Goal: Task Accomplishment & Management: Use online tool/utility

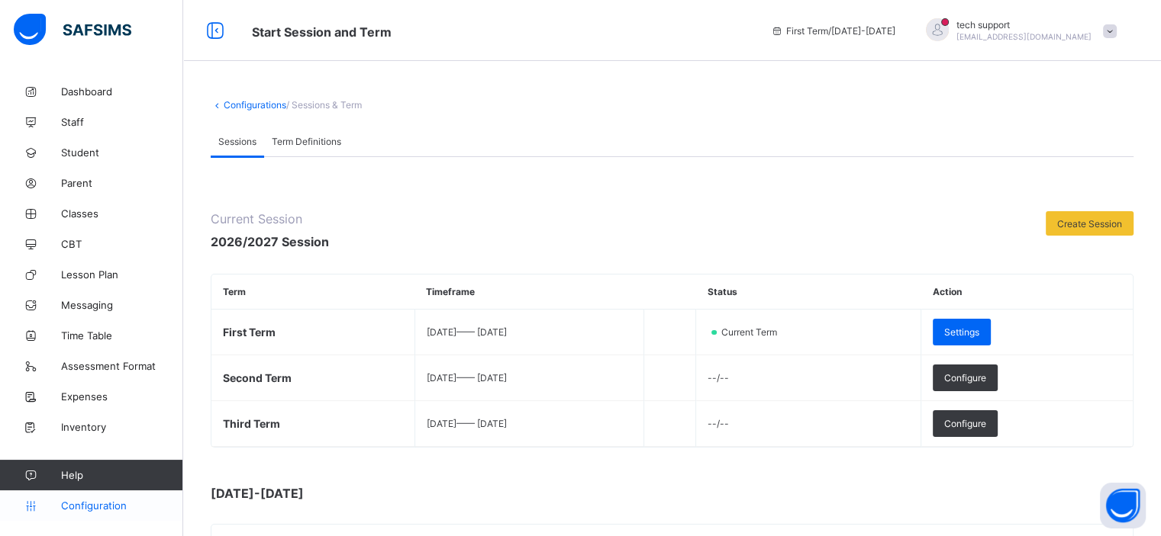
click at [114, 512] on link "Configuration" at bounding box center [91, 506] width 182 height 31
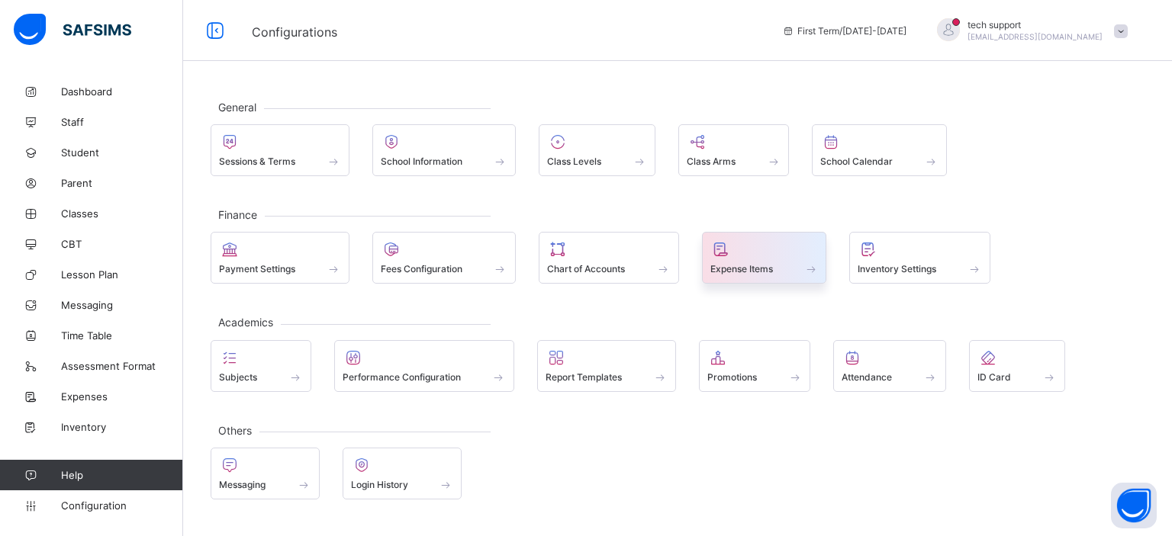
click at [818, 259] on span at bounding box center [764, 261] width 108 height 4
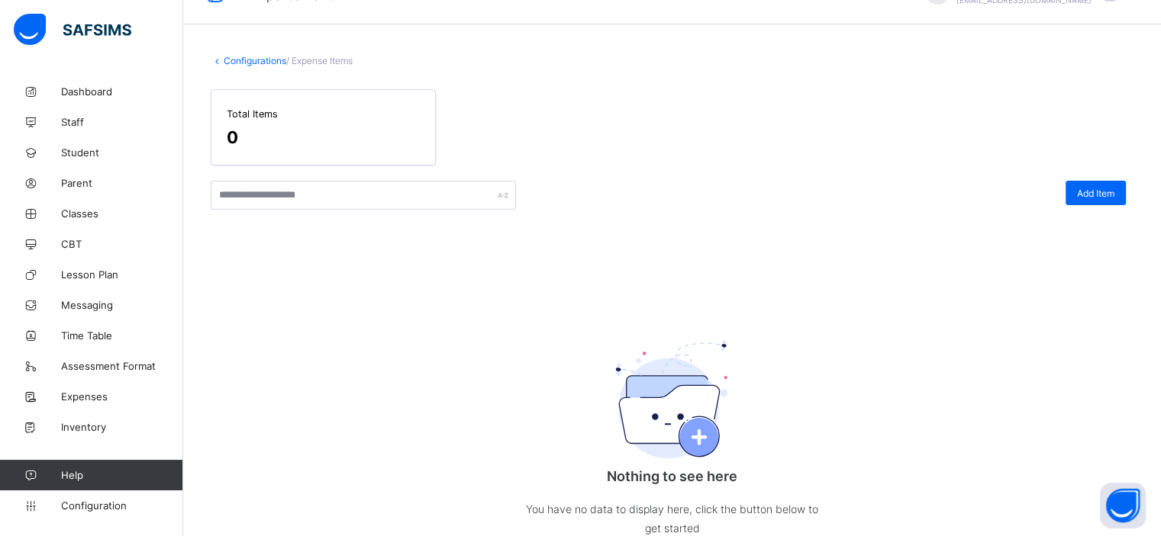
scroll to position [39, 0]
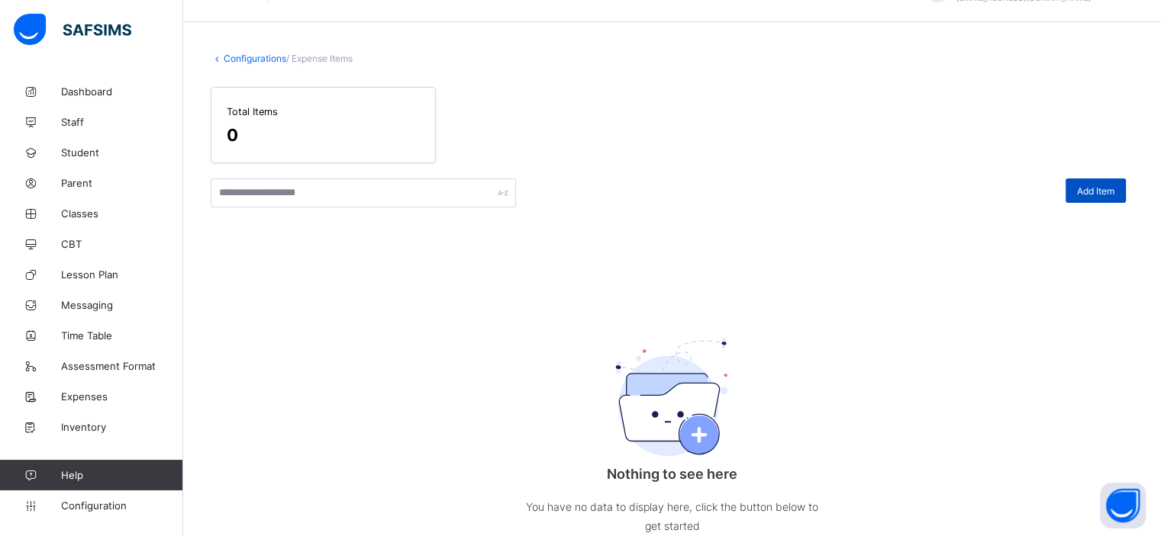
click at [1101, 189] on span "Add Item" at bounding box center [1095, 190] width 37 height 11
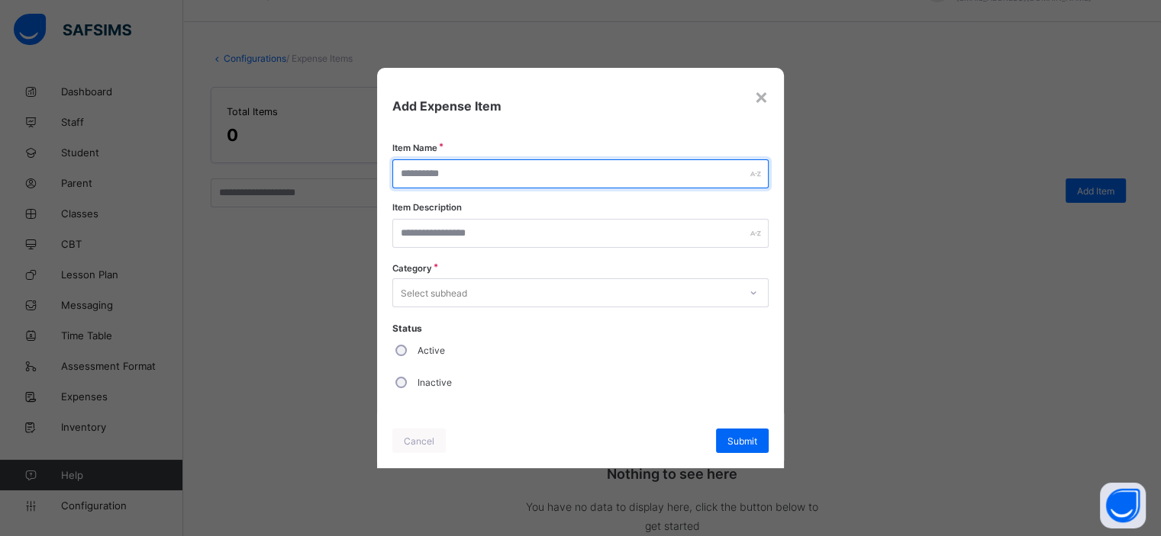
click at [572, 169] on input "text" at bounding box center [579, 173] width 375 height 29
click at [433, 172] on input "text" at bounding box center [579, 173] width 375 height 29
type input "****"
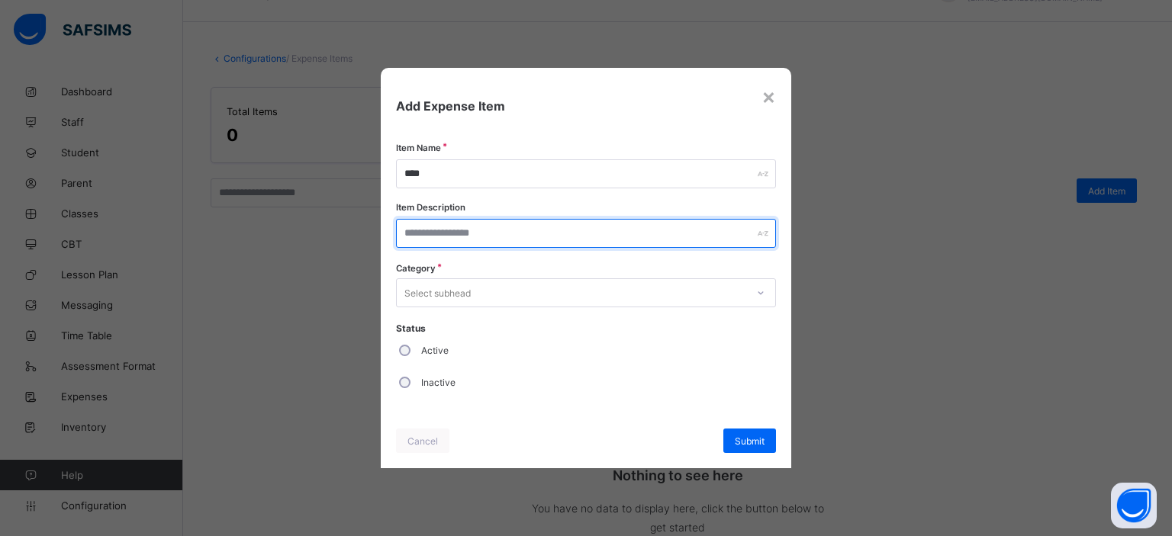
click at [459, 233] on input "text" at bounding box center [586, 233] width 380 height 29
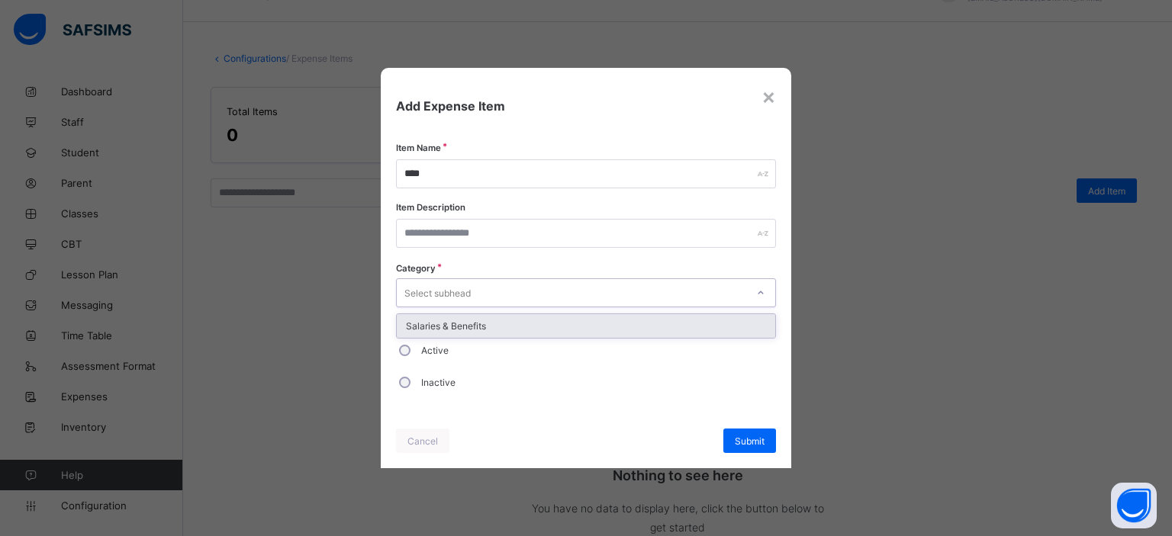
click at [472, 291] on div "Select subhead" at bounding box center [571, 292] width 349 height 21
click at [480, 323] on div "Salaries & Benefits" at bounding box center [586, 326] width 378 height 24
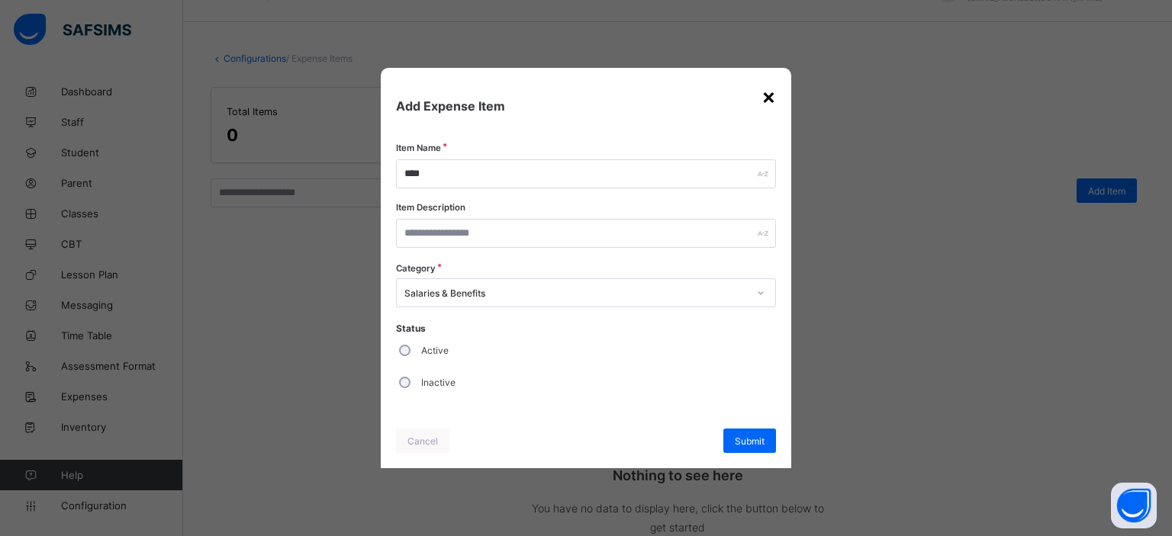
click at [771, 98] on div "×" at bounding box center [769, 96] width 14 height 26
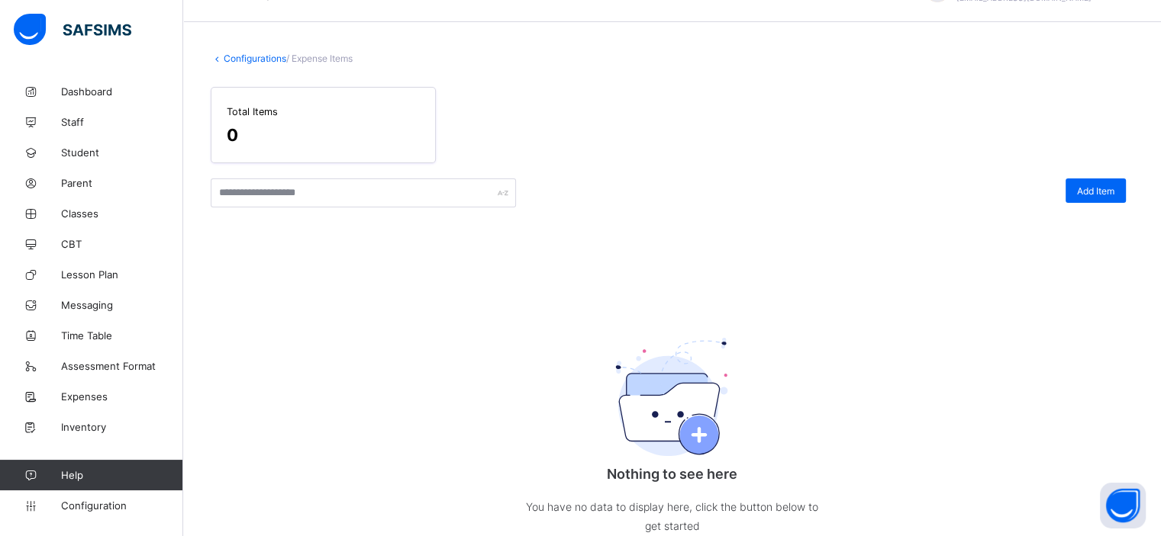
click at [259, 59] on link "Configurations" at bounding box center [255, 58] width 63 height 11
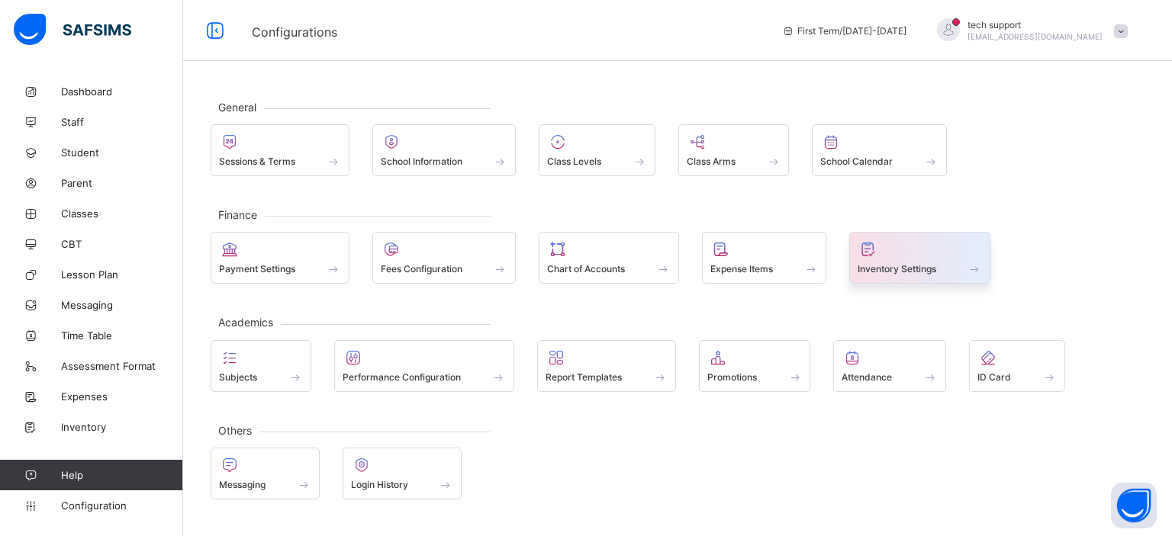
click at [910, 253] on div at bounding box center [920, 249] width 124 height 18
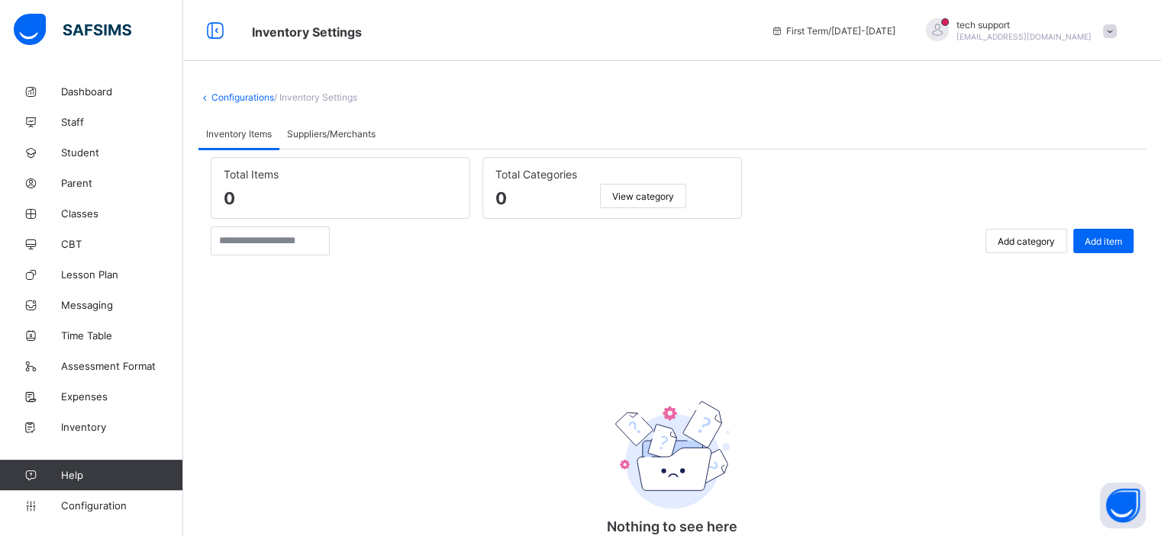
click at [319, 134] on span "Suppliers/Merchants" at bounding box center [331, 133] width 89 height 11
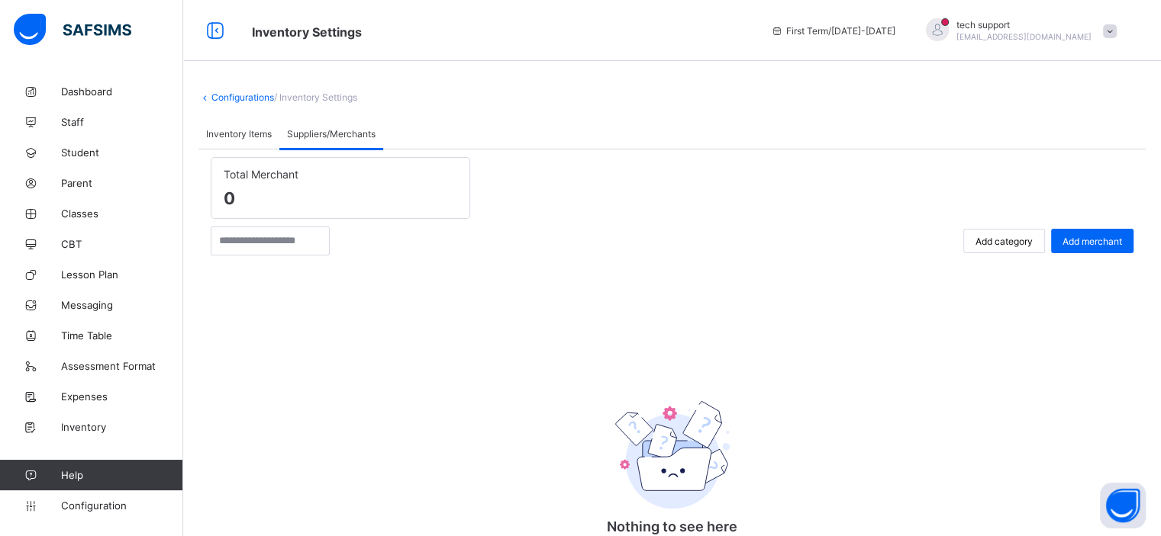
click at [239, 137] on span "Inventory Items" at bounding box center [239, 133] width 66 height 11
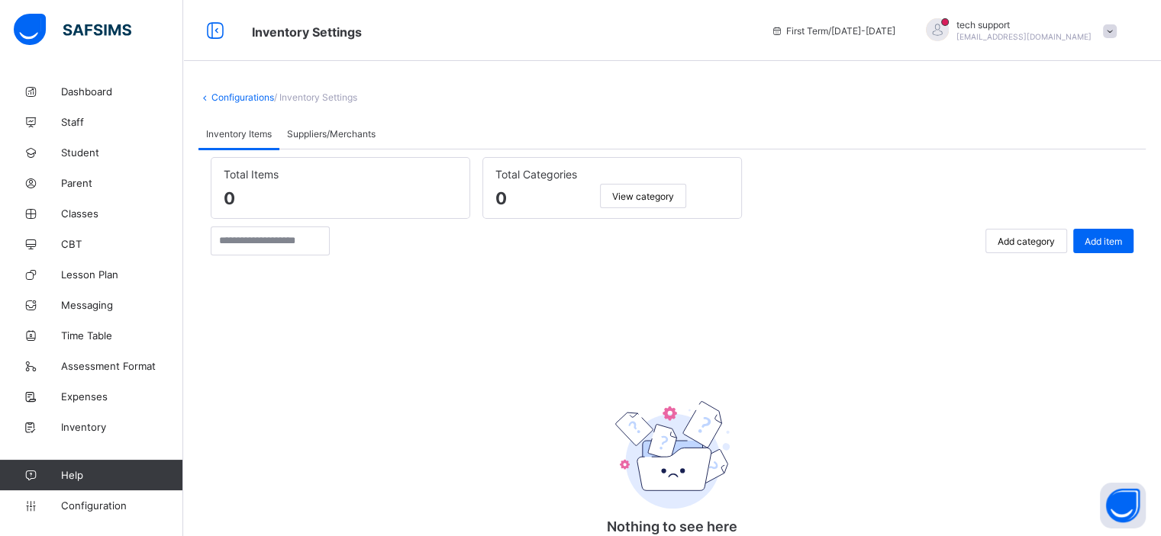
click at [648, 197] on span "View category" at bounding box center [643, 196] width 62 height 11
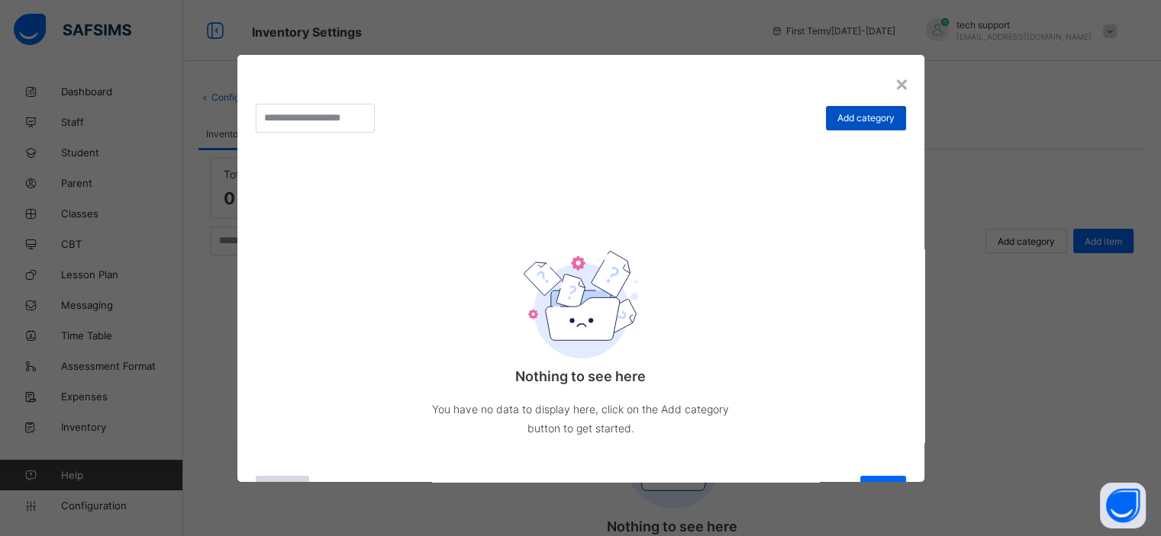
click at [839, 116] on span "Add category" at bounding box center [865, 117] width 57 height 11
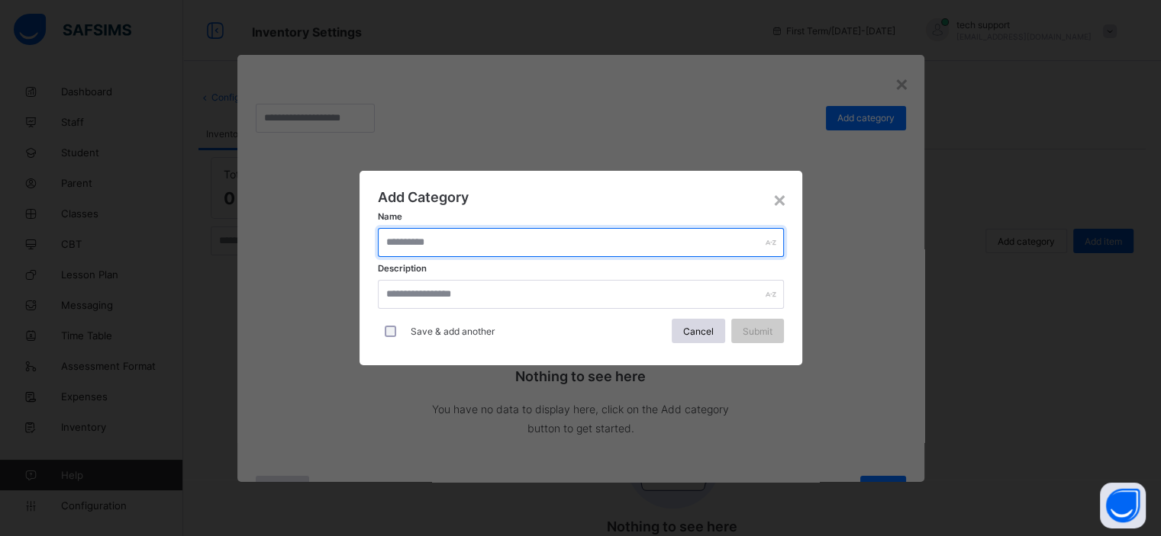
click at [626, 235] on input "text" at bounding box center [581, 242] width 406 height 29
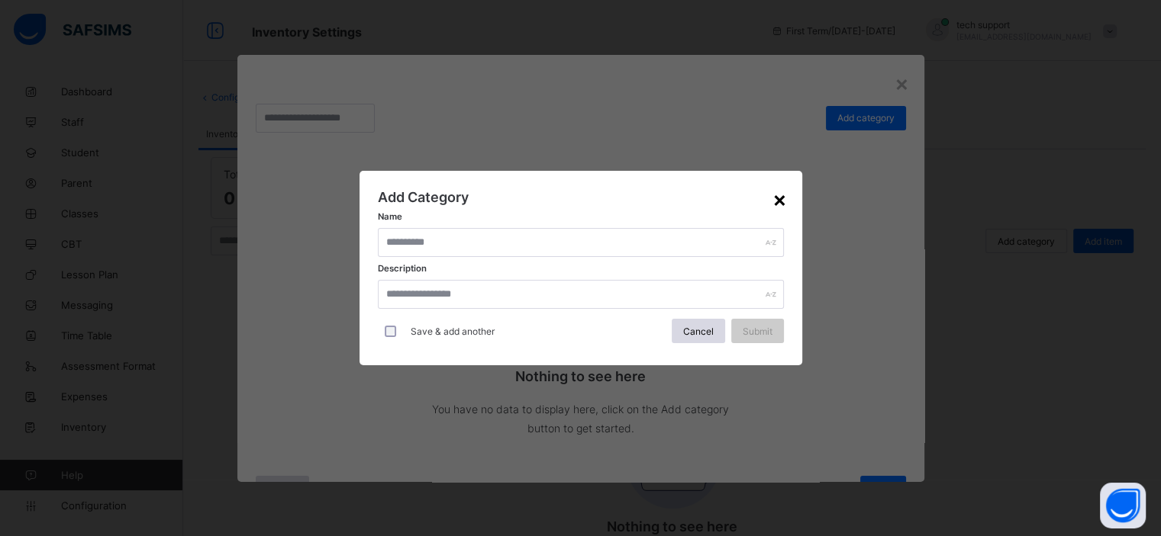
click at [781, 201] on div "×" at bounding box center [779, 199] width 14 height 26
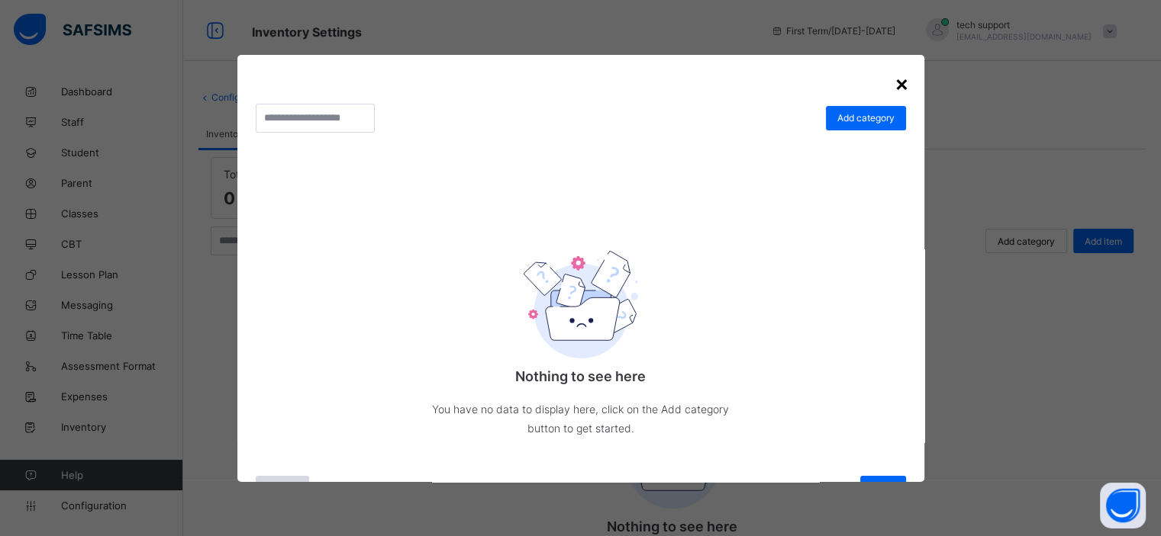
click at [894, 82] on div "×" at bounding box center [901, 83] width 14 height 26
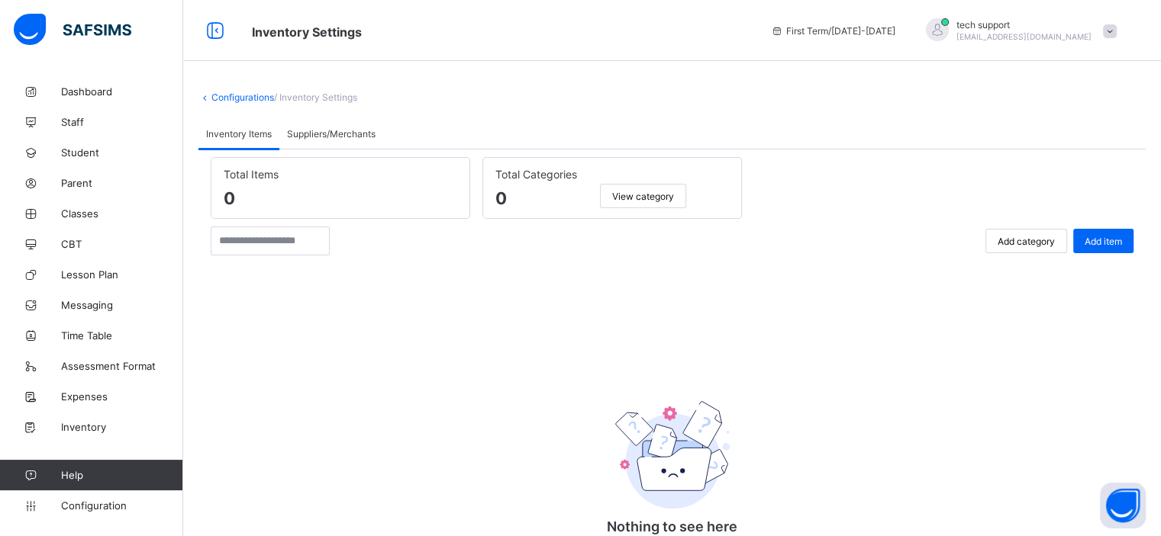
click at [354, 125] on div "Suppliers/Merchants" at bounding box center [331, 133] width 104 height 31
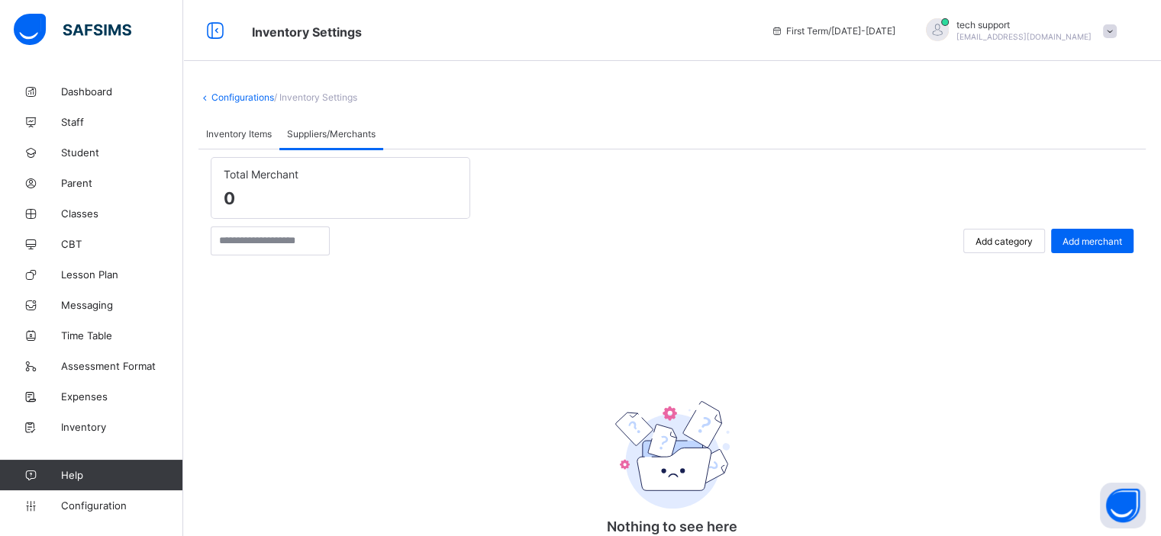
click at [237, 139] on div "Inventory Items" at bounding box center [238, 133] width 81 height 31
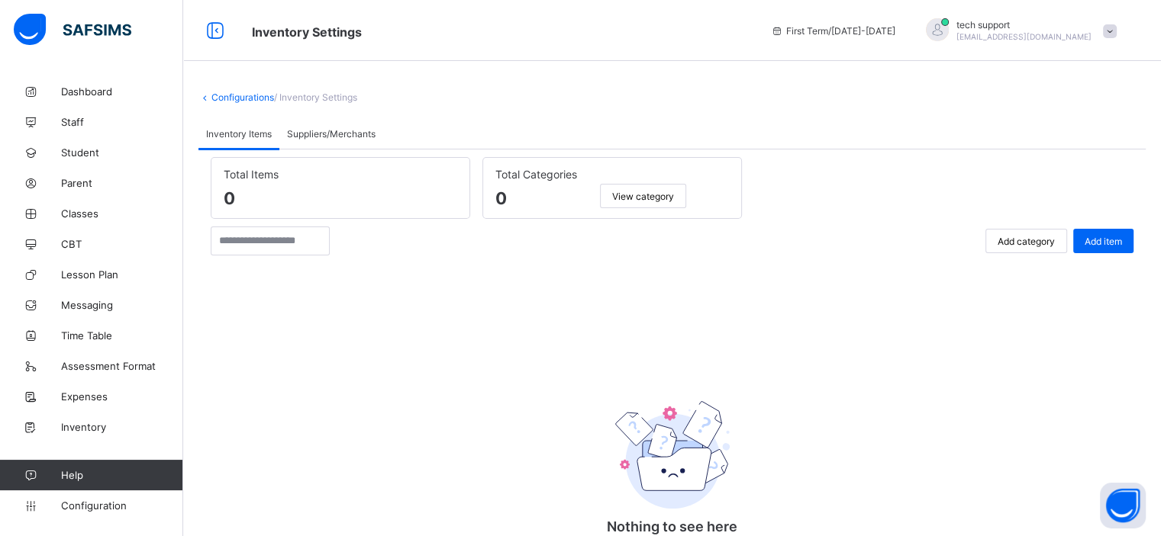
click at [636, 200] on span "View category" at bounding box center [643, 196] width 62 height 11
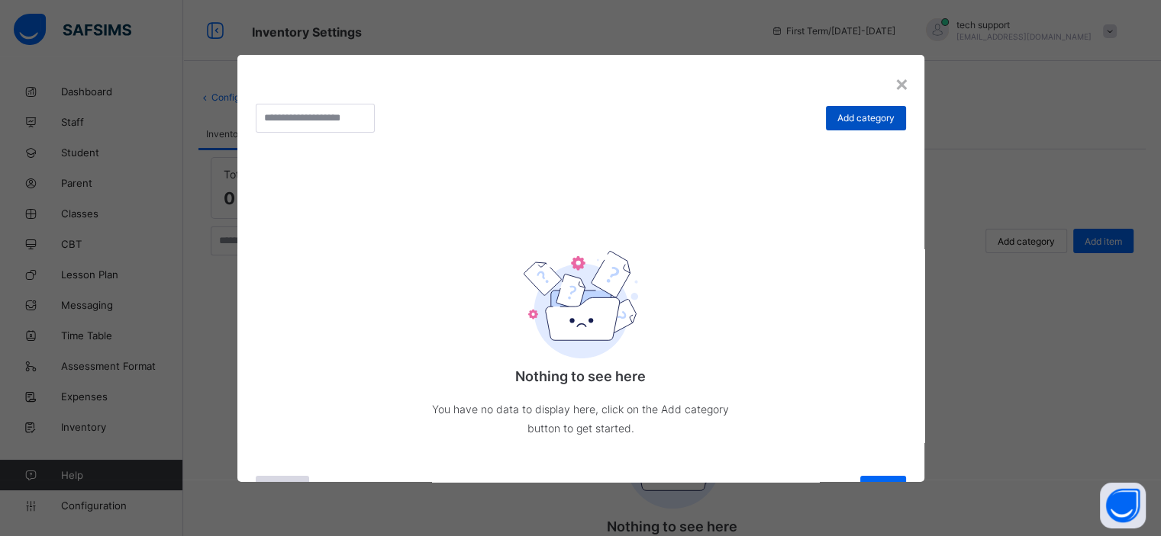
click at [845, 114] on span "Add category" at bounding box center [865, 117] width 57 height 11
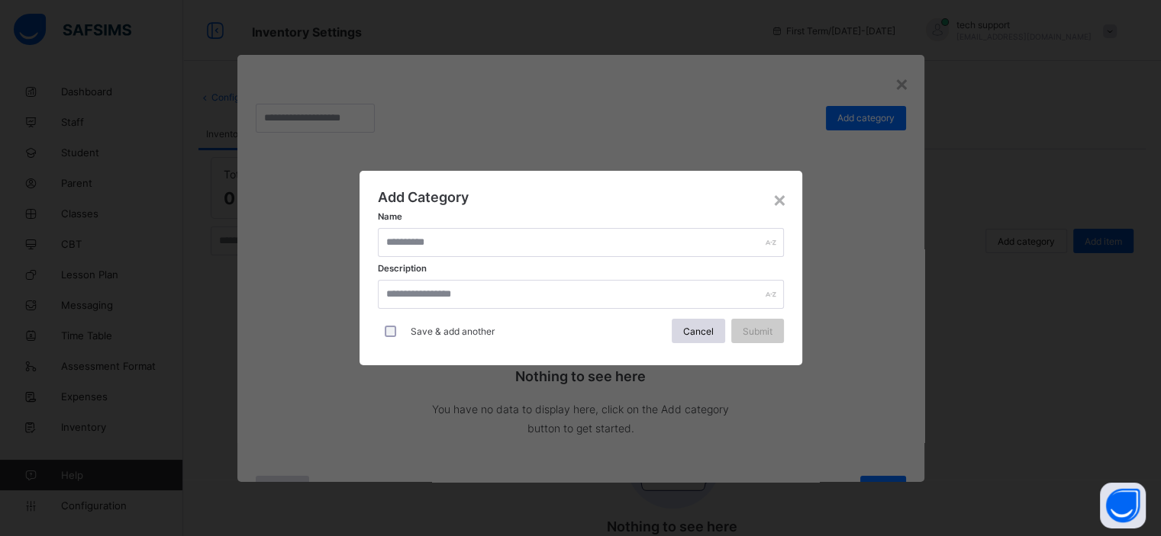
click at [558, 222] on div "Add Category Name Description Save & add another Cancel Submit" at bounding box center [581, 268] width 406 height 158
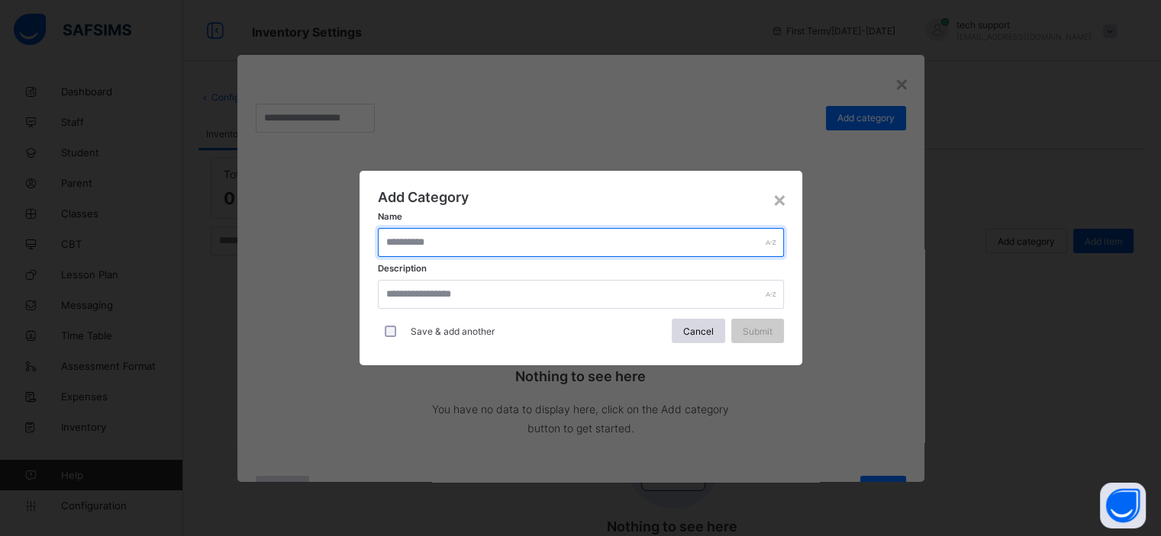
click at [556, 240] on input "text" at bounding box center [581, 242] width 406 height 29
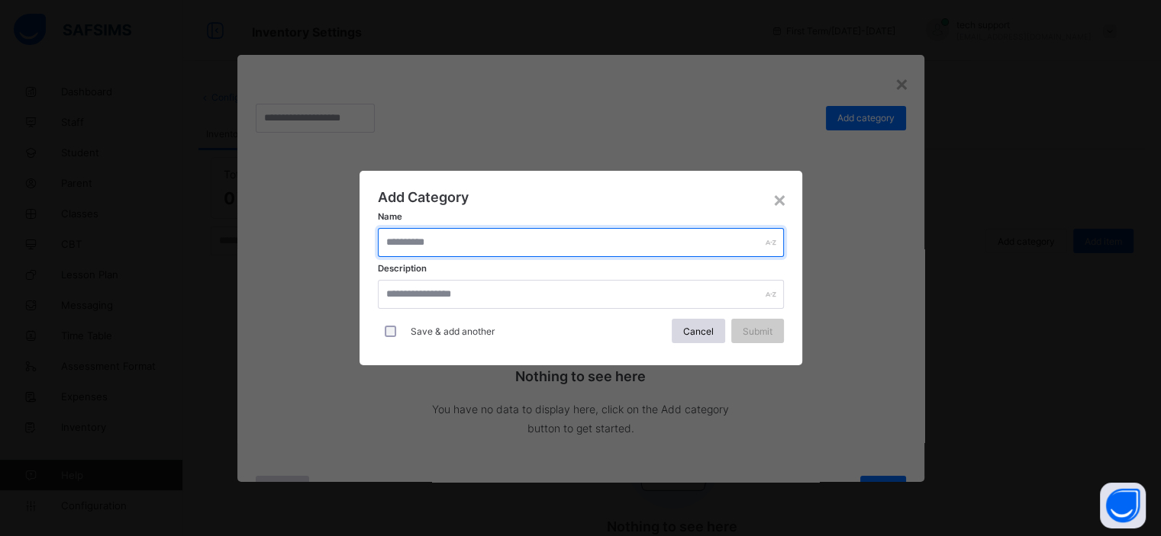
click at [500, 236] on input "text" at bounding box center [581, 242] width 406 height 29
type input "*"
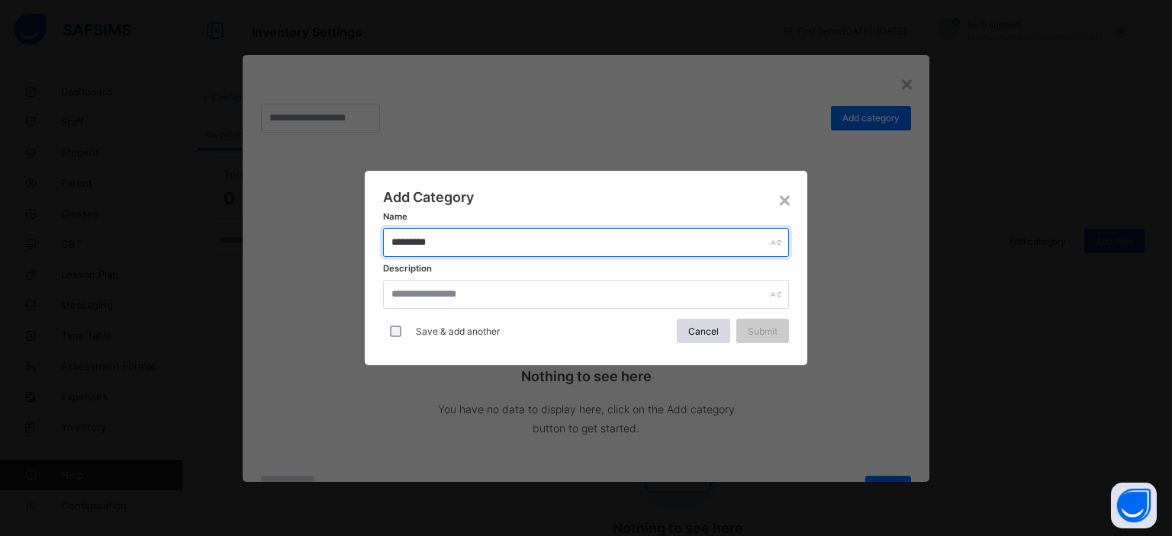
click at [404, 240] on input "********" at bounding box center [586, 242] width 406 height 29
click at [465, 240] on input "*********" at bounding box center [586, 242] width 406 height 29
type input "*********"
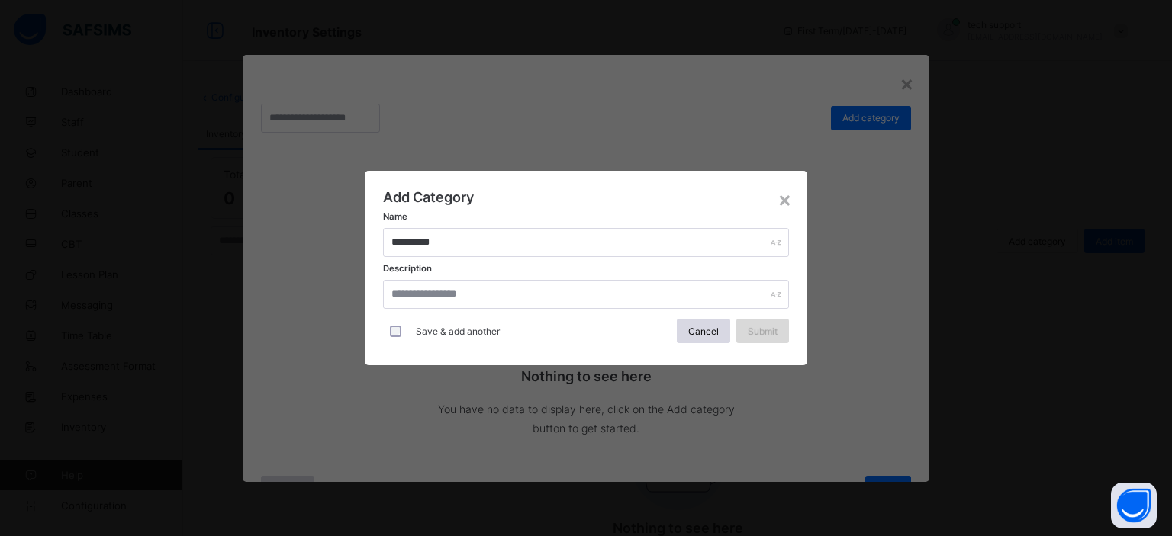
click at [755, 331] on span "Submit" at bounding box center [763, 331] width 30 height 11
click at [781, 201] on div "×" at bounding box center [785, 199] width 14 height 26
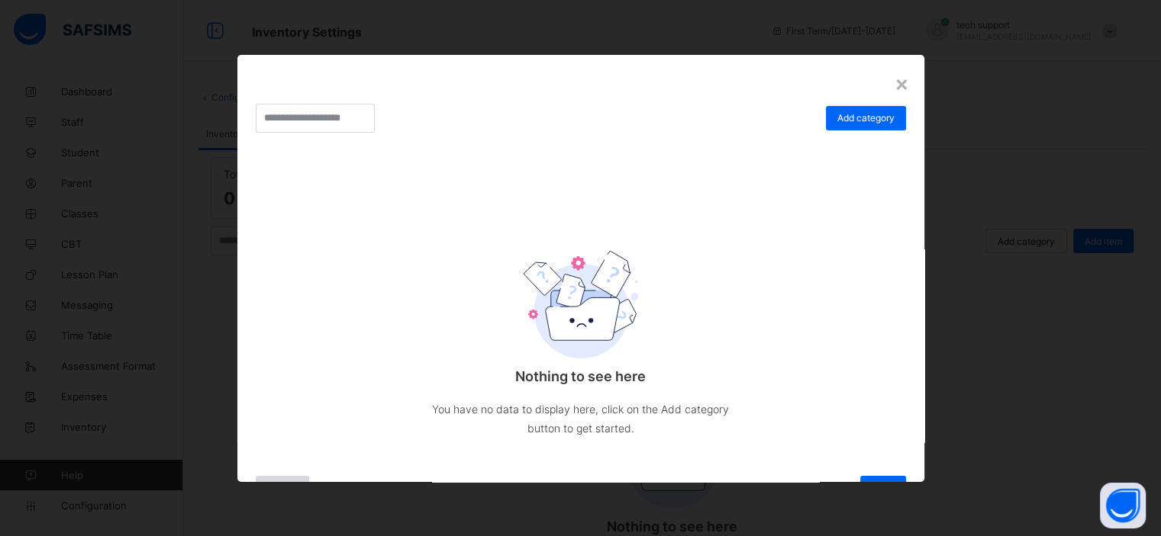
click at [881, 85] on div "Add category Nothing to see here You have no data to display here, click on the…" at bounding box center [580, 287] width 687 height 464
click at [894, 82] on div "×" at bounding box center [901, 83] width 14 height 26
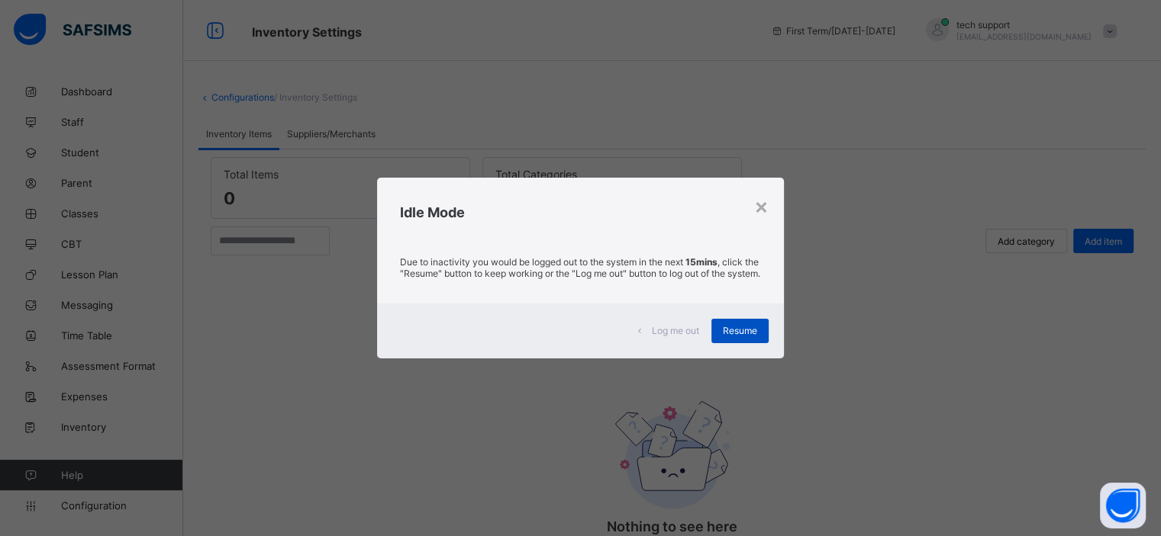
click at [751, 343] on div "Resume" at bounding box center [739, 331] width 57 height 24
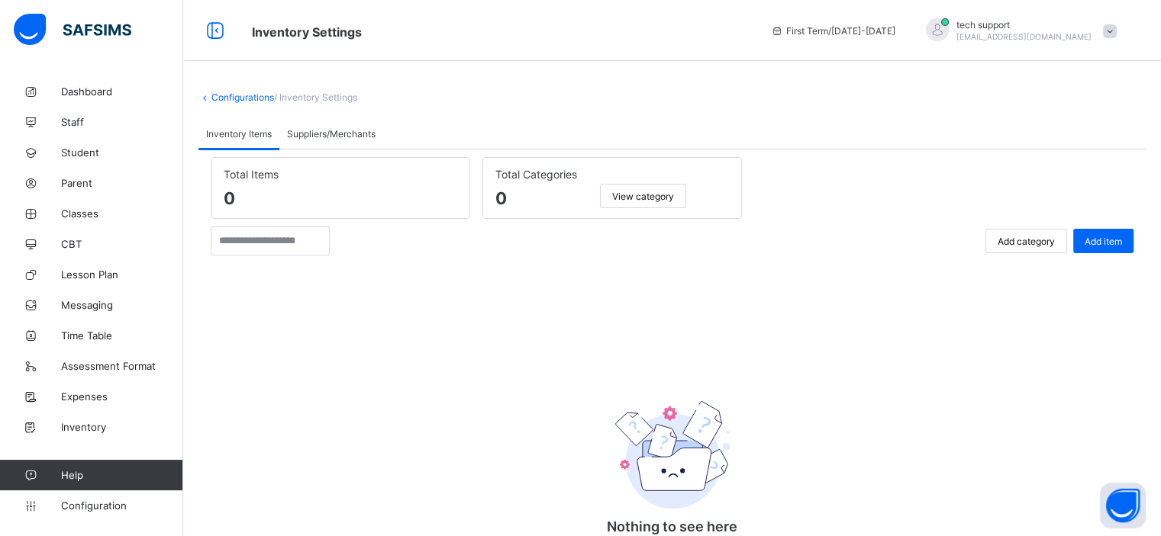
click at [652, 194] on span "View category" at bounding box center [643, 196] width 62 height 11
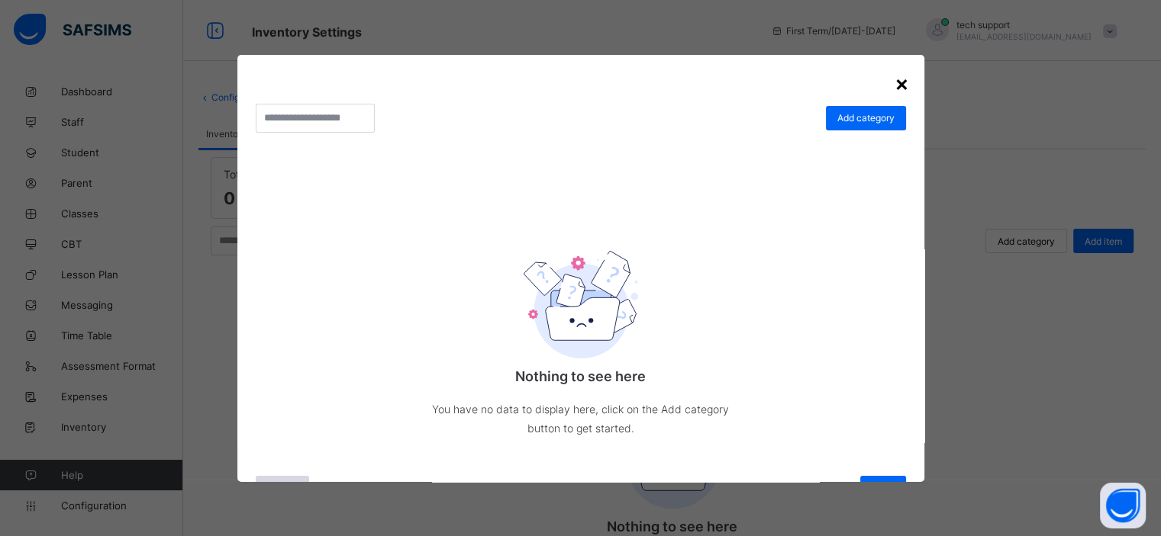
click at [894, 88] on div "×" at bounding box center [901, 83] width 14 height 26
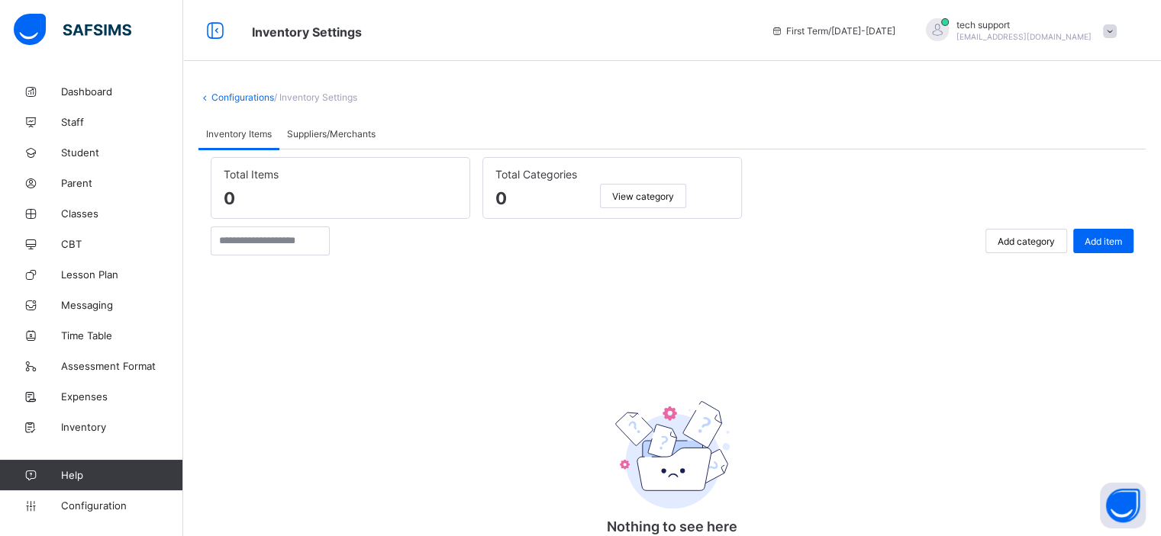
click at [1024, 237] on span "Add category" at bounding box center [1025, 241] width 57 height 11
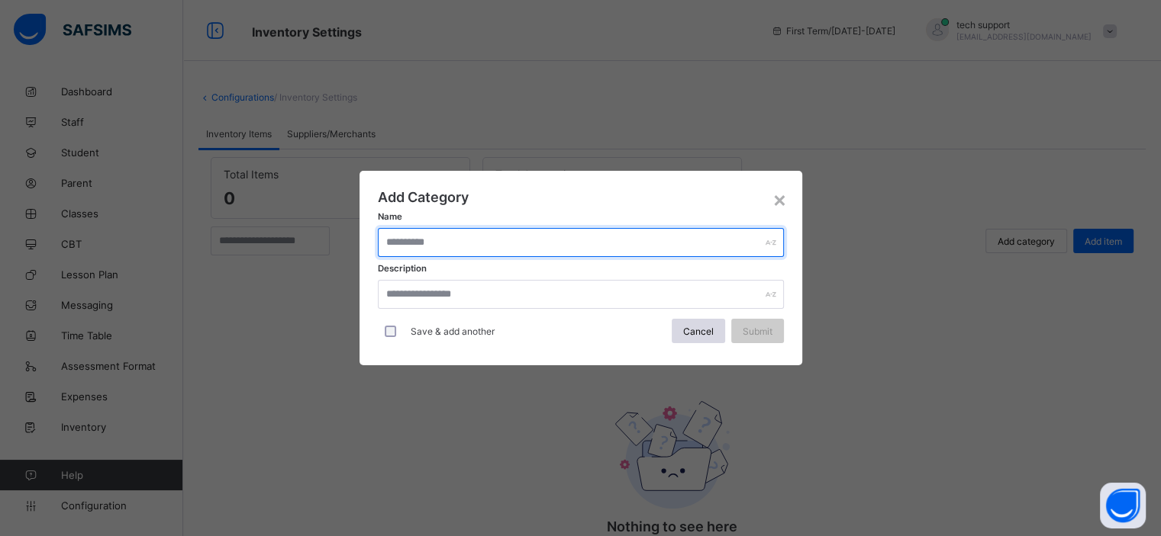
click at [591, 249] on input "text" at bounding box center [581, 242] width 406 height 29
type input "********"
click at [461, 239] on input "********" at bounding box center [586, 242] width 406 height 29
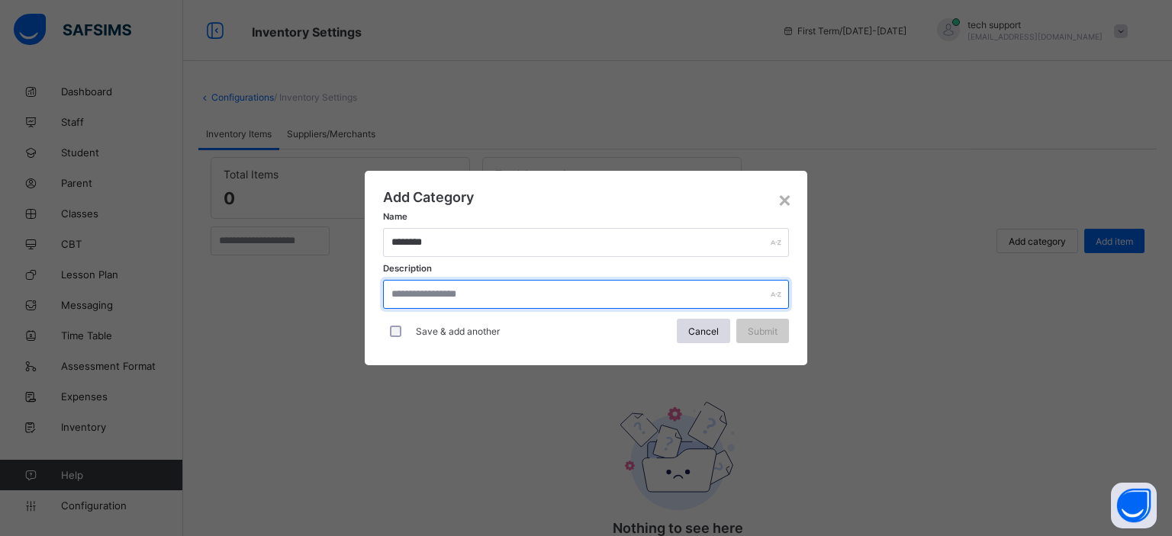
click at [524, 292] on input "text" at bounding box center [586, 294] width 406 height 29
type input "*"
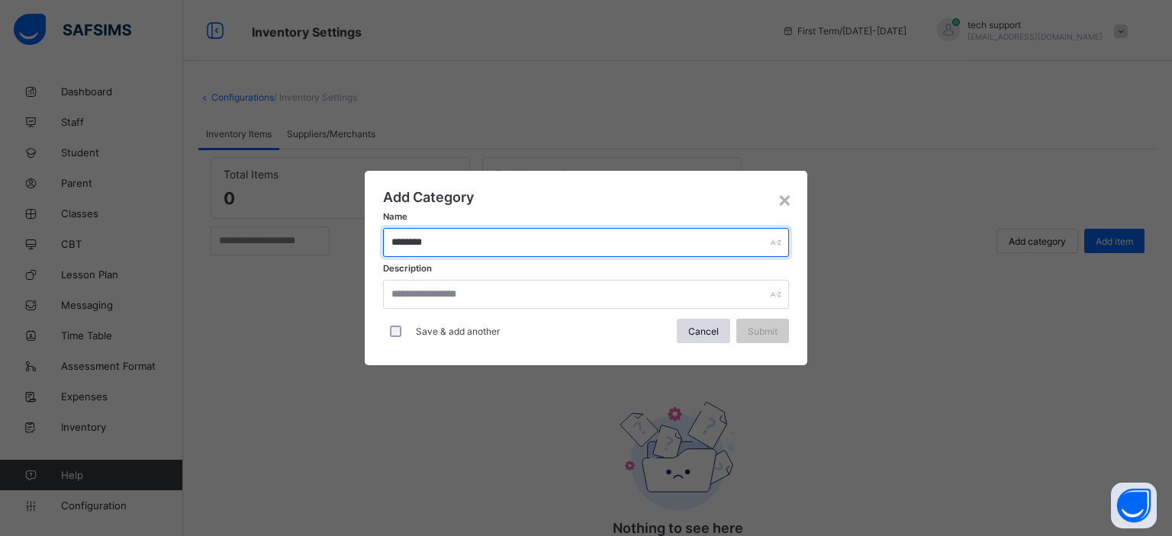
click at [459, 246] on input "********" at bounding box center [586, 242] width 406 height 29
type input "*********"
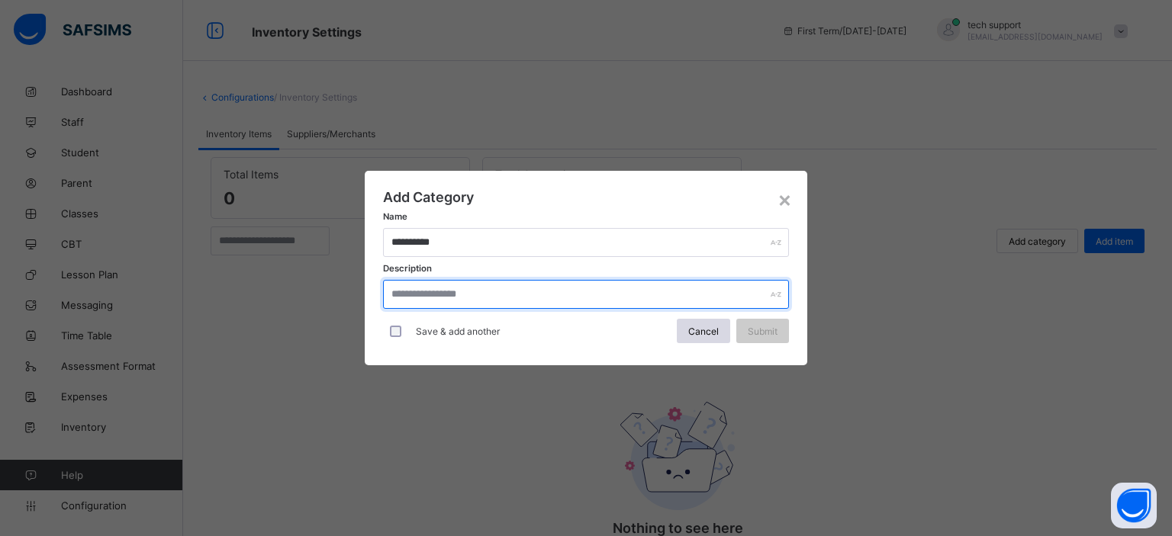
click at [424, 295] on input "text" at bounding box center [586, 294] width 406 height 29
type input "*"
type input "**********"
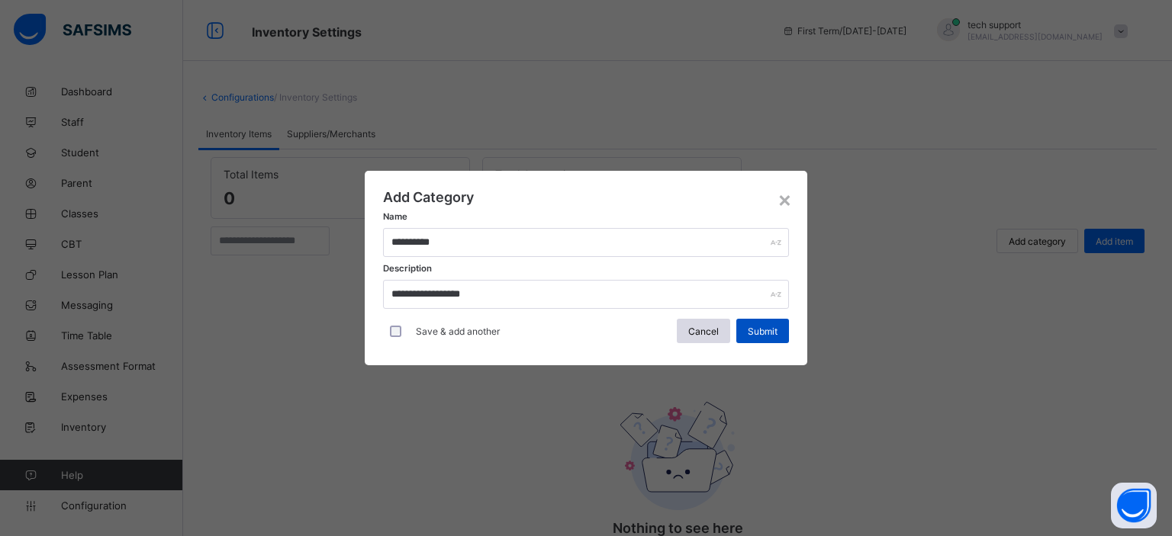
click at [768, 326] on span "Submit" at bounding box center [763, 331] width 30 height 11
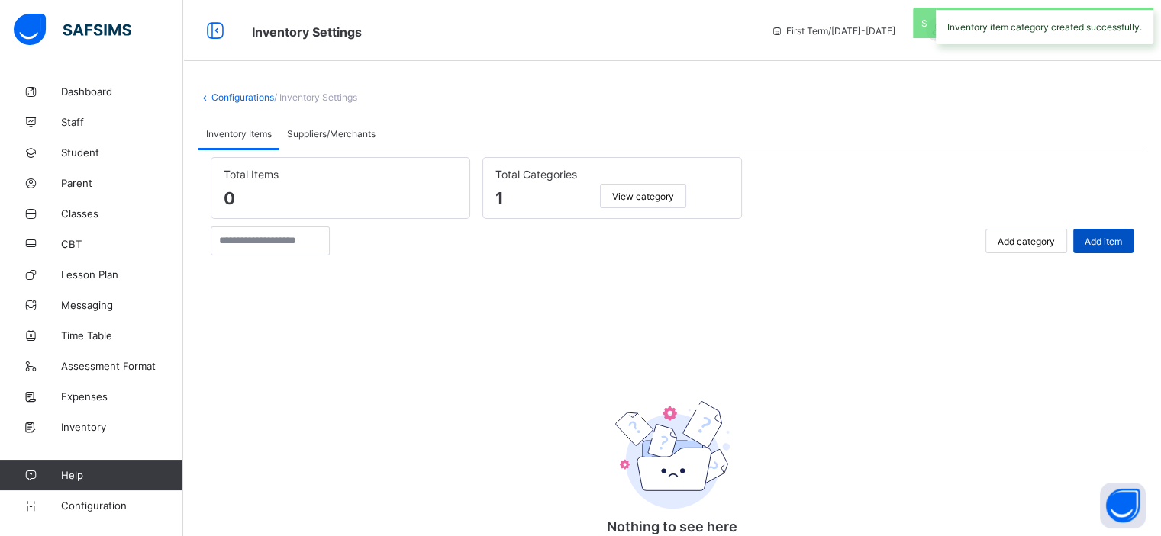
click at [1122, 240] on span "Add item" at bounding box center [1102, 241] width 37 height 11
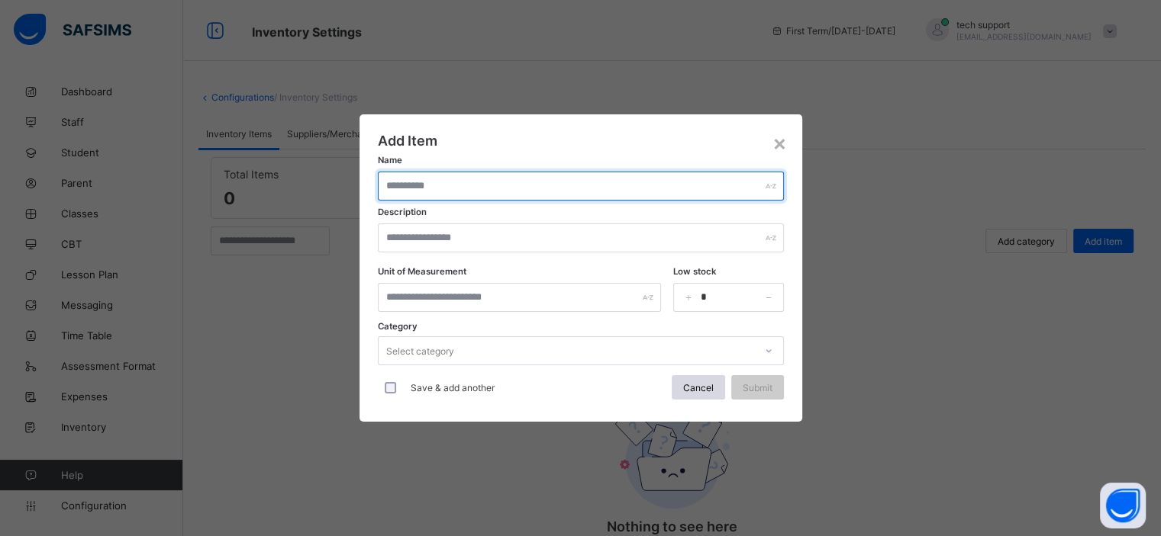
click at [562, 184] on input "text" at bounding box center [581, 186] width 406 height 29
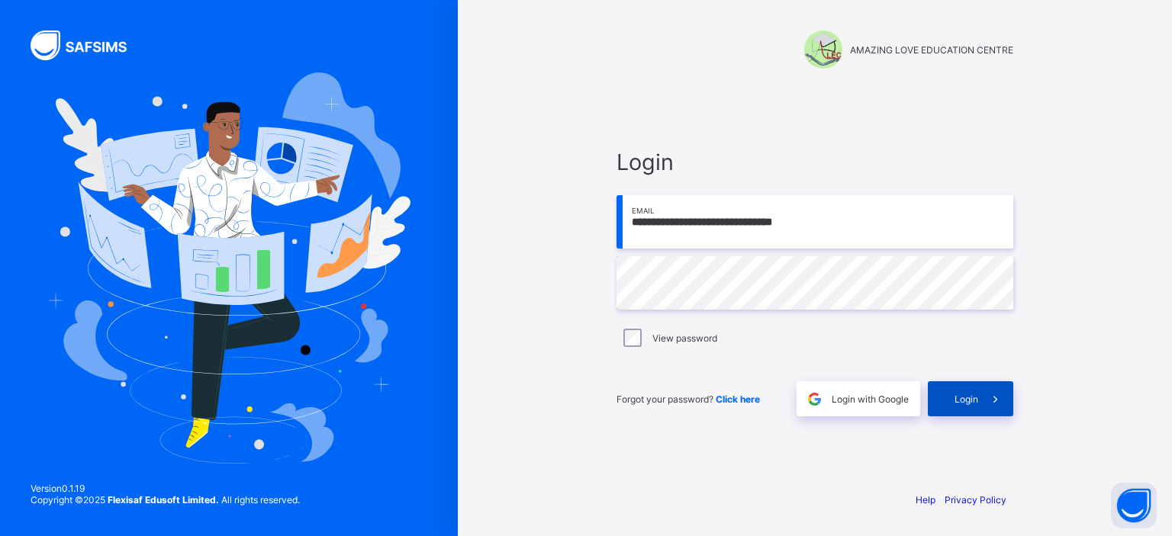
click at [950, 399] on div "Login" at bounding box center [970, 399] width 85 height 35
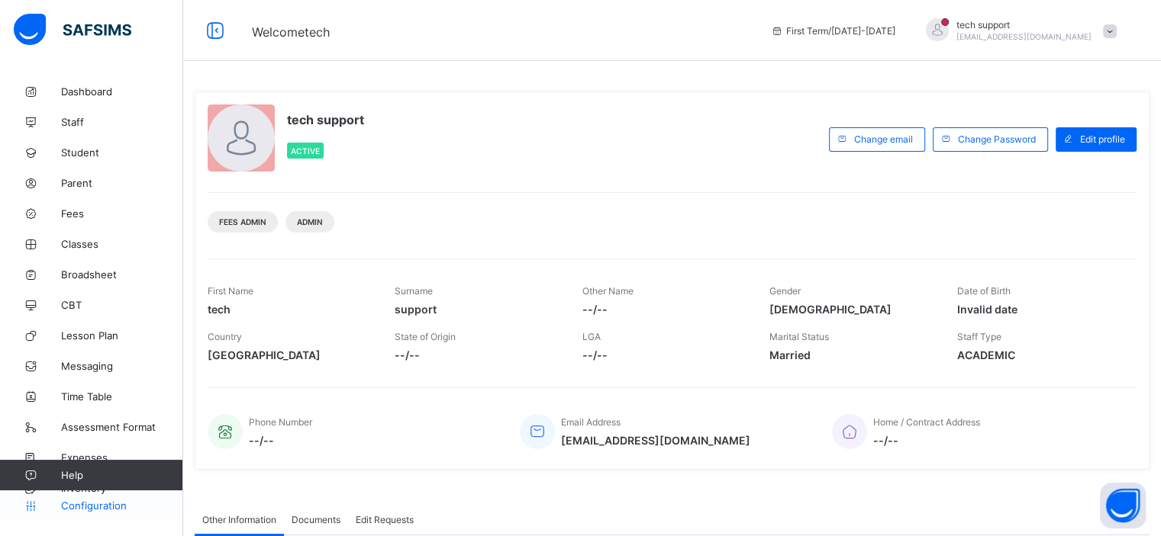
click at [107, 513] on link "Configuration" at bounding box center [91, 506] width 182 height 31
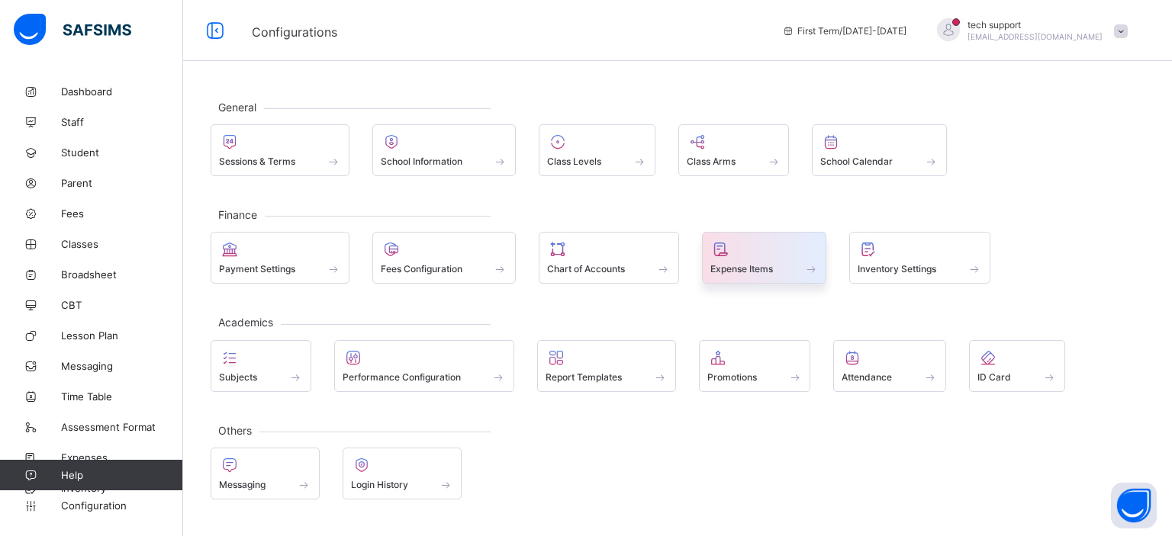
click at [749, 272] on span "Expense Items" at bounding box center [741, 268] width 63 height 11
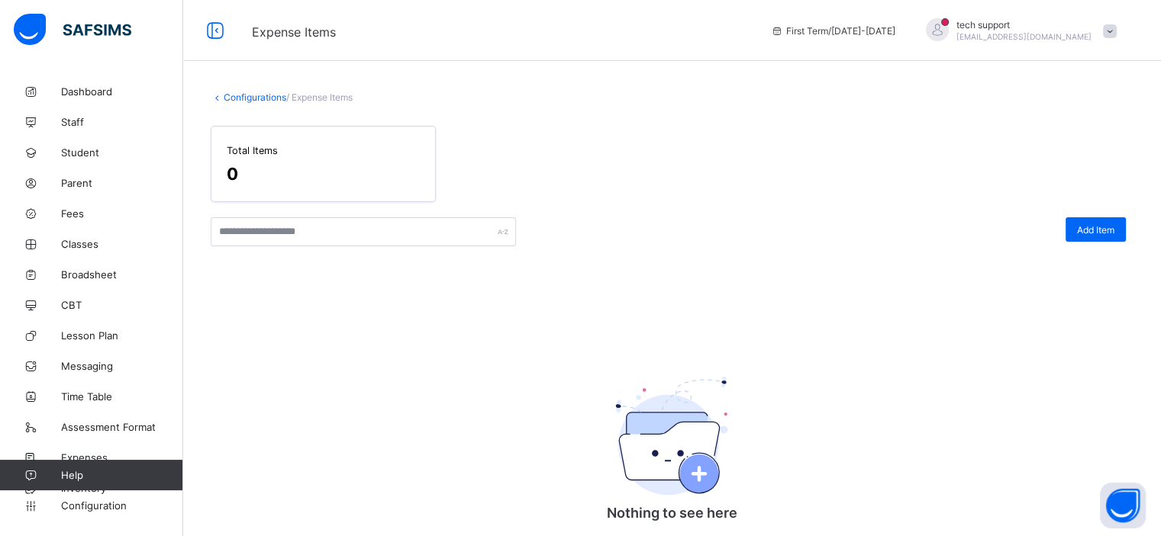
click at [258, 97] on link "Configurations" at bounding box center [255, 97] width 63 height 11
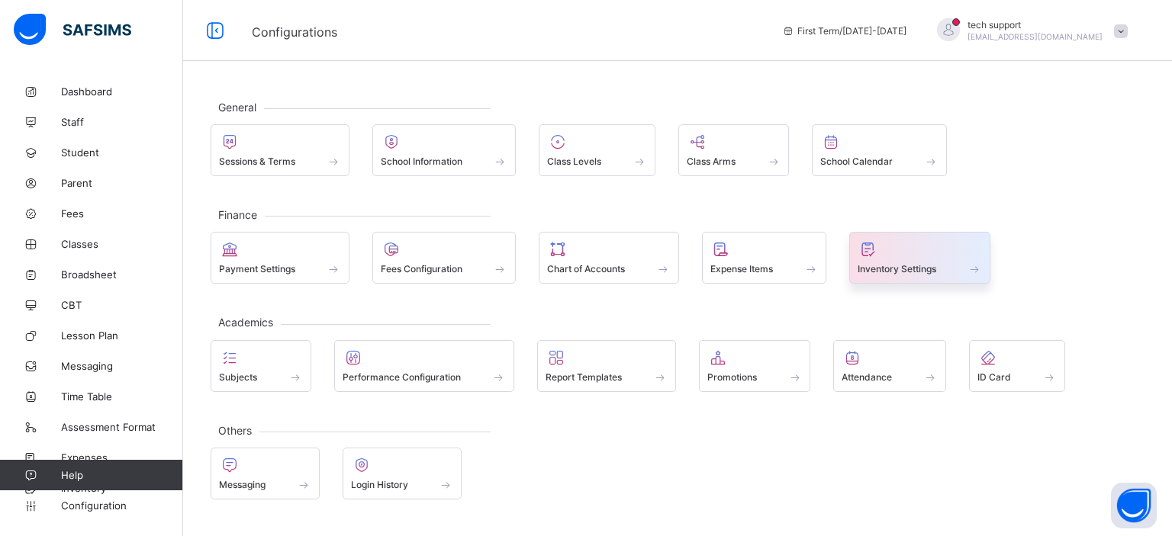
click at [925, 265] on span "Inventory Settings" at bounding box center [897, 268] width 79 height 11
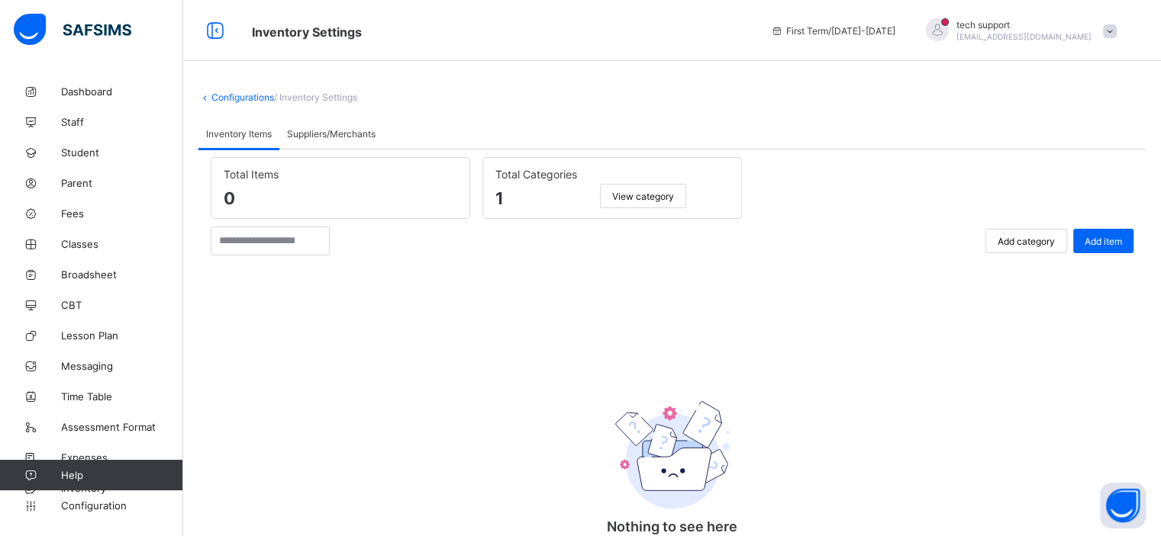
click at [655, 202] on div "View category" at bounding box center [643, 196] width 86 height 24
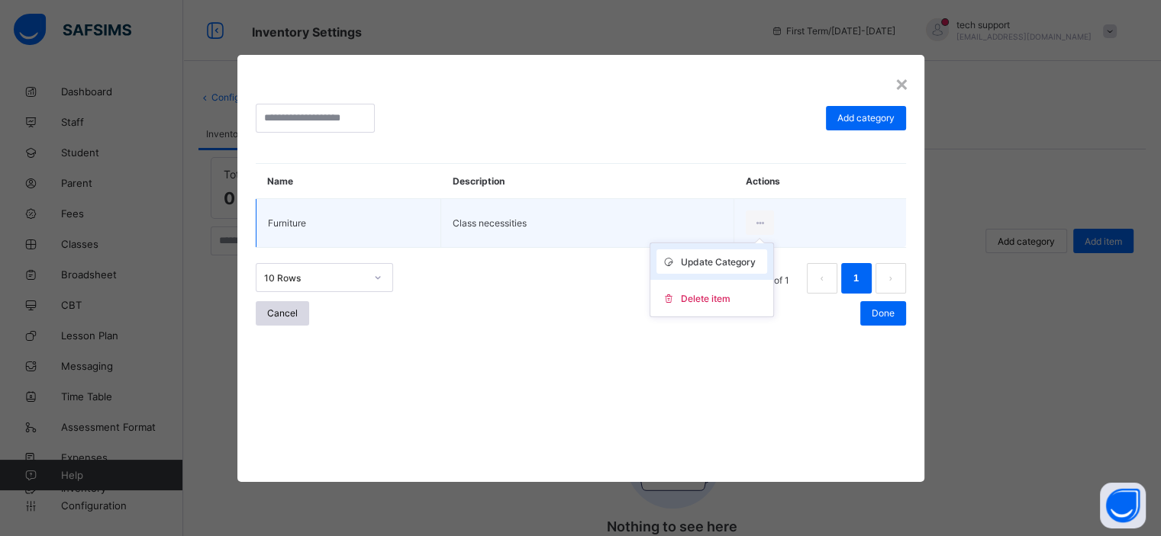
click at [720, 258] on span "Update Category" at bounding box center [718, 261] width 75 height 11
type input "*********"
type input "**********"
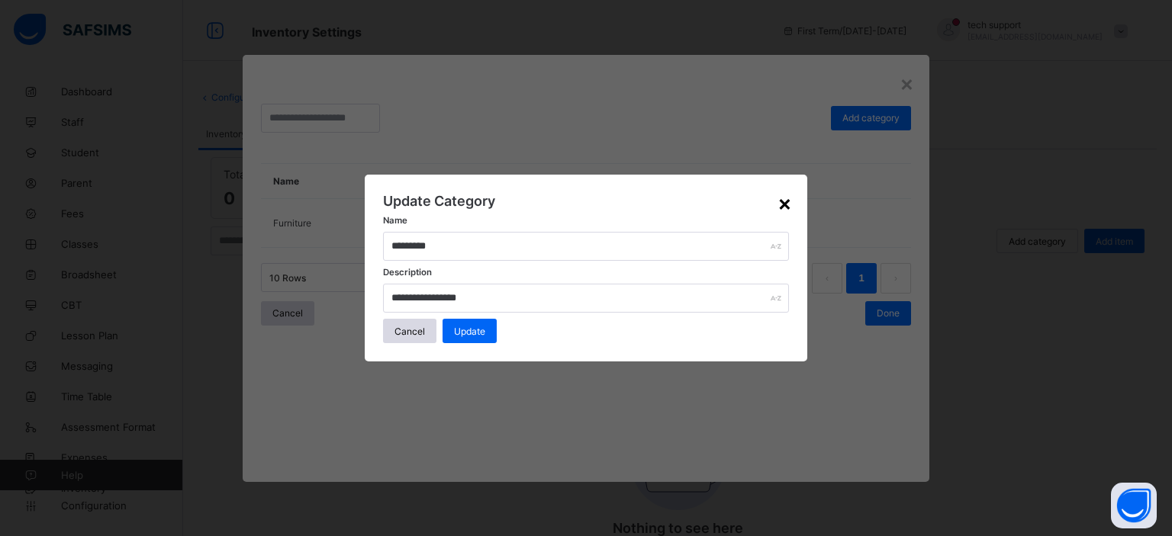
click at [786, 207] on div "×" at bounding box center [785, 203] width 14 height 26
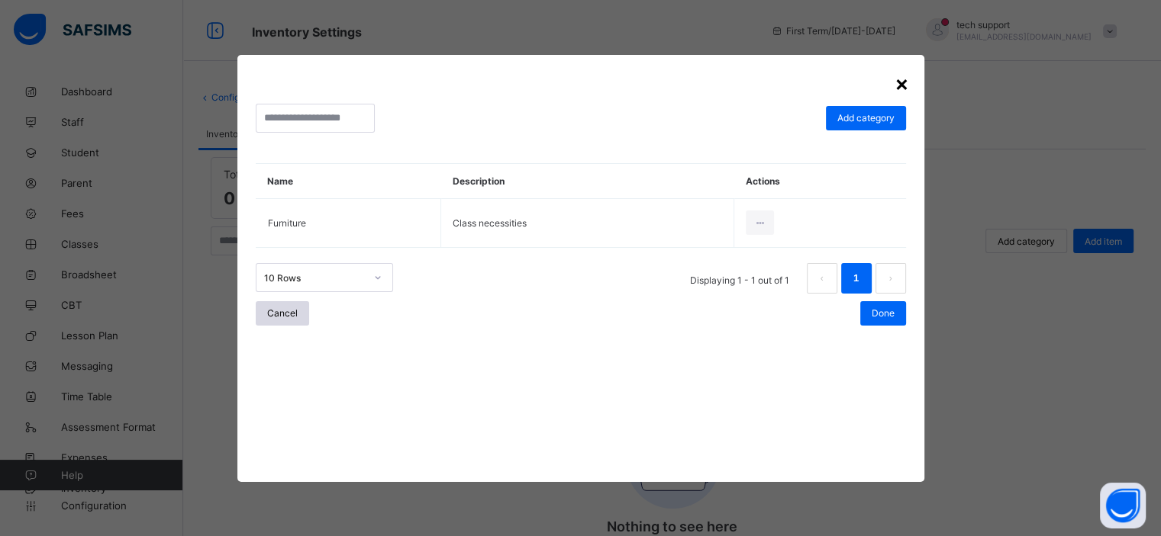
click at [894, 85] on div "×" at bounding box center [901, 83] width 14 height 26
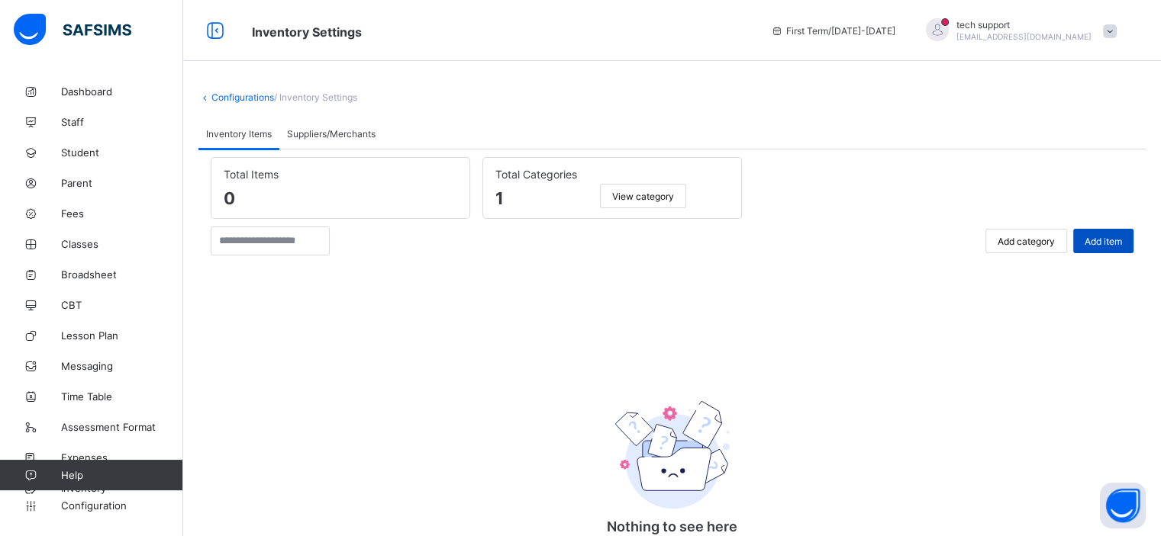
click at [1106, 236] on span "Add item" at bounding box center [1102, 241] width 37 height 11
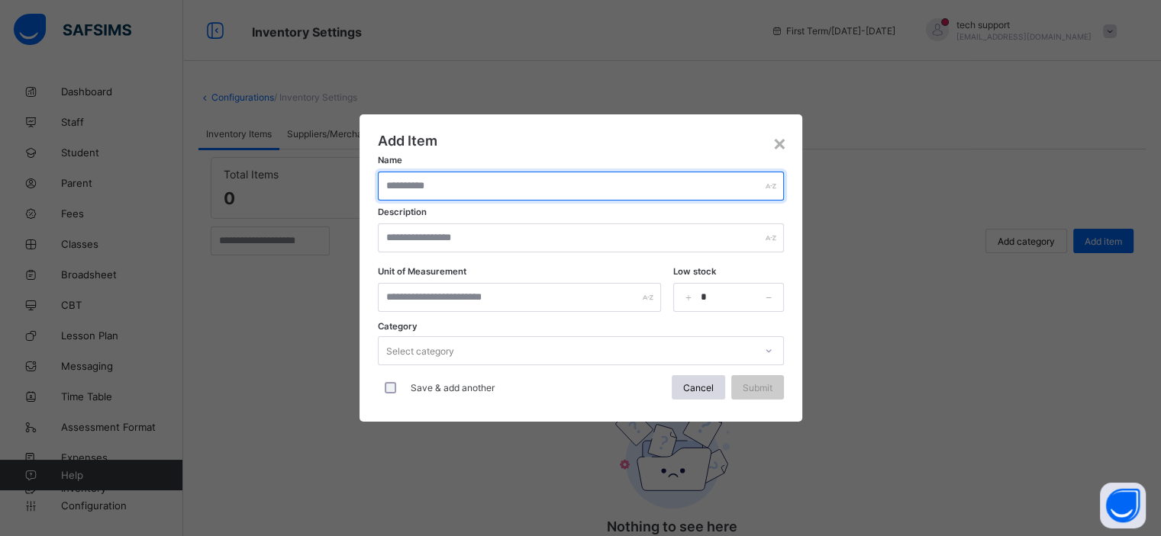
click at [488, 188] on input "text" at bounding box center [581, 186] width 406 height 29
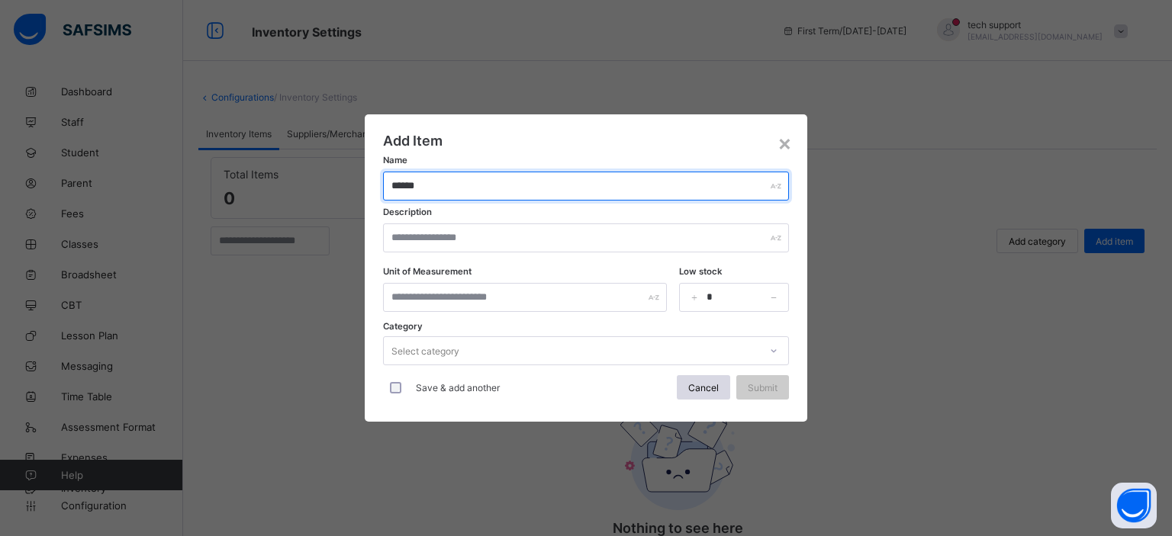
type input "******"
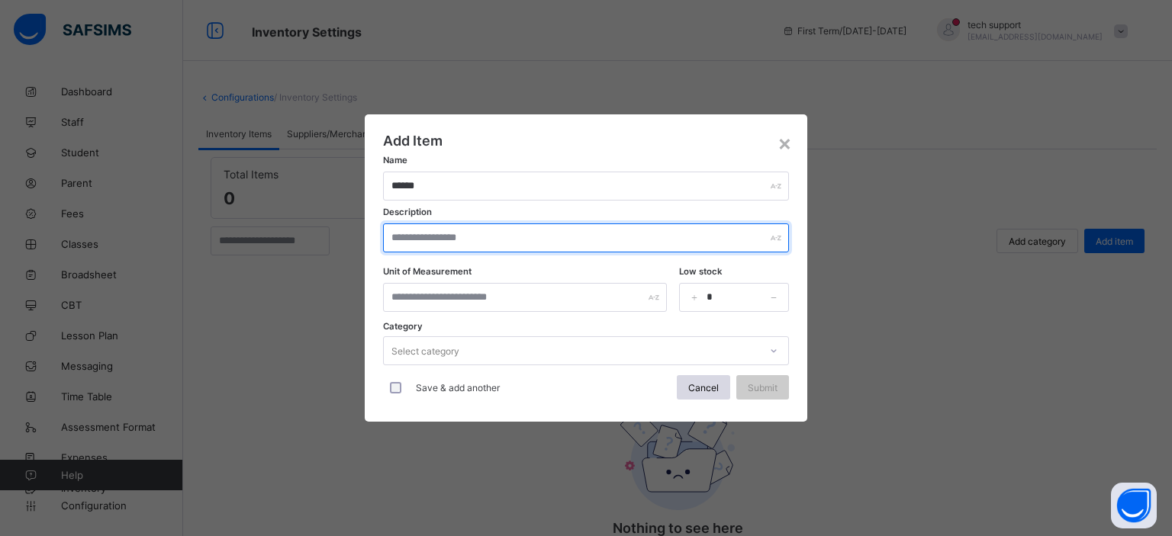
click at [456, 243] on input "text" at bounding box center [586, 238] width 406 height 29
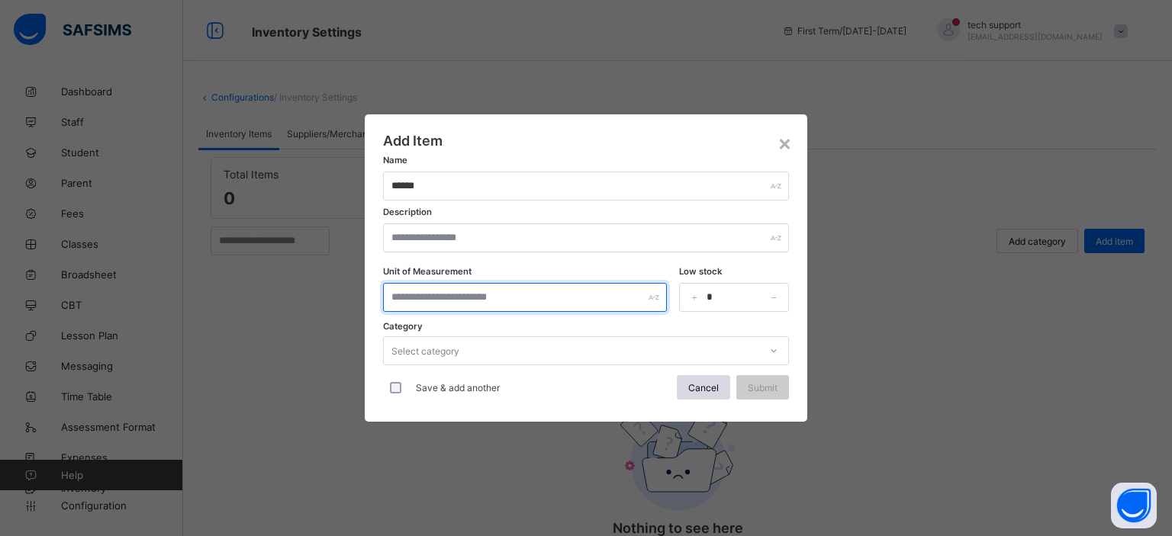
click at [465, 298] on input "text" at bounding box center [525, 297] width 284 height 29
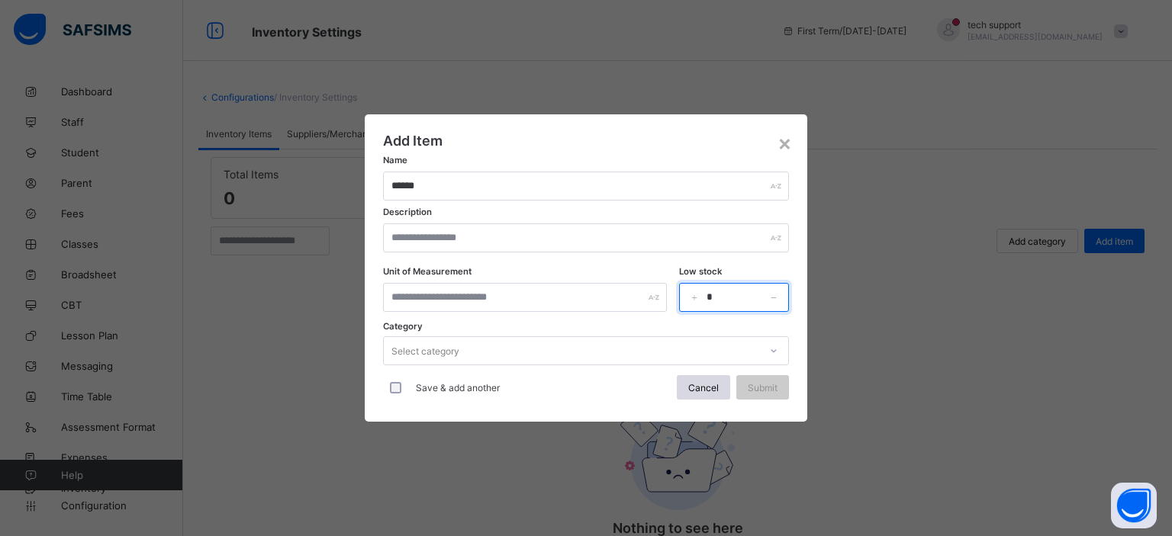
click at [726, 298] on input "*" at bounding box center [734, 297] width 110 height 29
type input "**"
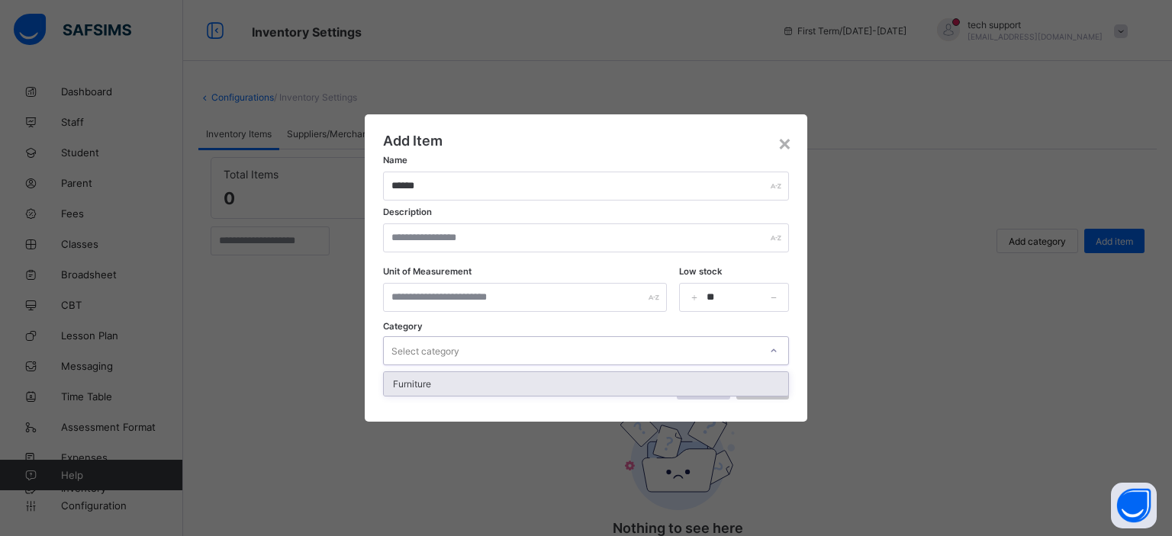
click at [520, 348] on div "Select category" at bounding box center [571, 350] width 375 height 21
click at [502, 376] on div "Furniture" at bounding box center [586, 384] width 404 height 24
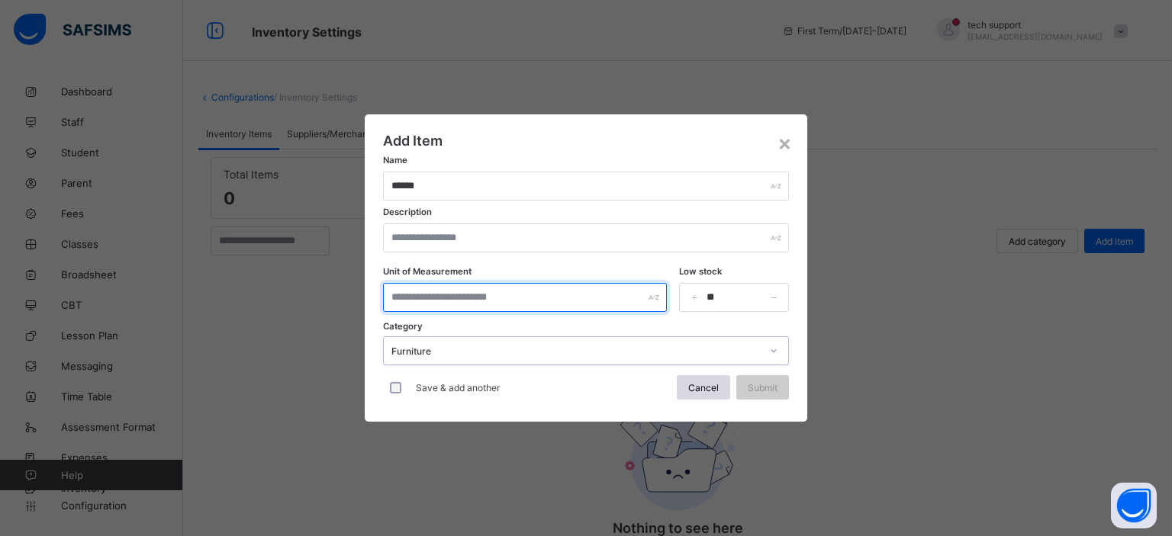
click at [452, 295] on input "text" at bounding box center [525, 297] width 284 height 29
type input "*"
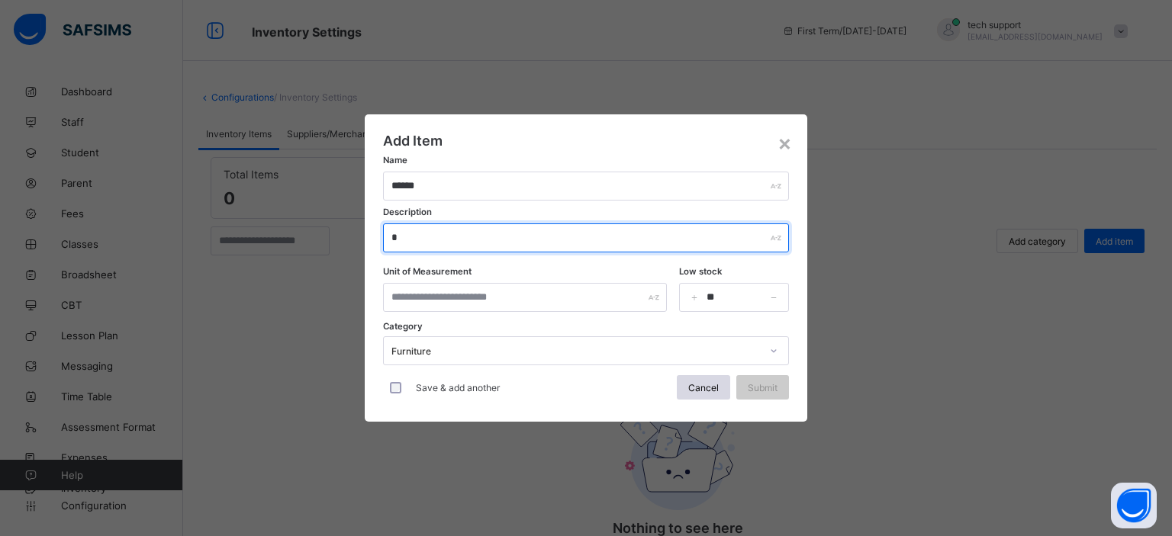
click at [459, 239] on input "*" at bounding box center [586, 238] width 406 height 29
type input "*"
type input "***"
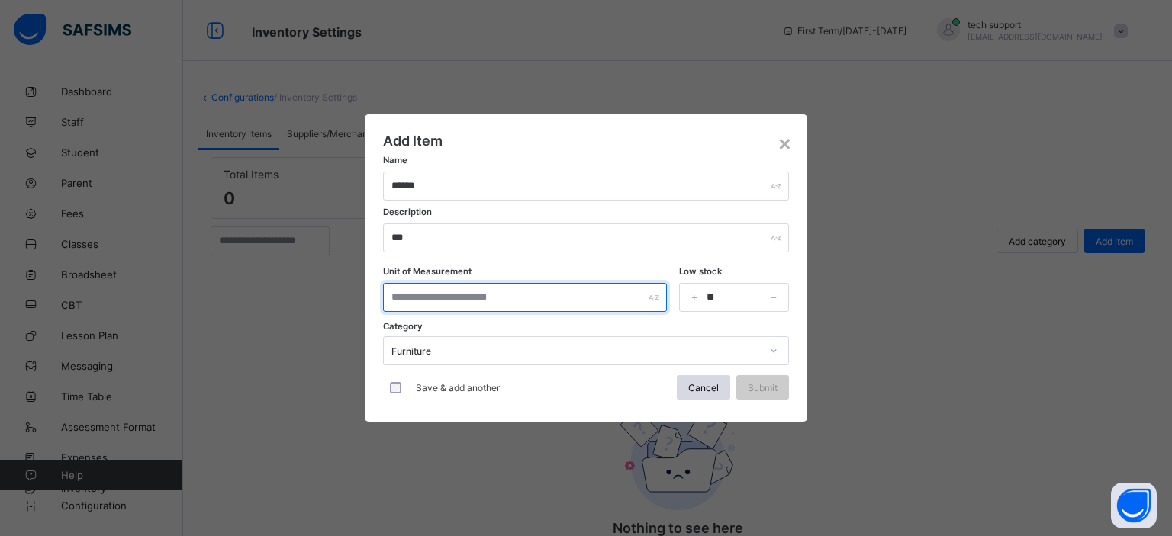
click at [456, 295] on input "text" at bounding box center [525, 297] width 284 height 29
type input "*"
type input "***"
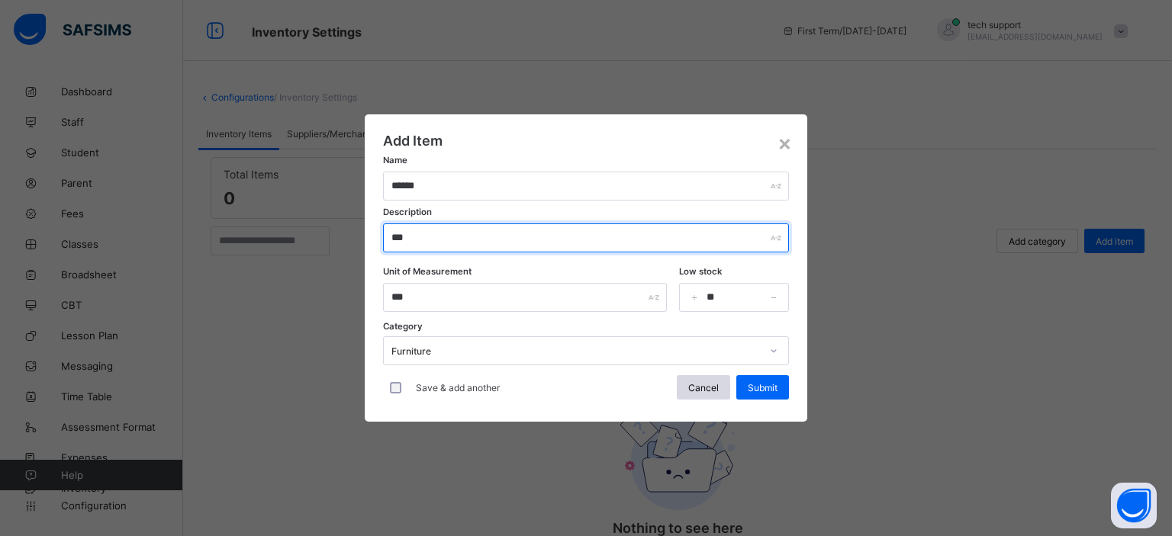
click at [437, 228] on input "***" at bounding box center [586, 238] width 406 height 29
type input "*"
type input "**********"
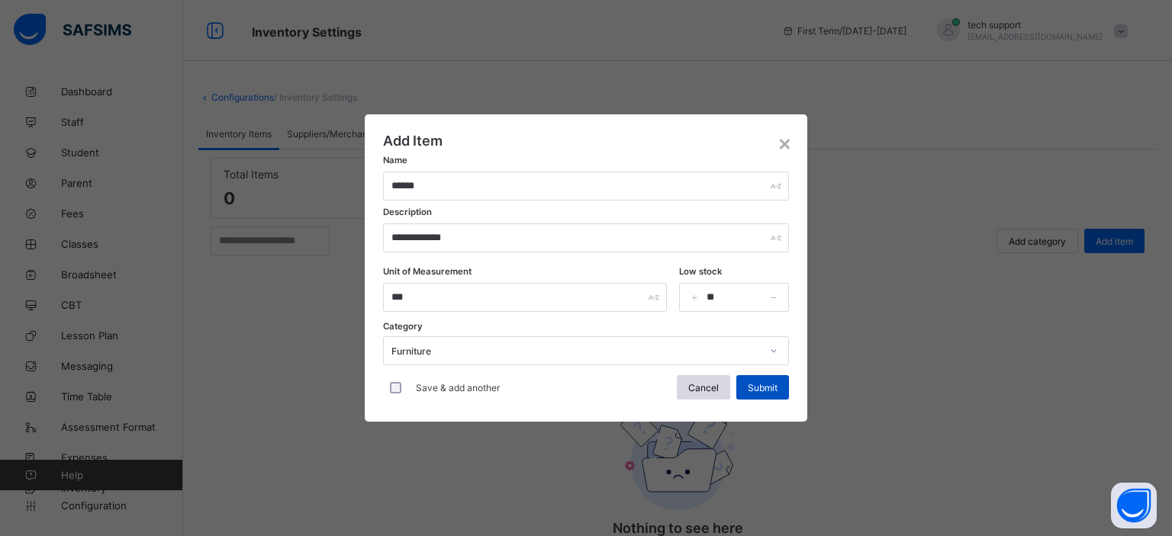
click at [752, 387] on span "Submit" at bounding box center [763, 387] width 30 height 11
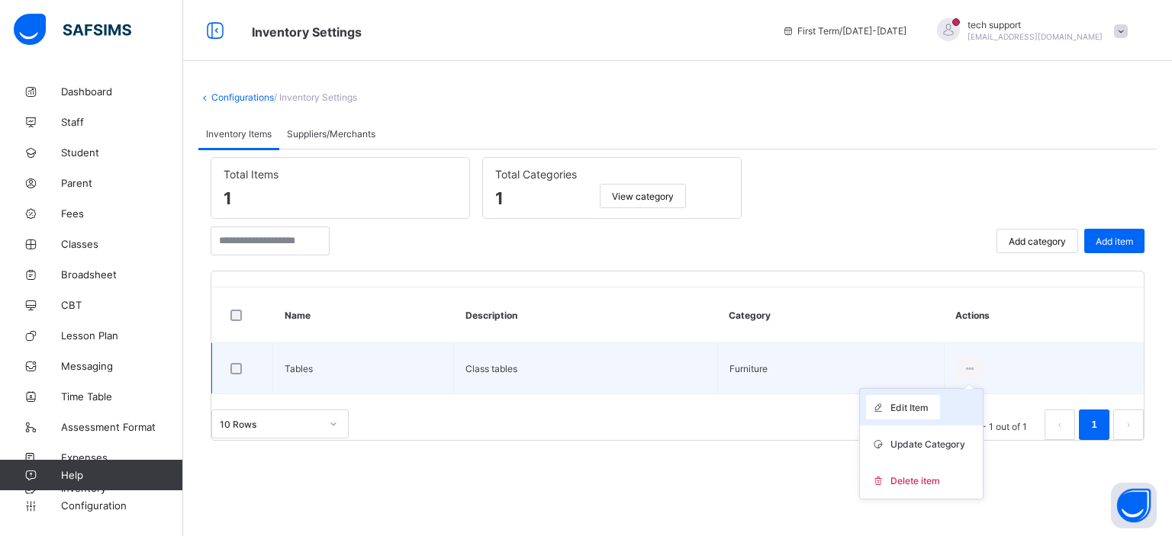
click at [930, 400] on div "Edit Item" at bounding box center [903, 407] width 74 height 24
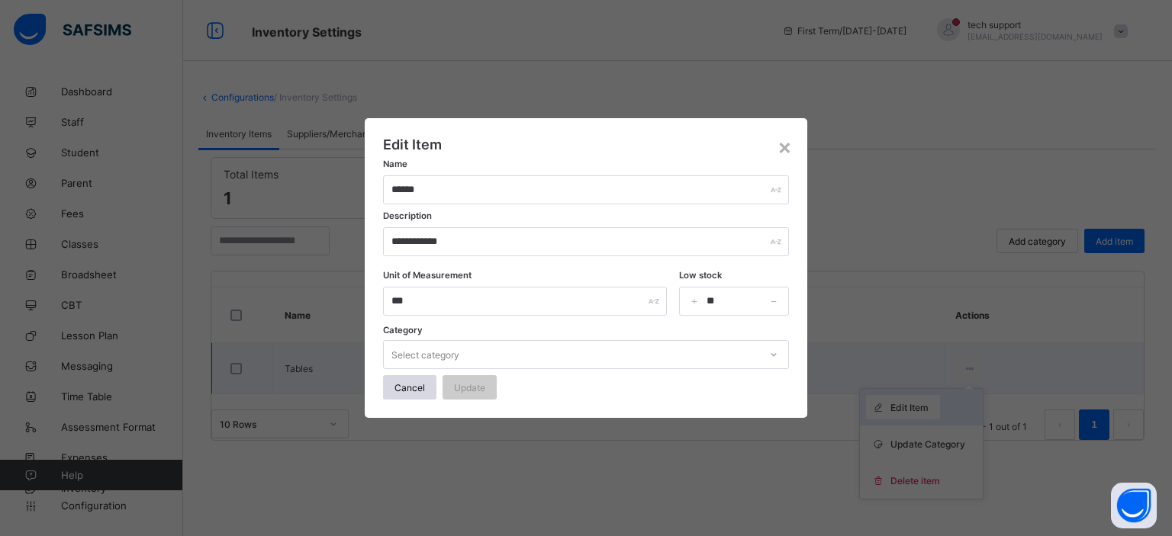
type input "******"
type input "**********"
type input "***"
type input "**"
click at [788, 152] on div "×" at bounding box center [785, 147] width 14 height 26
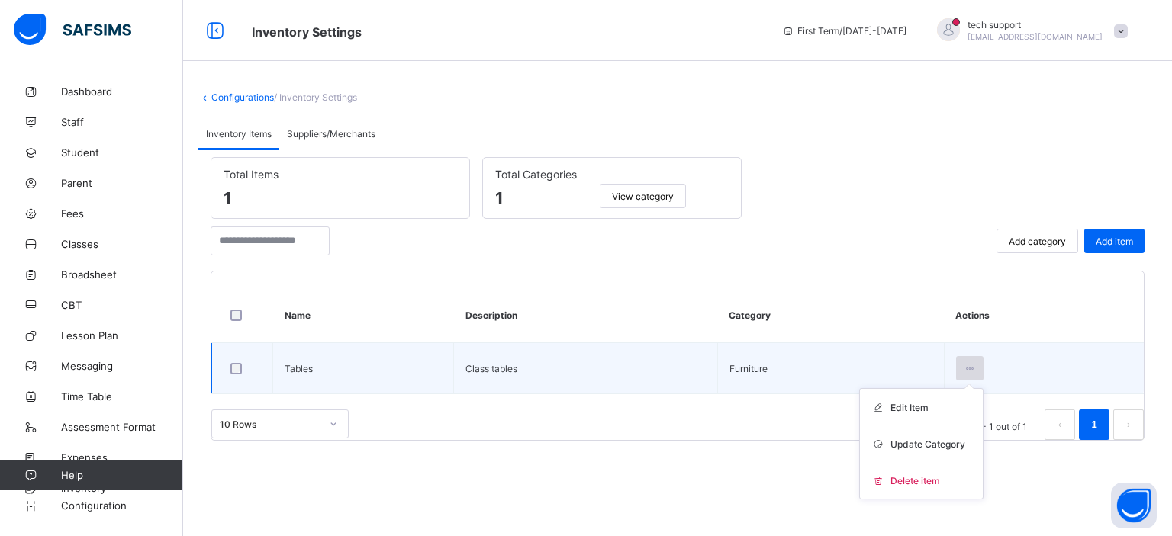
click at [968, 366] on icon at bounding box center [970, 368] width 13 height 11
click at [940, 439] on span "Update Category" at bounding box center [927, 444] width 75 height 11
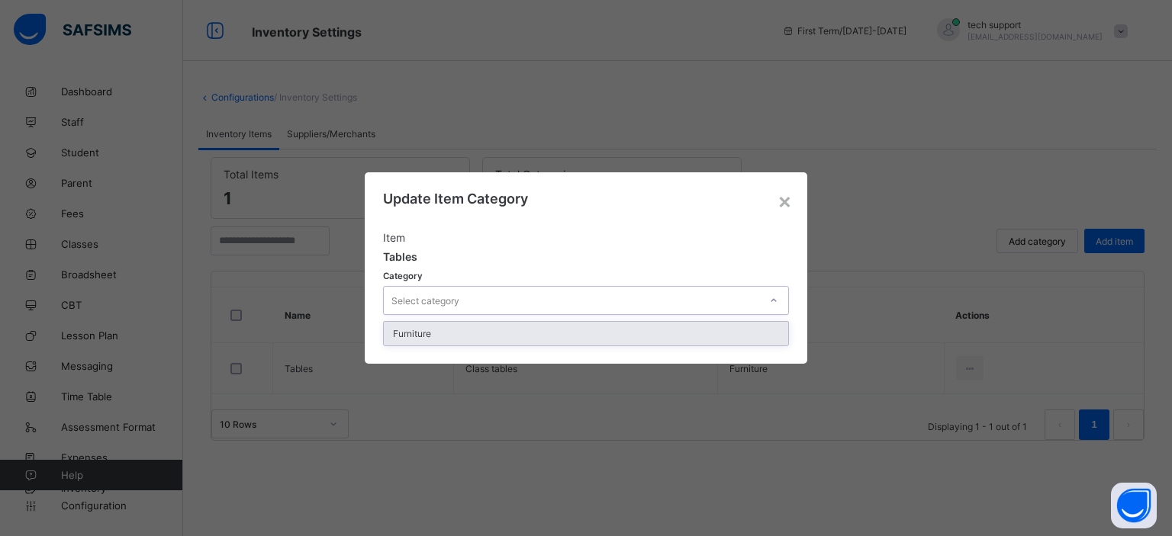
click at [713, 292] on div "Select category" at bounding box center [571, 300] width 375 height 21
click at [684, 332] on div "Furniture" at bounding box center [586, 334] width 404 height 24
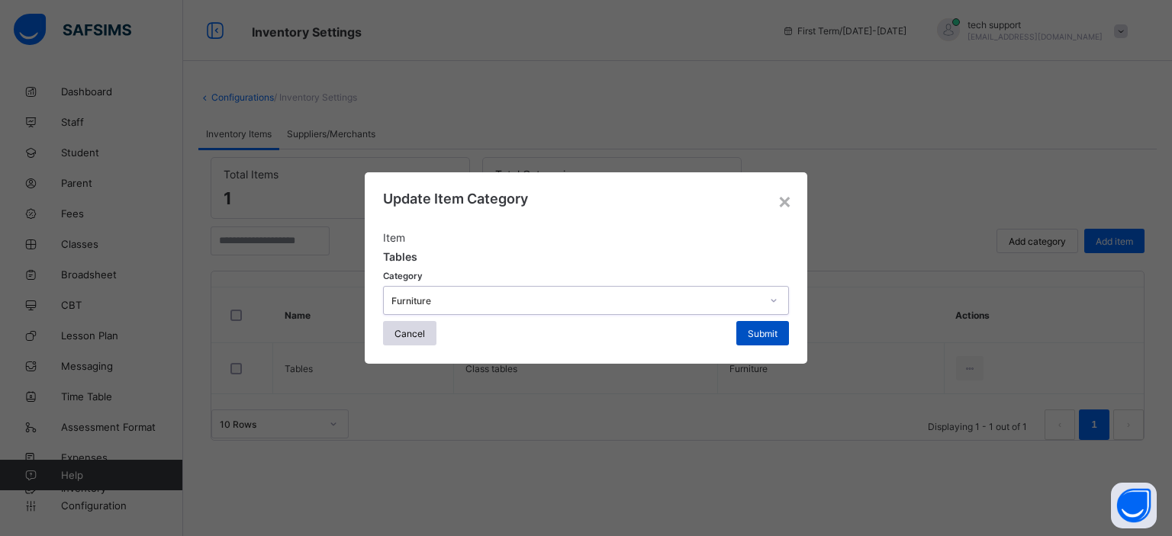
click at [753, 335] on span "Submit" at bounding box center [763, 333] width 30 height 11
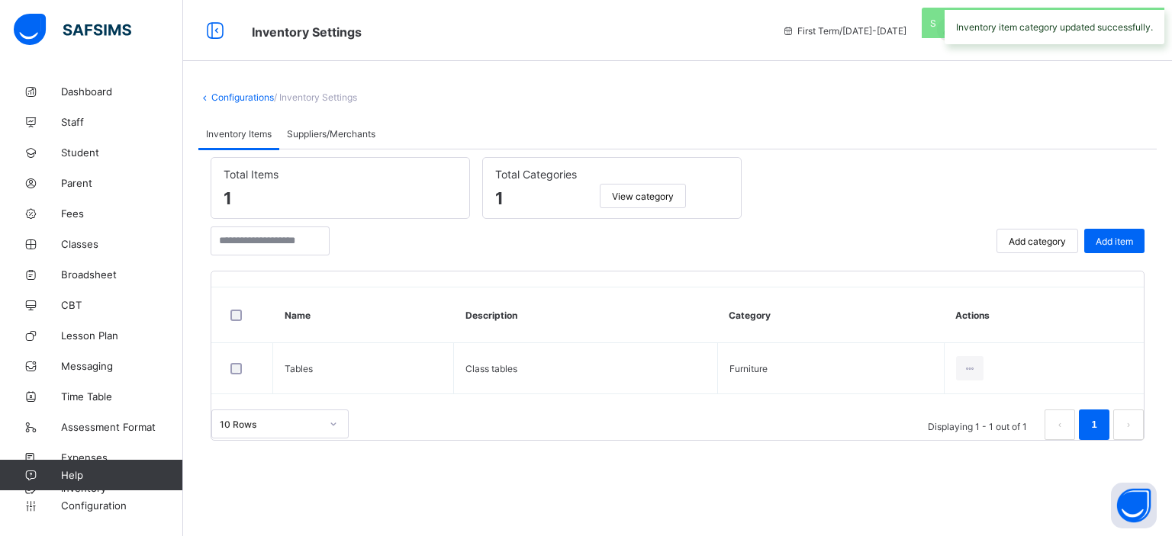
click at [347, 137] on span "Suppliers/Merchants" at bounding box center [331, 133] width 89 height 11
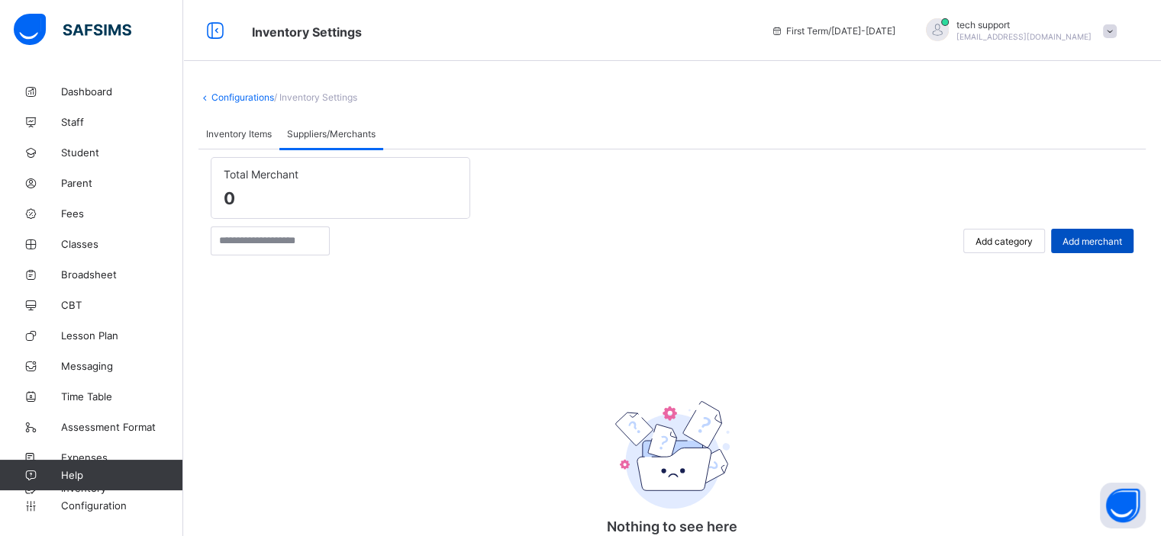
click at [1097, 243] on span "Add merchant" at bounding box center [1092, 241] width 60 height 11
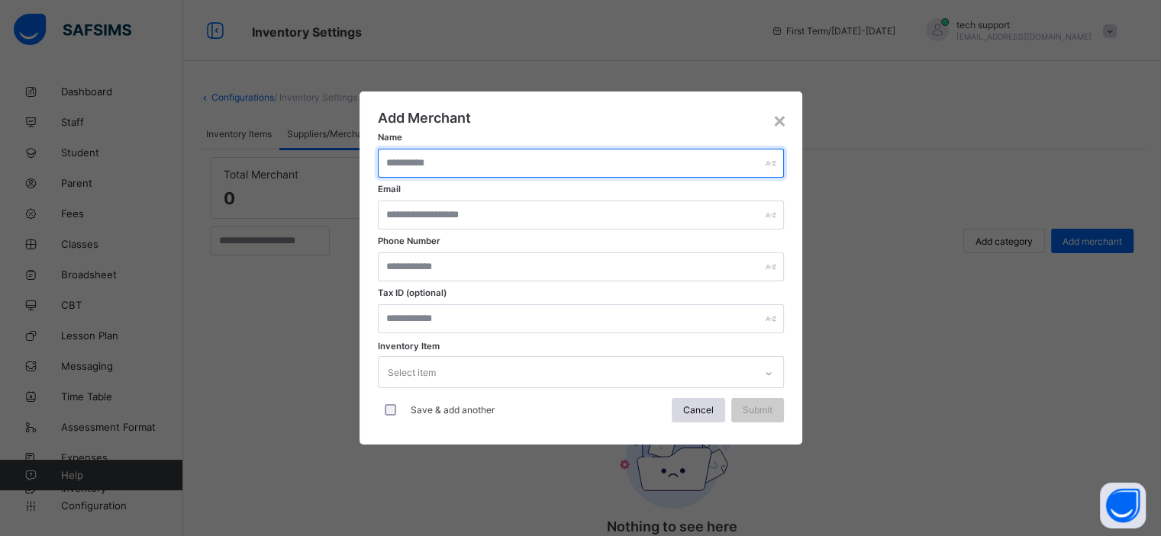
click at [462, 163] on input "text" at bounding box center [581, 163] width 406 height 29
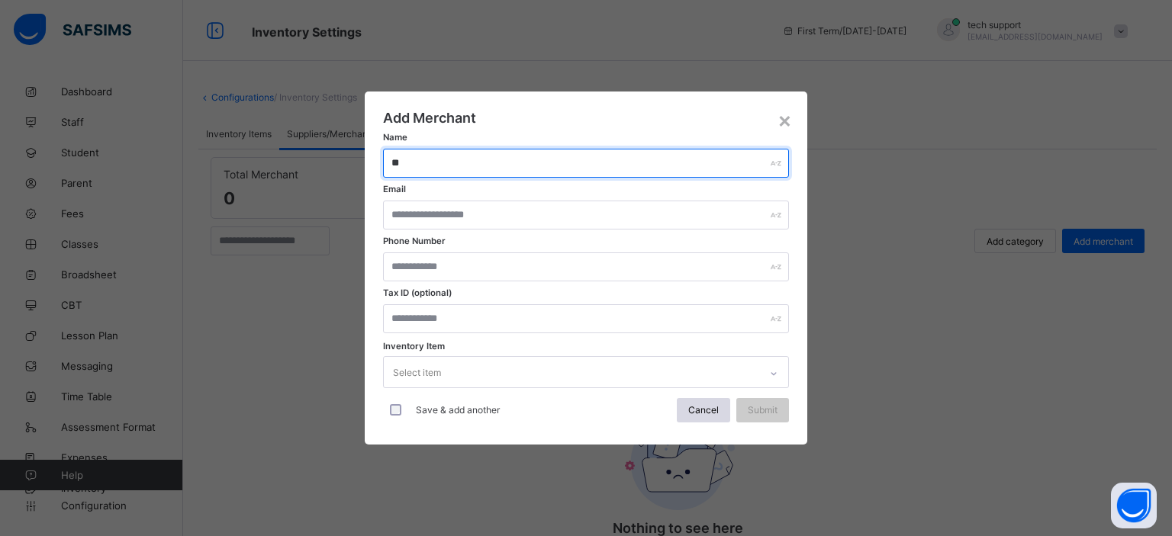
type input "*"
type input "**********"
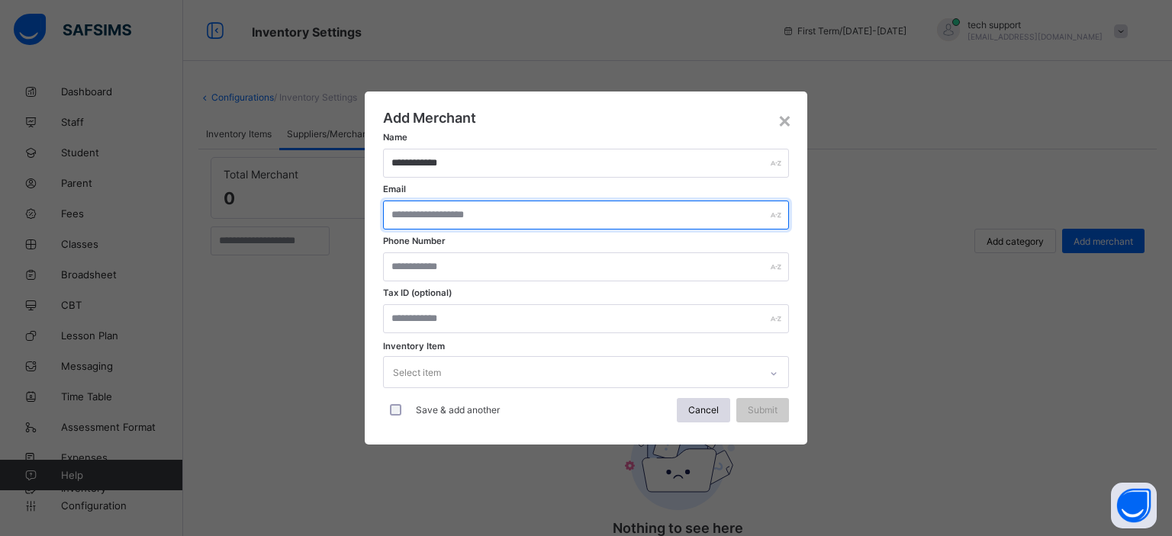
click at [458, 219] on input "text" at bounding box center [586, 215] width 406 height 29
type input "*"
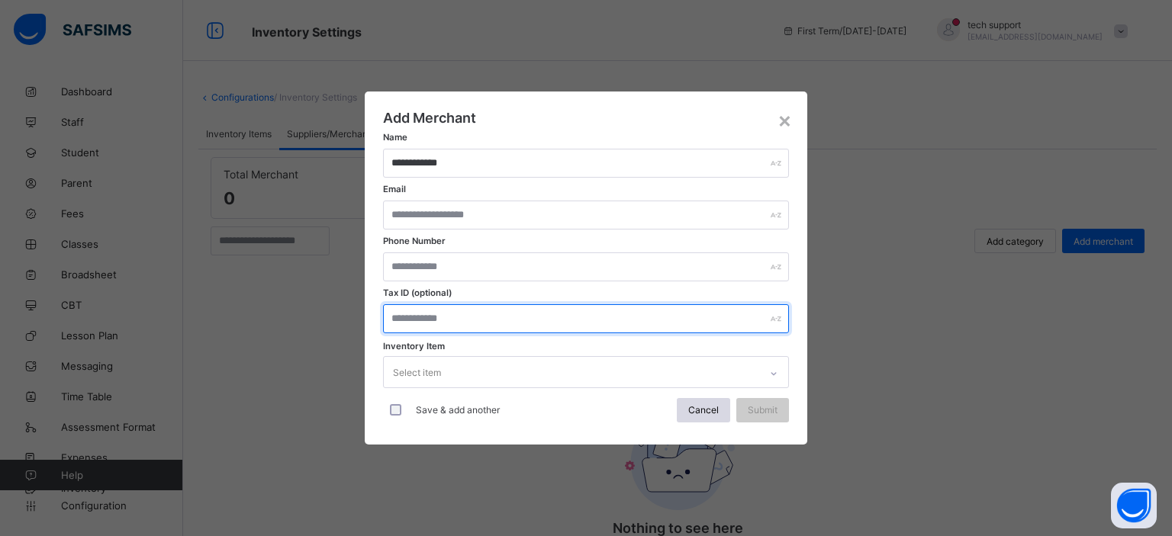
click at [445, 317] on input "text" at bounding box center [586, 318] width 406 height 29
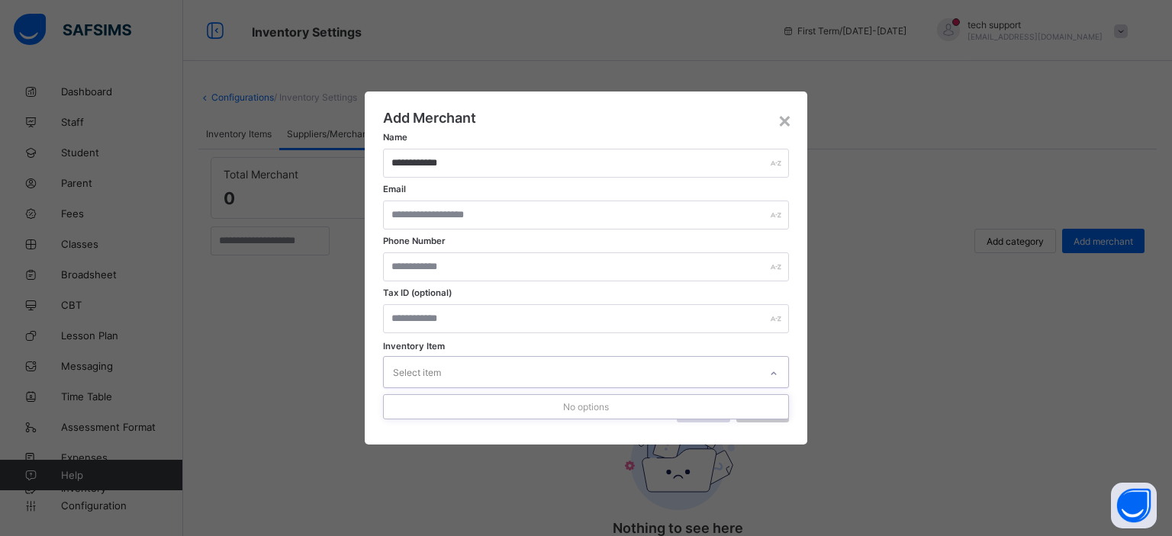
click at [458, 367] on div "Select item" at bounding box center [571, 372] width 375 height 30
click at [472, 373] on div "Select item" at bounding box center [571, 372] width 375 height 30
click at [784, 118] on div "×" at bounding box center [785, 120] width 14 height 26
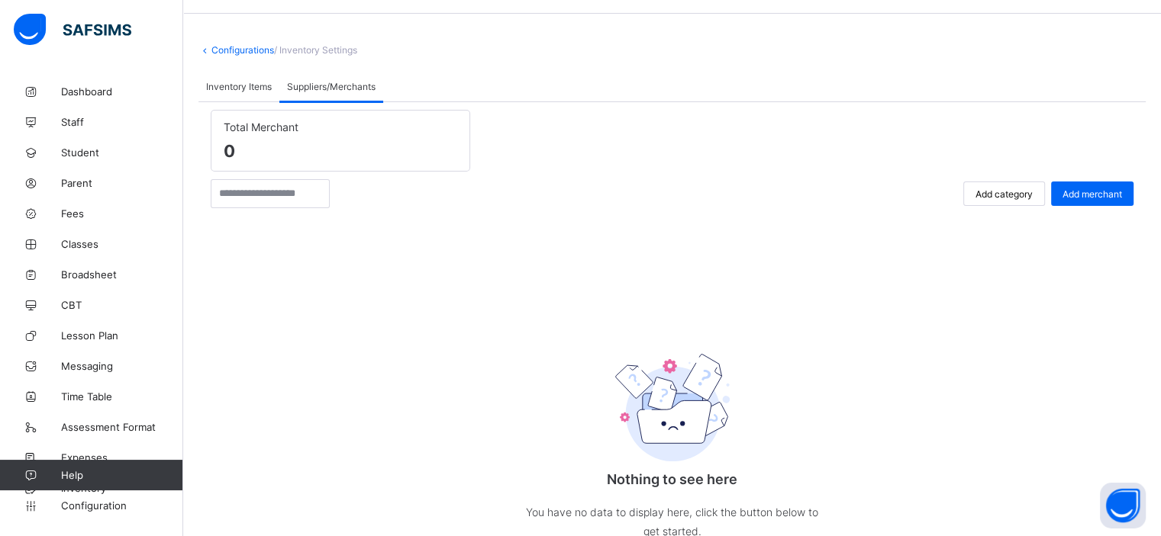
scroll to position [31, 0]
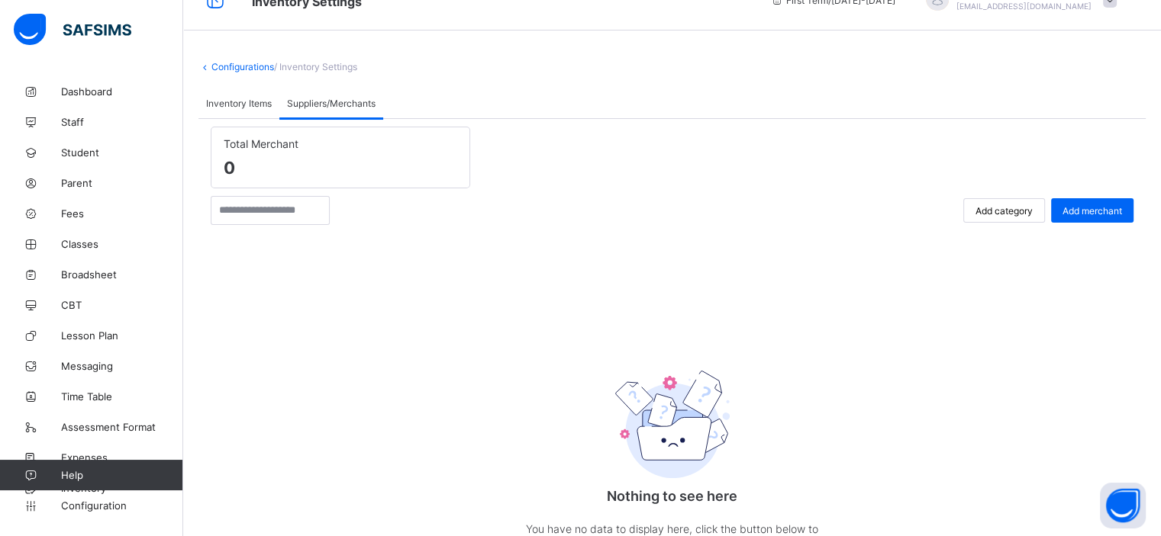
click at [1000, 216] on div "Add category" at bounding box center [1004, 210] width 82 height 24
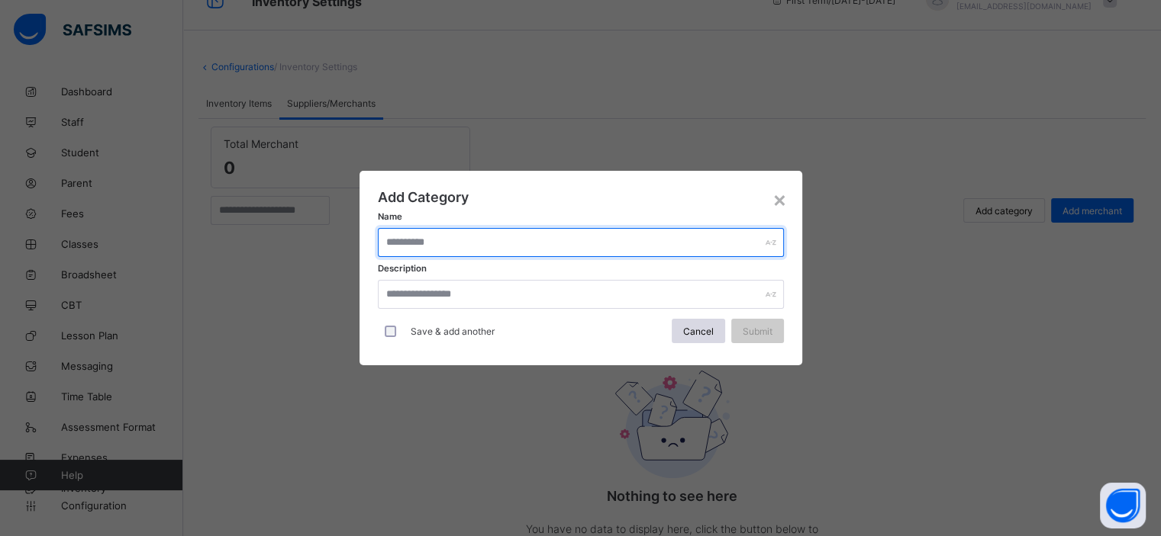
click at [571, 249] on input "text" at bounding box center [581, 242] width 406 height 29
type input "*"
type input "**********"
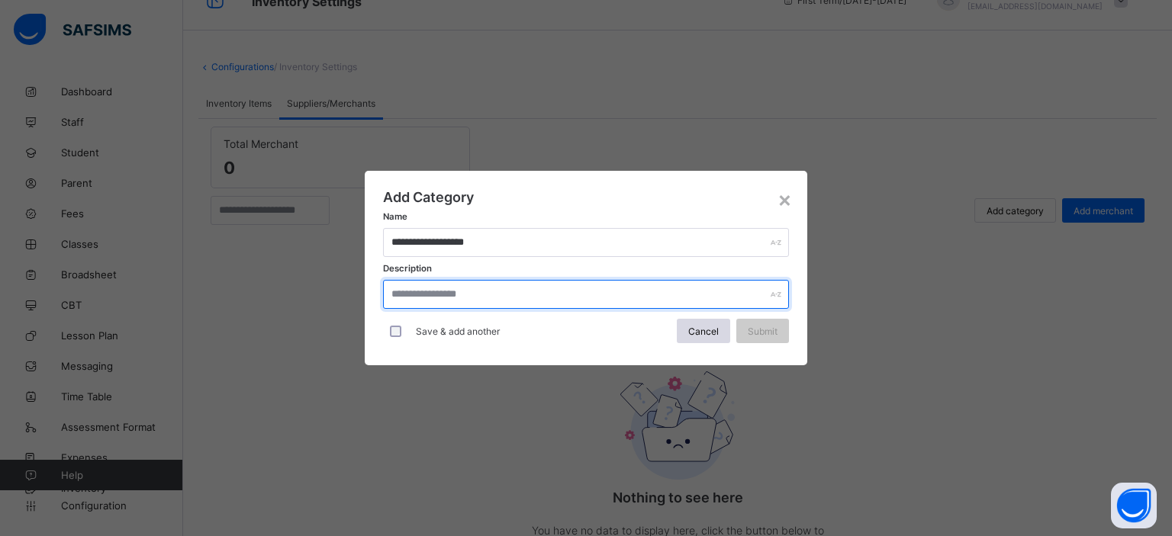
click at [555, 301] on input "text" at bounding box center [586, 294] width 406 height 29
type input "*****"
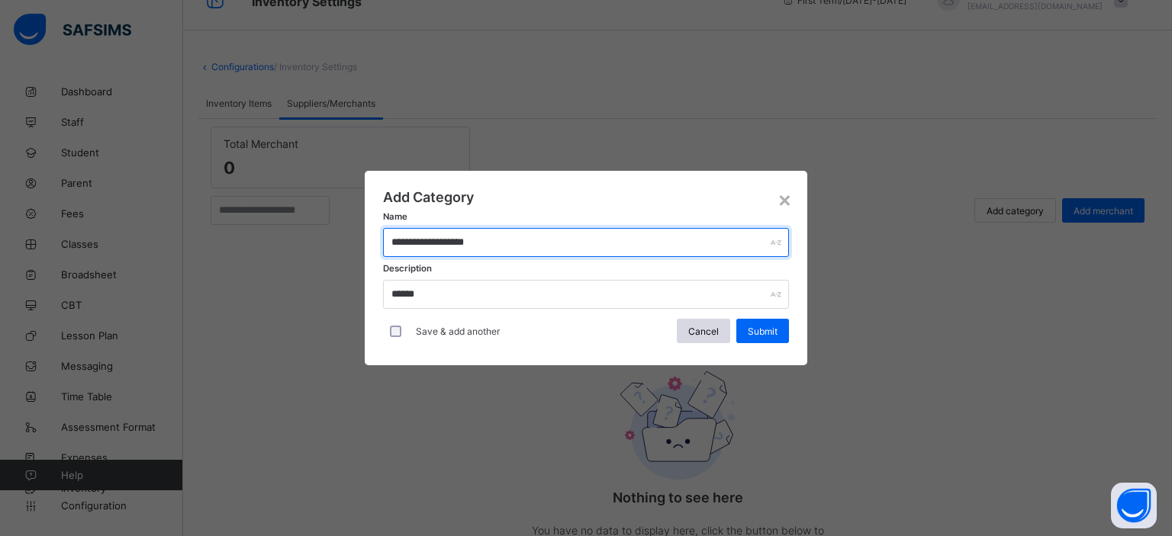
drag, startPoint x: 486, startPoint y: 235, endPoint x: 374, endPoint y: 243, distance: 112.5
click at [374, 243] on div "**********" at bounding box center [586, 268] width 443 height 195
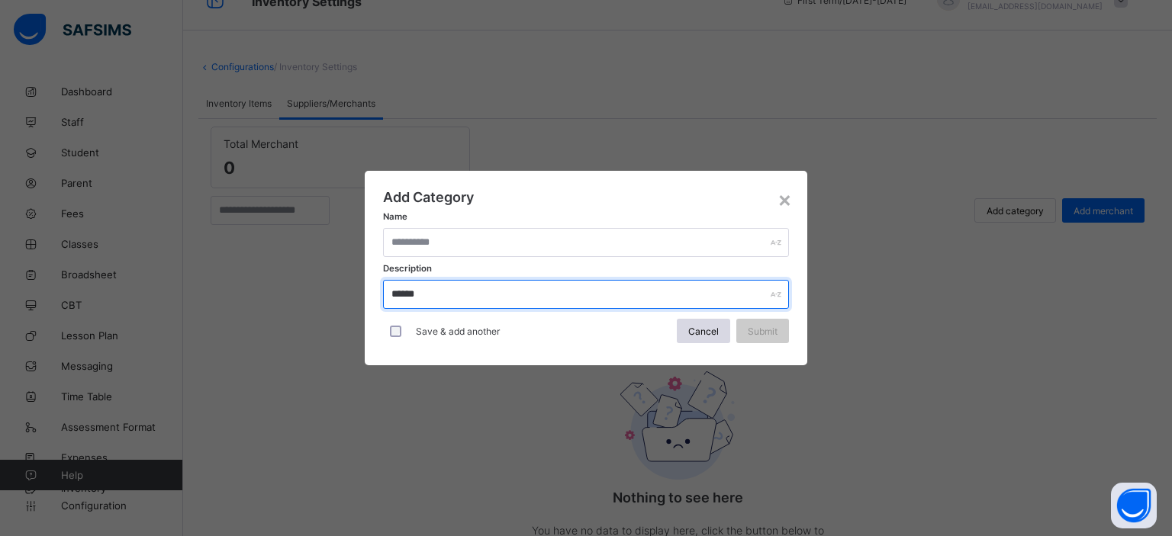
click at [440, 297] on input "*****" at bounding box center [586, 294] width 406 height 29
type input "*"
paste input "**********"
type input "**********"
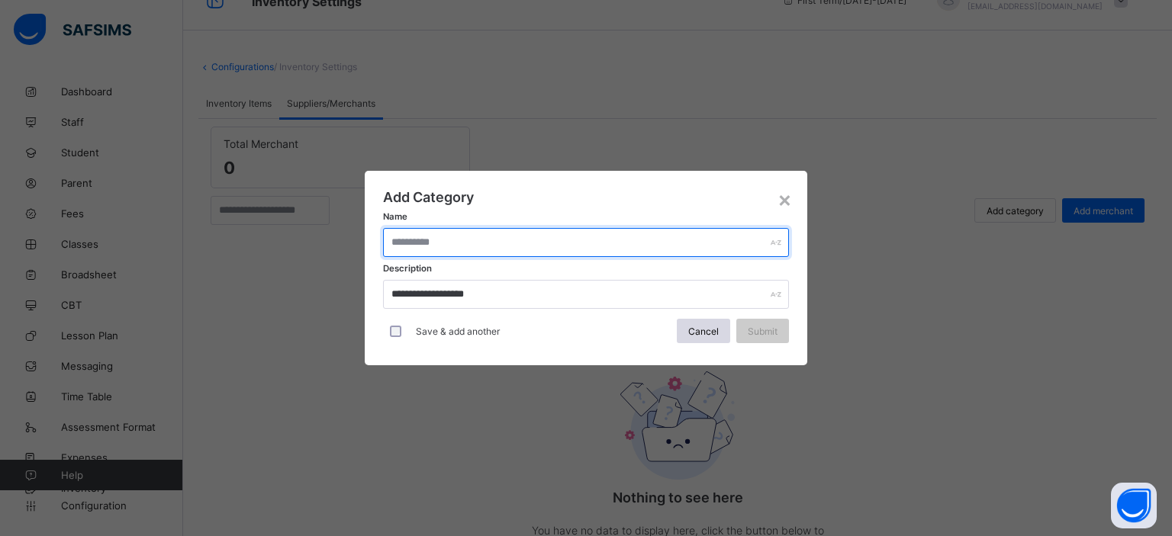
click at [421, 243] on input "text" at bounding box center [586, 242] width 406 height 29
type input "***"
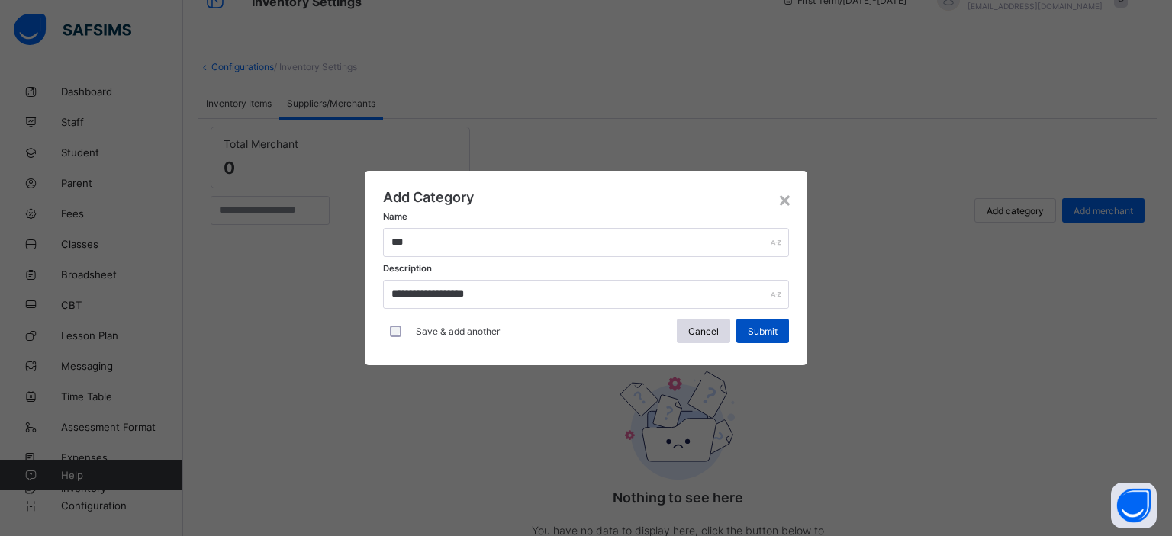
click at [758, 330] on span "Submit" at bounding box center [763, 331] width 30 height 11
click at [757, 334] on span "Submit" at bounding box center [763, 331] width 30 height 11
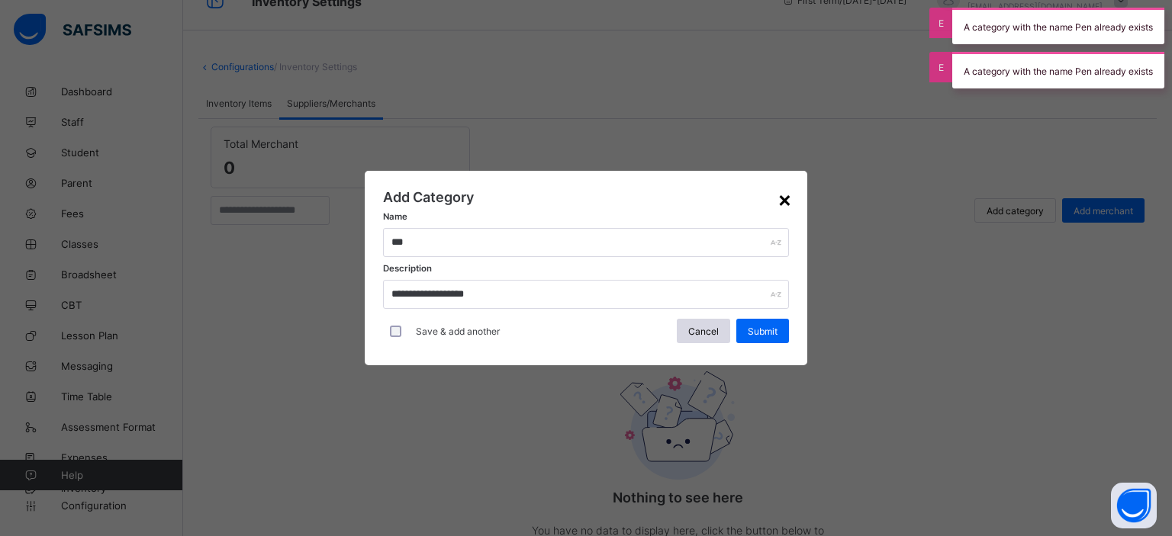
click at [782, 202] on div "×" at bounding box center [785, 199] width 14 height 26
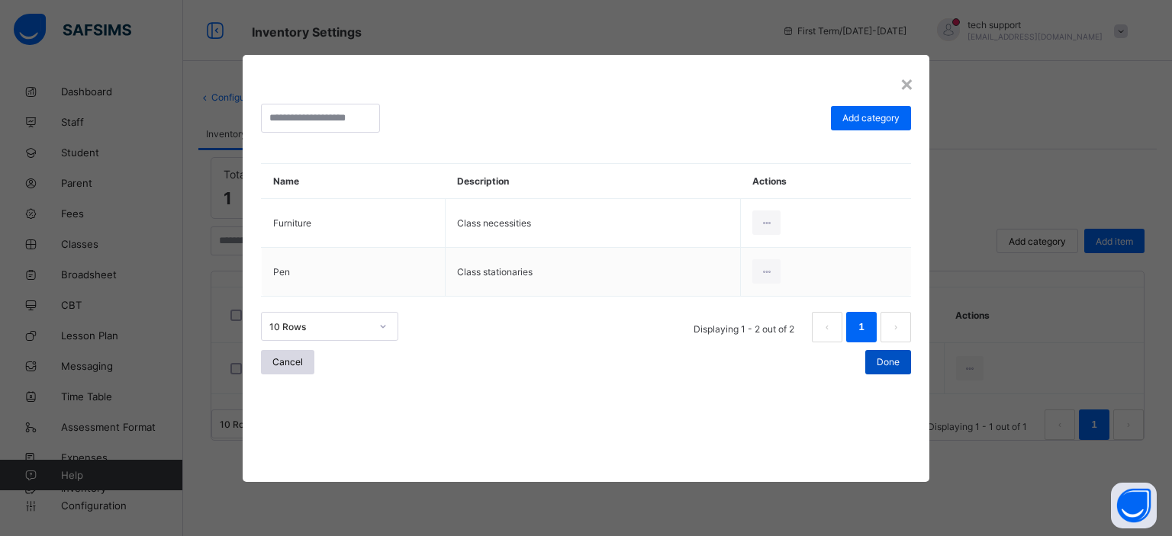
click at [878, 366] on span "Done" at bounding box center [888, 361] width 23 height 11
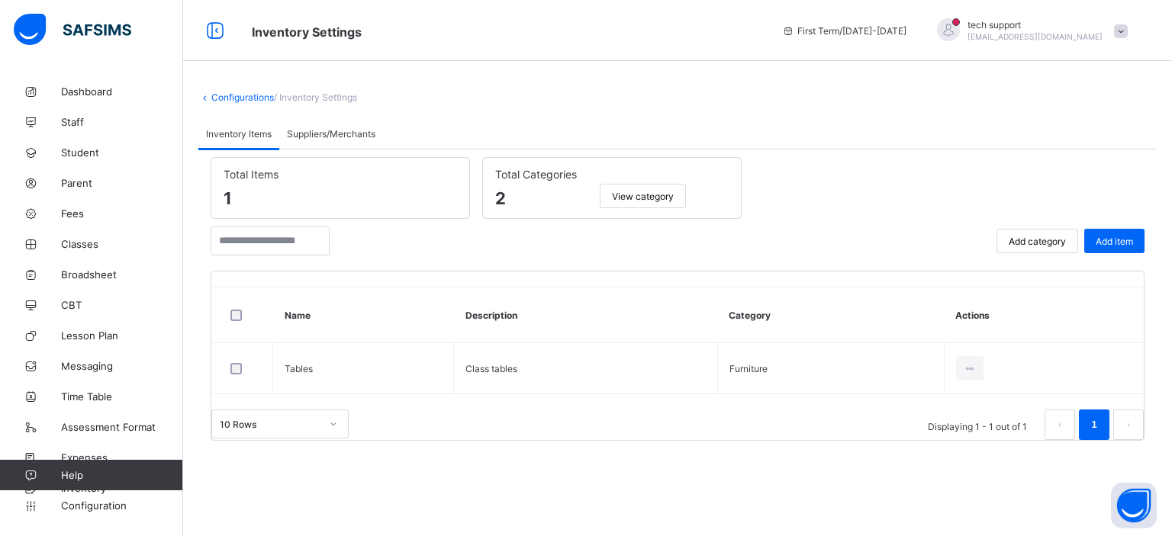
click at [340, 136] on span "Suppliers/Merchants" at bounding box center [331, 133] width 89 height 11
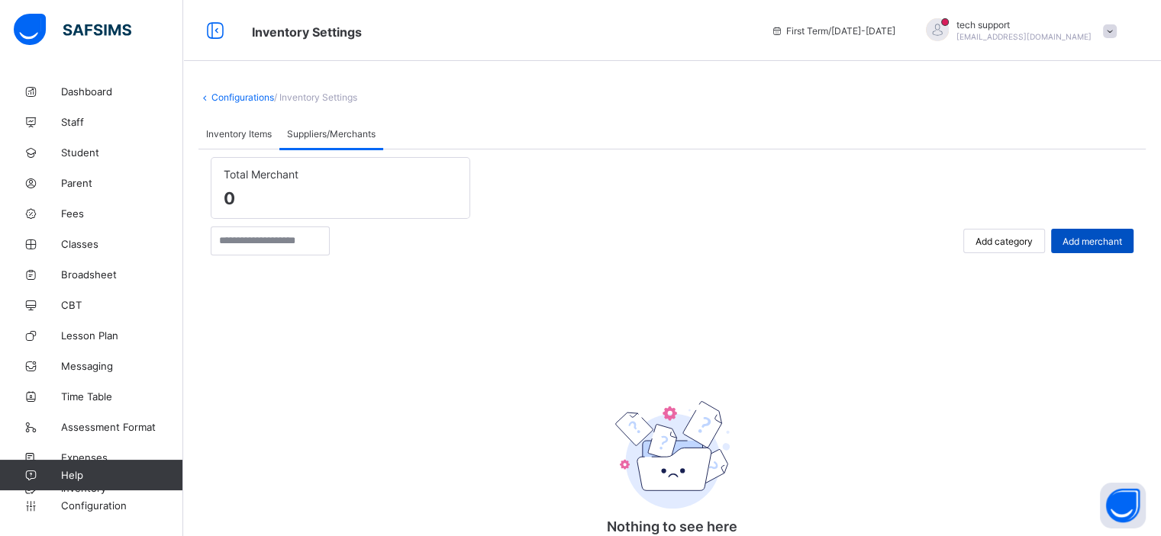
click at [1096, 244] on span "Add merchant" at bounding box center [1092, 241] width 60 height 11
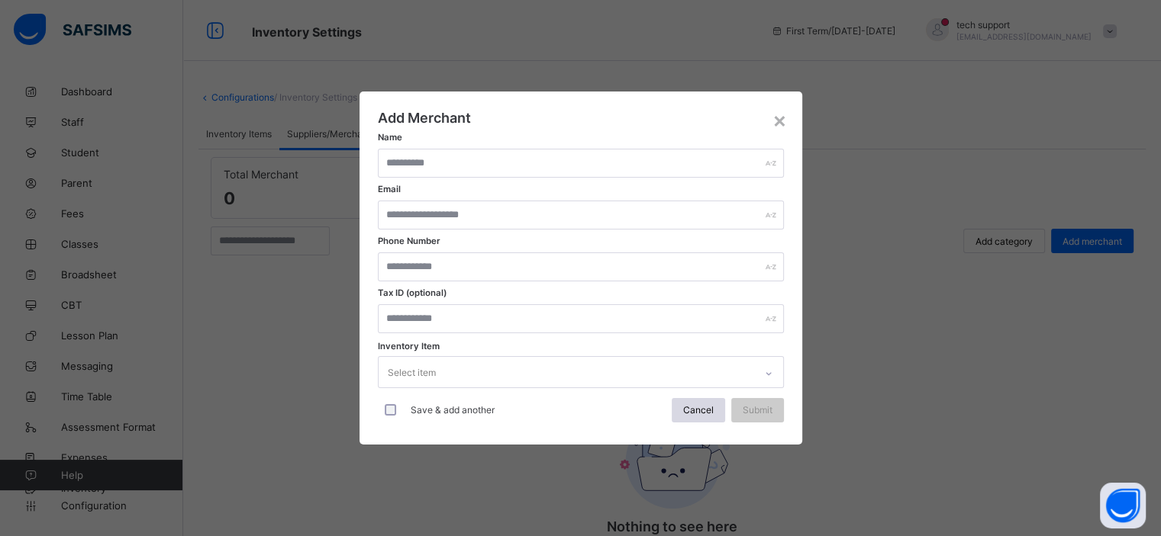
click at [617, 375] on div "Select item" at bounding box center [565, 372] width 375 height 30
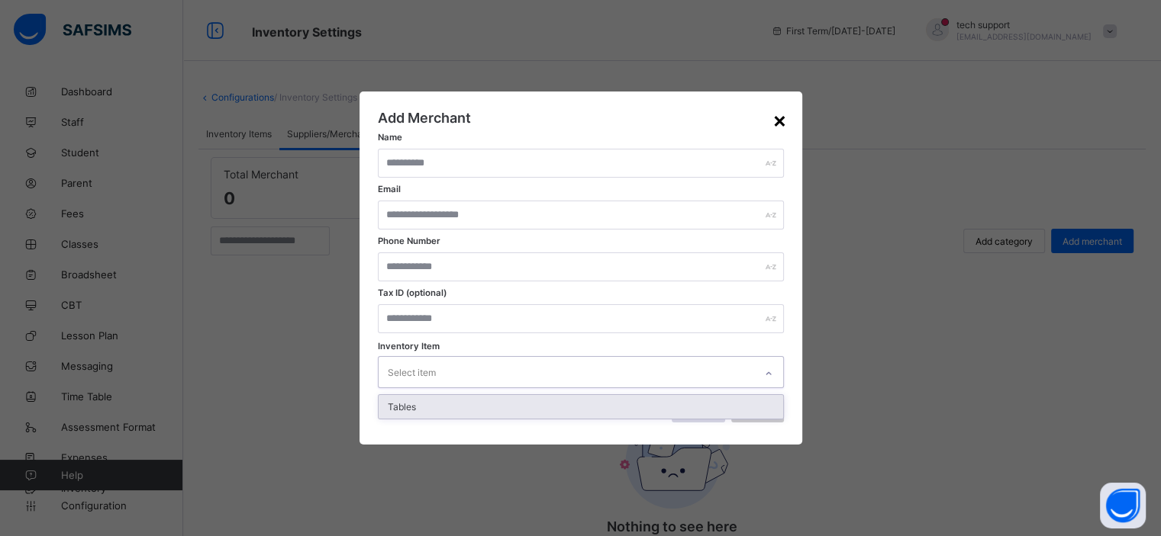
click at [778, 123] on div "×" at bounding box center [779, 120] width 14 height 26
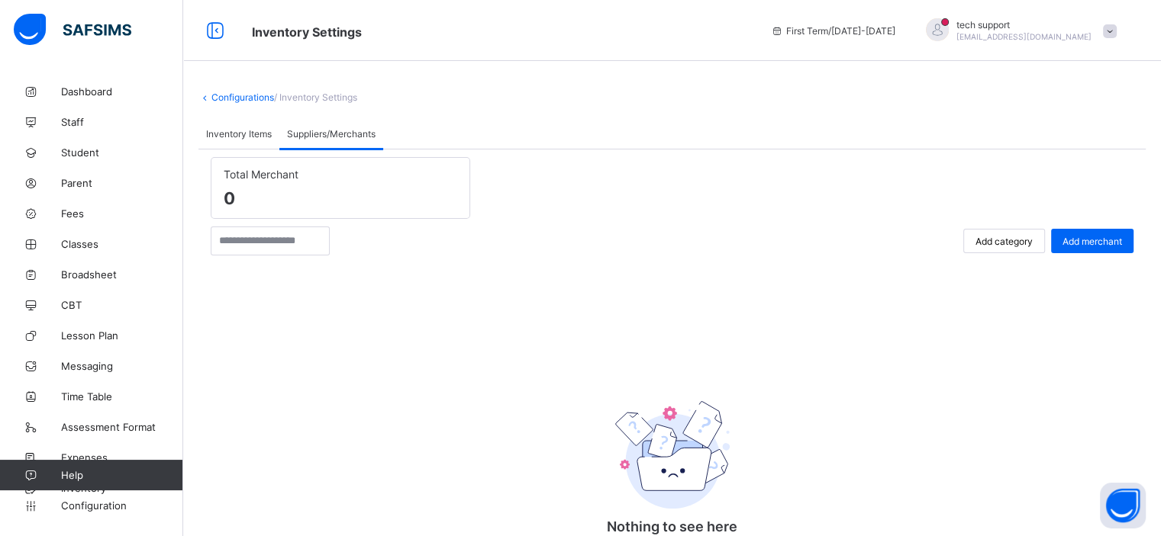
click at [269, 137] on span "Inventory Items" at bounding box center [239, 133] width 66 height 11
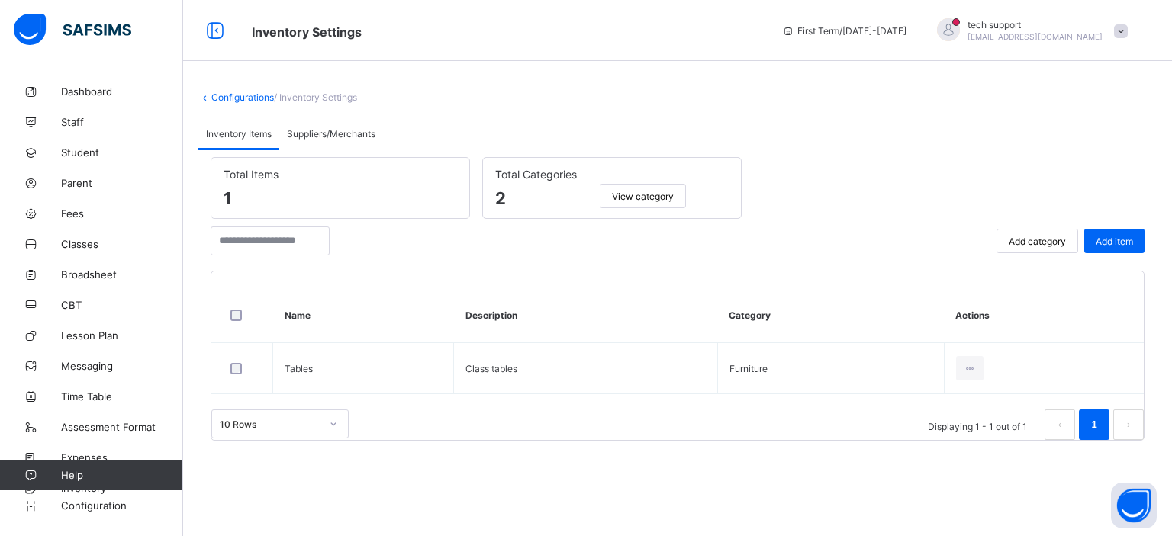
click at [655, 197] on span "View category" at bounding box center [643, 196] width 62 height 11
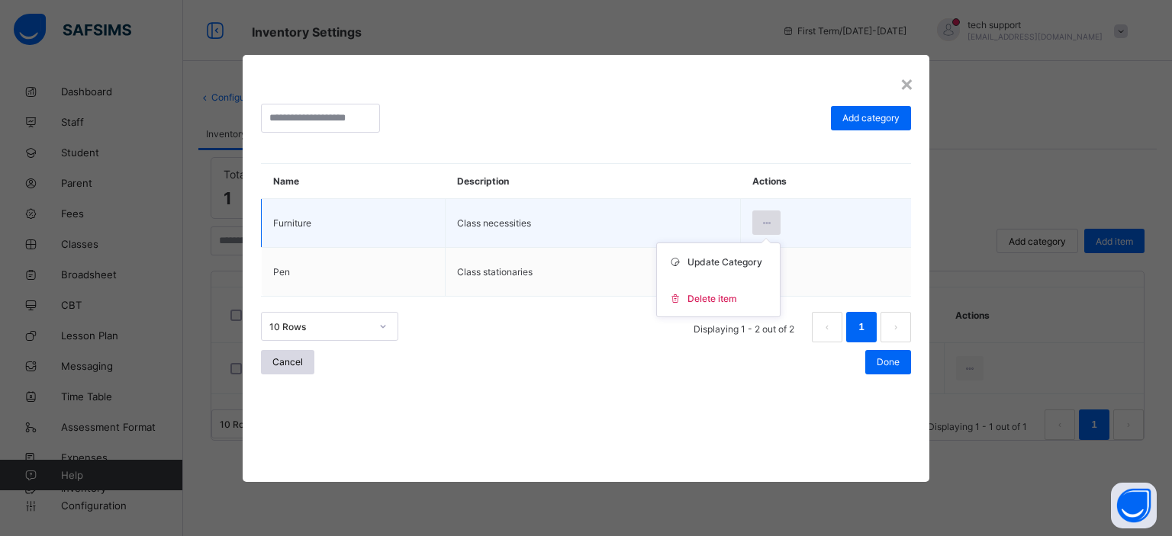
click at [760, 219] on icon at bounding box center [766, 222] width 13 height 11
click at [729, 259] on span "Update Category" at bounding box center [725, 261] width 75 height 11
type input "*********"
type input "**********"
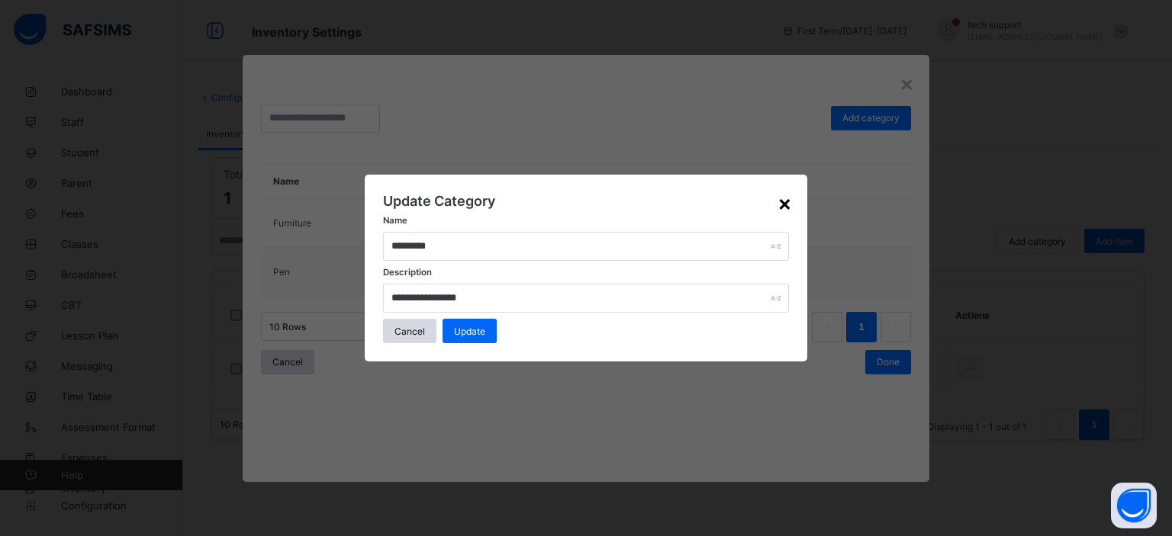
click at [782, 210] on div "×" at bounding box center [785, 203] width 14 height 26
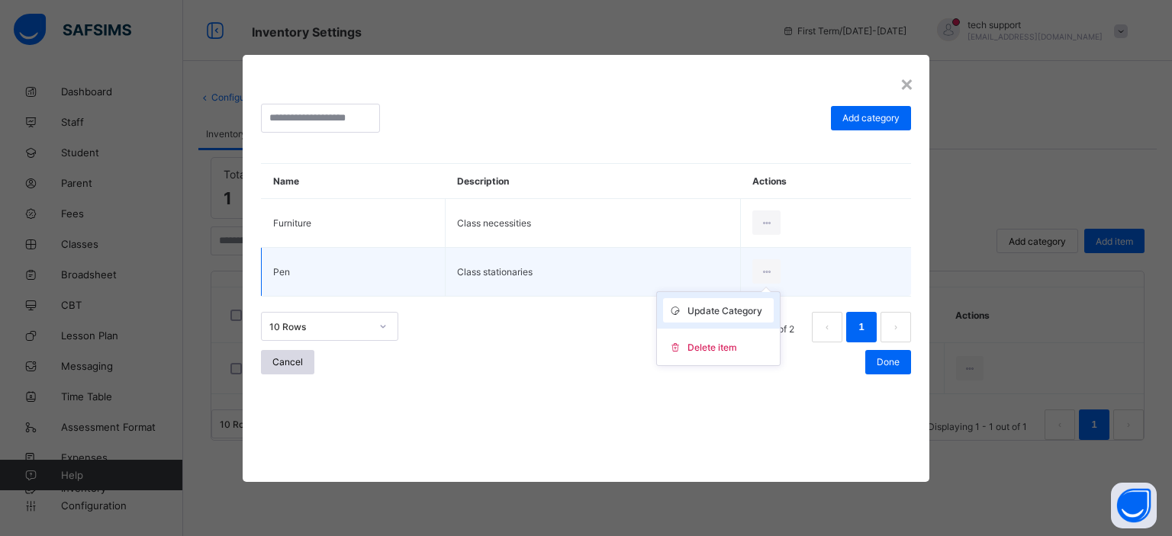
click at [744, 308] on span "Update Category" at bounding box center [725, 310] width 75 height 11
type input "***"
type input "**********"
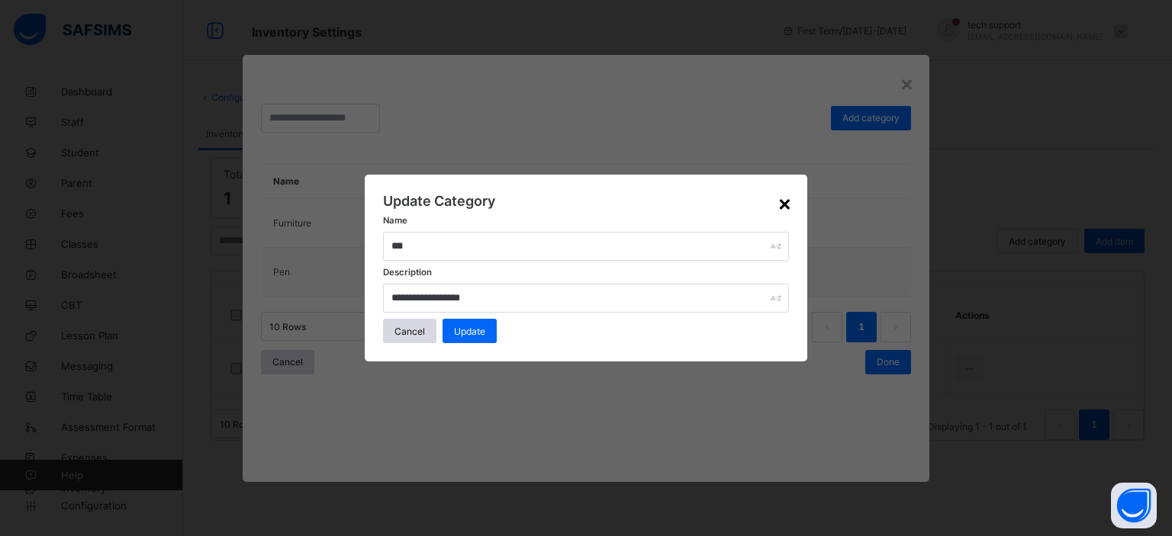
click at [791, 209] on div "×" at bounding box center [785, 203] width 14 height 26
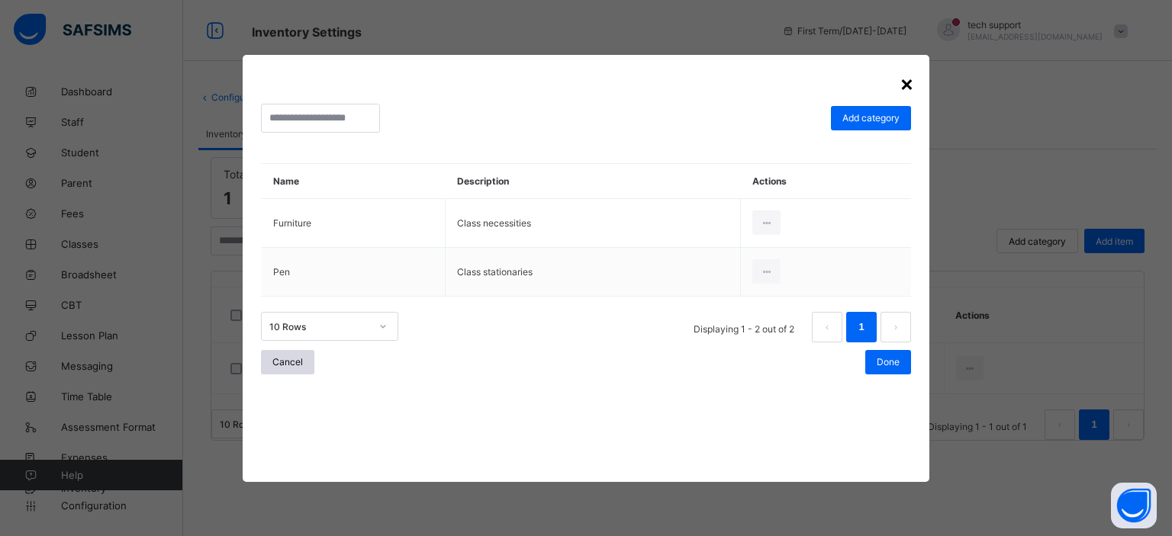
click at [900, 82] on div "×" at bounding box center [907, 83] width 14 height 26
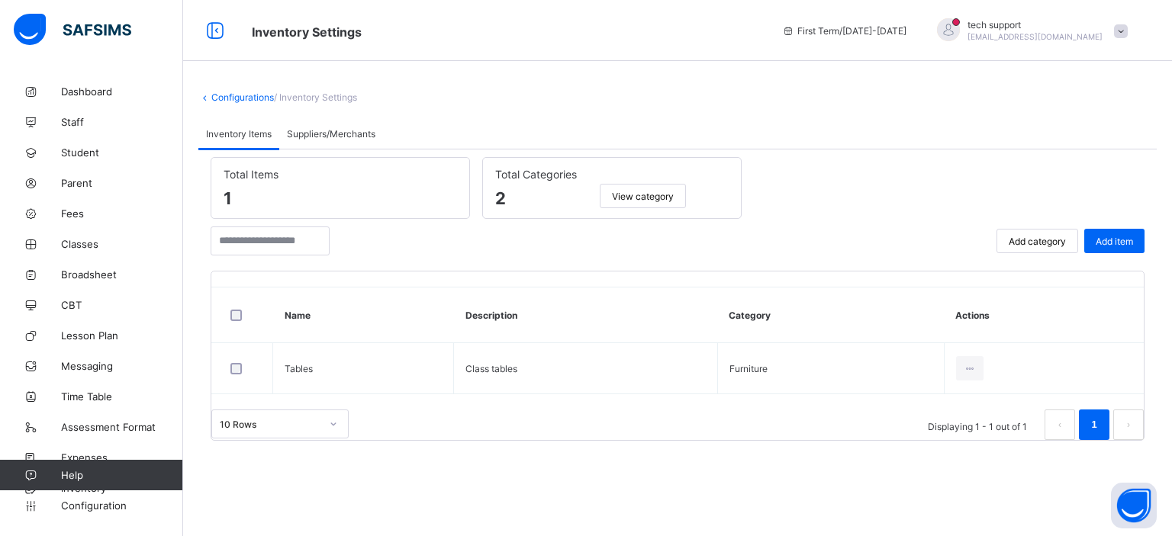
click at [342, 130] on span "Suppliers/Merchants" at bounding box center [331, 133] width 89 height 11
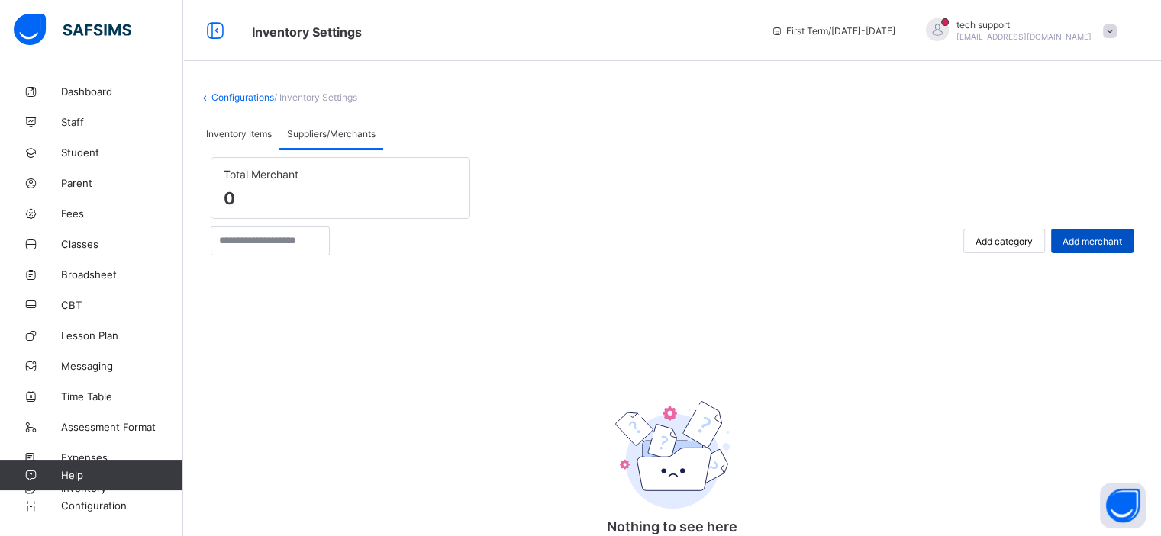
click at [1084, 246] on div "Add merchant" at bounding box center [1092, 241] width 82 height 24
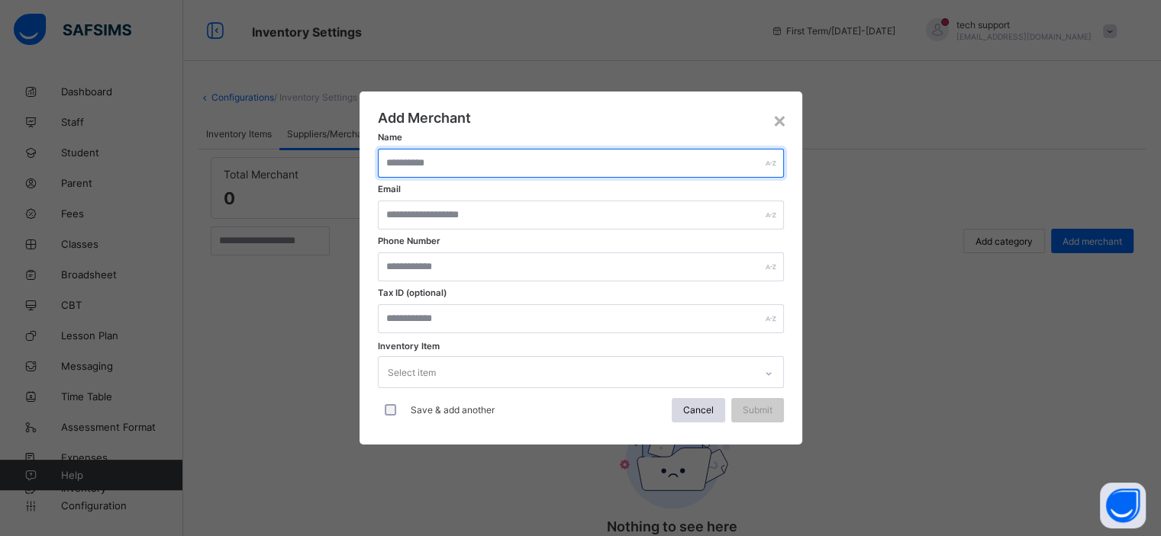
click at [561, 174] on input "text" at bounding box center [581, 163] width 406 height 29
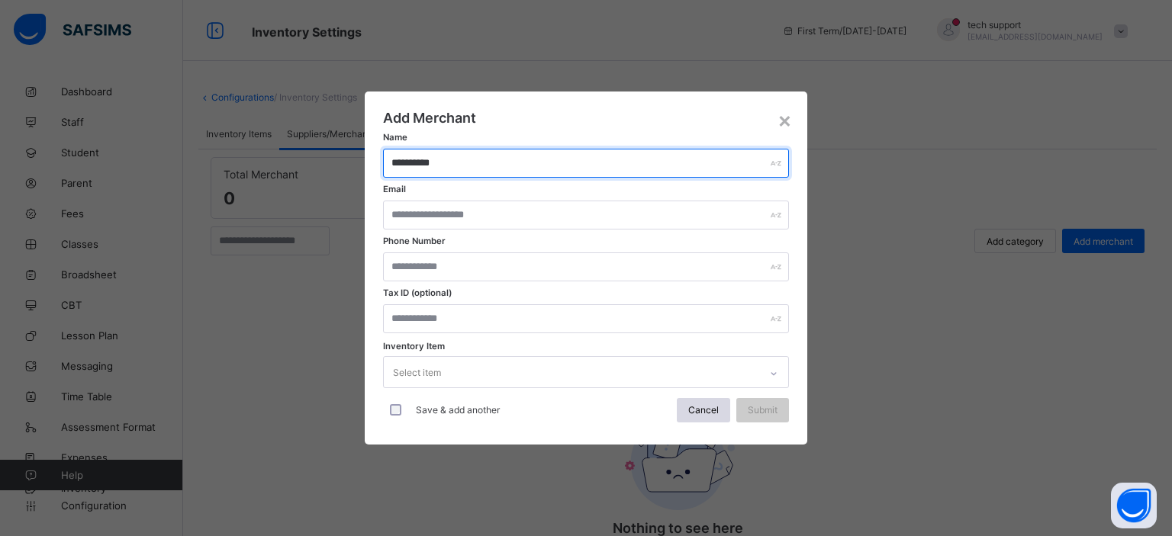
type input "**********"
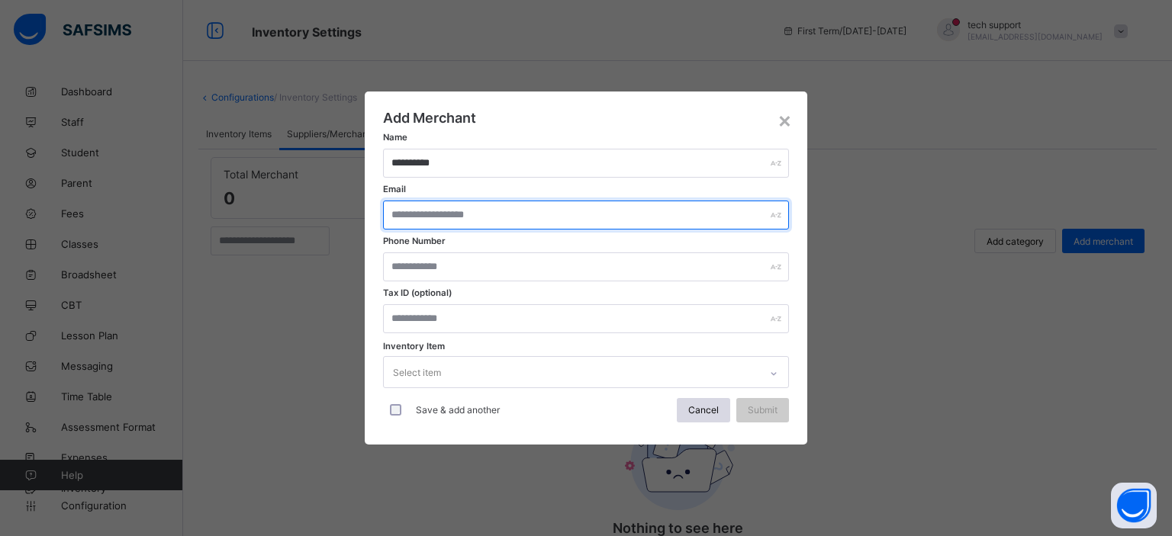
click at [504, 216] on input "text" at bounding box center [586, 215] width 406 height 29
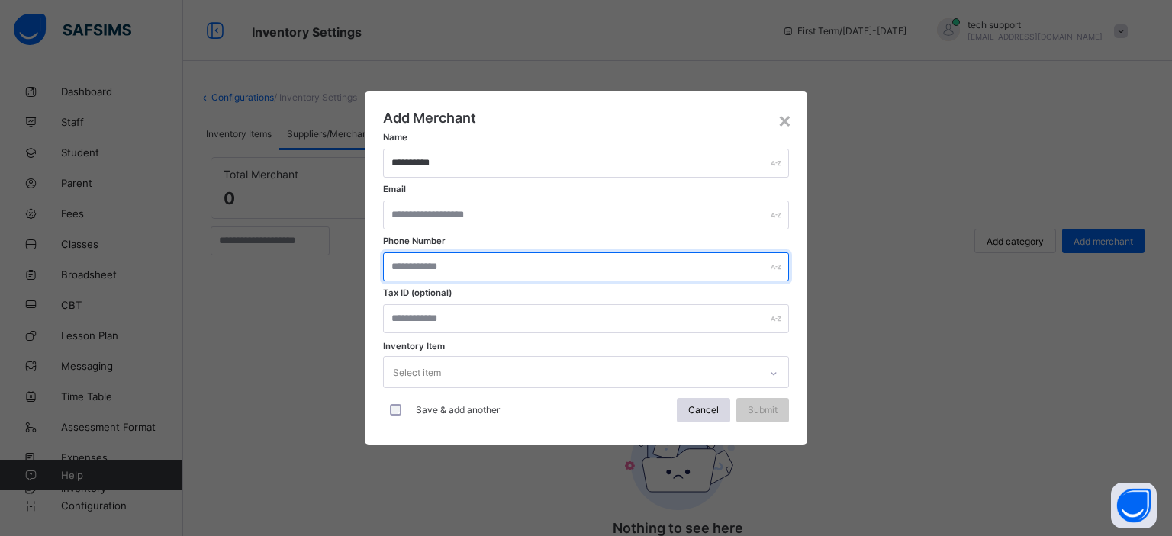
click at [407, 266] on input "text" at bounding box center [586, 267] width 406 height 29
type input "**********"
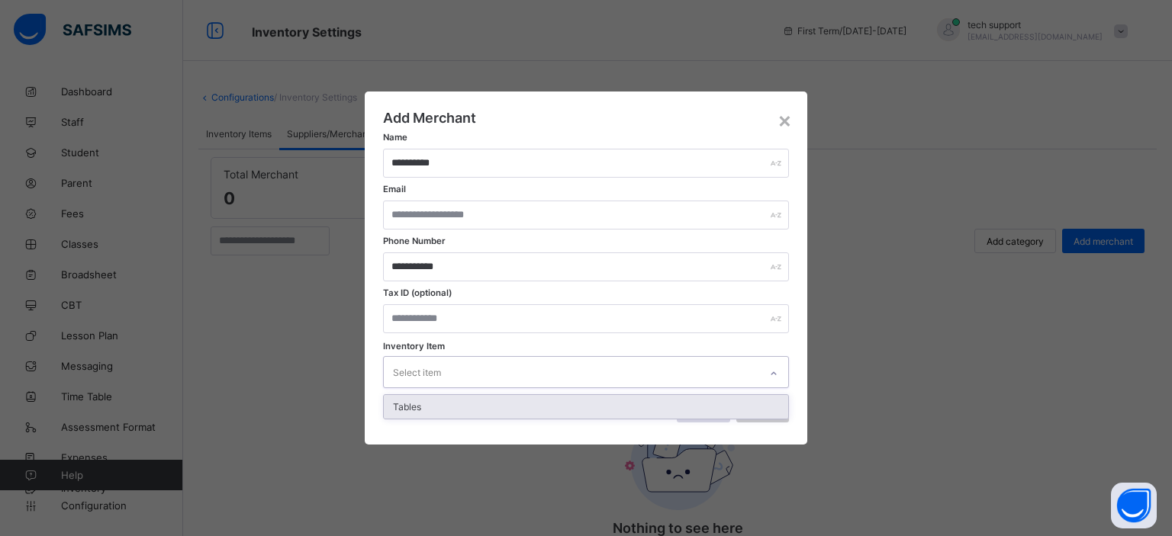
click at [430, 382] on div "Select item" at bounding box center [417, 372] width 48 height 29
click at [432, 400] on div "Tables" at bounding box center [586, 407] width 404 height 24
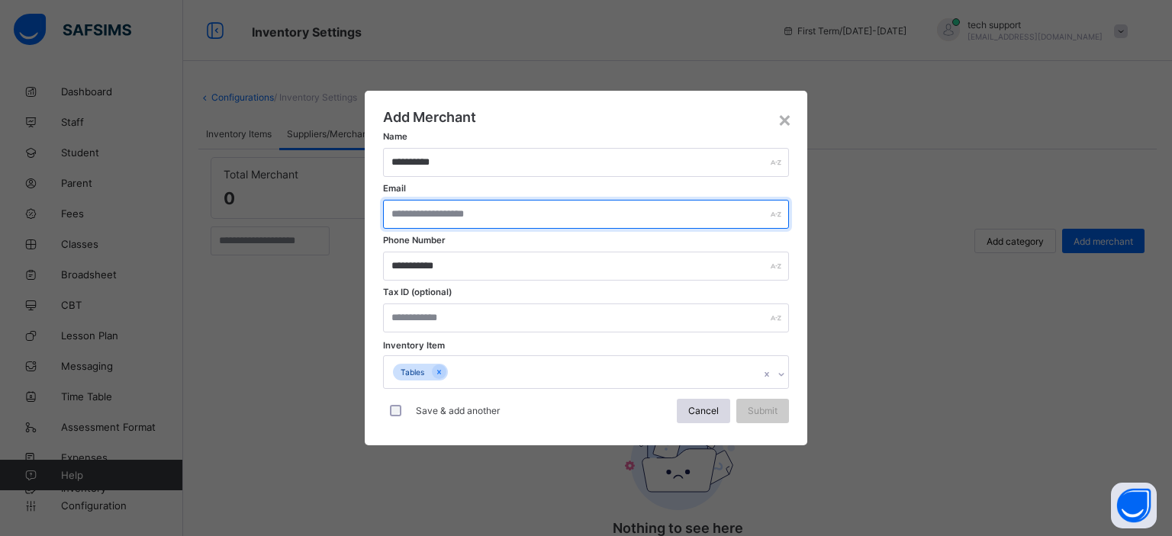
click at [436, 216] on input "text" at bounding box center [586, 214] width 406 height 29
type input "*********"
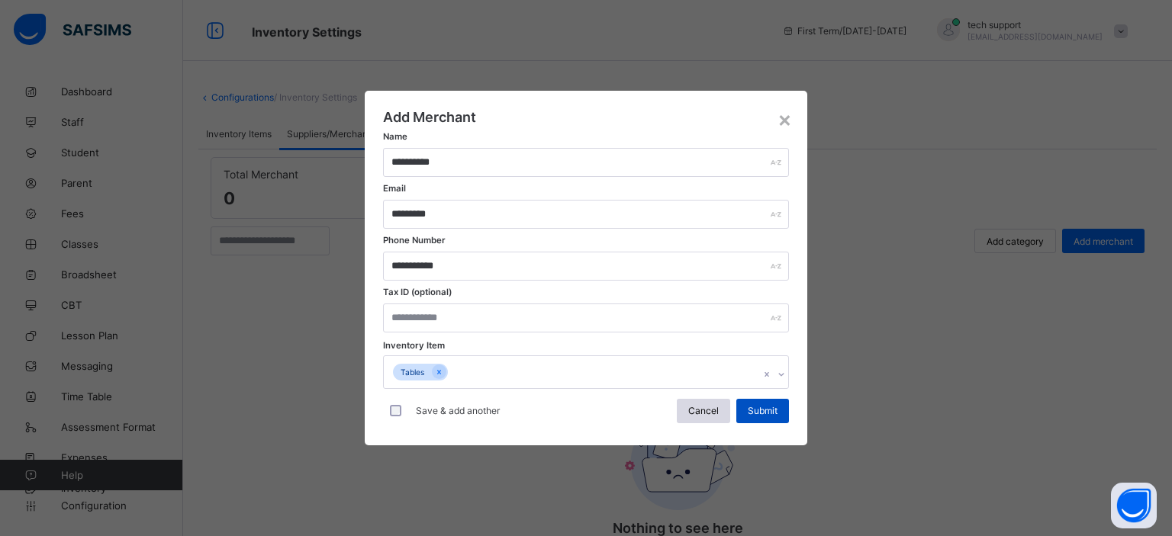
click at [762, 406] on span "Submit" at bounding box center [763, 410] width 30 height 11
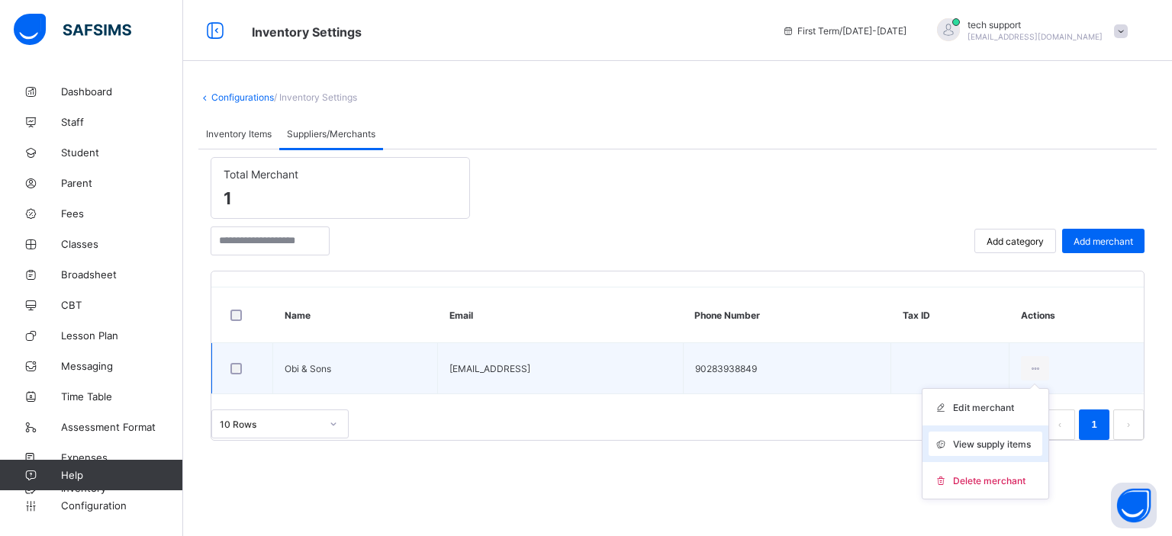
click at [987, 440] on span "View supply items" at bounding box center [992, 444] width 78 height 11
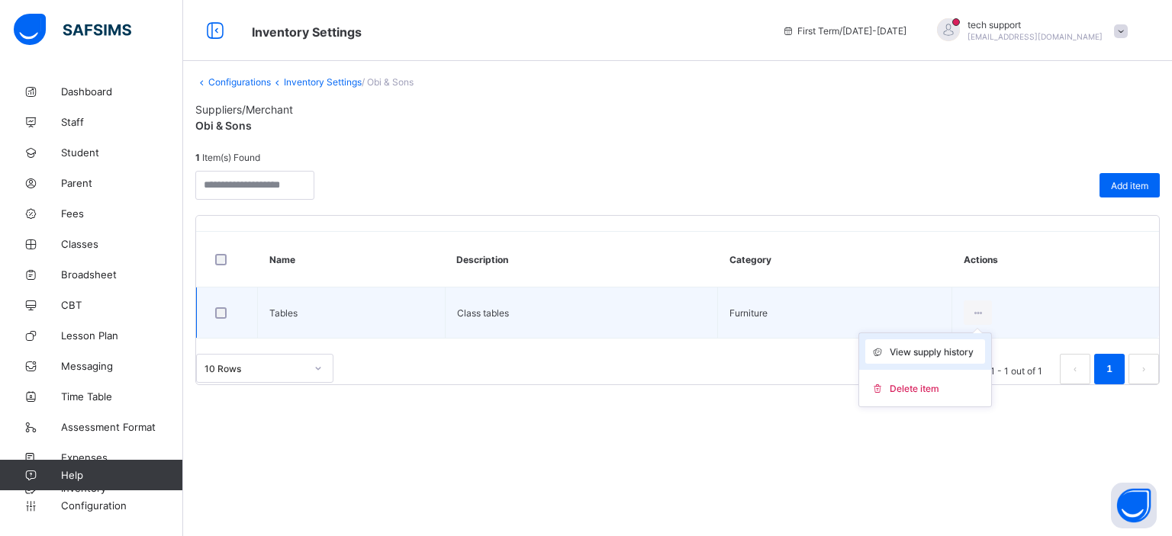
click at [946, 349] on span "View supply history" at bounding box center [932, 351] width 84 height 11
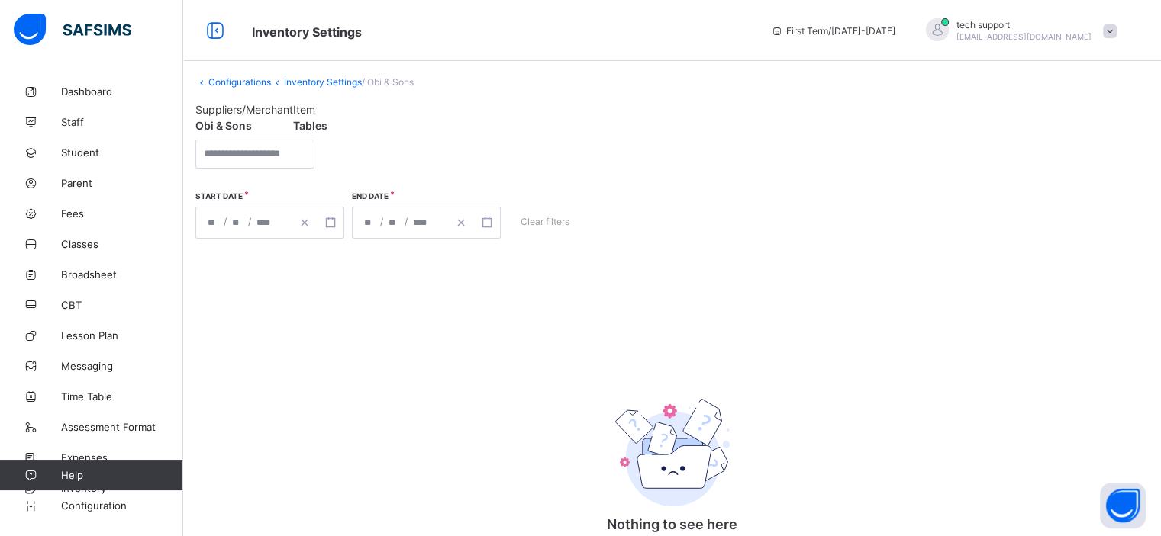
click at [305, 82] on link "Inventory Settings" at bounding box center [323, 81] width 78 height 11
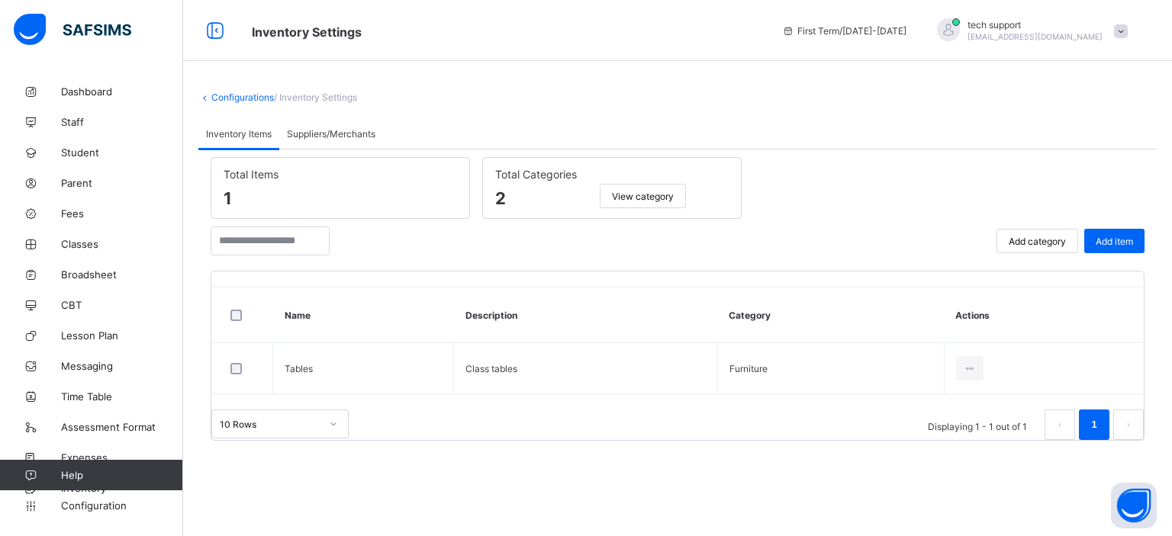
click at [324, 140] on div "Suppliers/Merchants" at bounding box center [331, 133] width 104 height 31
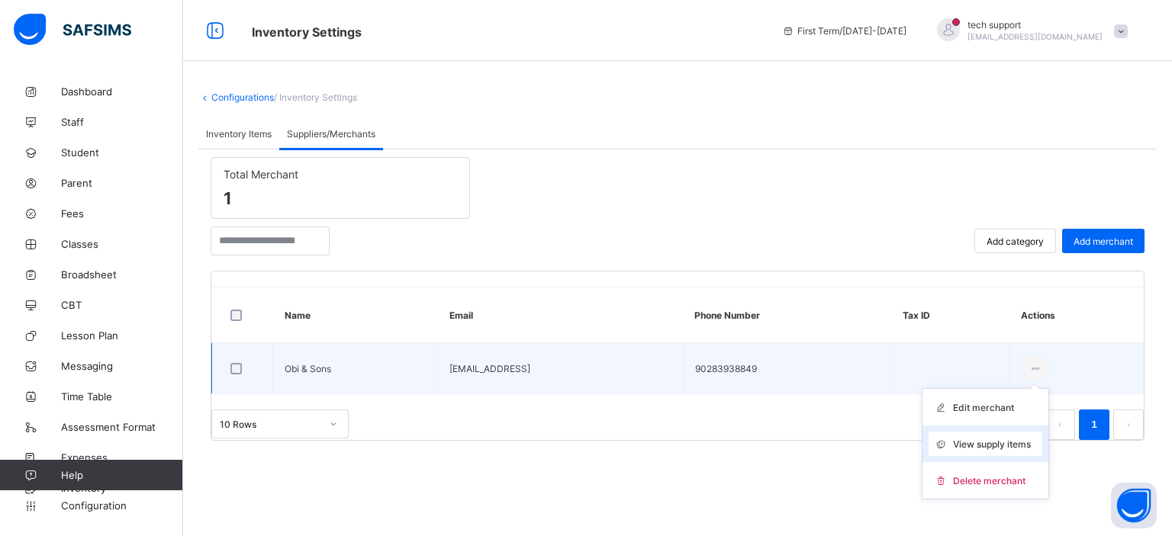
click at [965, 436] on div "View supply items" at bounding box center [986, 444] width 114 height 24
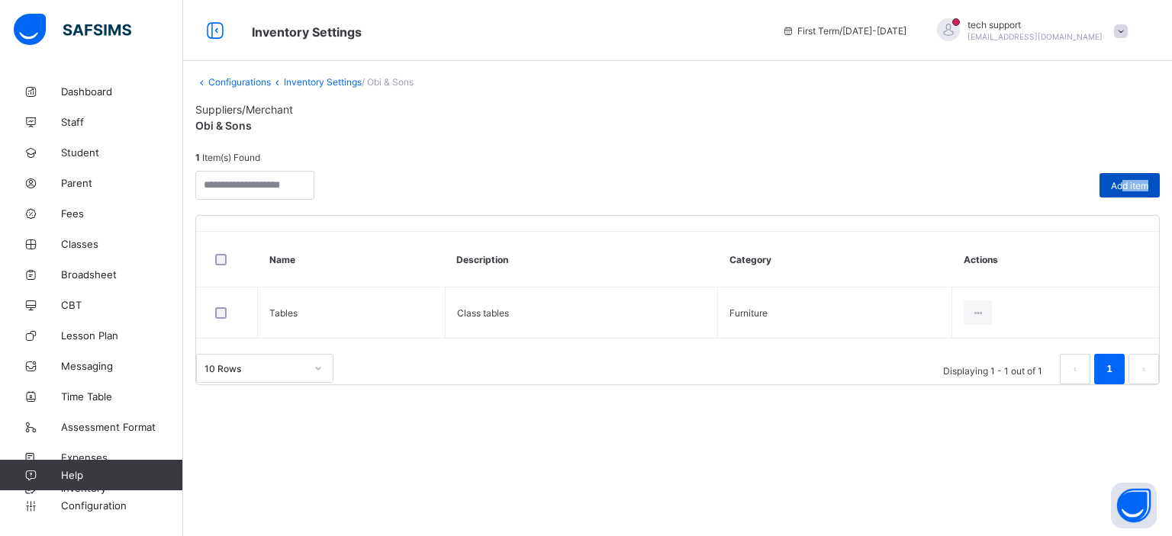
drag, startPoint x: 1105, startPoint y: 201, endPoint x: 1122, endPoint y: 187, distance: 21.7
click at [1122, 187] on div "Add item" at bounding box center [1130, 186] width 60 height 40
click at [1122, 187] on span "Add item" at bounding box center [1129, 185] width 37 height 11
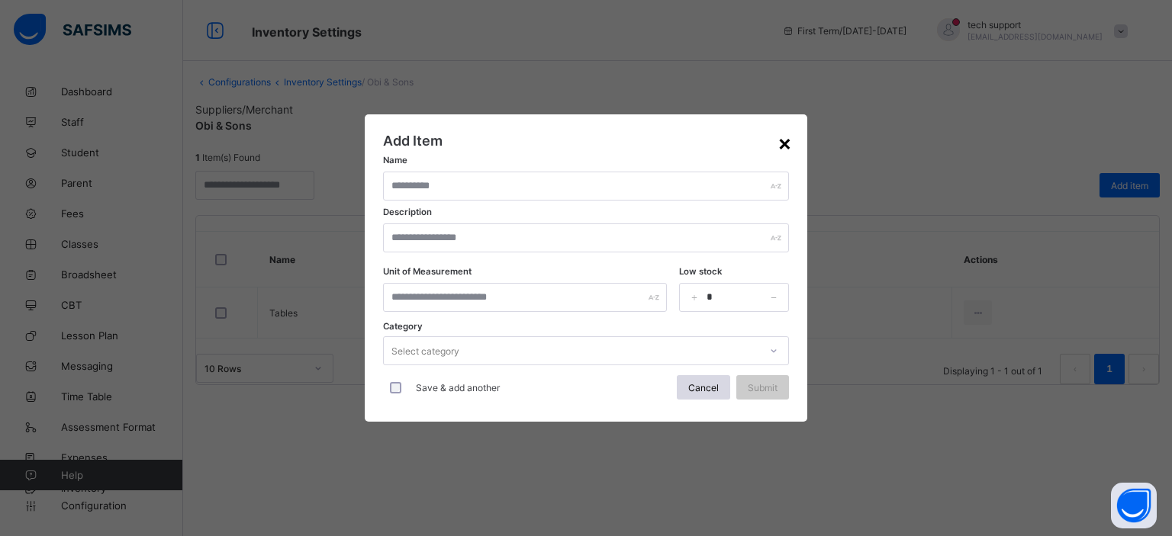
click at [781, 149] on div "×" at bounding box center [785, 143] width 14 height 26
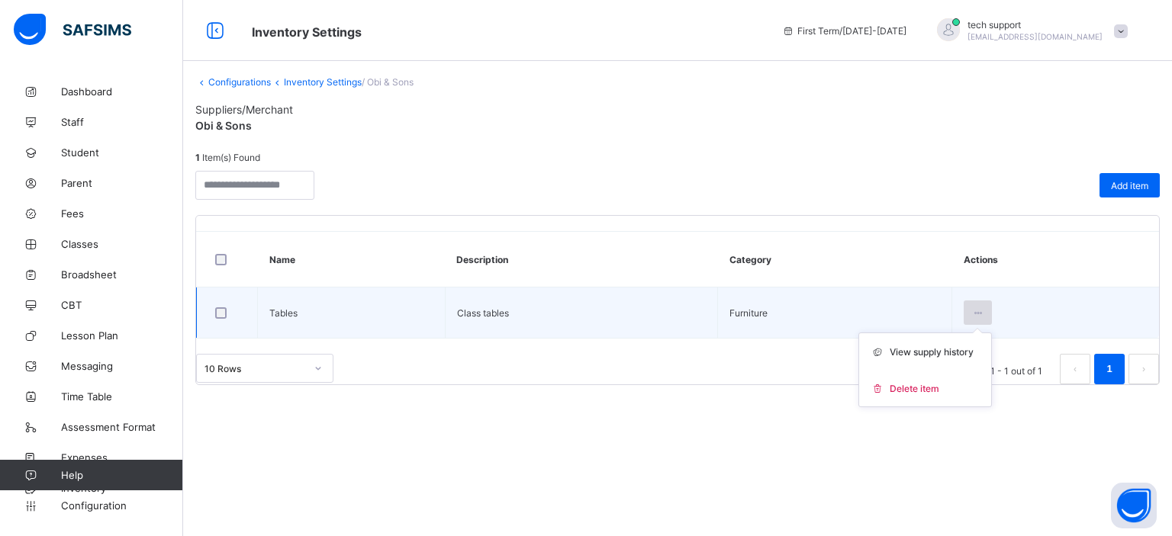
click at [973, 308] on icon at bounding box center [977, 313] width 13 height 11
click at [926, 348] on span "View supply history" at bounding box center [932, 351] width 84 height 11
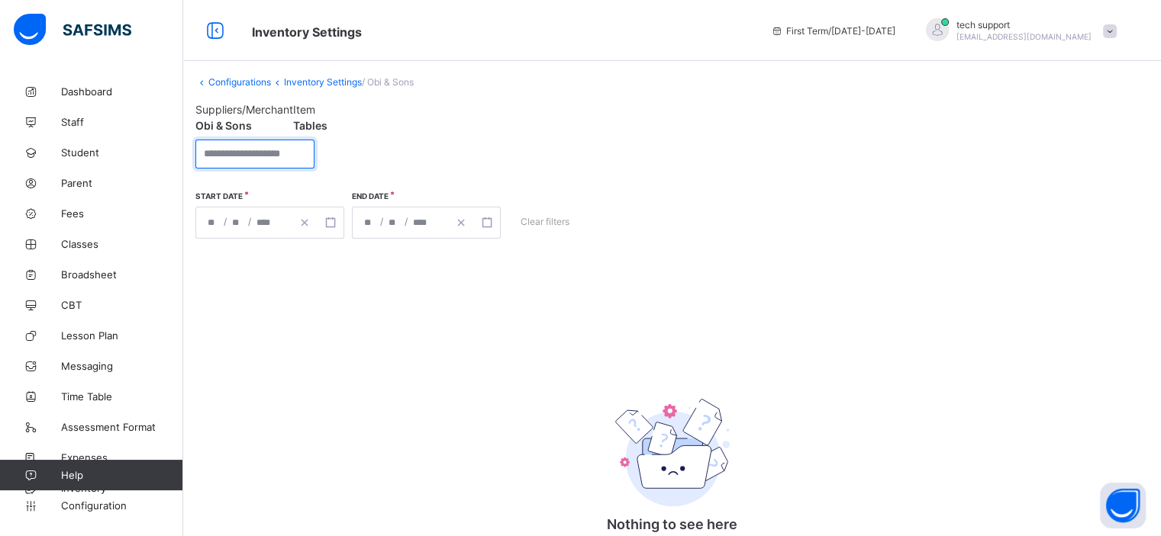
click at [286, 149] on input "search" at bounding box center [254, 154] width 119 height 29
click at [299, 78] on link "Inventory Settings" at bounding box center [323, 81] width 78 height 11
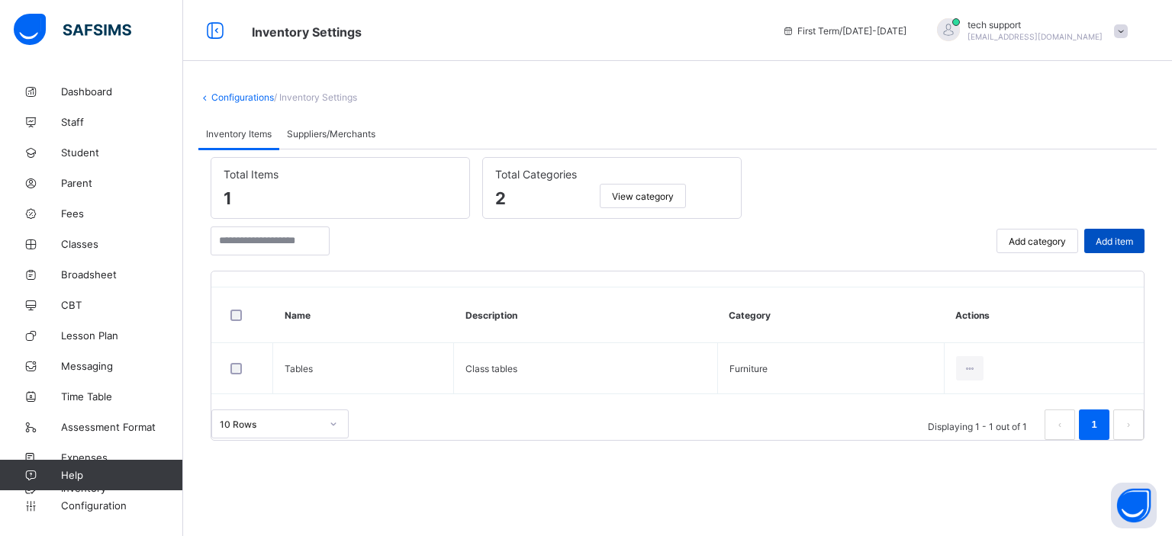
click at [1100, 246] on span "Add item" at bounding box center [1114, 241] width 37 height 11
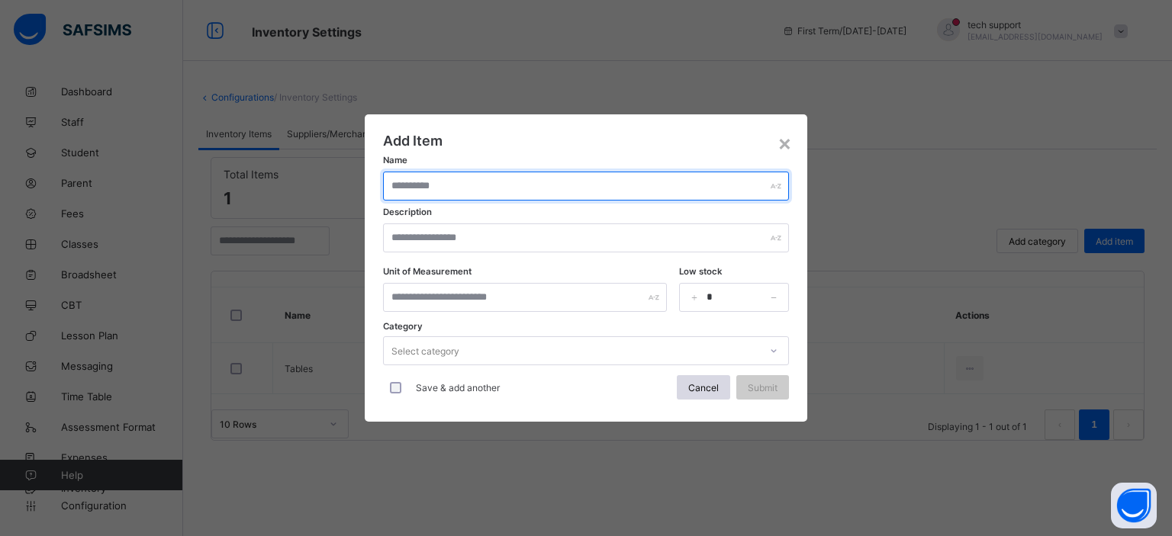
click at [509, 195] on input "text" at bounding box center [586, 186] width 406 height 29
type input "****"
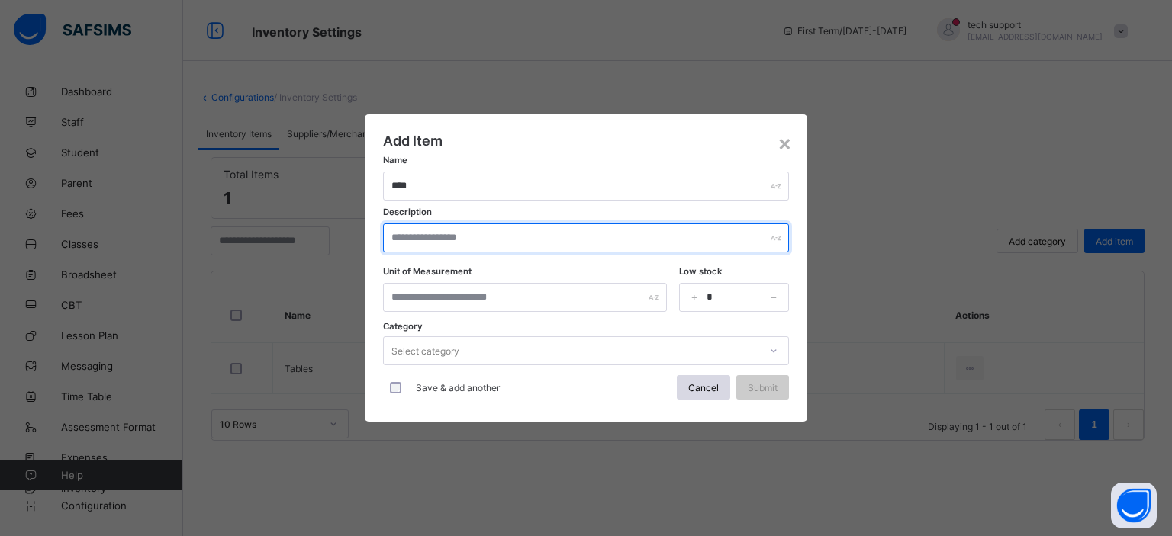
click at [501, 239] on input "text" at bounding box center [586, 238] width 406 height 29
type input "****"
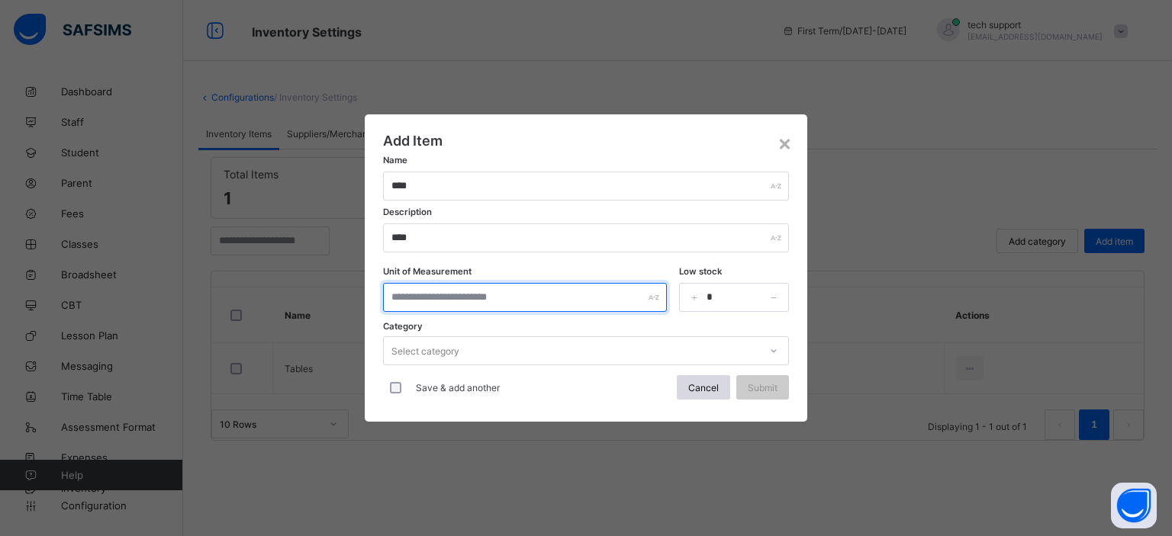
click at [543, 296] on input "text" at bounding box center [525, 297] width 284 height 29
type input "***"
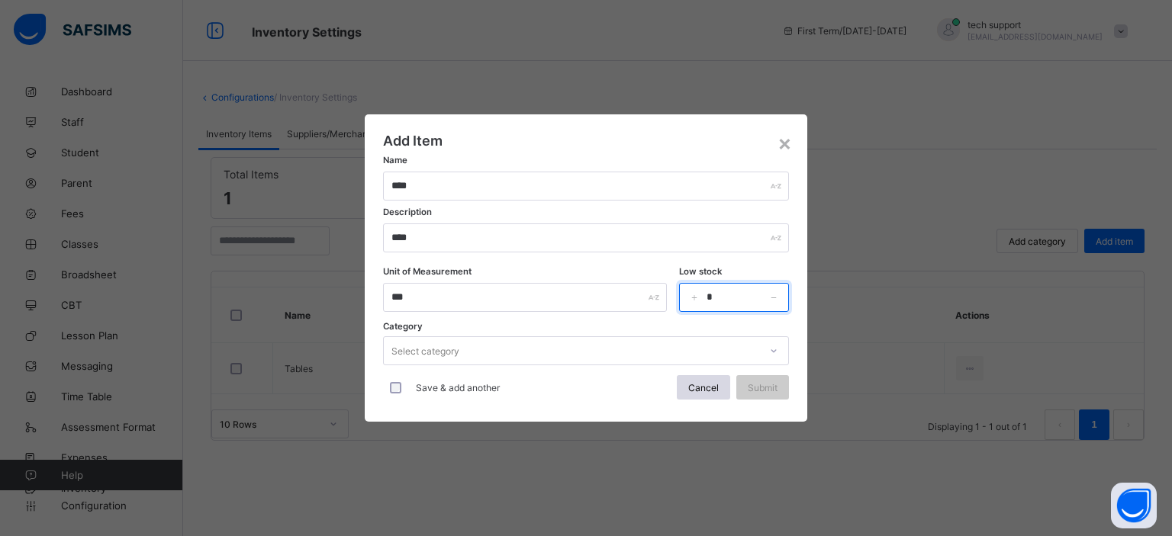
click at [722, 301] on input "*" at bounding box center [734, 297] width 110 height 29
type input "**"
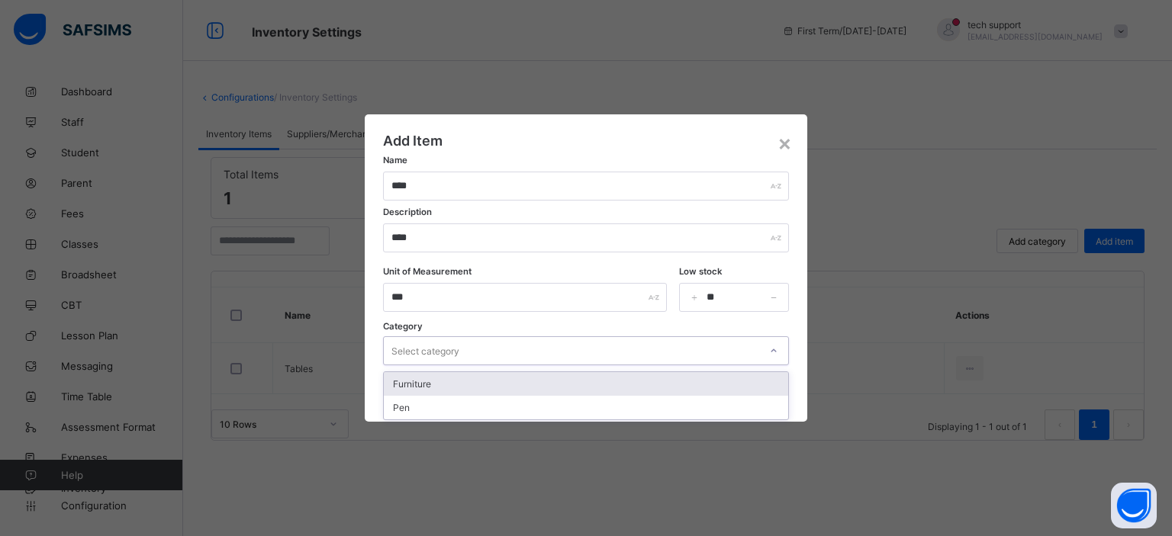
click at [622, 352] on div "Select category" at bounding box center [571, 350] width 375 height 21
click at [586, 384] on div "Furniture" at bounding box center [586, 384] width 404 height 24
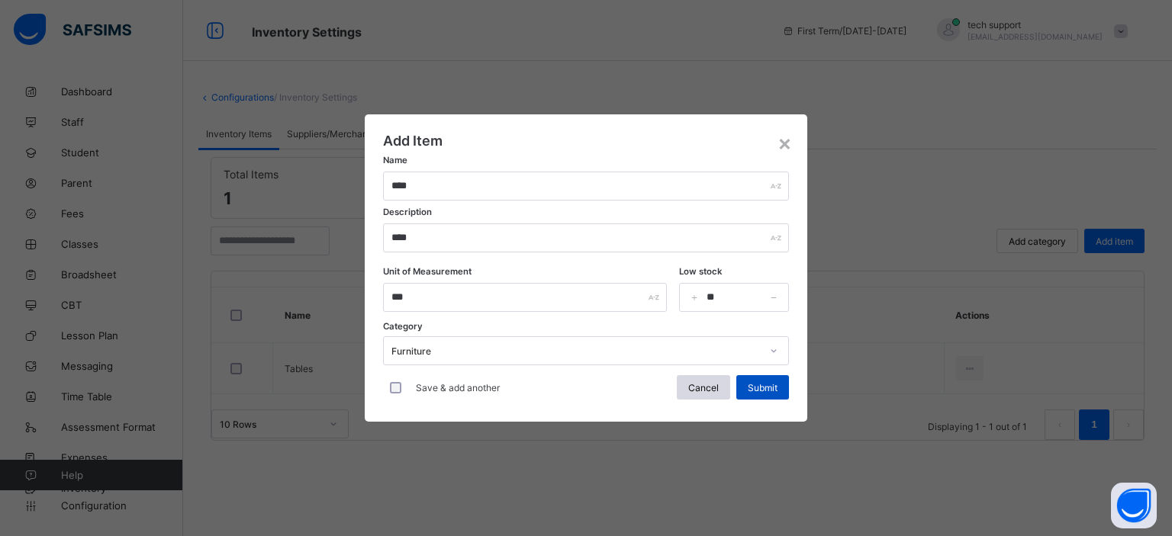
click at [753, 390] on span "Submit" at bounding box center [763, 387] width 30 height 11
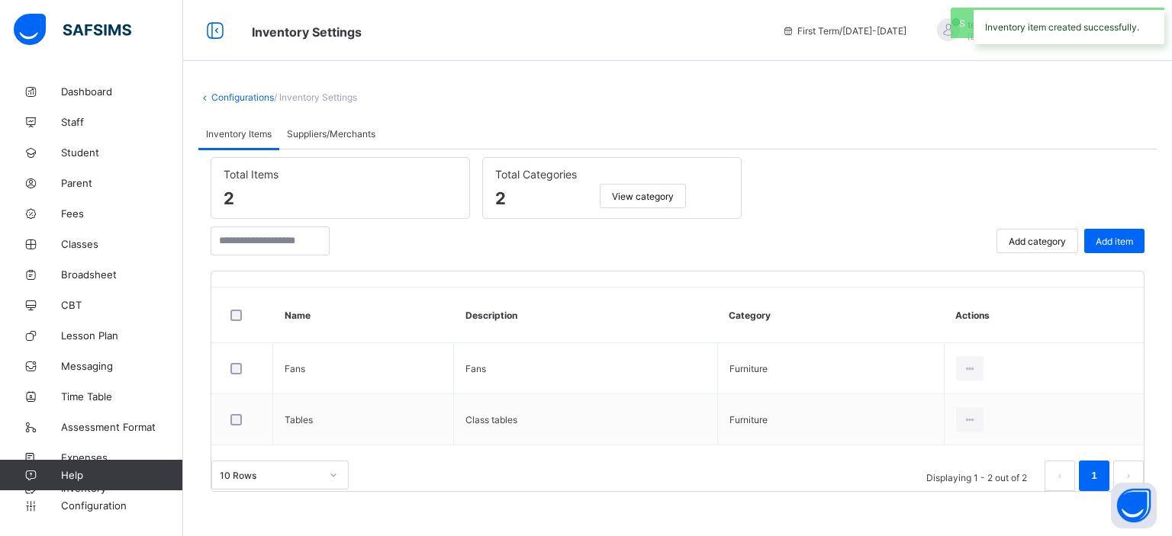
click at [642, 192] on span "View category" at bounding box center [643, 196] width 62 height 11
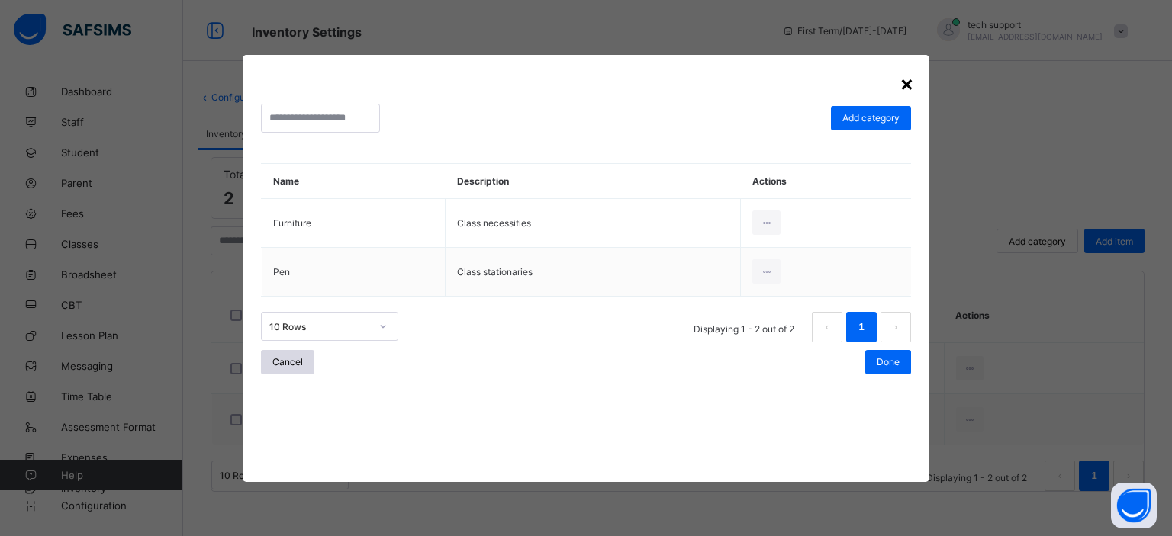
click at [900, 87] on div "×" at bounding box center [907, 83] width 14 height 26
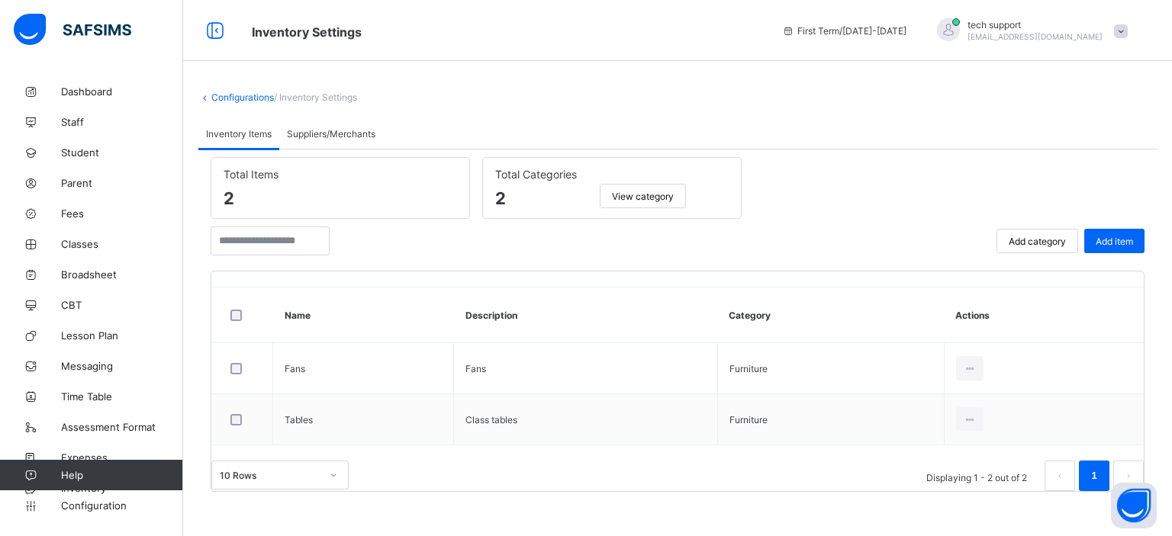
click at [348, 133] on span "Suppliers/Merchants" at bounding box center [331, 133] width 89 height 11
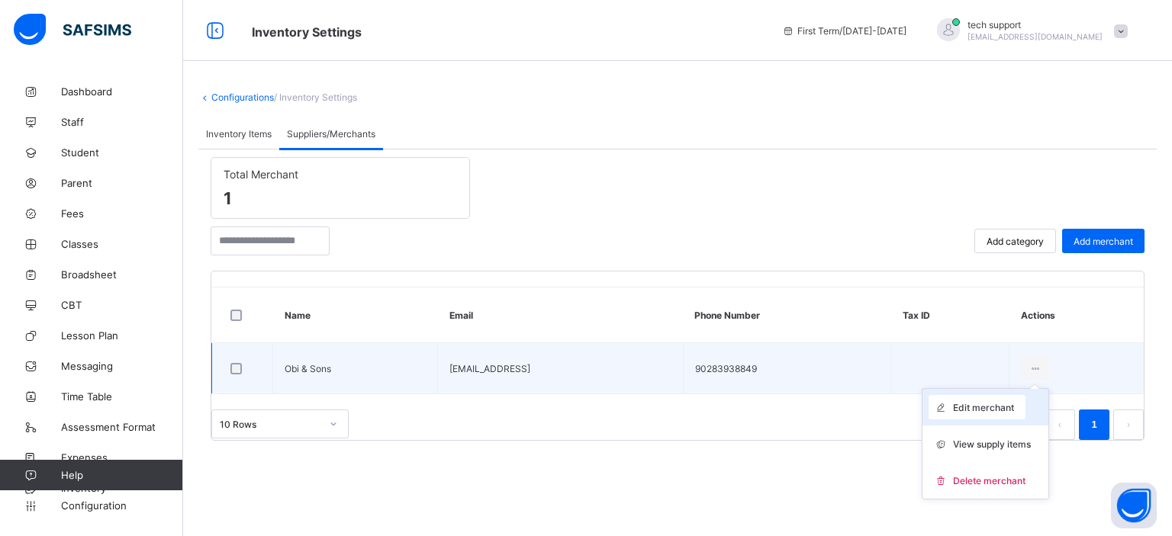
click at [961, 408] on span "Edit merchant" at bounding box center [983, 407] width 61 height 11
type input "**********"
type input "*********"
type input "**********"
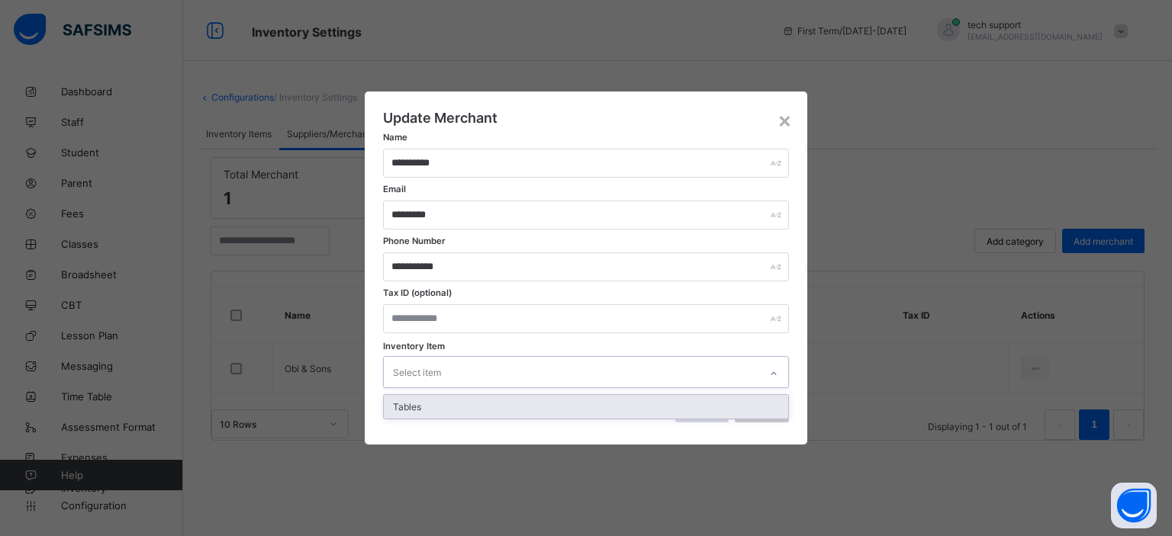
click at [748, 365] on div "Select item" at bounding box center [571, 372] width 375 height 30
click at [648, 399] on div "Tables" at bounding box center [586, 407] width 404 height 24
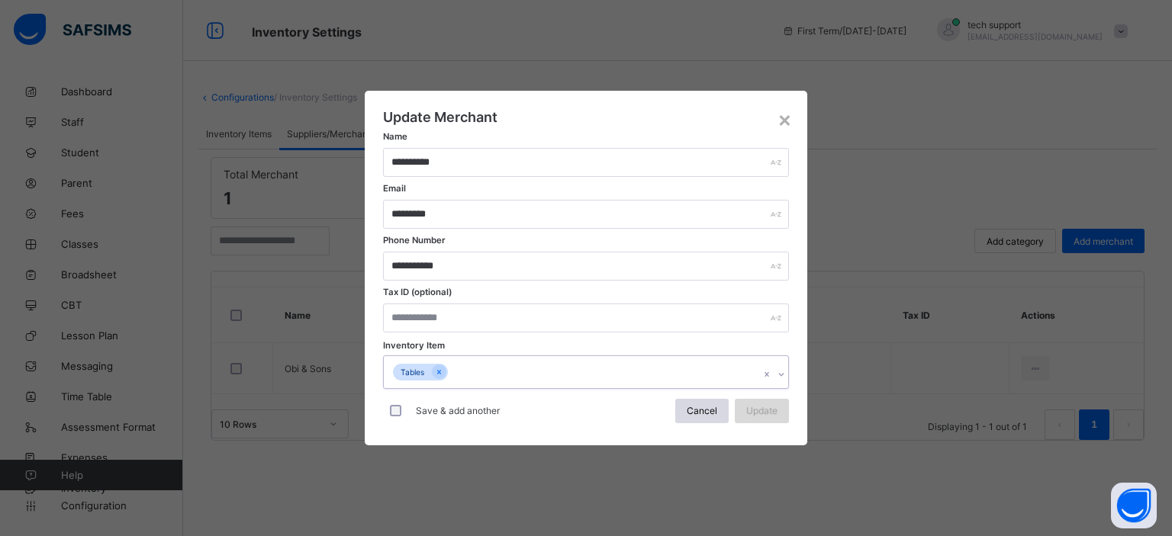
click at [749, 408] on span "Update" at bounding box center [761, 410] width 31 height 11
click at [699, 411] on span "Cancel" at bounding box center [702, 410] width 31 height 11
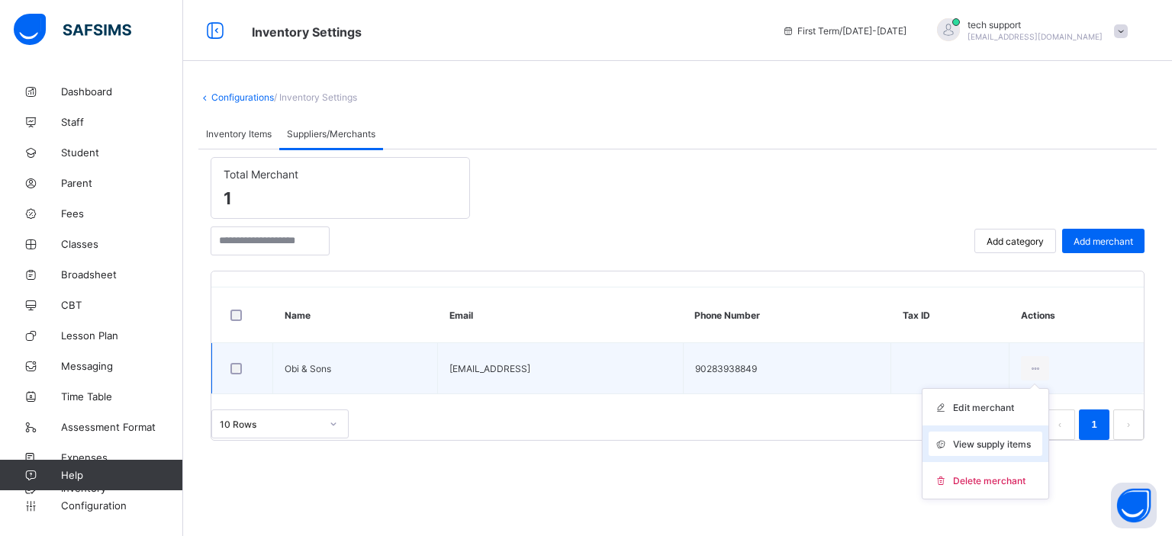
click at [984, 441] on span "View supply items" at bounding box center [992, 444] width 78 height 11
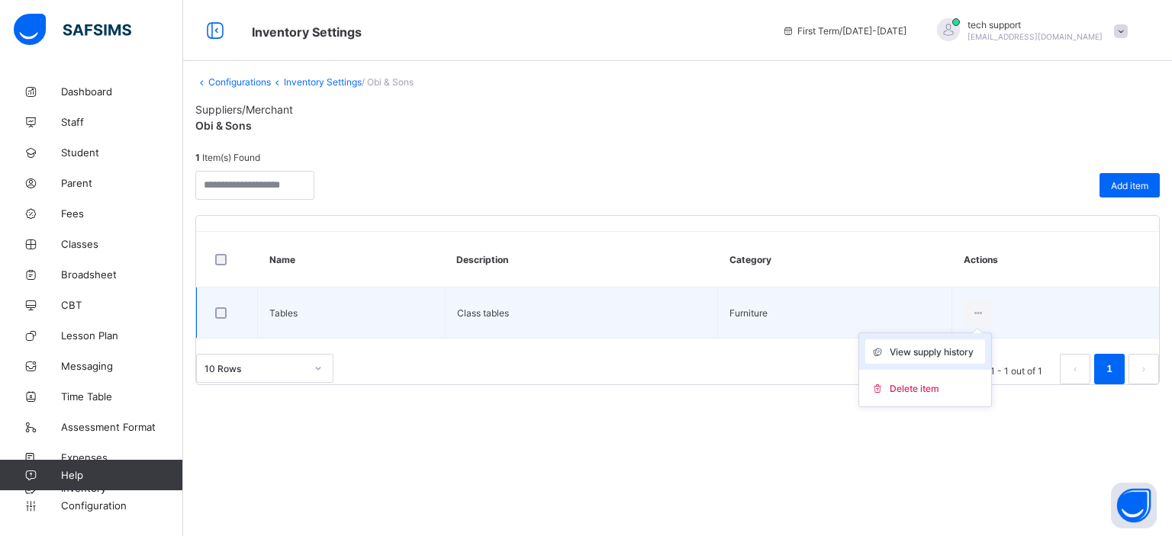
click at [935, 353] on span "View supply history" at bounding box center [932, 351] width 84 height 11
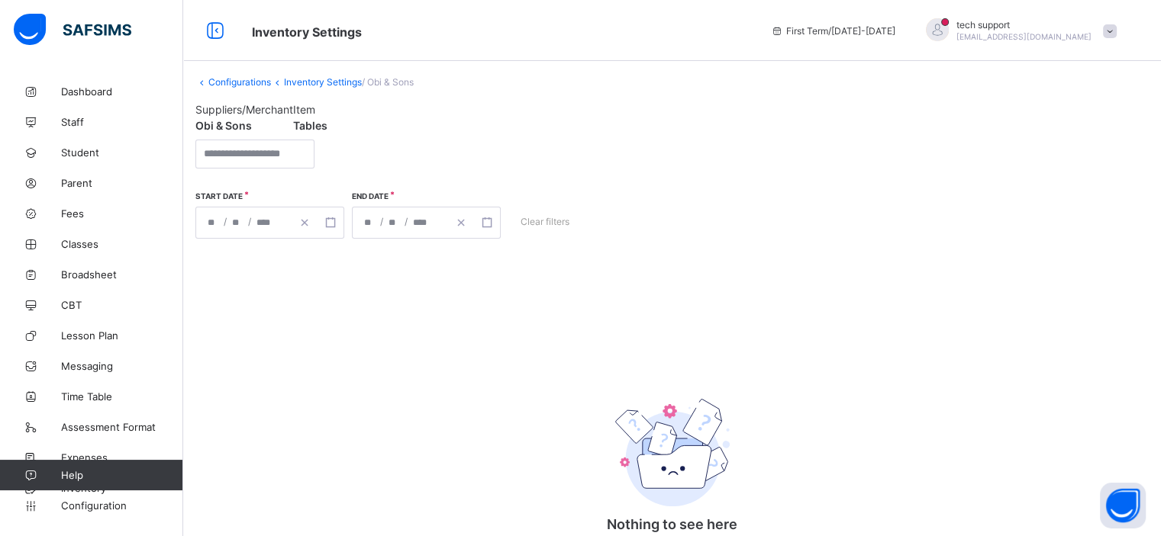
click at [320, 79] on link "Inventory Settings" at bounding box center [323, 81] width 78 height 11
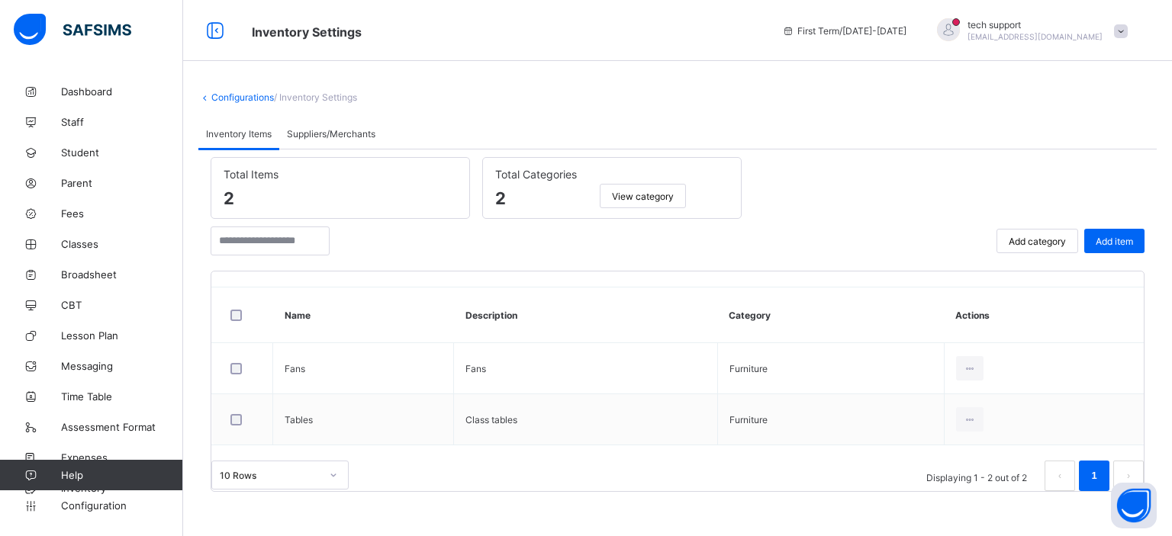
click at [333, 133] on span "Suppliers/Merchants" at bounding box center [331, 133] width 89 height 11
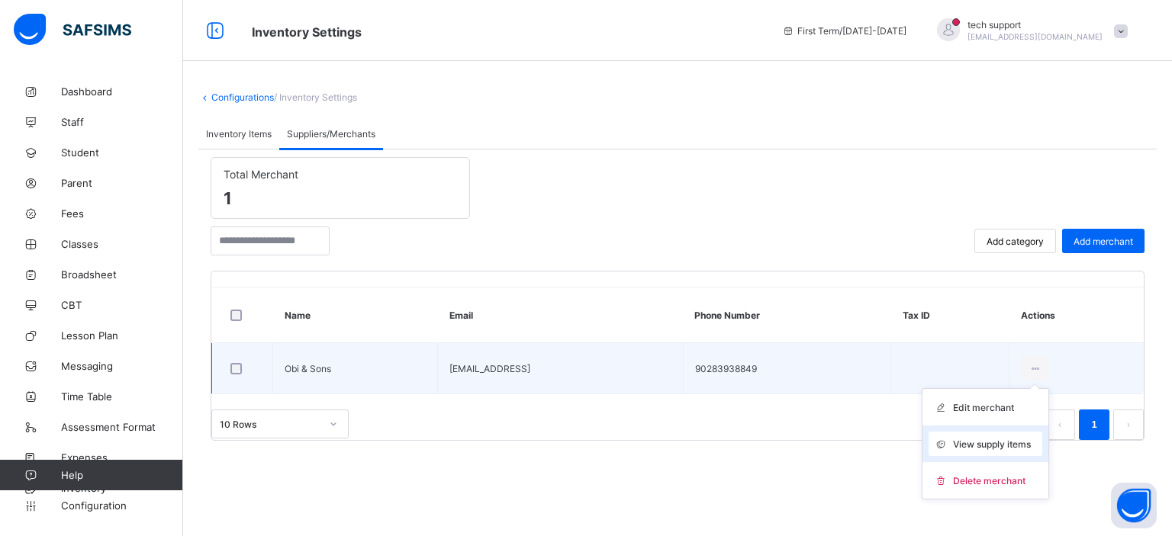
click at [977, 444] on span "View supply items" at bounding box center [992, 444] width 78 height 11
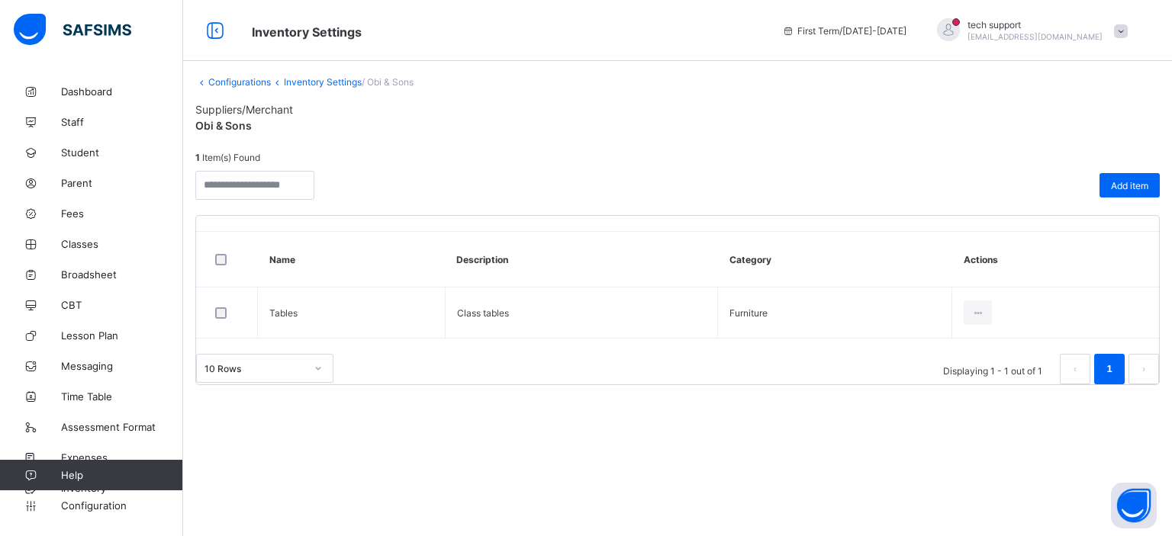
click at [298, 79] on link "Inventory Settings" at bounding box center [323, 81] width 78 height 11
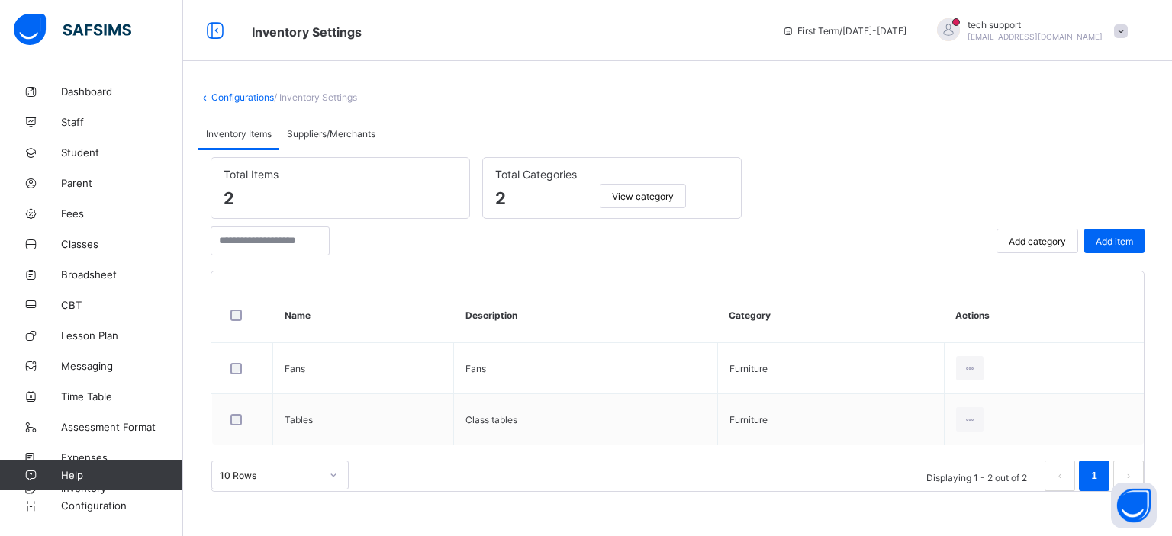
click at [341, 140] on div "Suppliers/Merchants" at bounding box center [331, 133] width 104 height 31
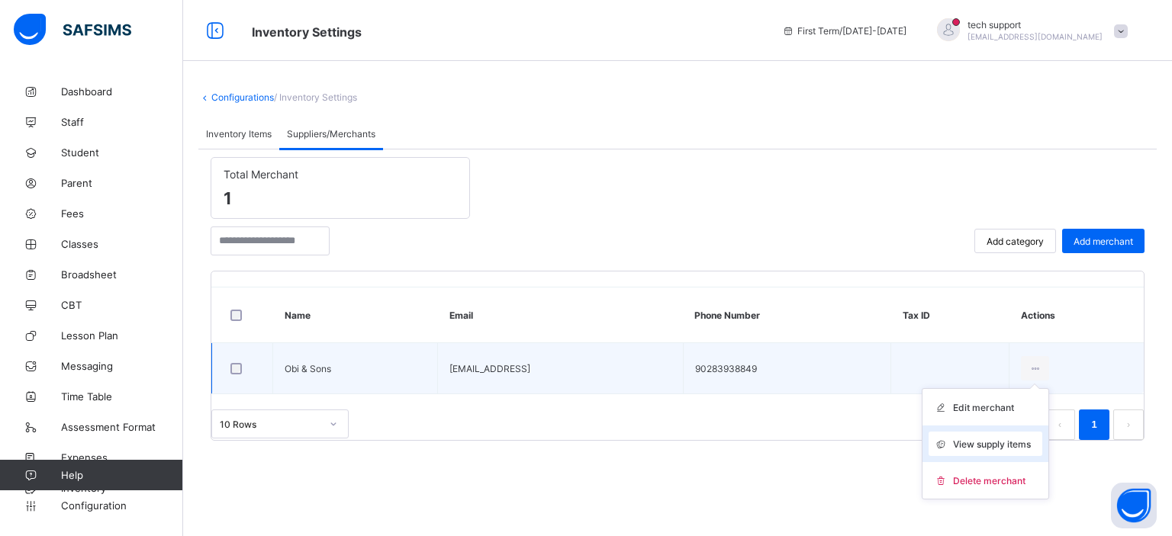
click at [989, 440] on span "View supply items" at bounding box center [992, 444] width 78 height 11
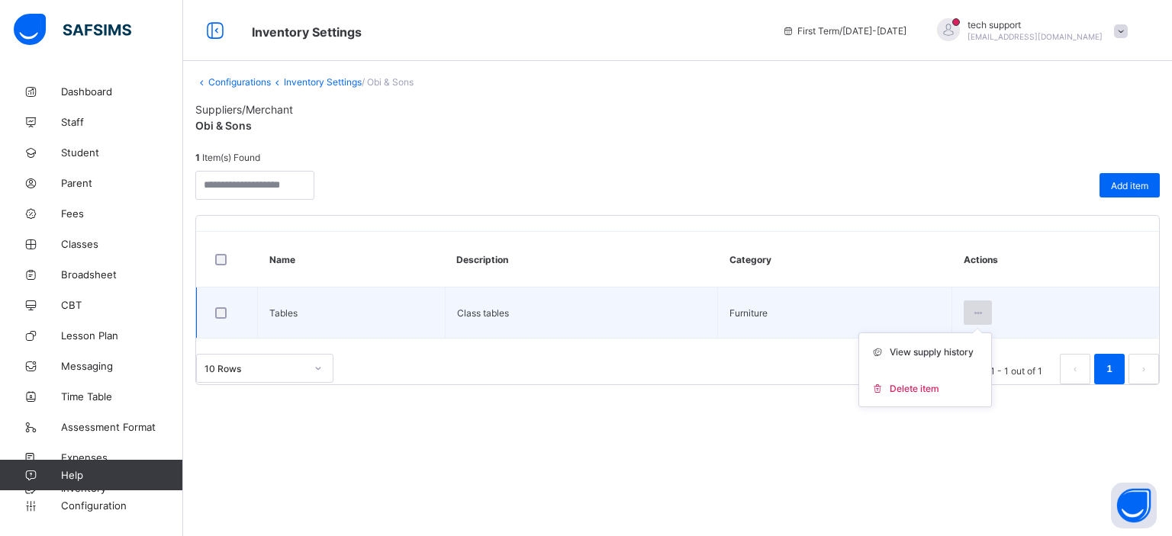
click at [977, 314] on icon at bounding box center [977, 313] width 13 height 11
click at [934, 353] on span "View supply history" at bounding box center [932, 351] width 84 height 11
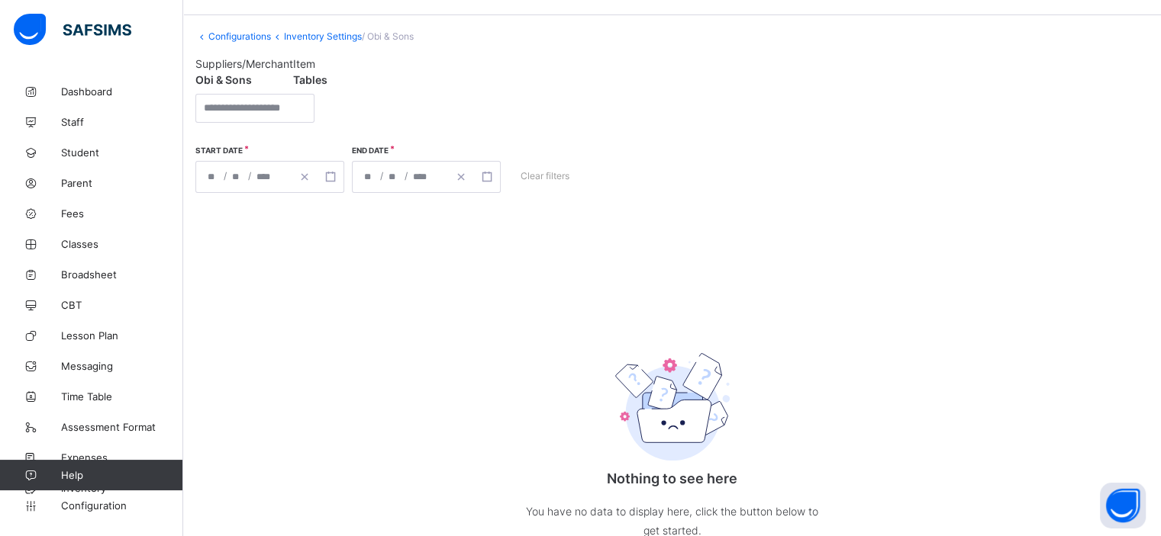
scroll to position [55, 0]
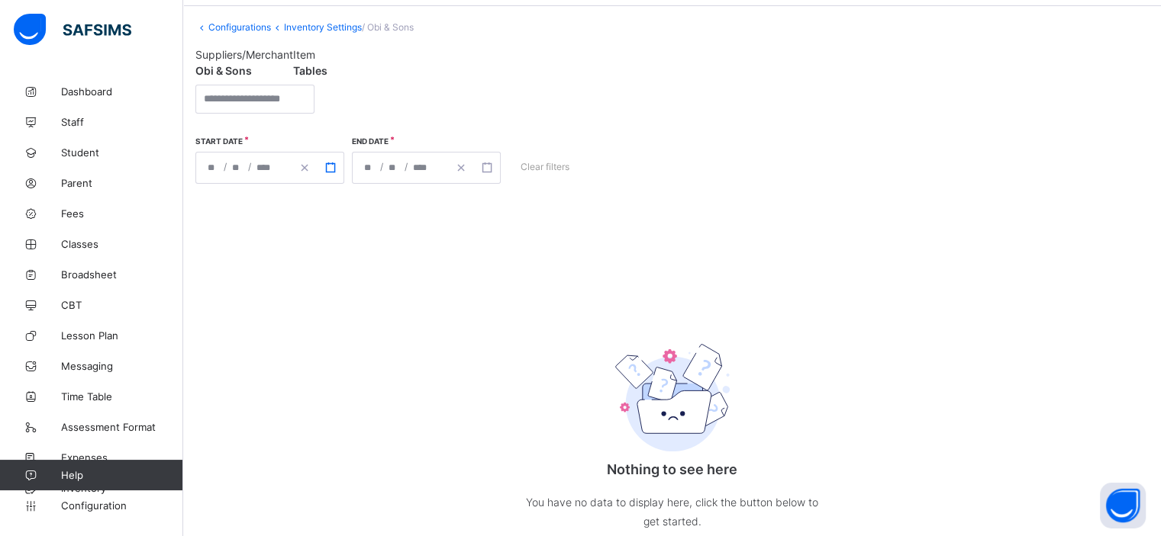
click at [330, 166] on icon "button" at bounding box center [330, 168] width 11 height 11
click at [510, 234] on div "Nothing to see here You have no data to display here, click the button below to…" at bounding box center [671, 386] width 953 height 366
click at [490, 168] on icon "button" at bounding box center [486, 168] width 11 height 11
click at [755, 186] on div "Start Date / / « ‹ [DATE] › » Mon Tue Wed Thu Fri Sat Sun 29 30 1 2 3 4 5 6 7 8…" at bounding box center [671, 162] width 953 height 82
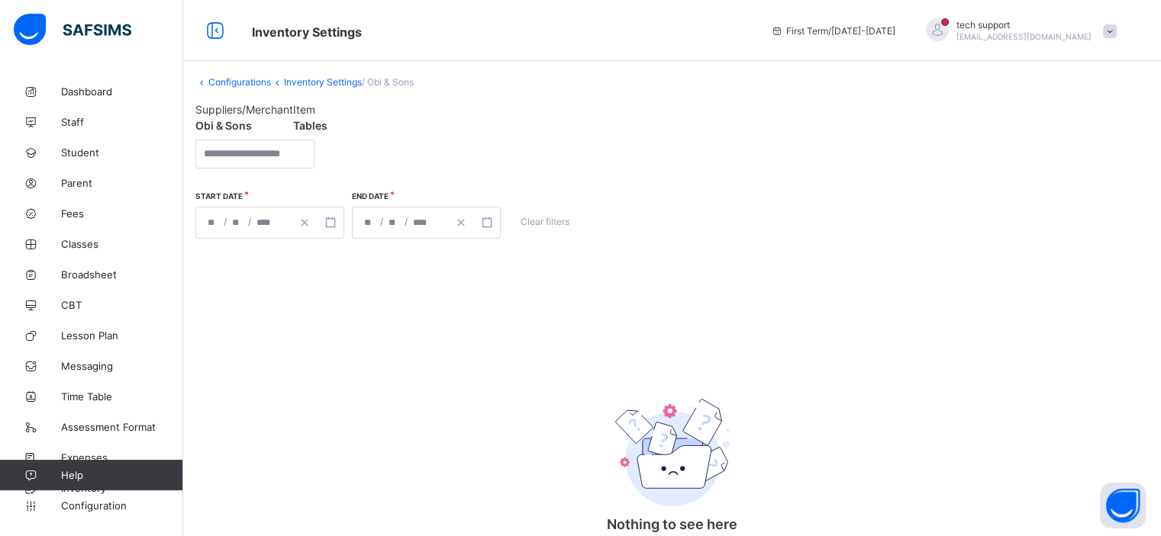
click at [311, 85] on link "Inventory Settings" at bounding box center [323, 81] width 78 height 11
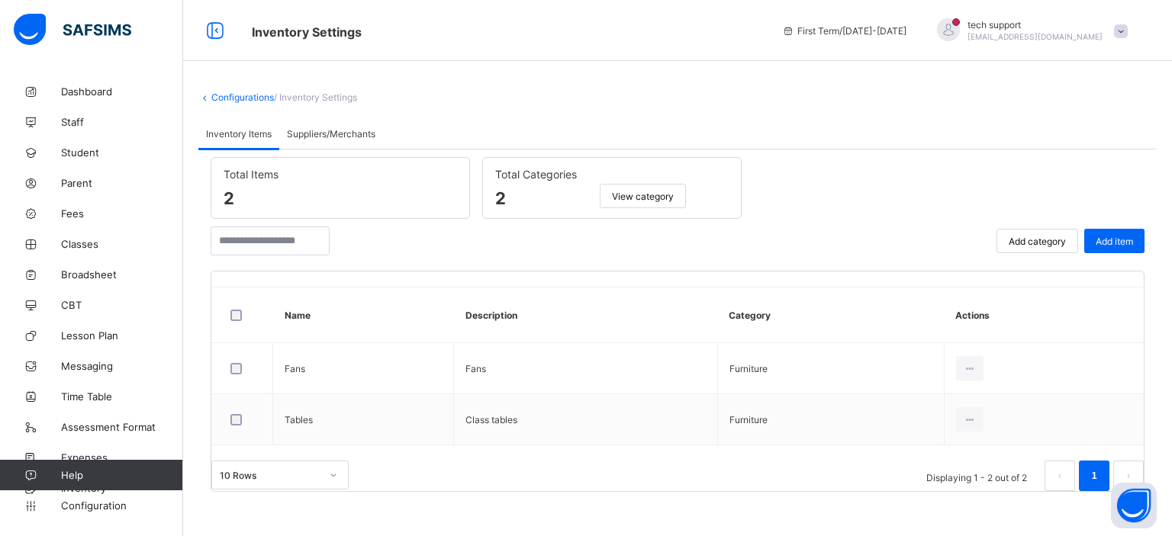
click at [345, 132] on span "Suppliers/Merchants" at bounding box center [331, 133] width 89 height 11
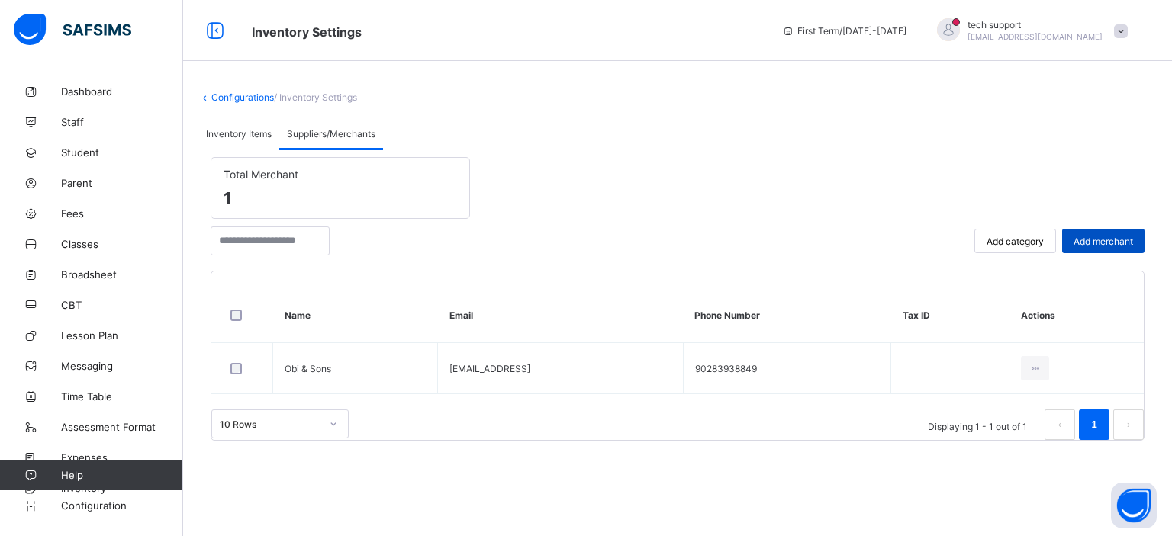
click at [1097, 238] on span "Add merchant" at bounding box center [1104, 241] width 60 height 11
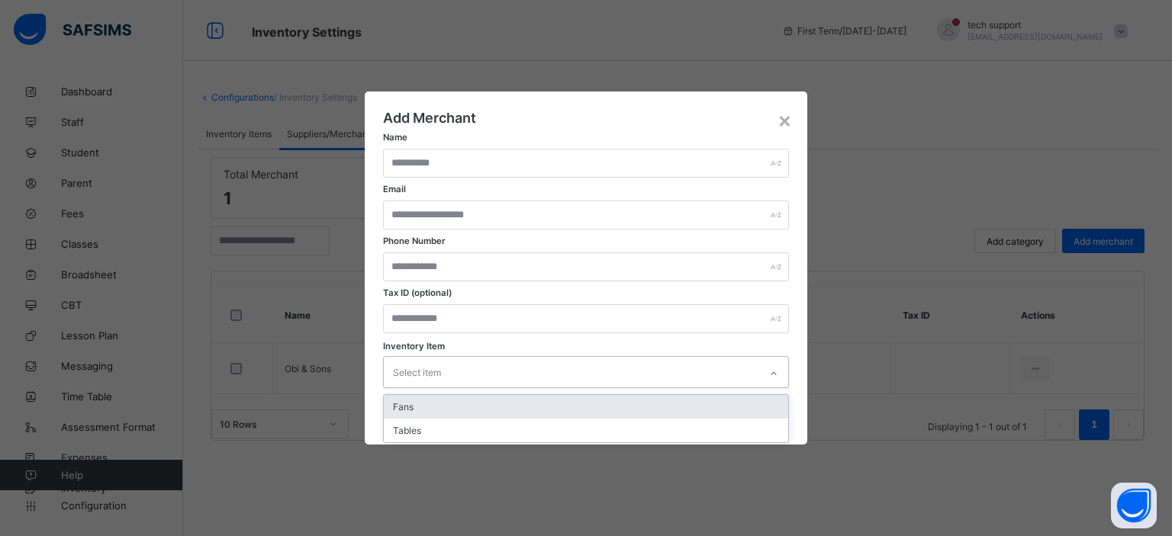
click at [595, 362] on div "Select item" at bounding box center [571, 372] width 375 height 30
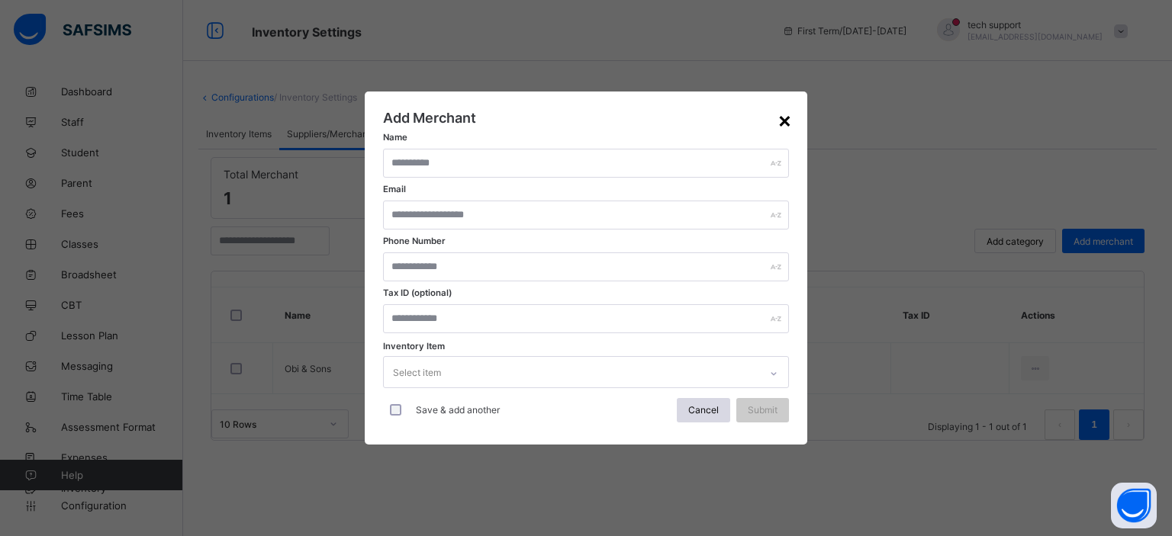
click at [786, 120] on div "×" at bounding box center [785, 120] width 14 height 26
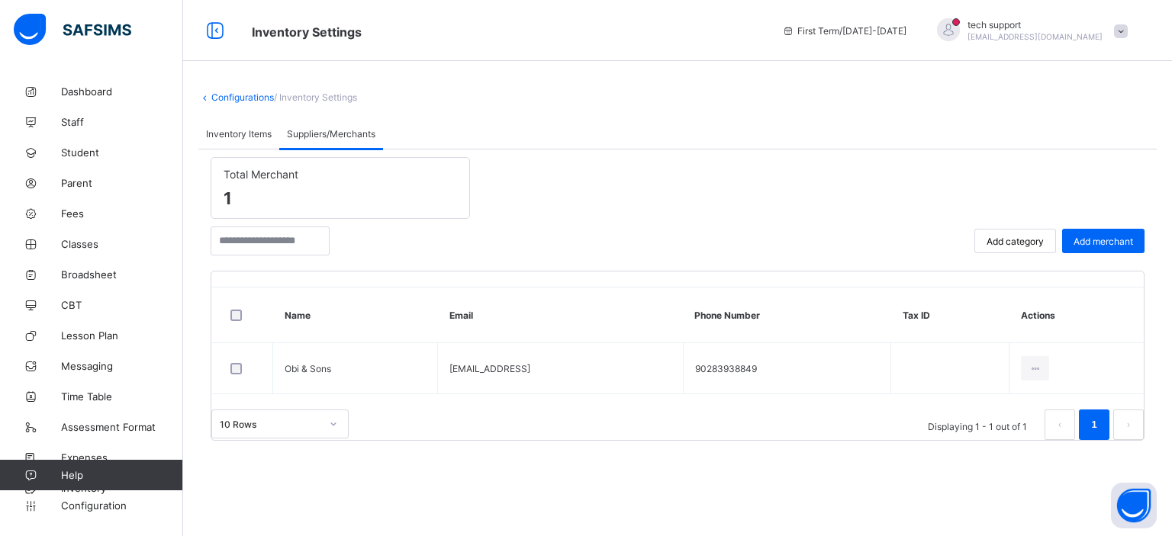
click at [241, 136] on span "Inventory Items" at bounding box center [239, 133] width 66 height 11
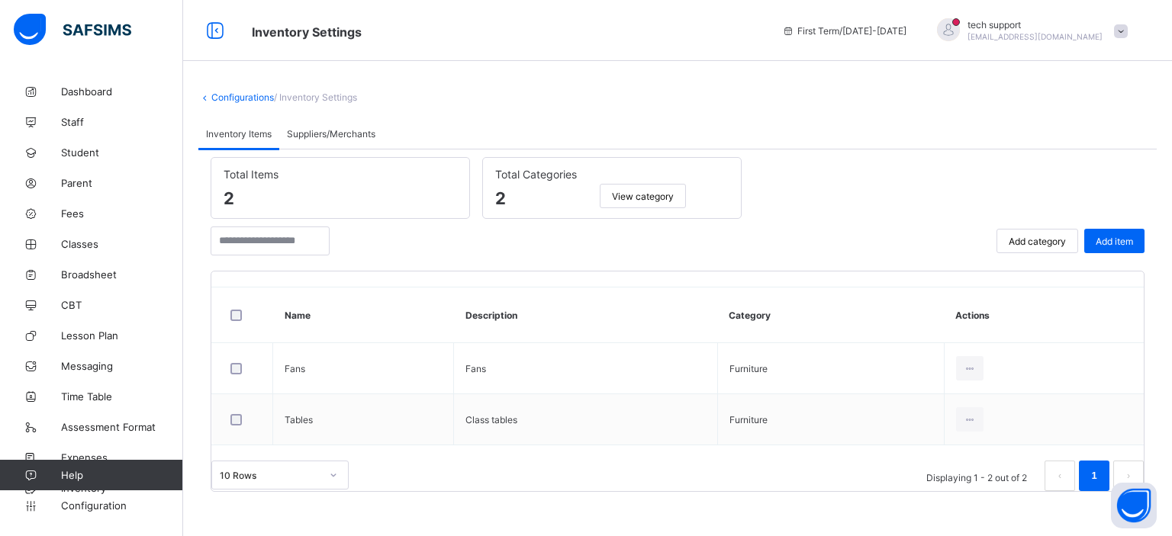
click at [340, 121] on div "Suppliers/Merchants" at bounding box center [331, 133] width 104 height 31
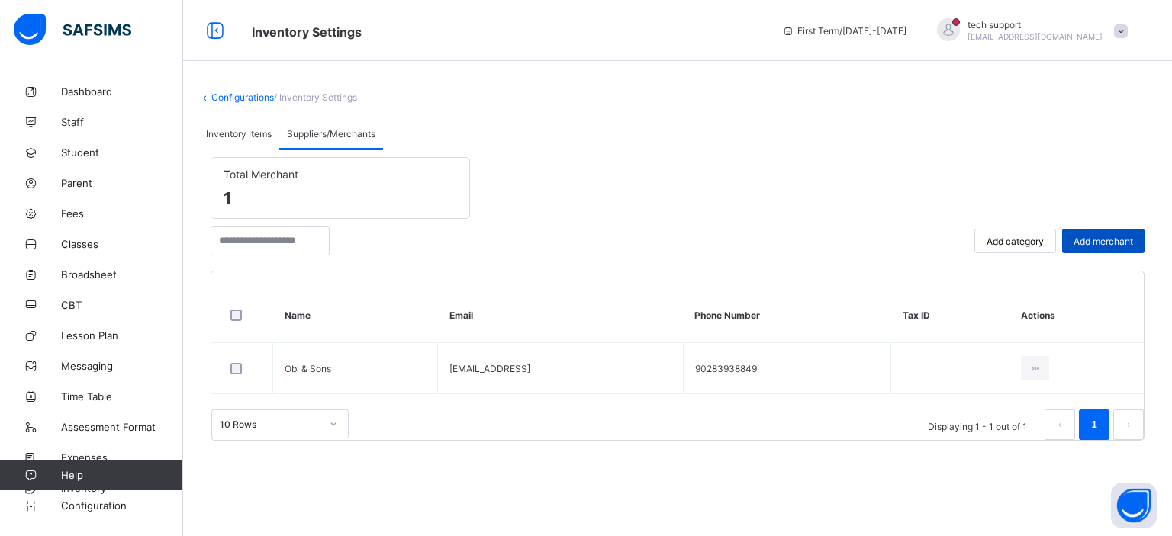
click at [1086, 243] on span "Add merchant" at bounding box center [1104, 241] width 60 height 11
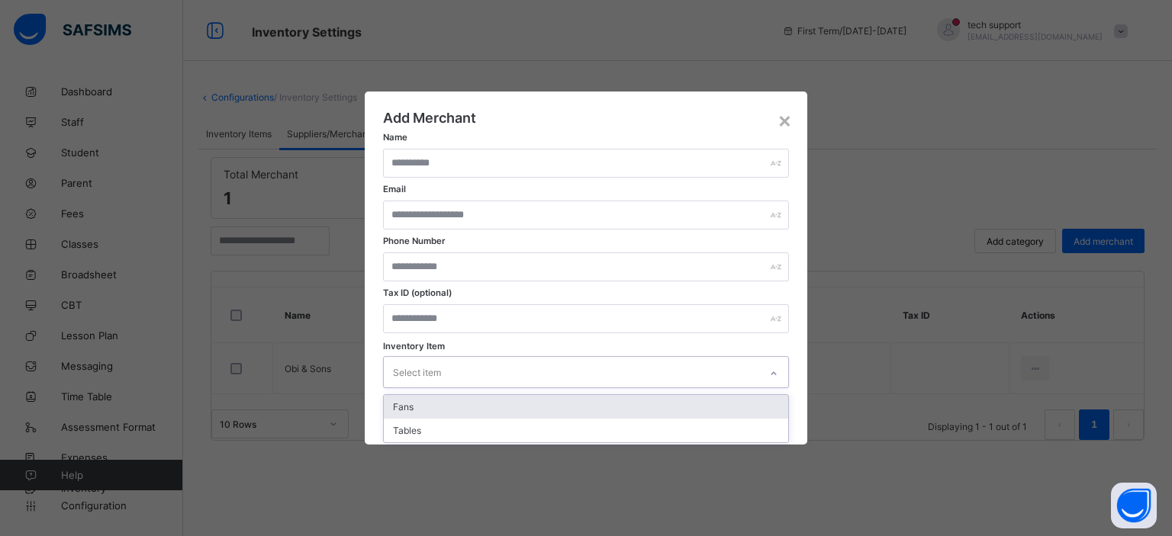
click at [575, 378] on div "Select item" at bounding box center [571, 372] width 375 height 30
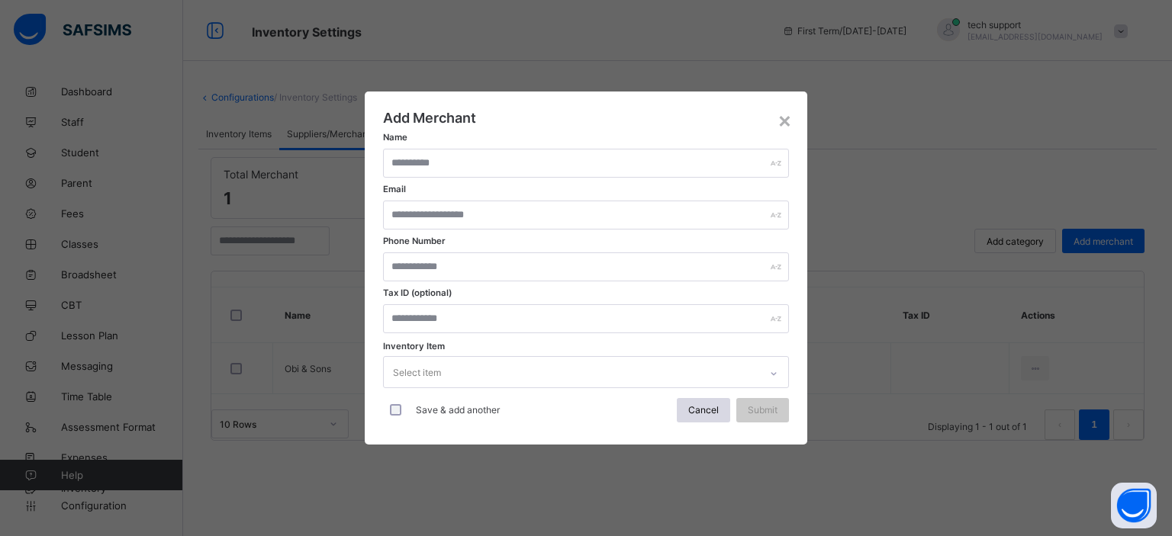
click at [608, 112] on div "Add Merchant Name Email Phone Number Tax ID (optional) Inventory Item Select it…" at bounding box center [586, 268] width 406 height 316
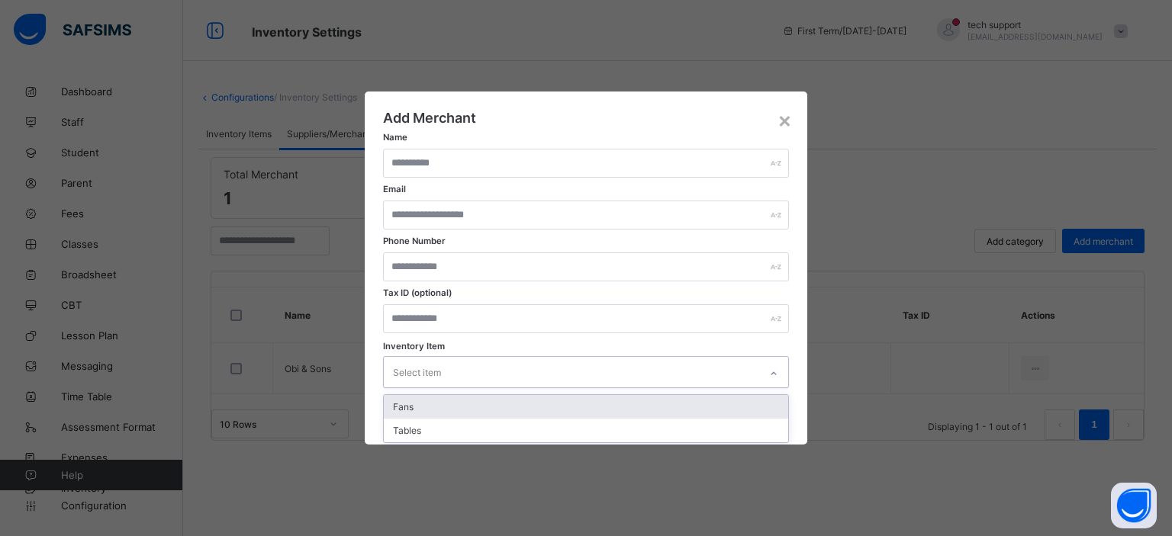
click at [594, 375] on div "Select item" at bounding box center [571, 372] width 375 height 30
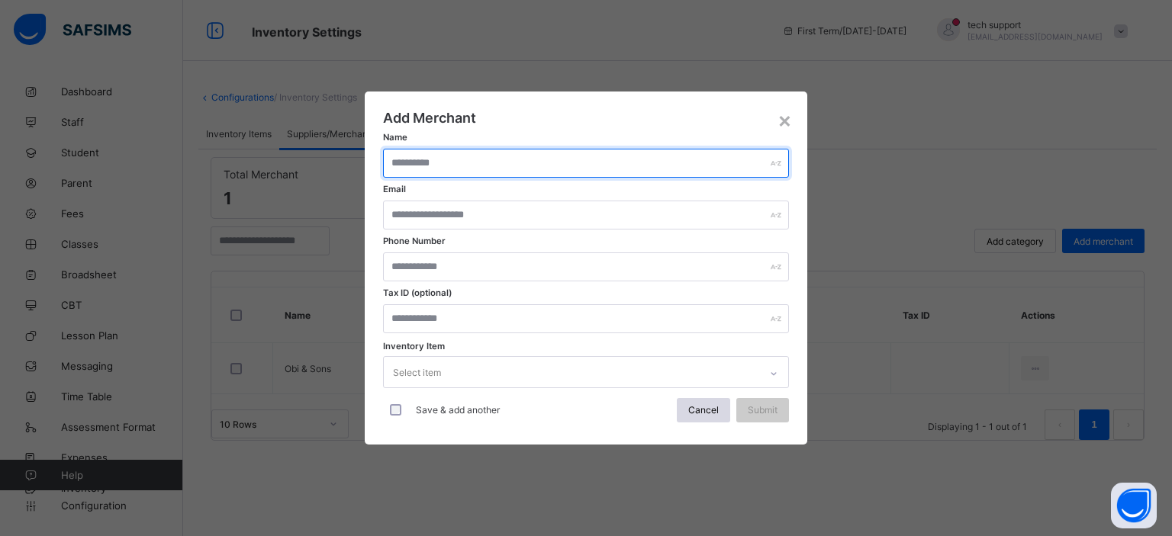
click at [556, 175] on input "text" at bounding box center [586, 163] width 406 height 29
type input "**"
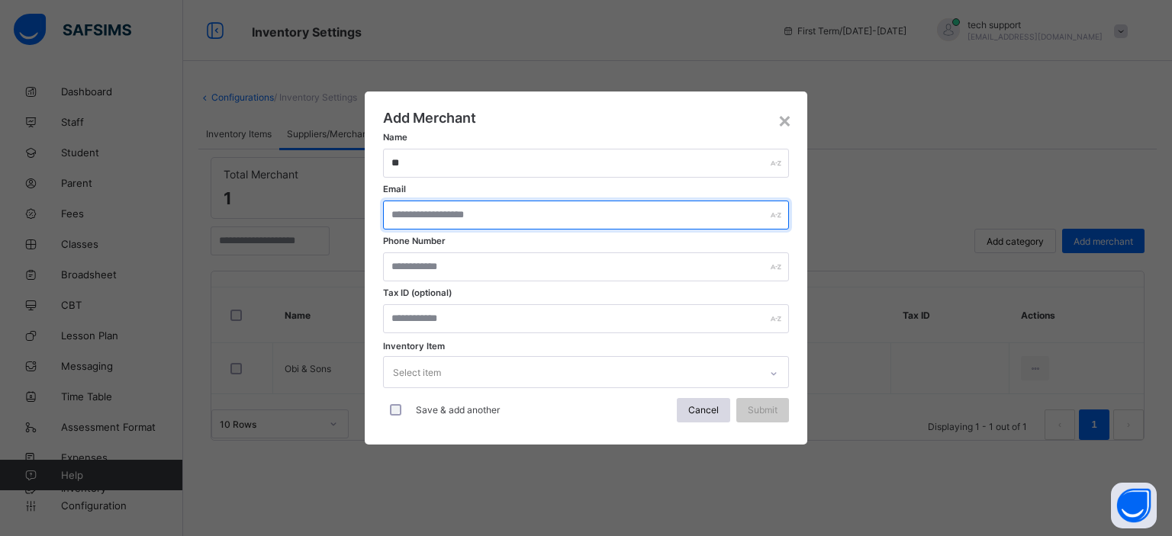
click at [520, 211] on input "text" at bounding box center [586, 215] width 406 height 29
type input "***"
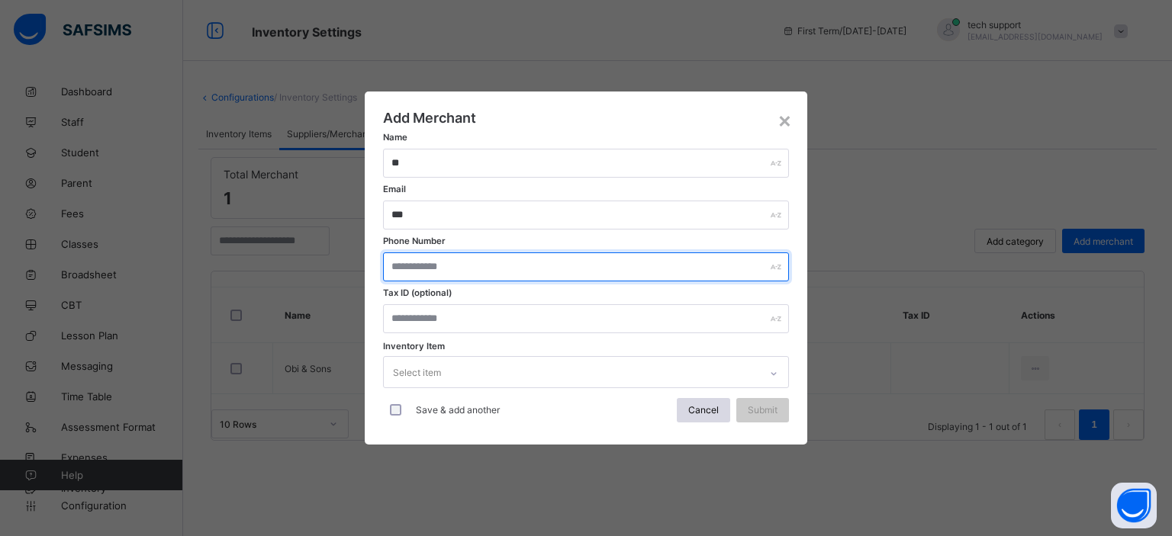
click at [506, 269] on input "text" at bounding box center [586, 267] width 406 height 29
type input "**"
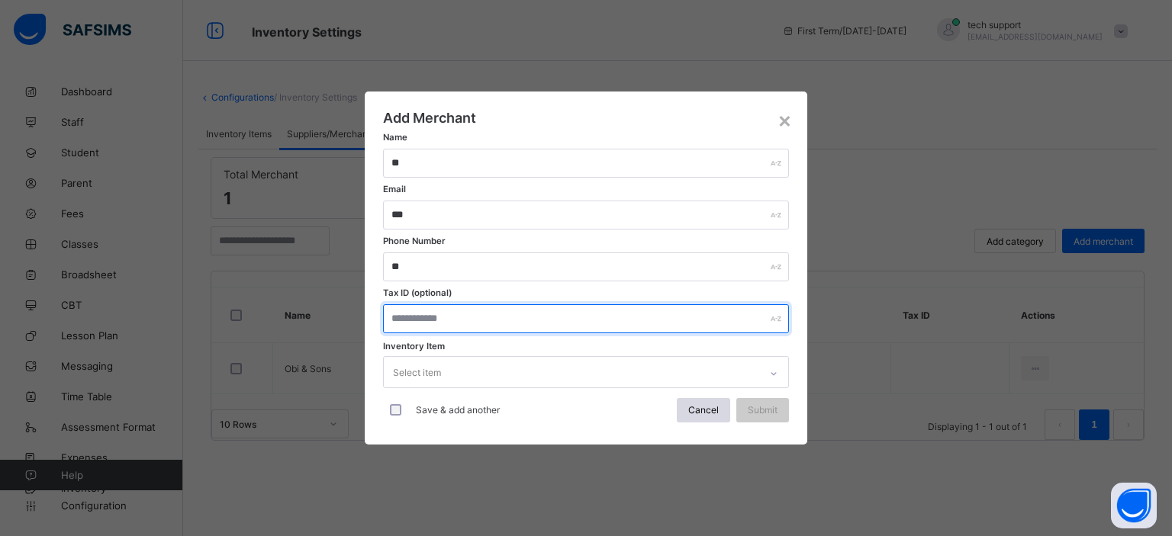
click at [490, 319] on input "text" at bounding box center [586, 318] width 406 height 29
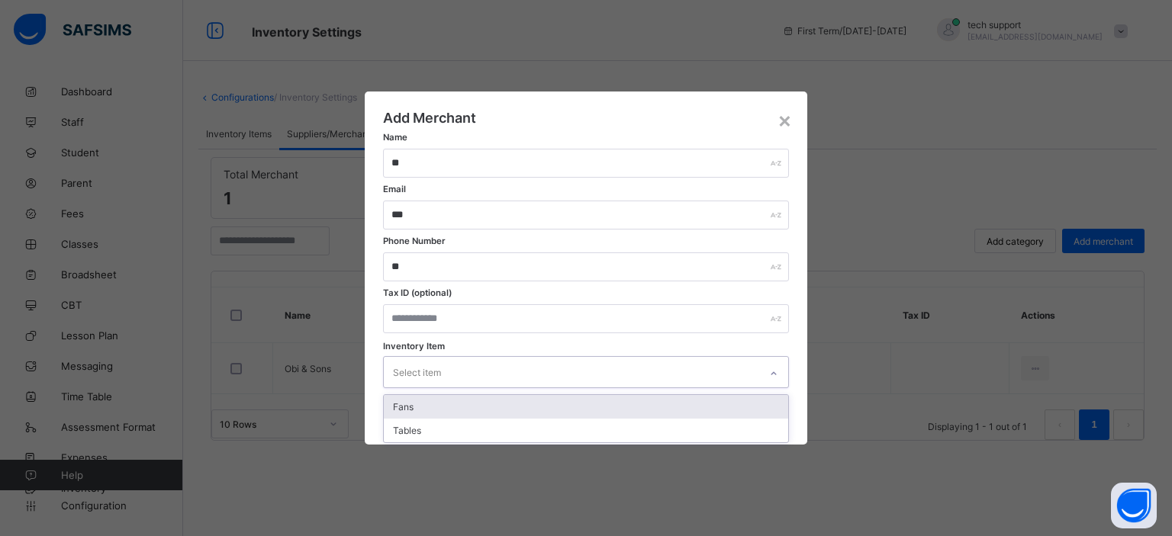
click at [473, 380] on div "Select item" at bounding box center [571, 372] width 375 height 30
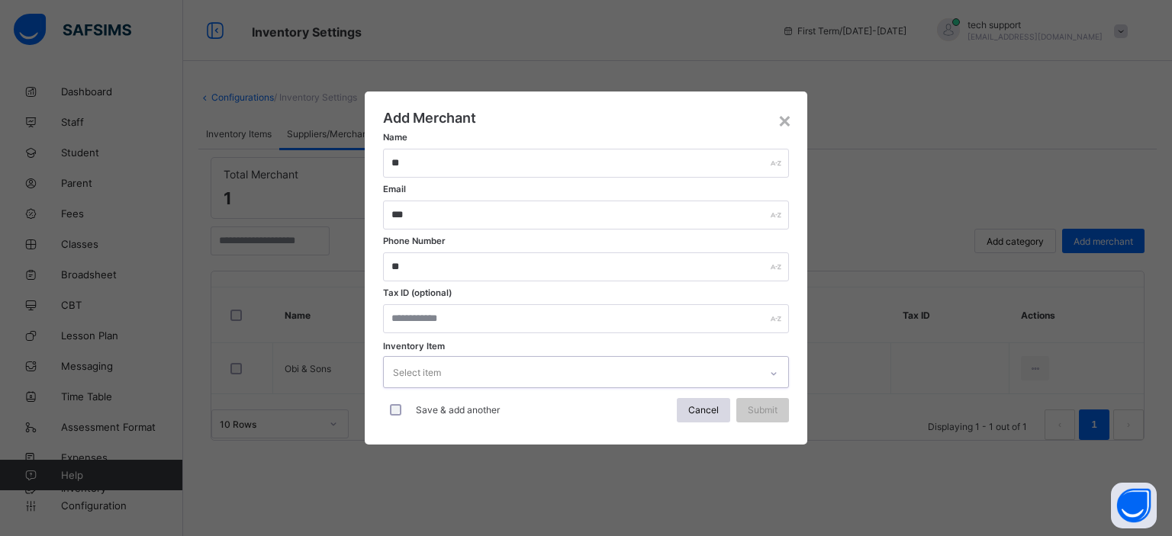
click at [473, 380] on div "Select item" at bounding box center [571, 372] width 375 height 30
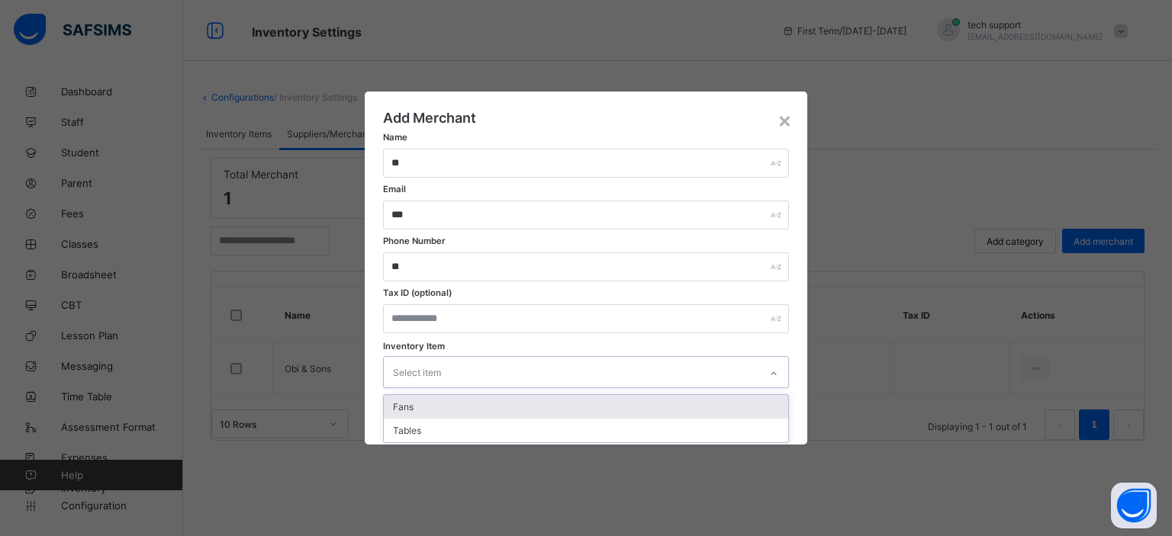
click at [473, 380] on div "Select item" at bounding box center [571, 372] width 375 height 30
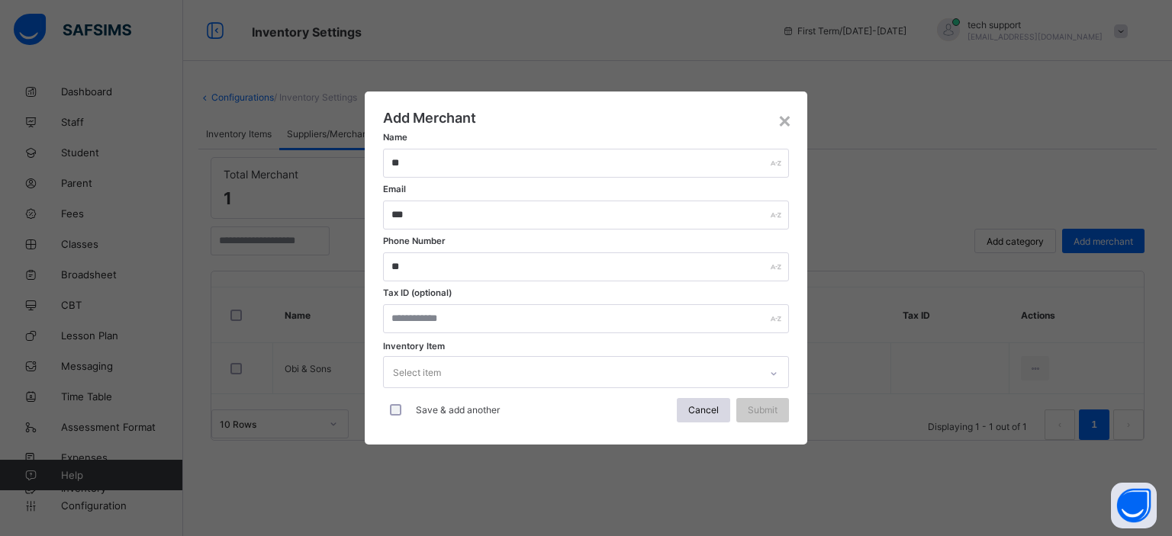
click at [578, 116] on div "Add Merchant Name ** Email *** Phone Number ** Tax ID (optional) Inventory Item…" at bounding box center [586, 268] width 406 height 316
click at [702, 408] on span "Cancel" at bounding box center [703, 409] width 31 height 11
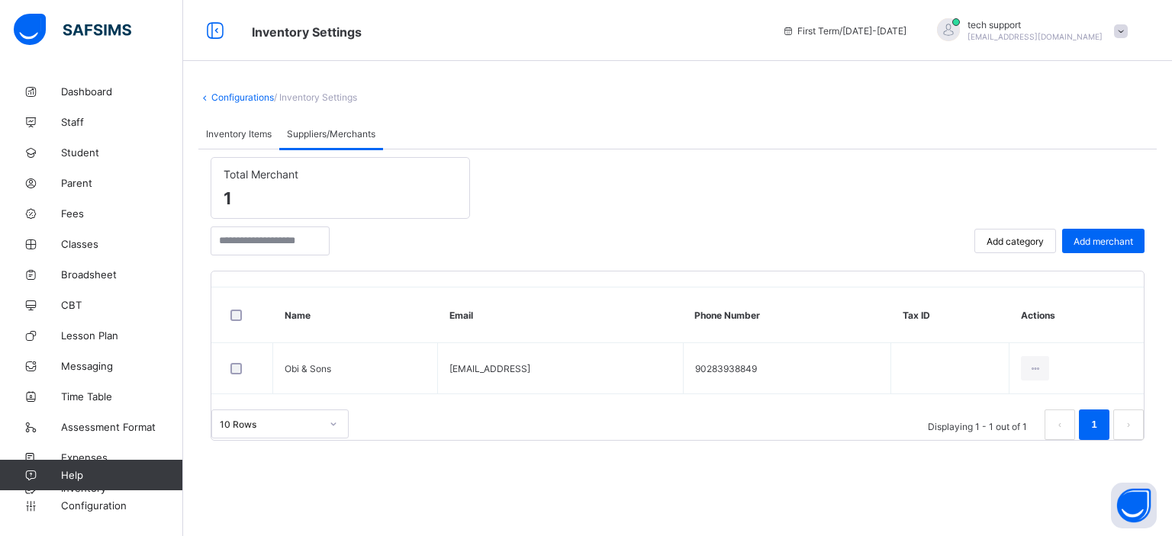
click at [246, 138] on span "Inventory Items" at bounding box center [239, 133] width 66 height 11
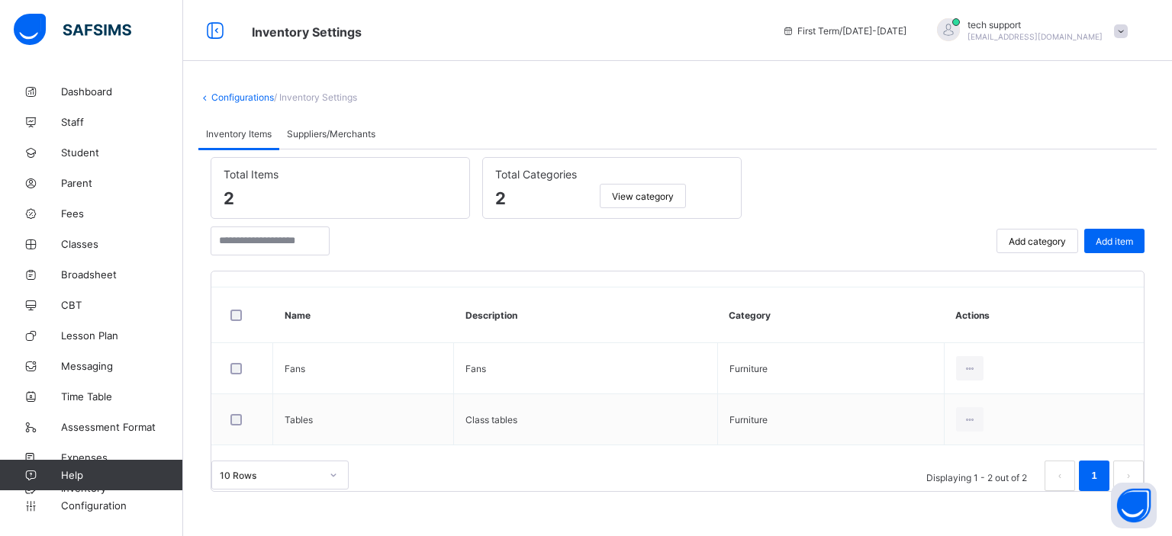
click at [327, 140] on div "Suppliers/Merchants" at bounding box center [331, 133] width 104 height 31
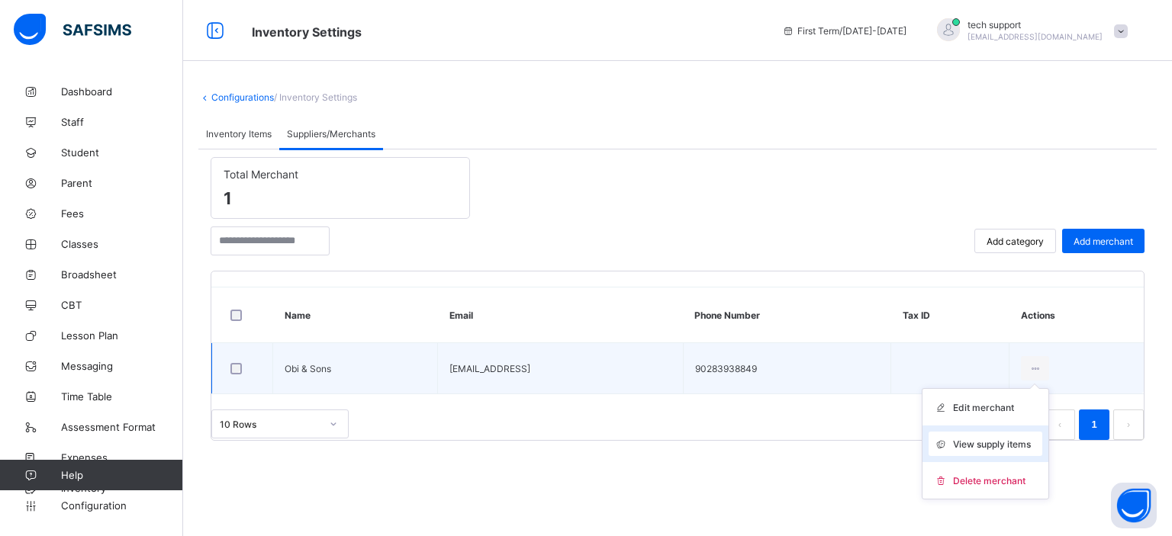
click at [970, 439] on span "View supply items" at bounding box center [992, 444] width 78 height 11
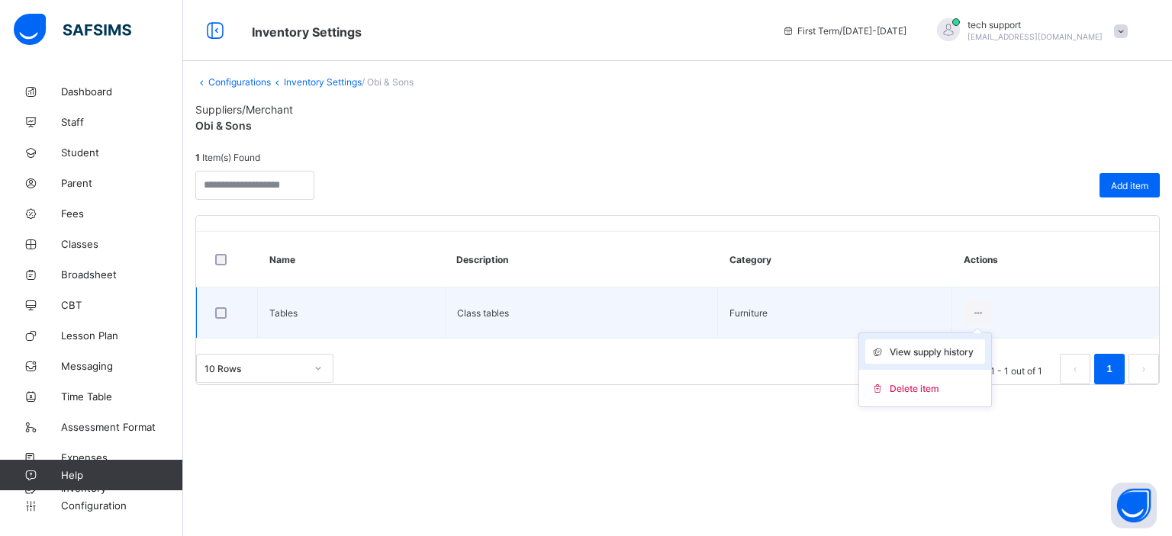
click at [946, 349] on span "View supply history" at bounding box center [932, 351] width 84 height 11
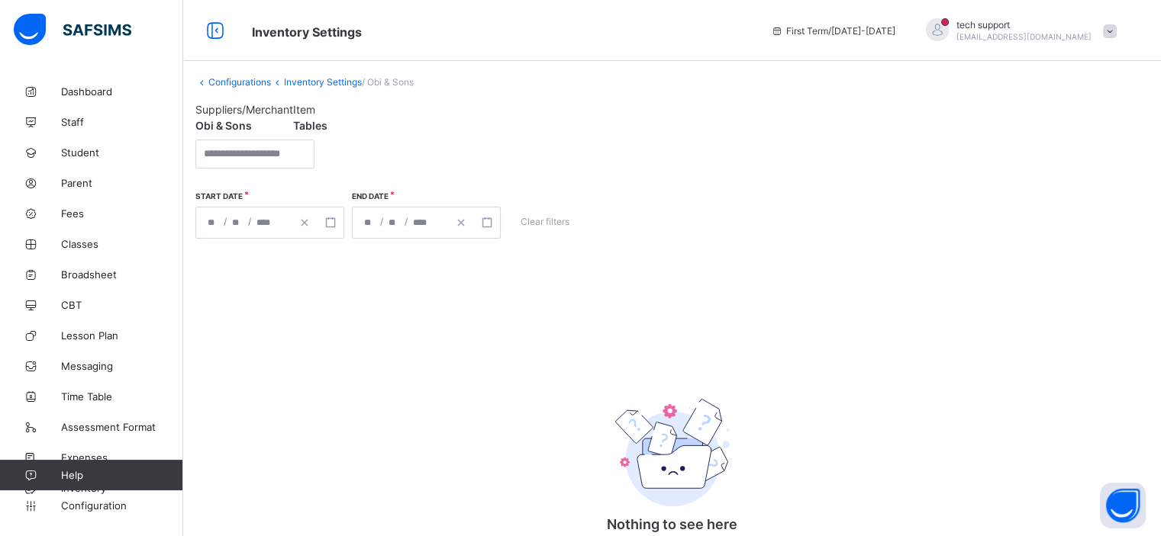
click at [330, 79] on link "Inventory Settings" at bounding box center [323, 81] width 78 height 11
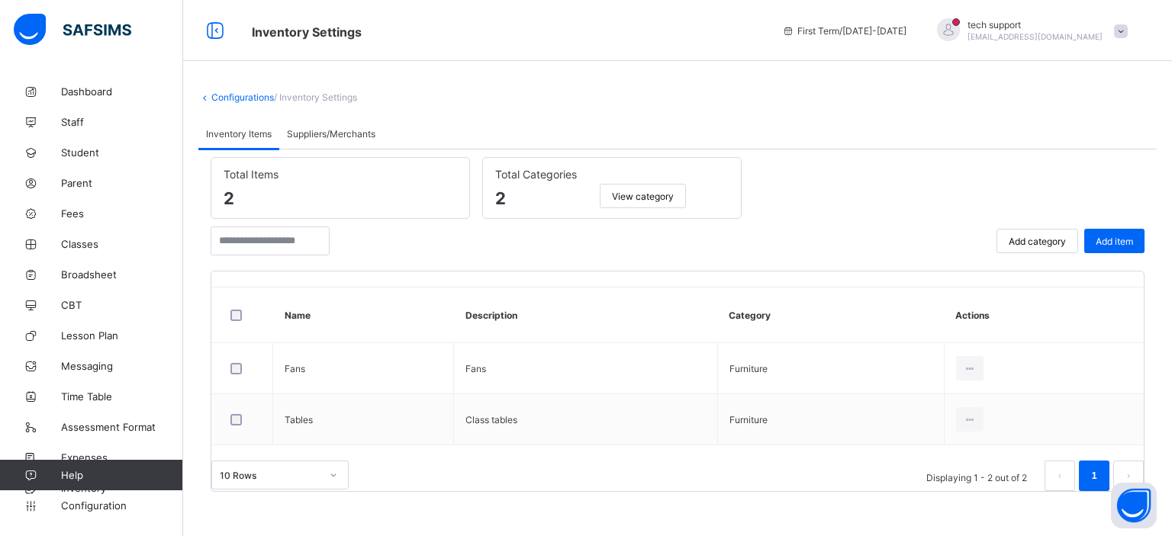
click at [341, 134] on span "Suppliers/Merchants" at bounding box center [331, 133] width 89 height 11
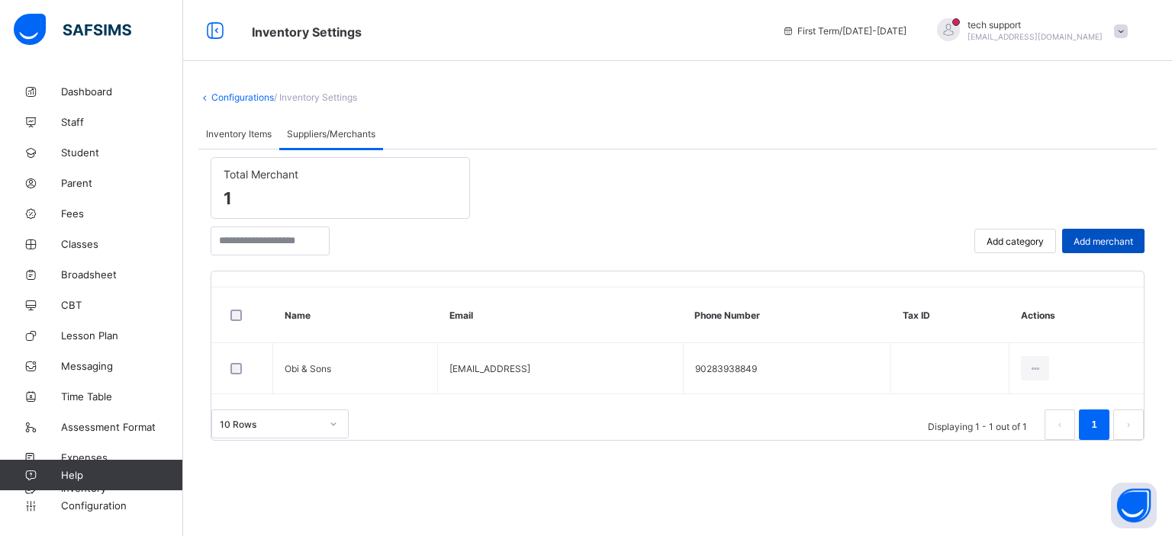
click at [1079, 240] on span "Add merchant" at bounding box center [1104, 241] width 60 height 11
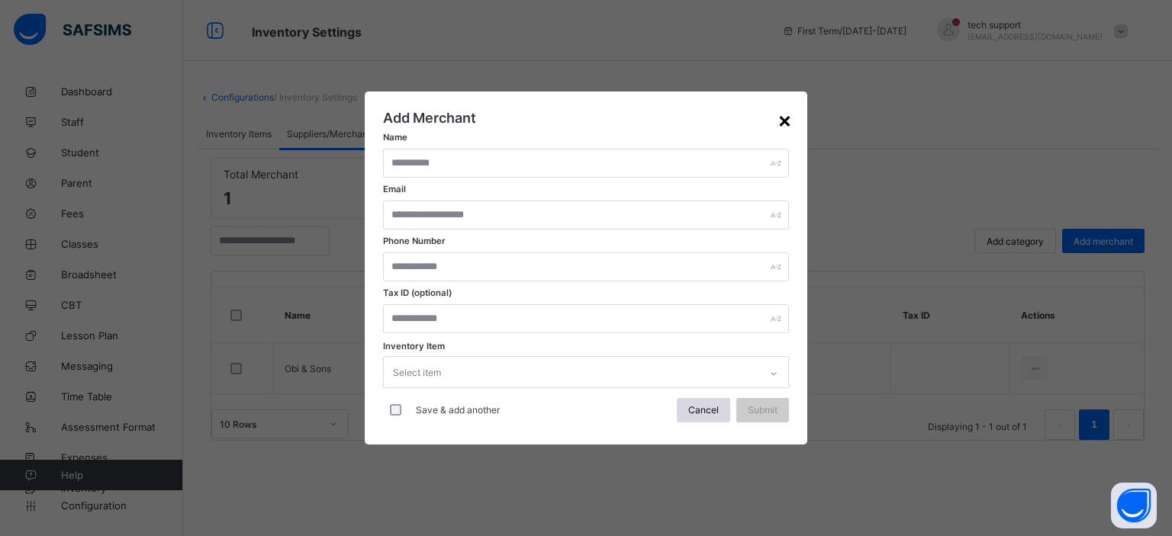
click at [783, 130] on div "×" at bounding box center [785, 120] width 14 height 26
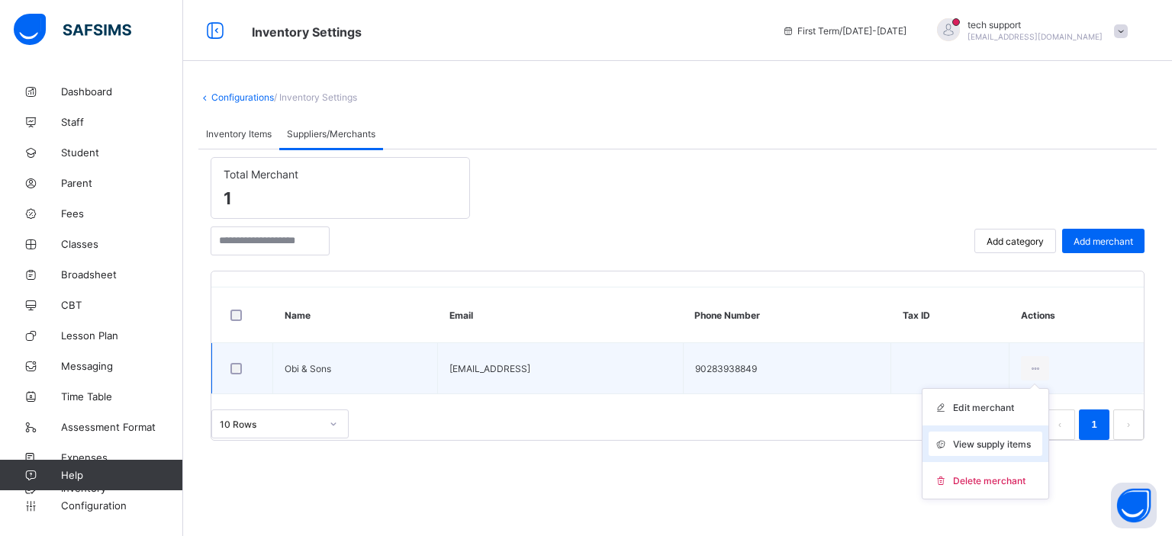
click at [957, 449] on div "View supply items" at bounding box center [986, 444] width 114 height 24
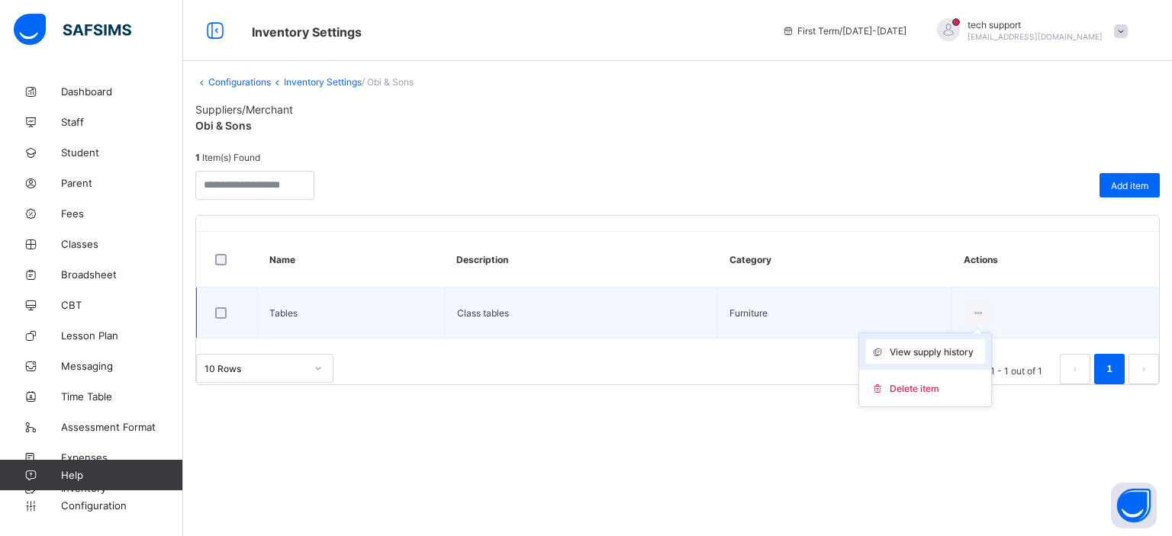
click at [940, 349] on span "View supply history" at bounding box center [932, 351] width 84 height 11
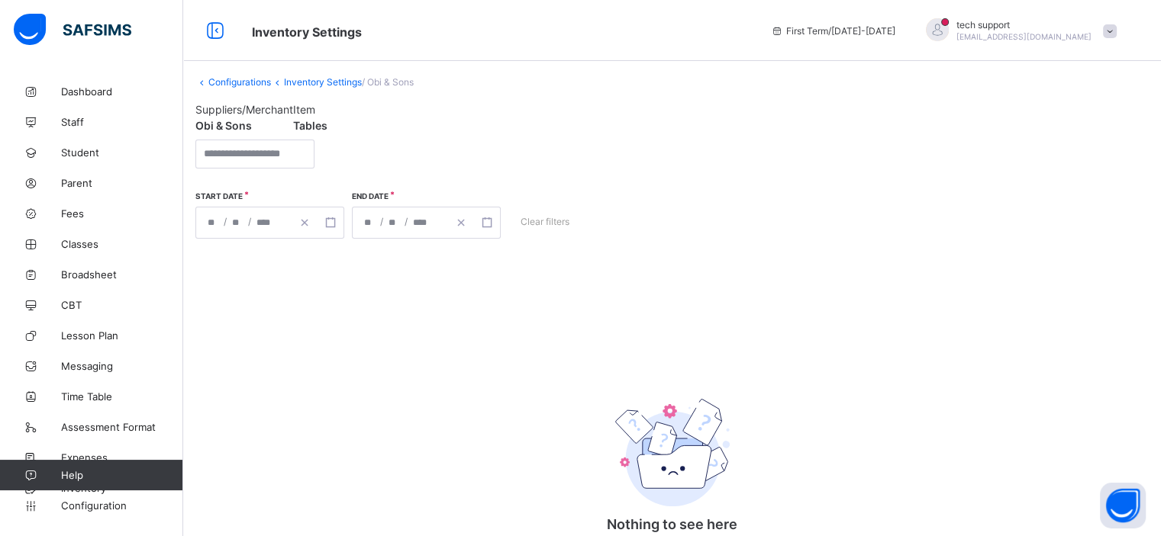
click at [324, 85] on link "Inventory Settings" at bounding box center [323, 81] width 78 height 11
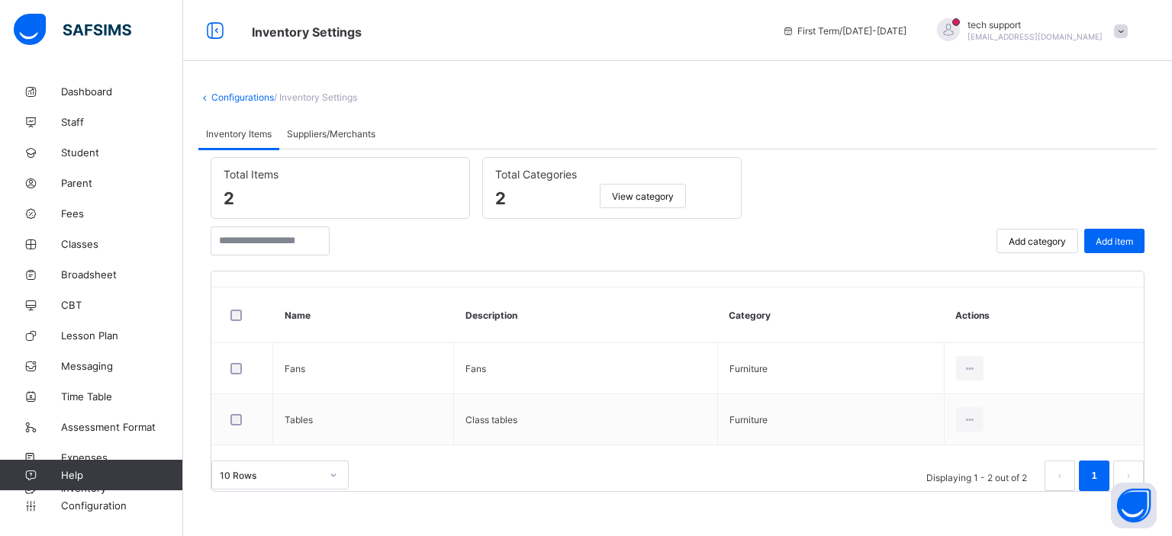
click at [250, 97] on link "Configurations" at bounding box center [242, 97] width 63 height 11
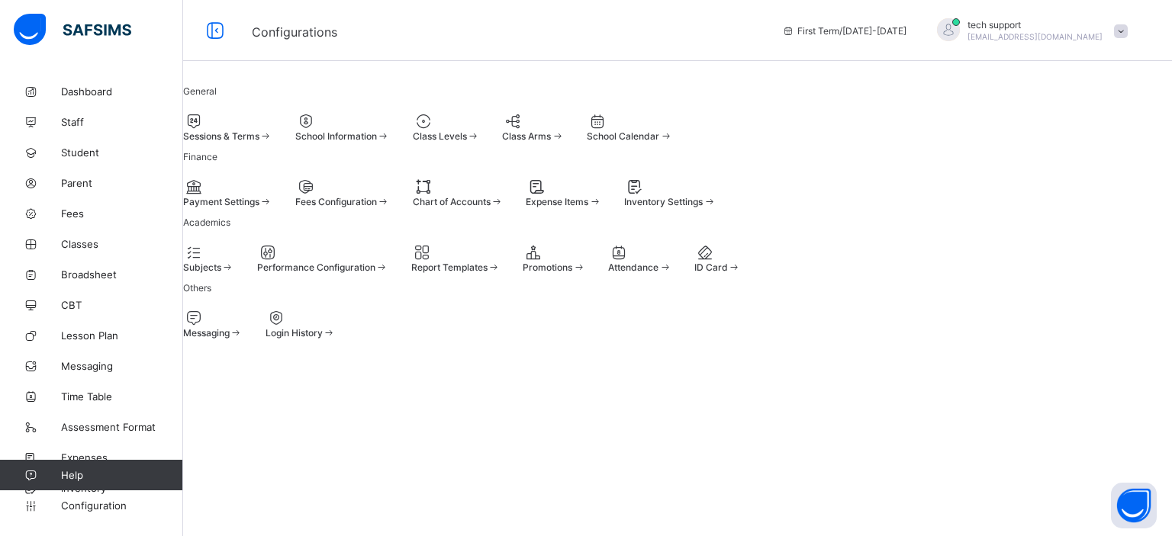
click at [601, 208] on div "Expense Items" at bounding box center [564, 201] width 76 height 11
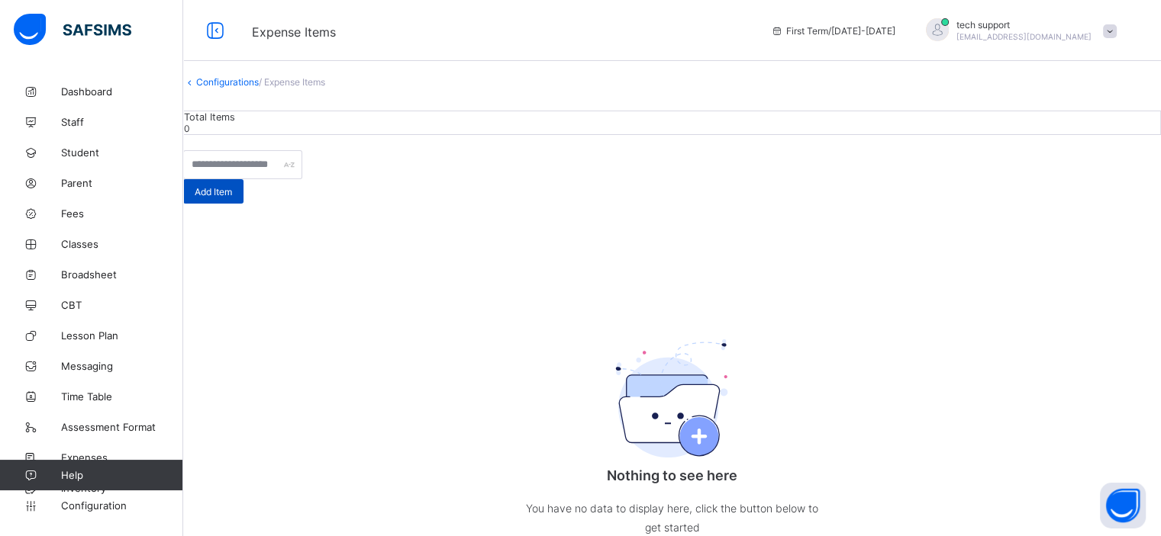
click at [232, 198] on span "Add Item" at bounding box center [213, 191] width 37 height 11
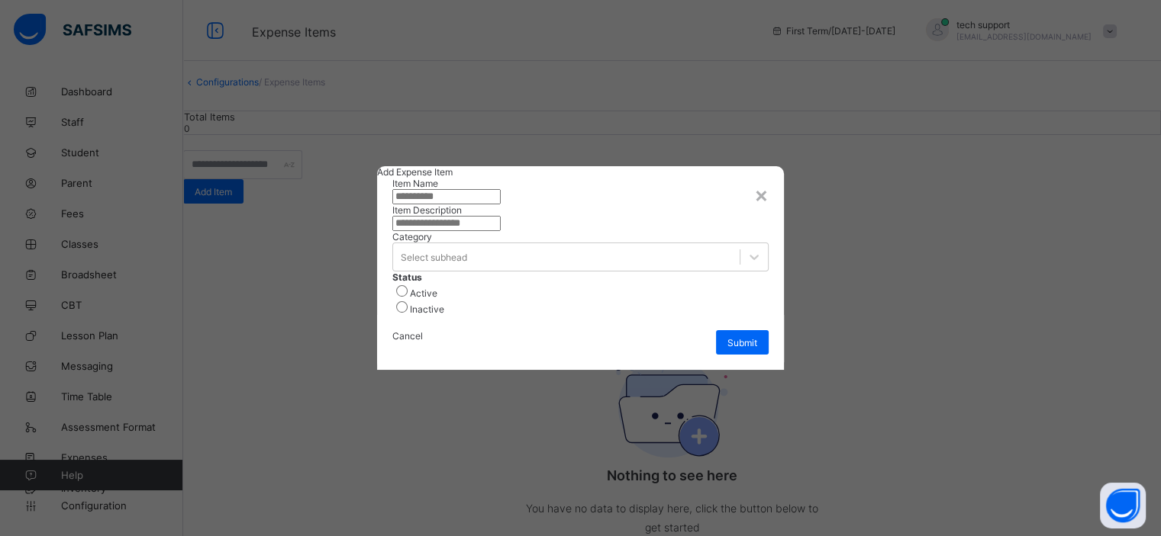
click at [501, 189] on input "text" at bounding box center [446, 196] width 108 height 15
type input "**********"
click at [504, 229] on input "text" at bounding box center [450, 223] width 108 height 15
type input "*****"
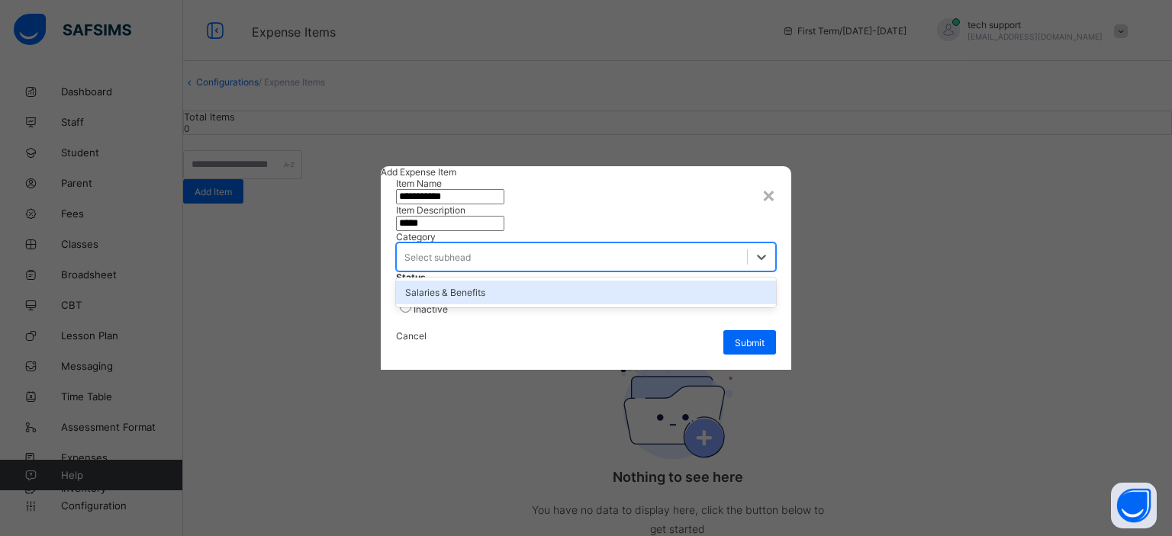
click at [562, 268] on div "Select subhead" at bounding box center [572, 256] width 350 height 21
click at [560, 304] on div "Salaries & Benefits" at bounding box center [586, 293] width 380 height 24
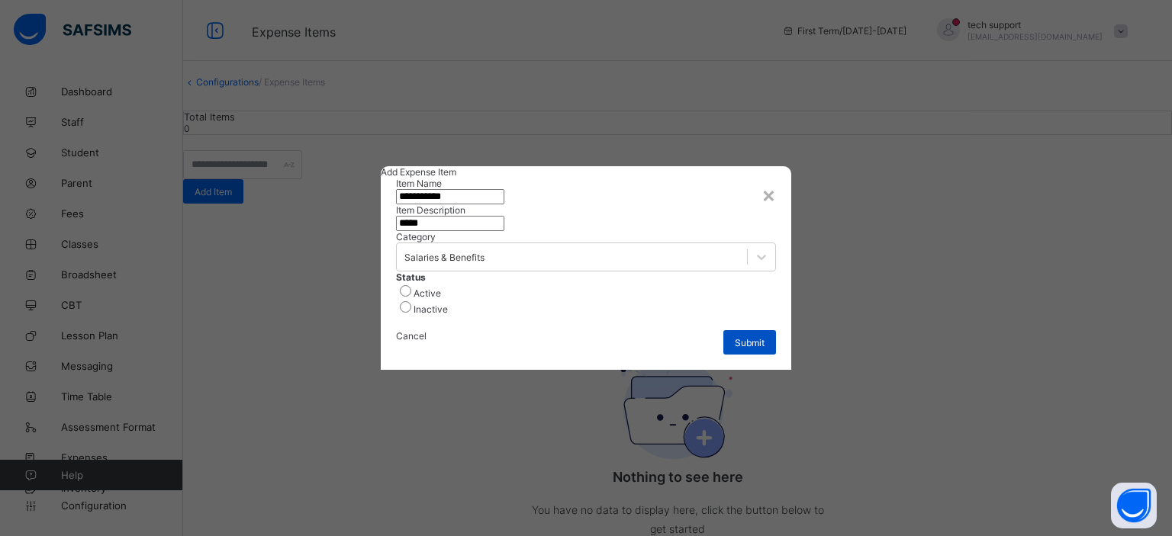
click at [742, 349] on span "Submit" at bounding box center [750, 342] width 30 height 11
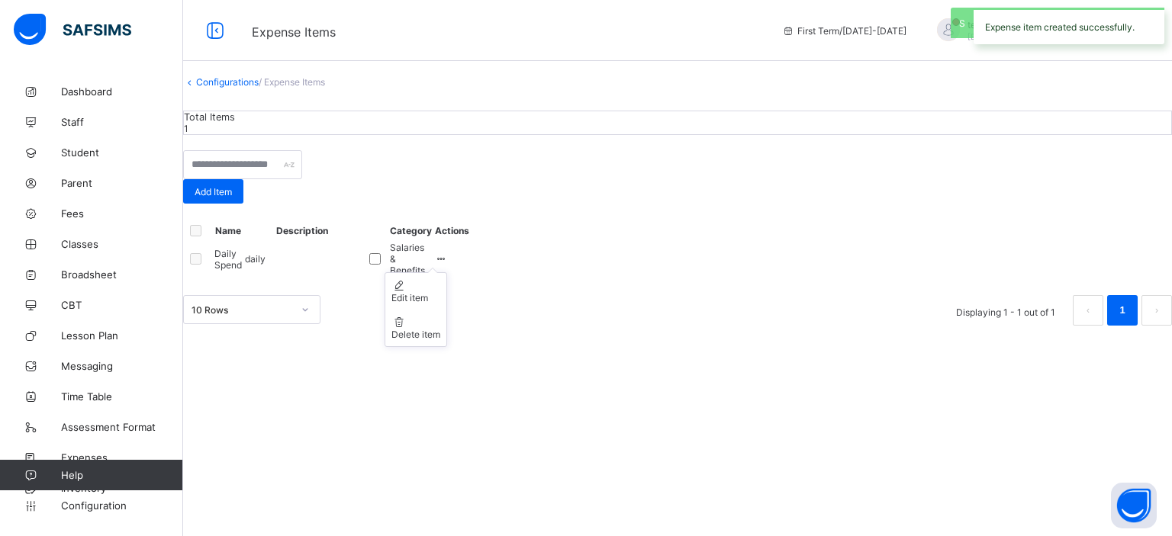
click at [448, 265] on div at bounding box center [441, 258] width 13 height 11
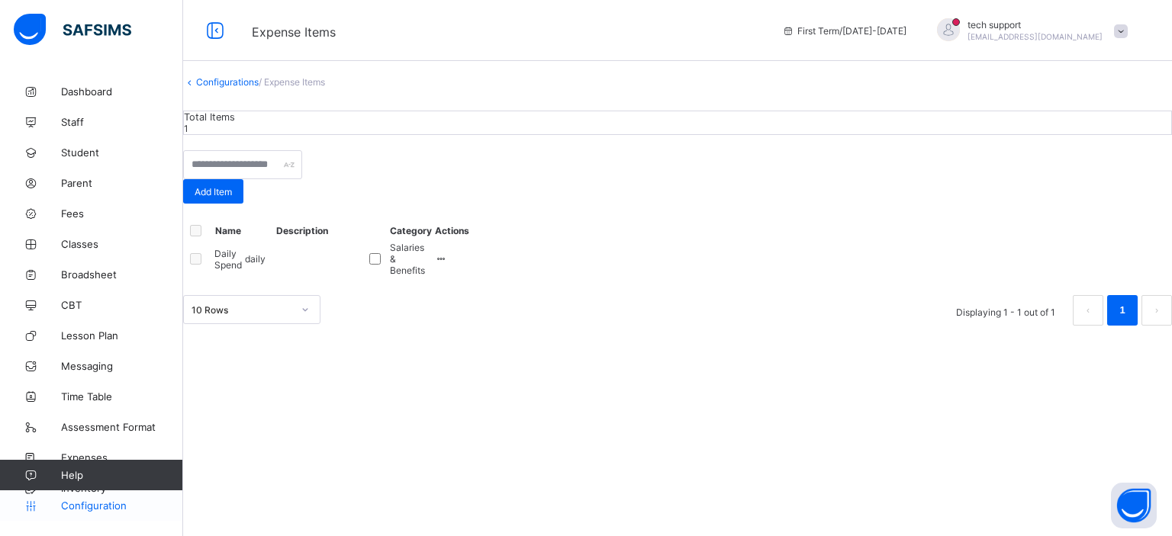
click at [101, 507] on span "Configuration" at bounding box center [121, 506] width 121 height 12
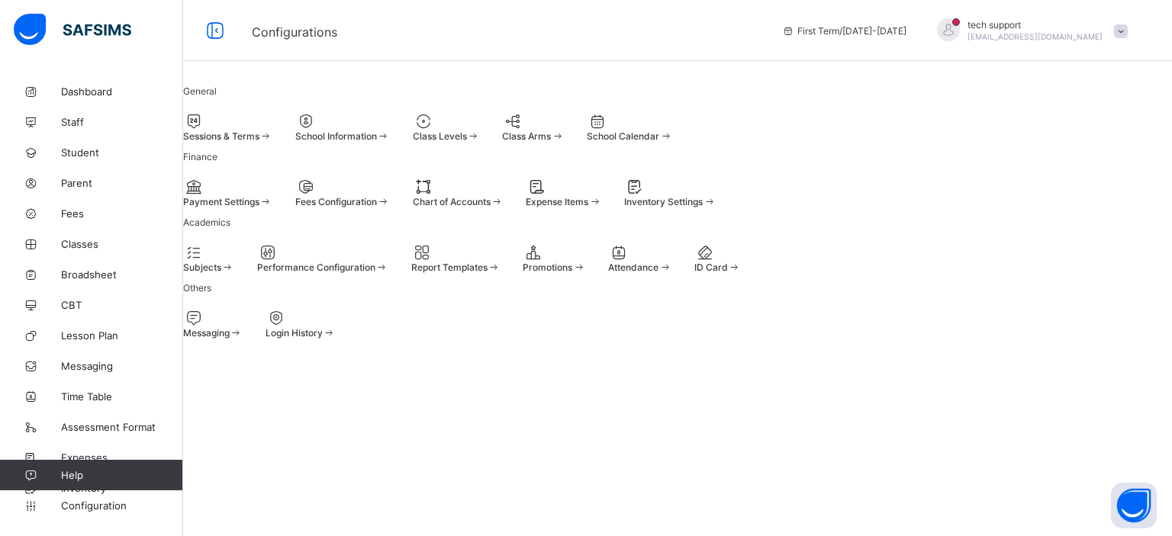
click at [491, 208] on span "Chart of Accounts" at bounding box center [452, 201] width 78 height 11
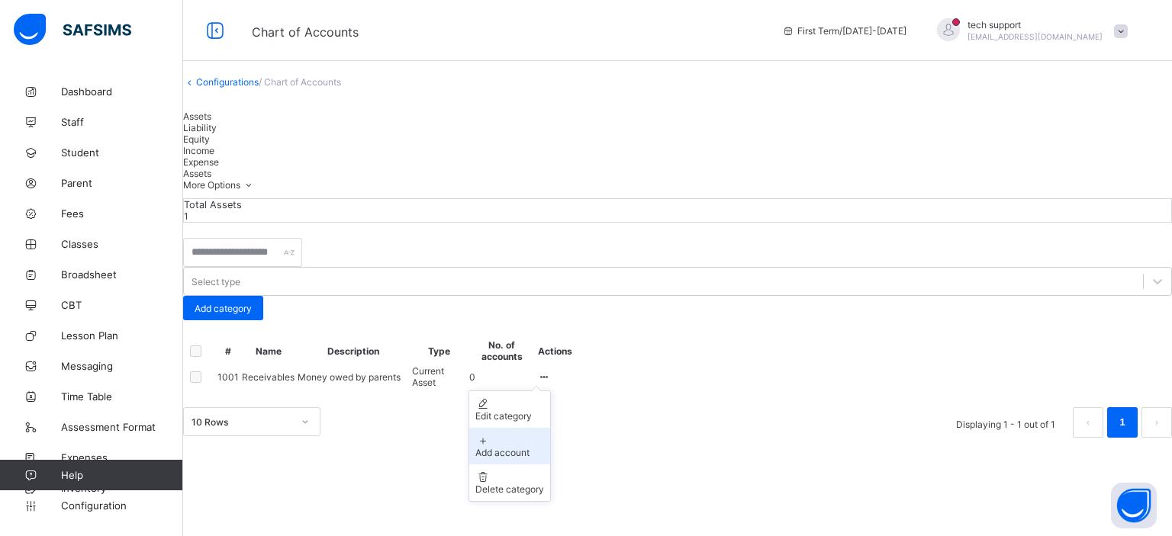
click at [544, 455] on div "Add account" at bounding box center [509, 452] width 69 height 11
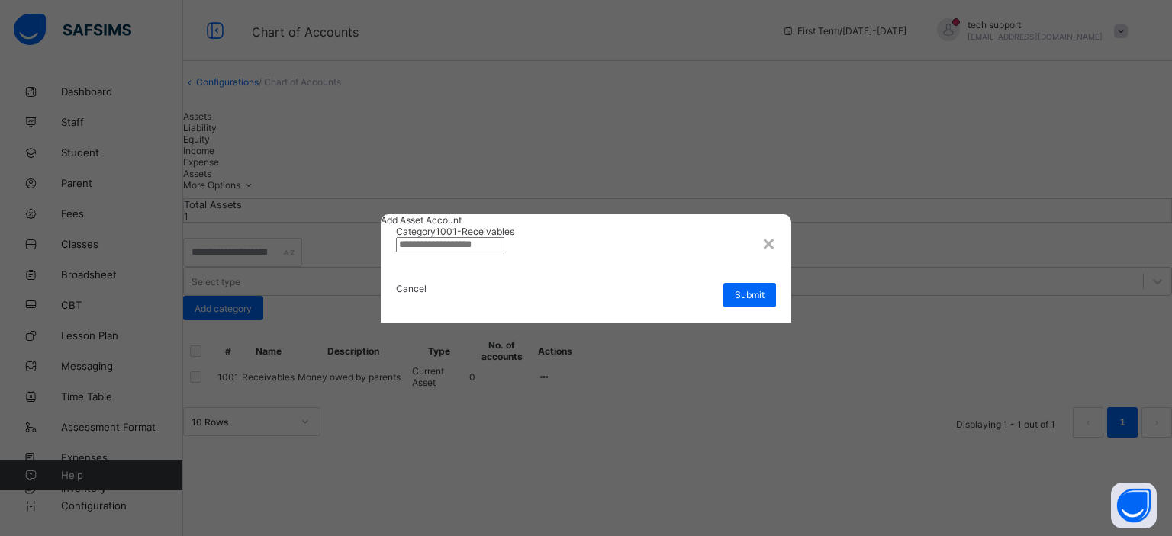
click at [504, 253] on input "text" at bounding box center [450, 244] width 108 height 15
click at [766, 230] on div "×" at bounding box center [769, 243] width 14 height 26
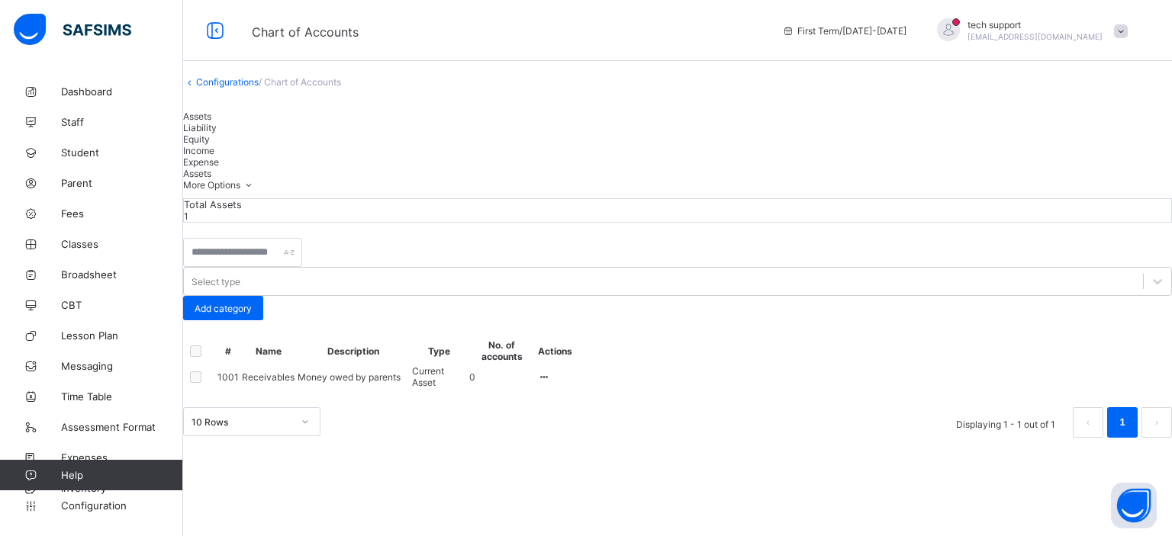
click at [217, 134] on span "Liability" at bounding box center [200, 127] width 34 height 11
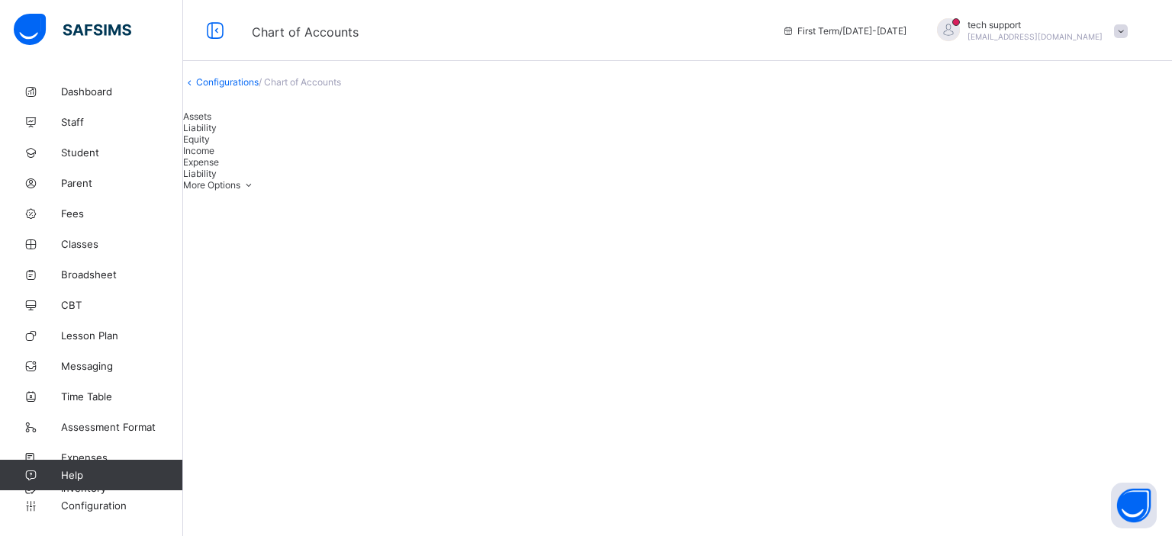
click at [324, 134] on div "Equity" at bounding box center [677, 139] width 989 height 11
click at [214, 145] on span "Income" at bounding box center [198, 150] width 31 height 11
click at [416, 156] on div "Expense" at bounding box center [677, 161] width 989 height 11
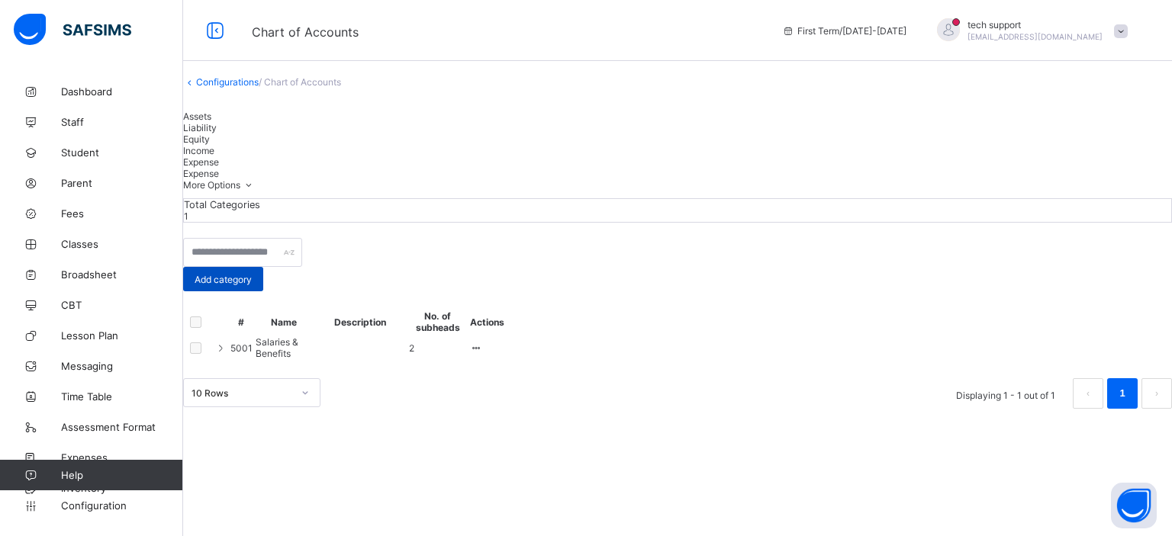
click at [252, 284] on span "Add category" at bounding box center [223, 279] width 57 height 11
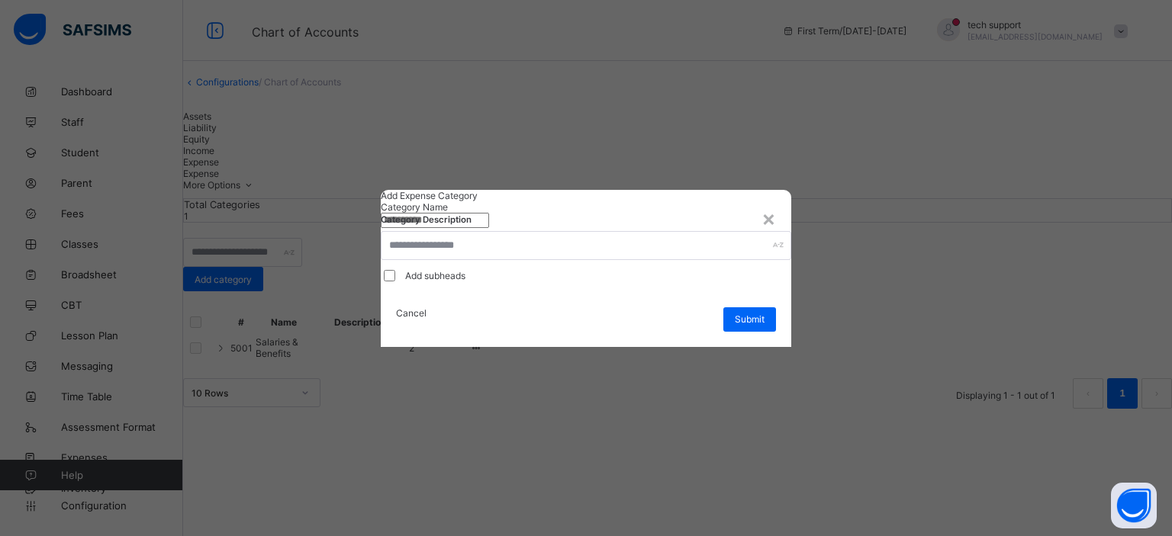
click at [489, 228] on input "text" at bounding box center [435, 220] width 108 height 15
click at [489, 228] on input "*" at bounding box center [435, 220] width 108 height 15
type input "**********"
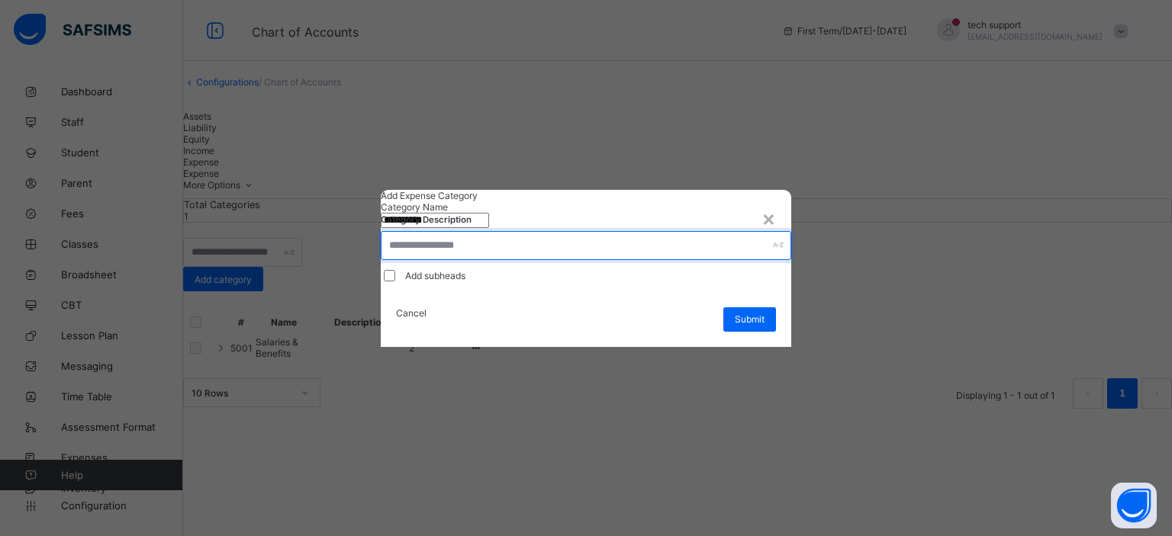
click at [523, 260] on input "text" at bounding box center [586, 245] width 411 height 29
type input "*"
type input "****"
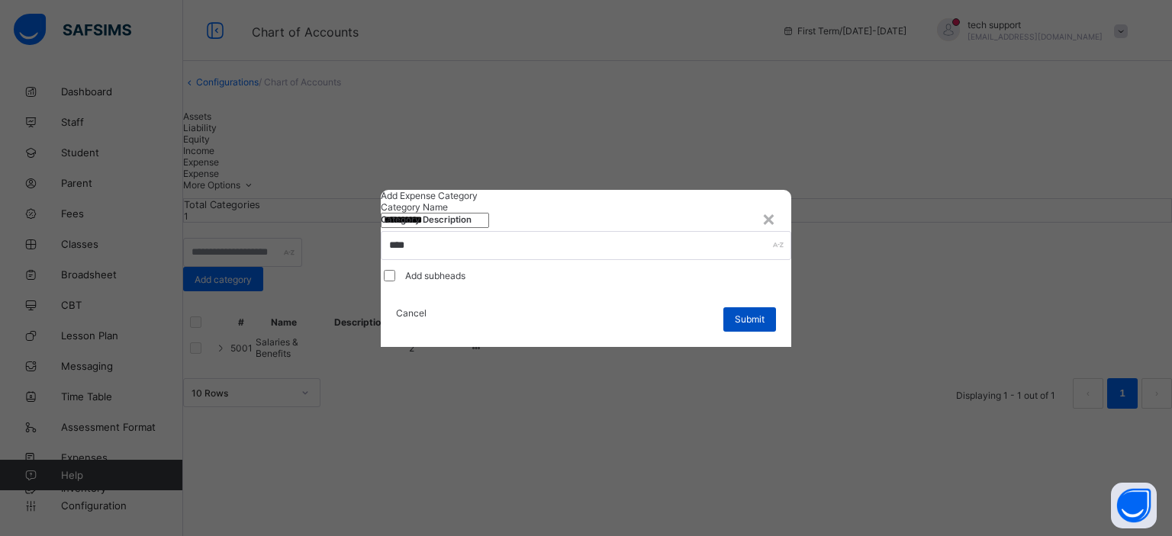
click at [754, 325] on span "Submit" at bounding box center [750, 319] width 30 height 11
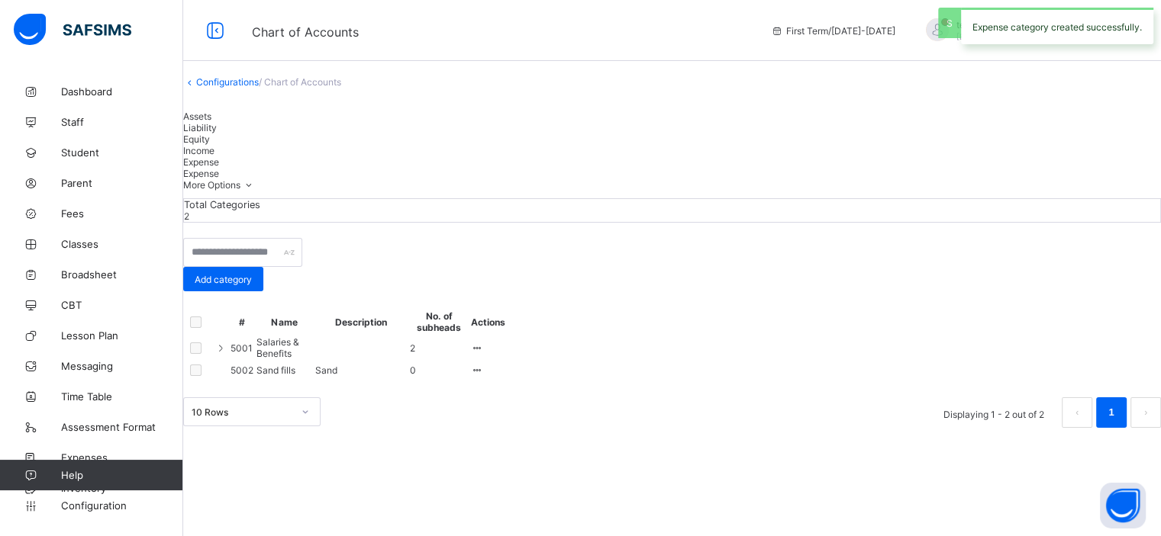
scroll to position [6, 0]
click at [227, 354] on icon at bounding box center [220, 348] width 13 height 11
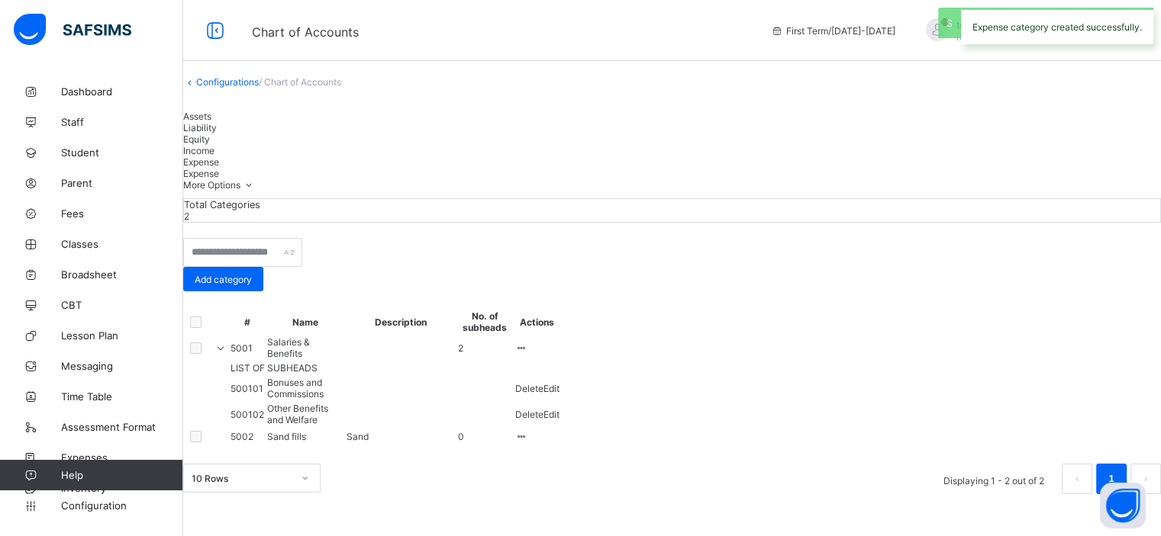
scroll to position [98, 0]
click at [227, 343] on icon at bounding box center [220, 348] width 13 height 11
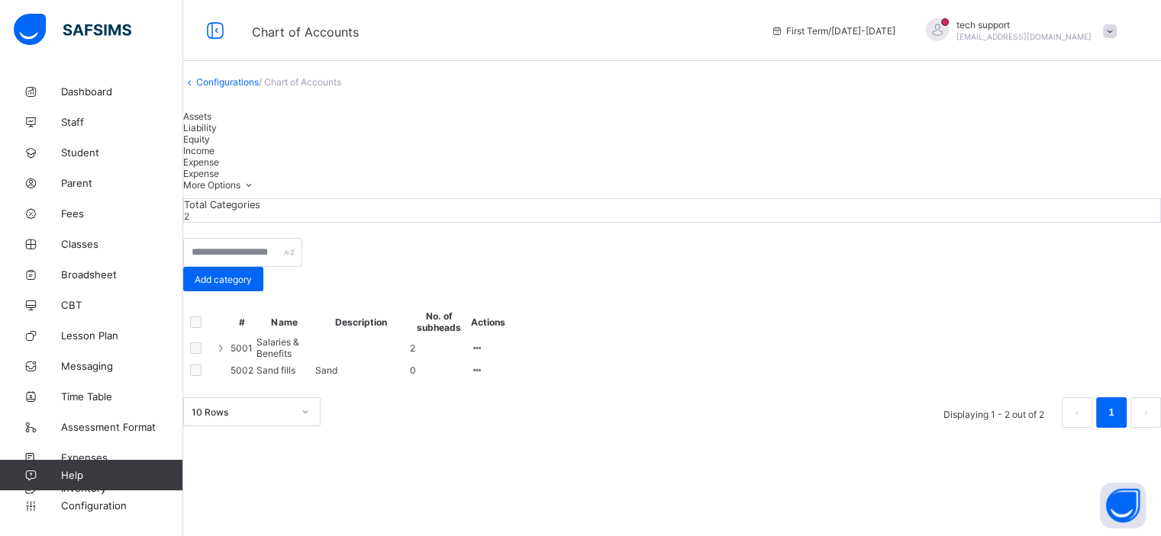
scroll to position [6, 0]
click at [252, 275] on span "Add category" at bounding box center [223, 279] width 57 height 11
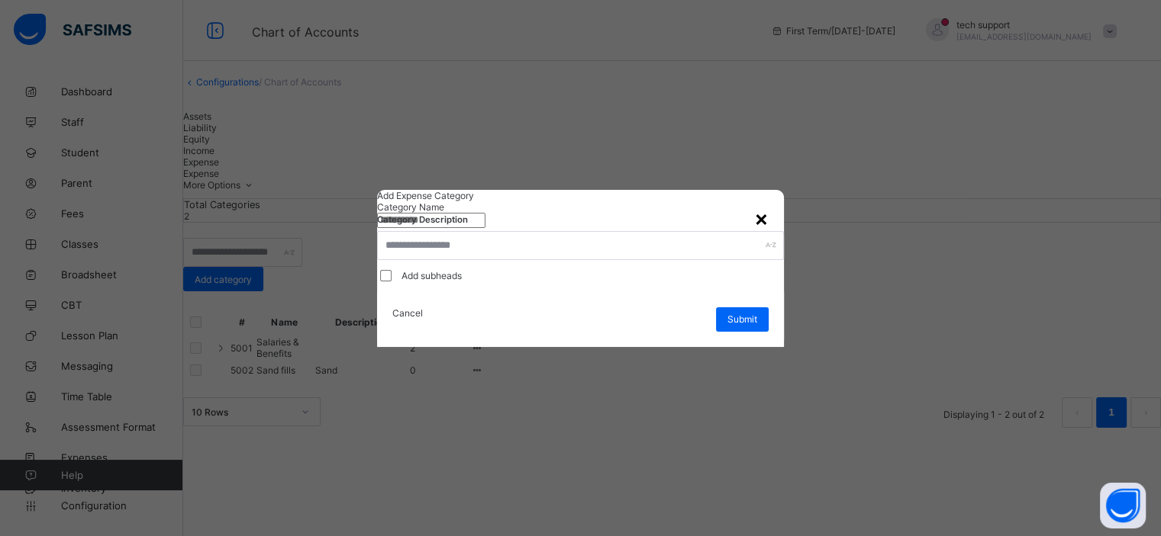
click at [765, 205] on div "×" at bounding box center [761, 218] width 14 height 26
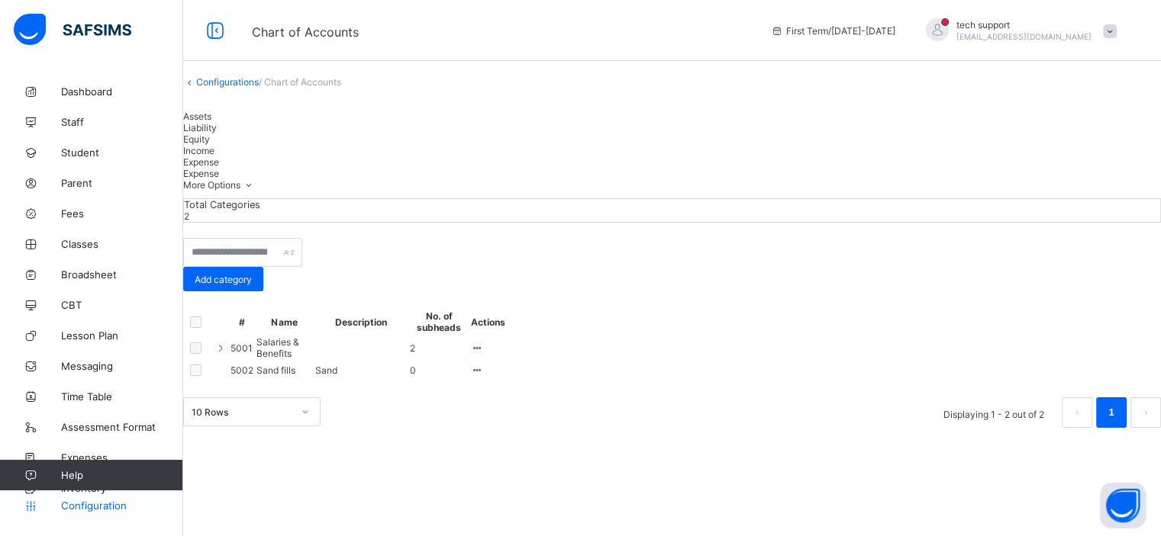
click at [113, 510] on span "Configuration" at bounding box center [121, 506] width 121 height 12
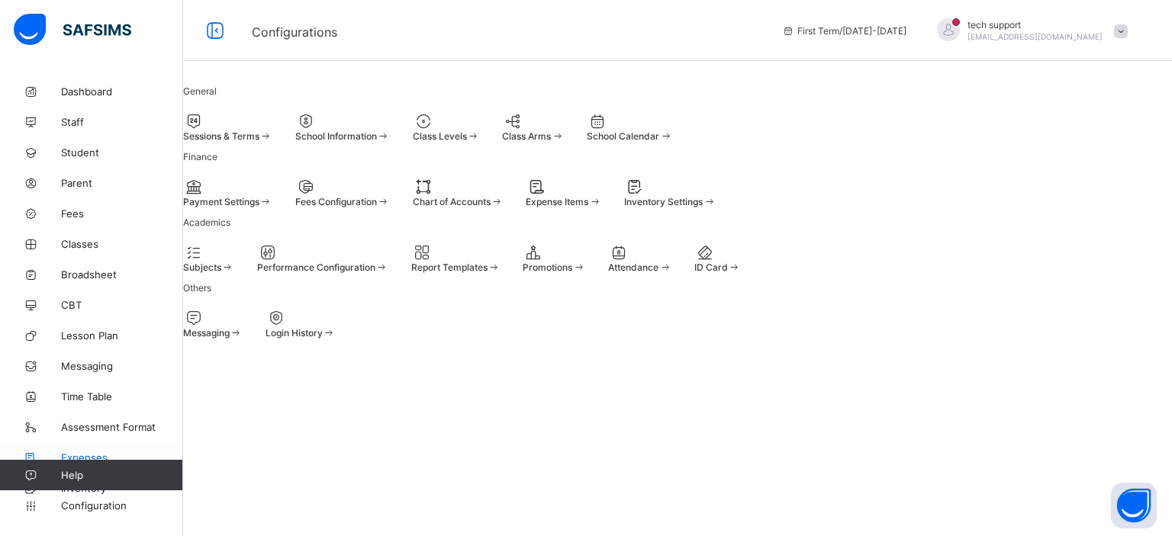
click at [78, 450] on link "Expenses" at bounding box center [91, 458] width 183 height 31
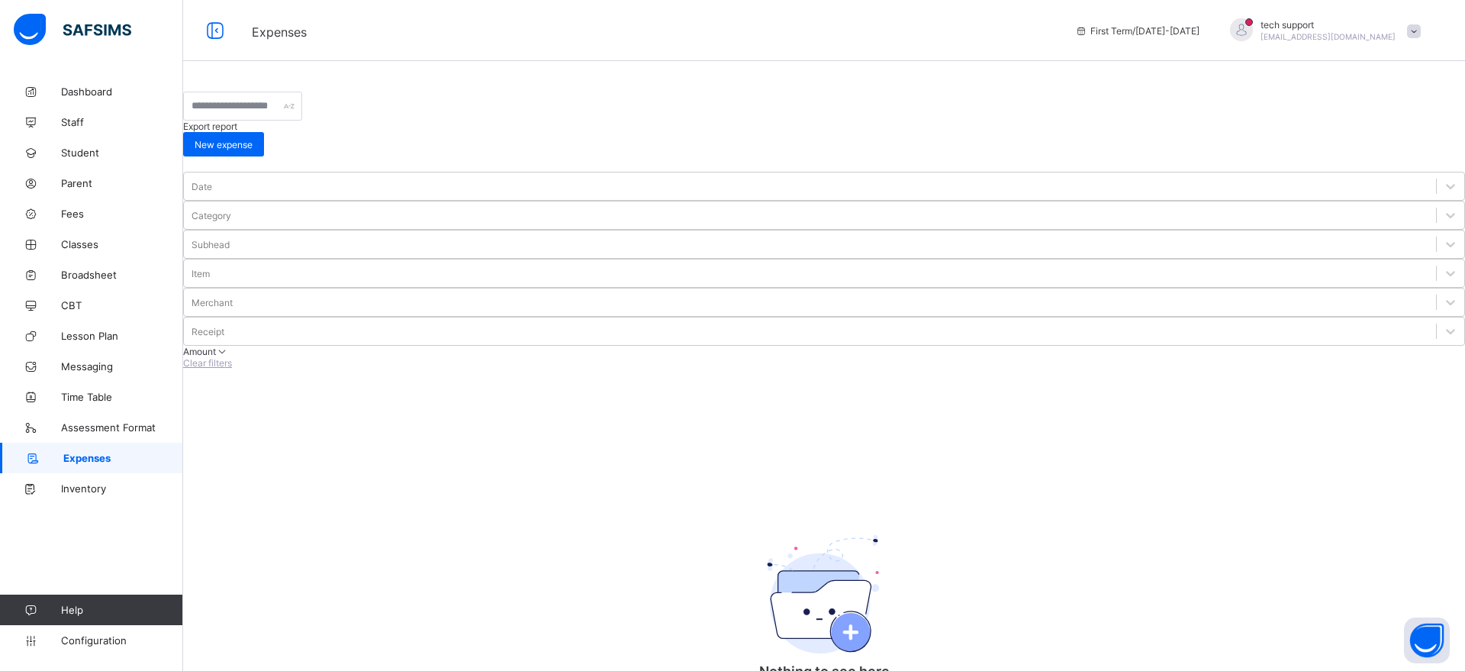
drag, startPoint x: 1126, startPoint y: 2, endPoint x: 961, endPoint y: 319, distance: 358.0
click at [961, 493] on div "Nothing to see here You have no data to display here, click the button below to…" at bounding box center [823, 634] width 305 height 282
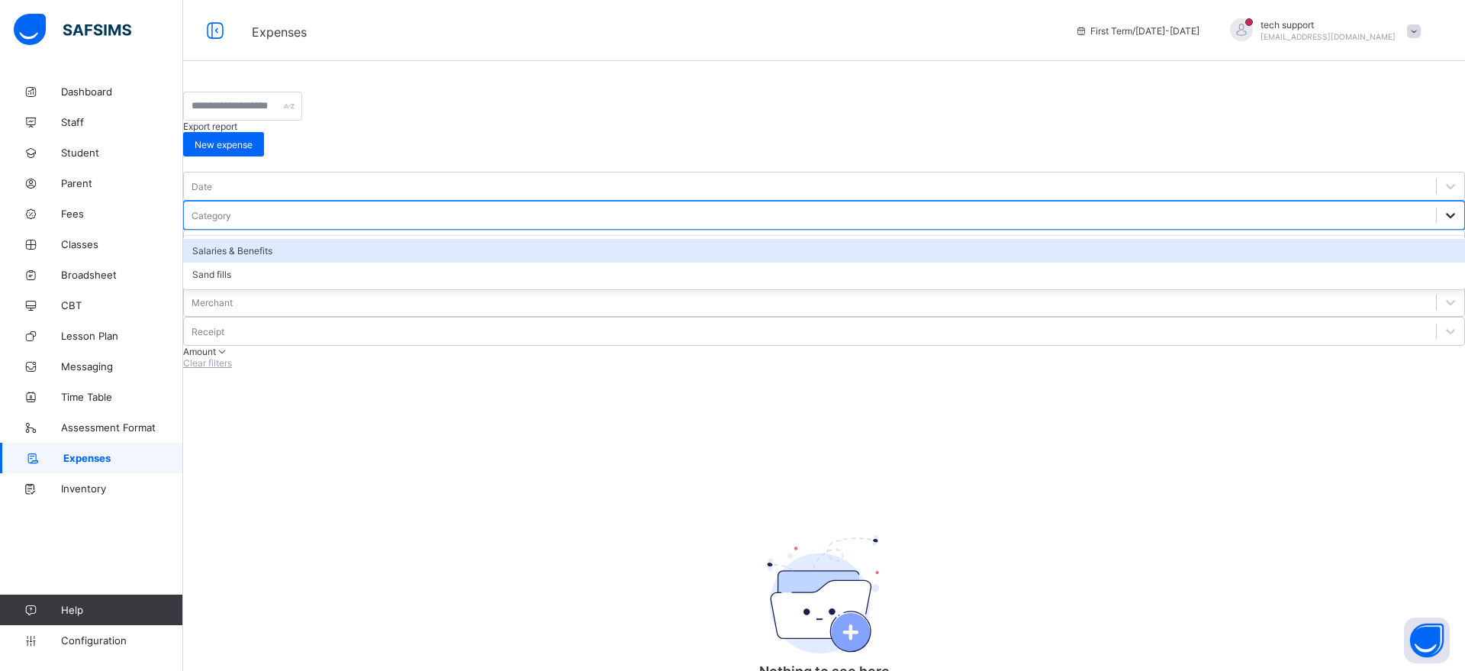
click at [1171, 208] on icon at bounding box center [1450, 215] width 15 height 15
click at [358, 239] on div "Salaries & Benefits" at bounding box center [824, 251] width 1282 height 24
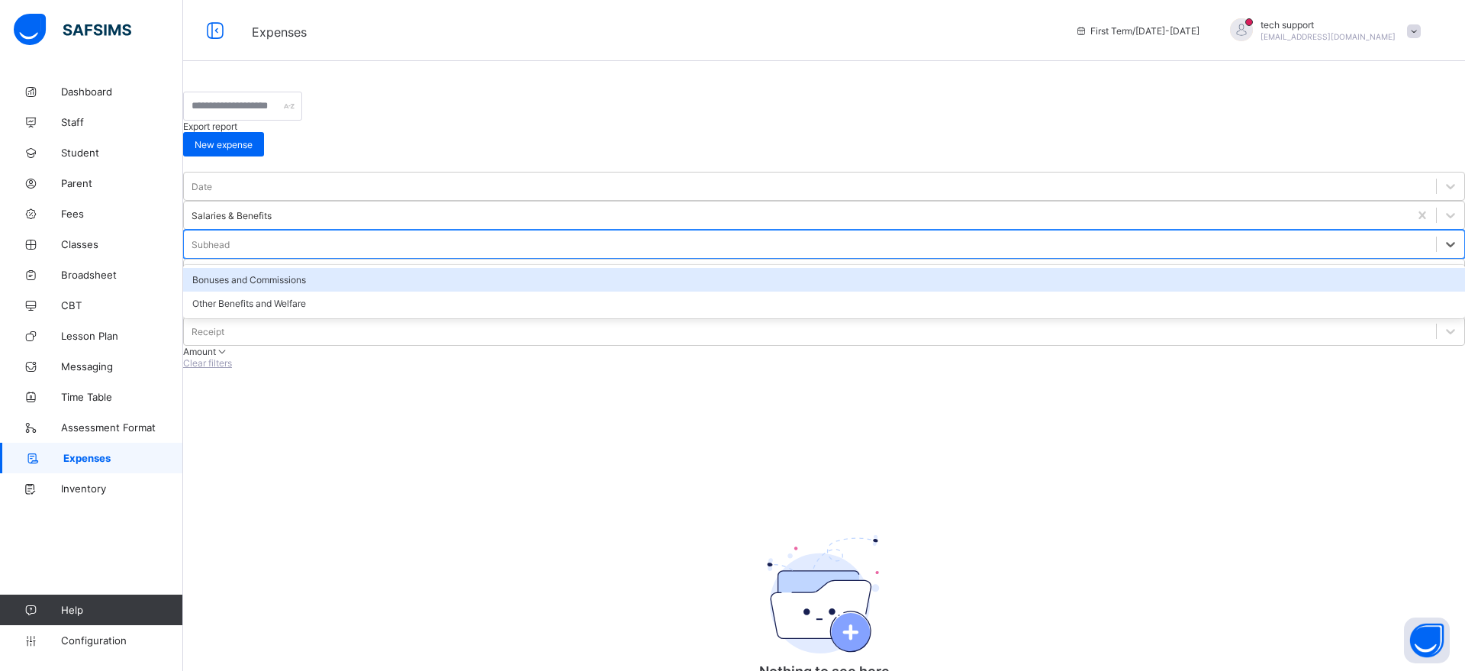
click at [451, 233] on div "Subhead" at bounding box center [810, 243] width 1252 height 21
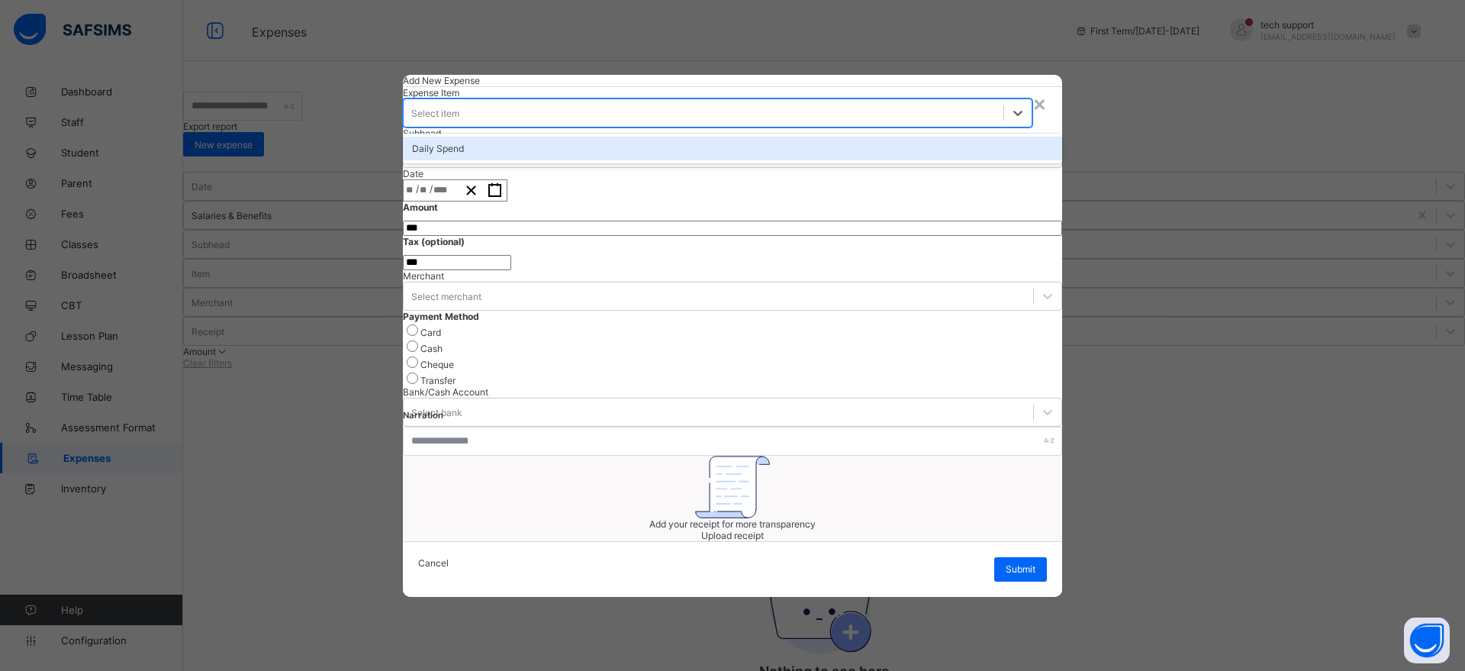
click at [506, 124] on div "Select item" at bounding box center [704, 112] width 600 height 21
click at [504, 160] on div "Daily Spend" at bounding box center [732, 149] width 659 height 24
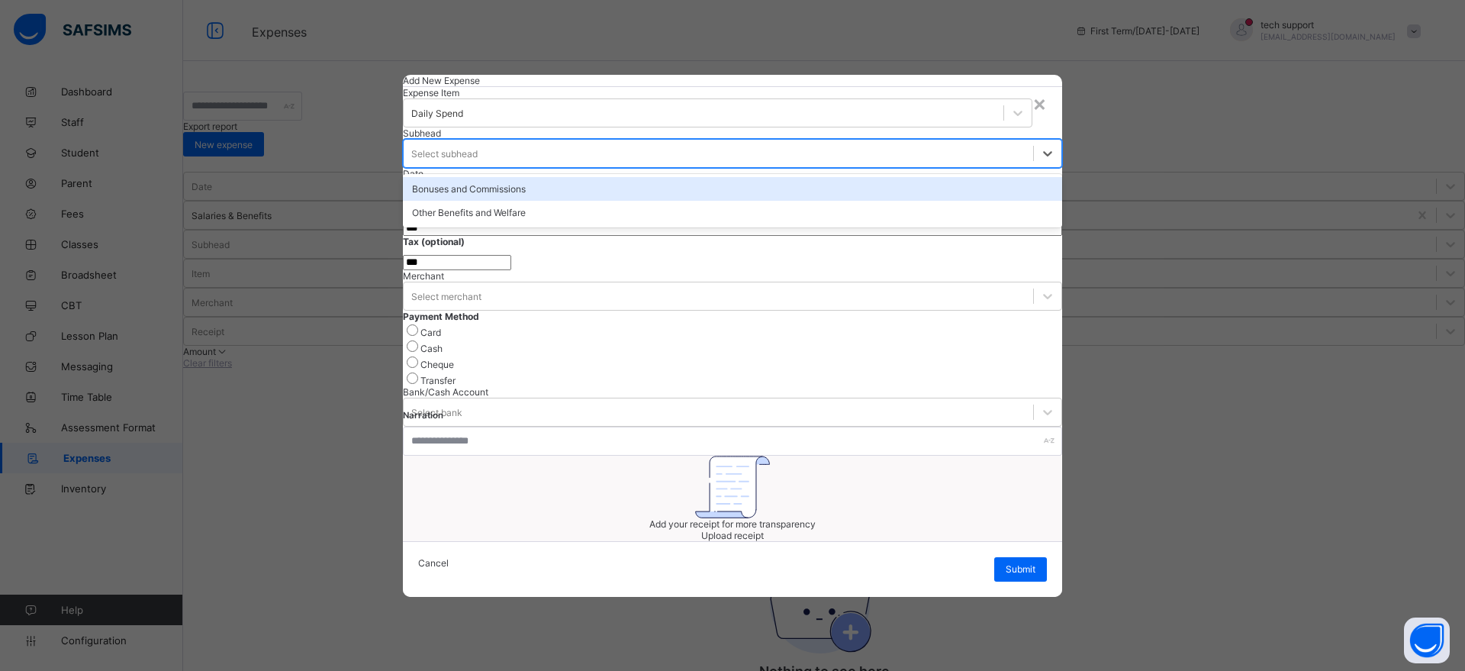
click at [511, 164] on div "Select subhead" at bounding box center [719, 153] width 630 height 21
click at [511, 201] on div "Bonuses and Commissions" at bounding box center [732, 189] width 659 height 24
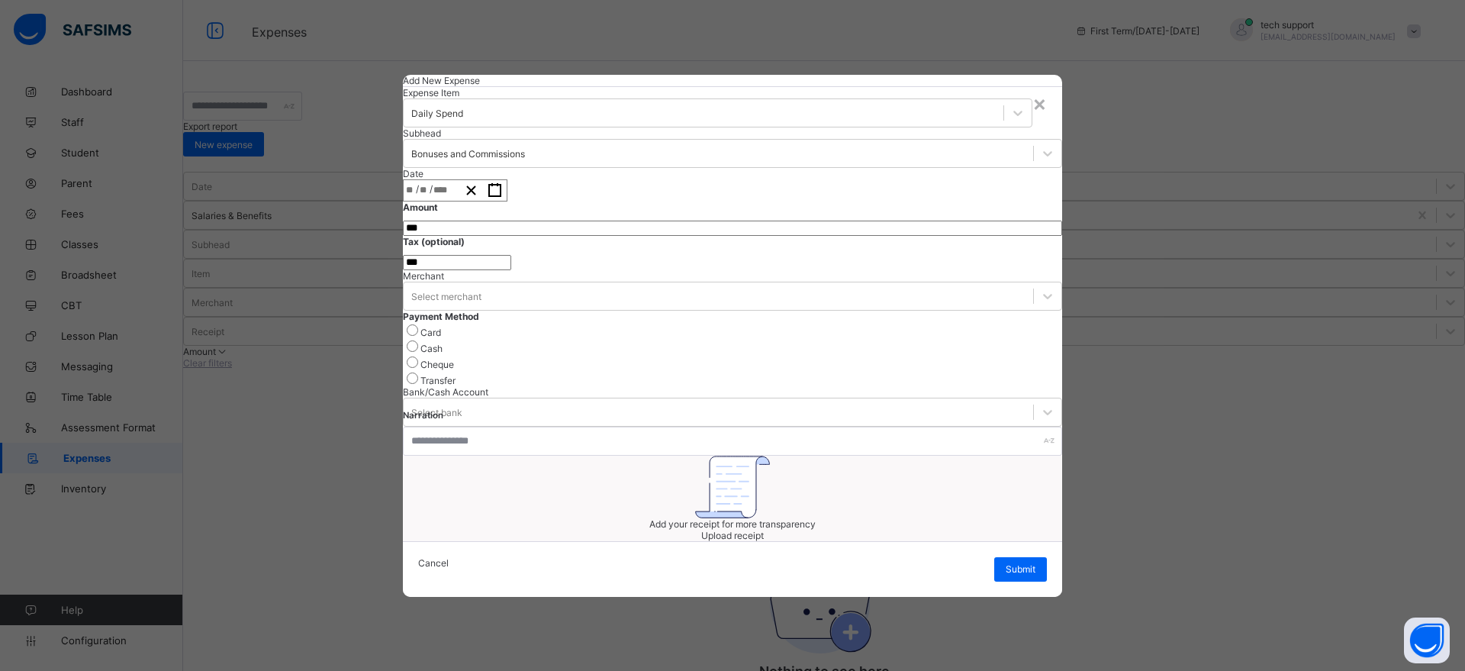
click at [507, 201] on button "button" at bounding box center [495, 190] width 24 height 21
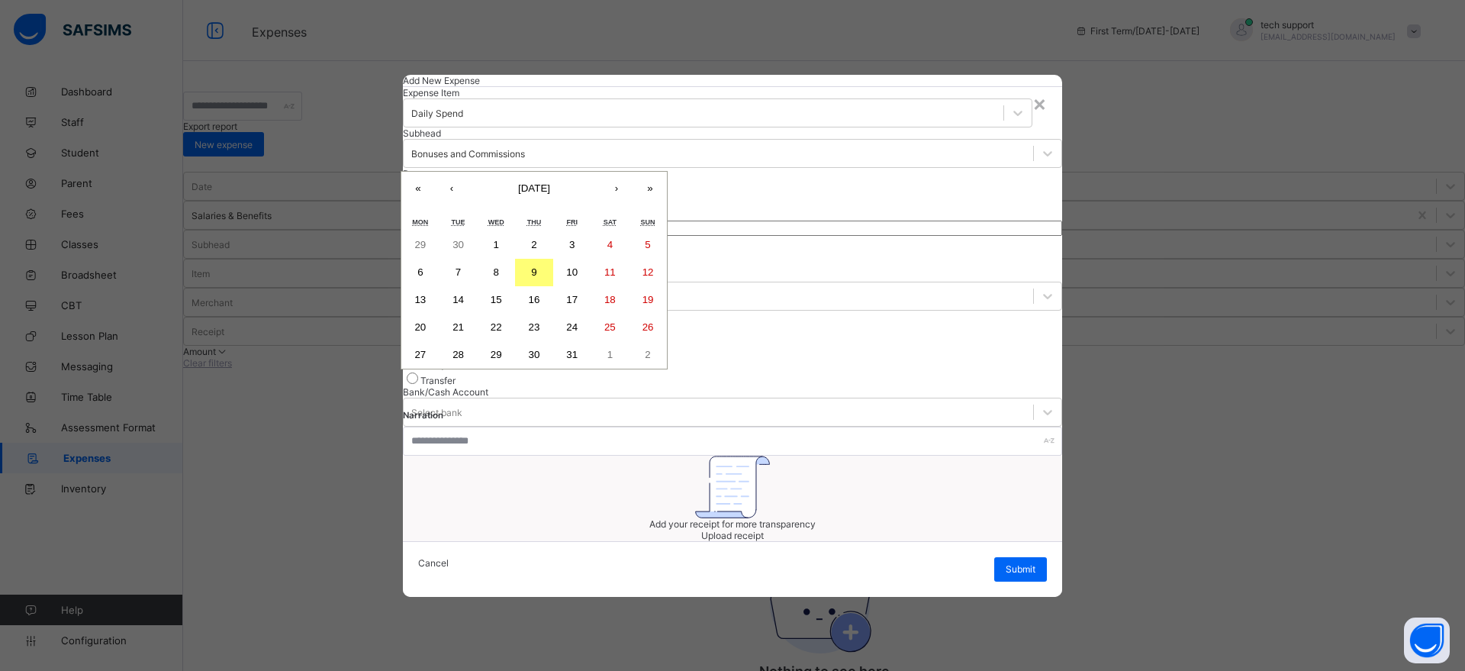
click at [478, 286] on button "7" at bounding box center [459, 272] width 38 height 27
type input "**********"
type input "**"
type input "*"
type input "****"
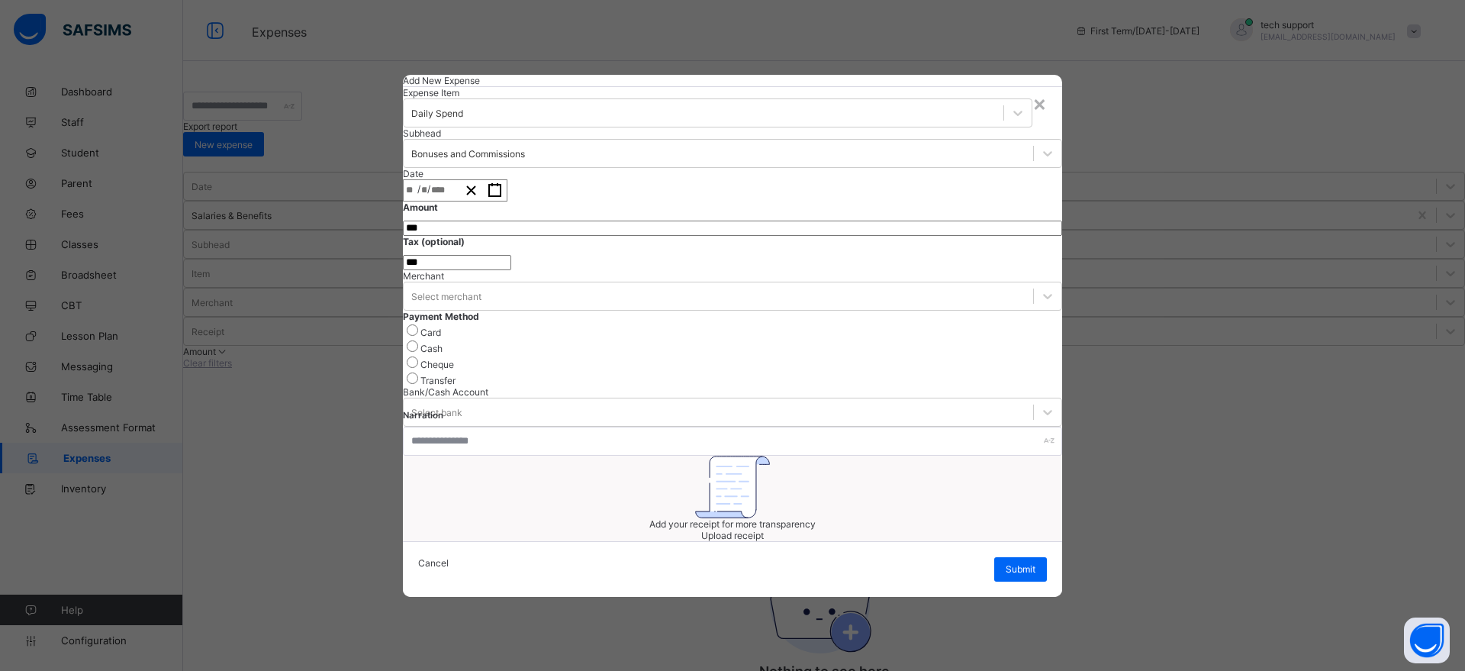
click at [582, 236] on input "currency" at bounding box center [732, 228] width 659 height 15
type input "*******"
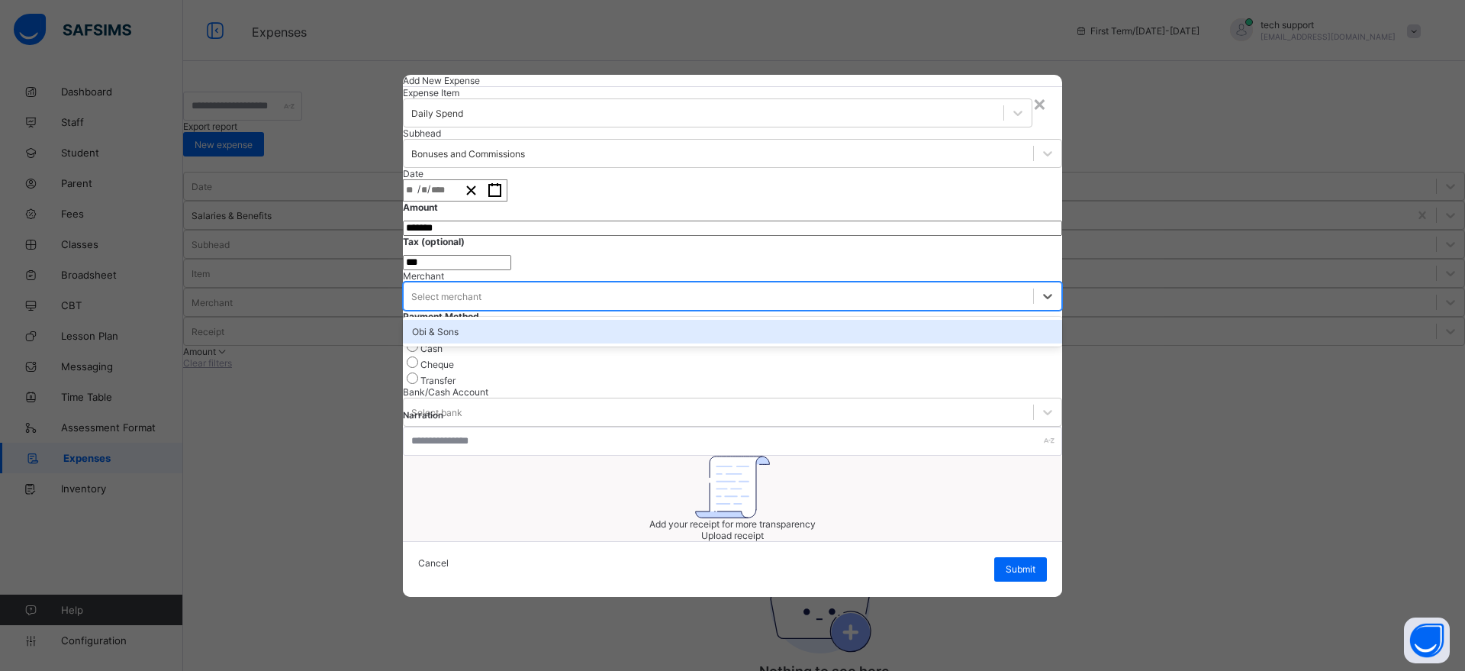
click at [572, 307] on div "Select merchant" at bounding box center [719, 295] width 630 height 21
click at [562, 343] on div "Obi & Sons" at bounding box center [732, 332] width 659 height 24
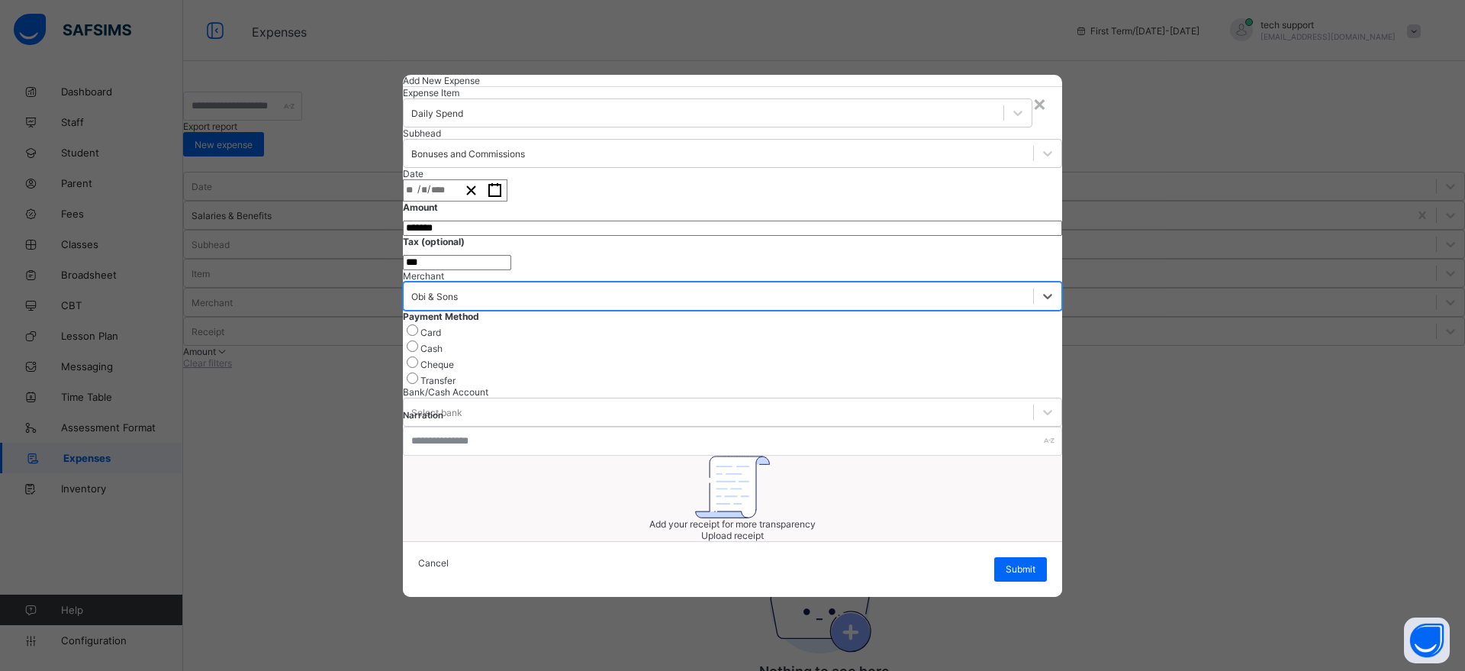
scroll to position [16, 0]
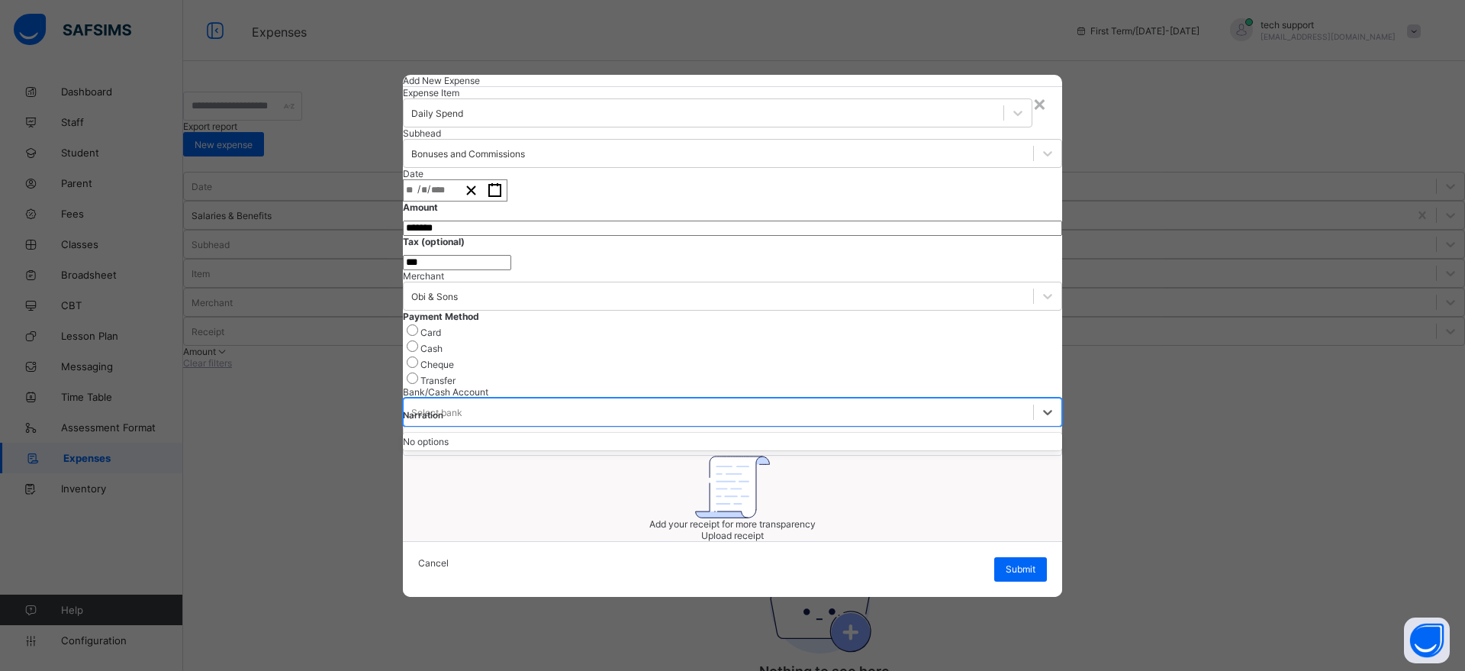
click at [590, 423] on div "Select bank" at bounding box center [719, 411] width 630 height 21
click at [566, 423] on div "Select bank" at bounding box center [719, 411] width 630 height 21
click at [573, 456] on input "text" at bounding box center [732, 441] width 659 height 29
type input "*******"
click at [1022, 536] on span "Submit" at bounding box center [1021, 568] width 30 height 11
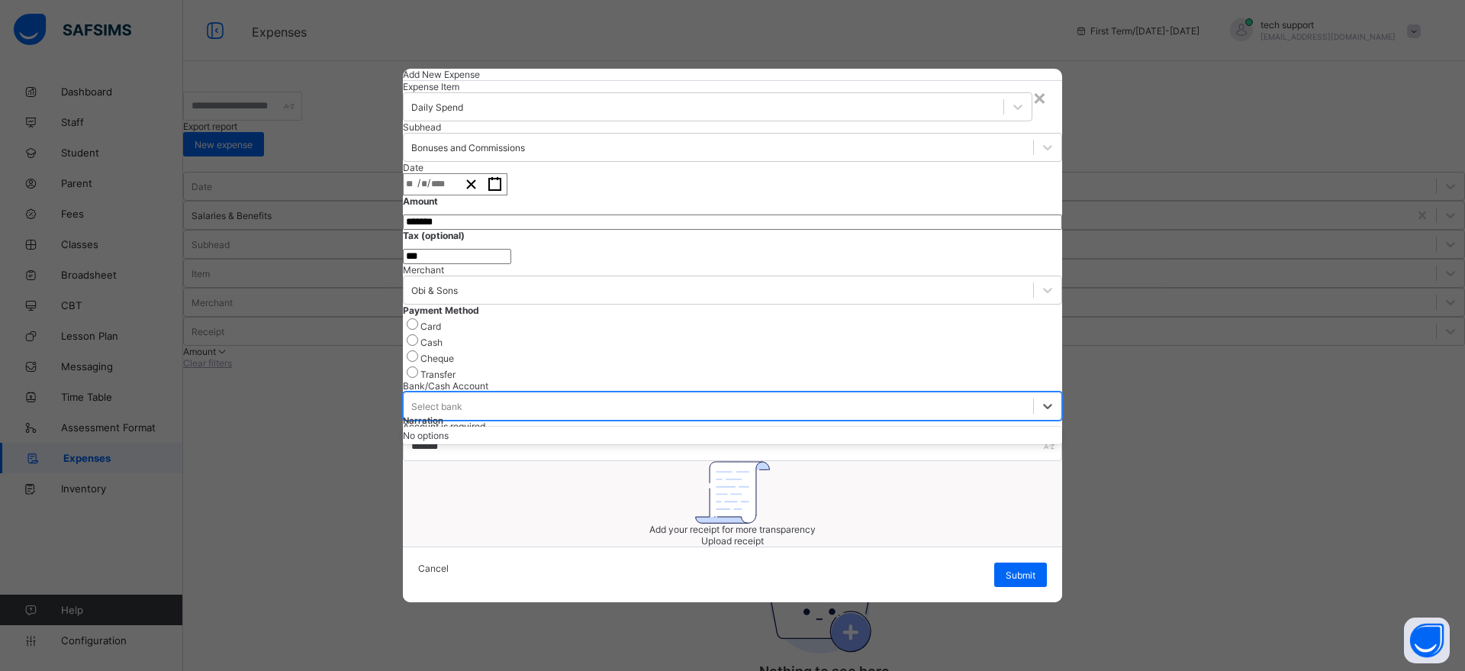
click at [668, 417] on div "Select bank" at bounding box center [719, 405] width 630 height 21
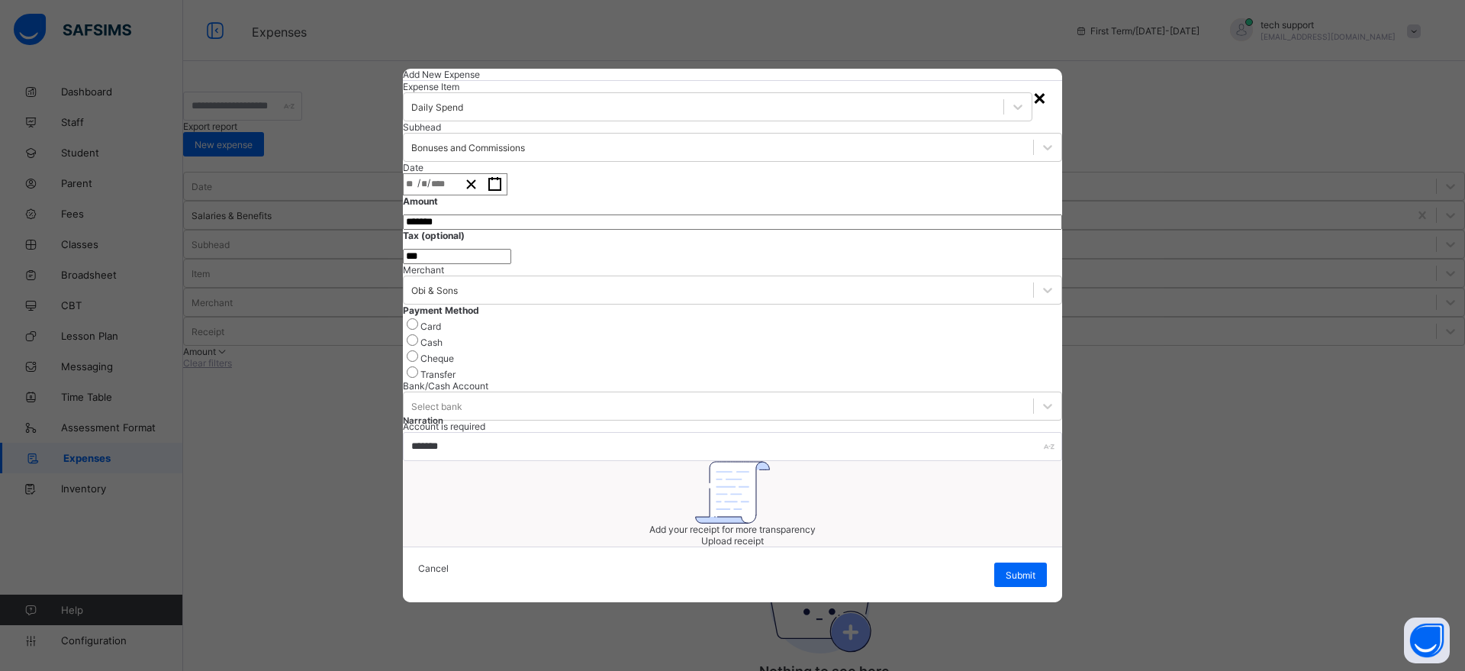
click at [1034, 84] on div "×" at bounding box center [1039, 97] width 14 height 26
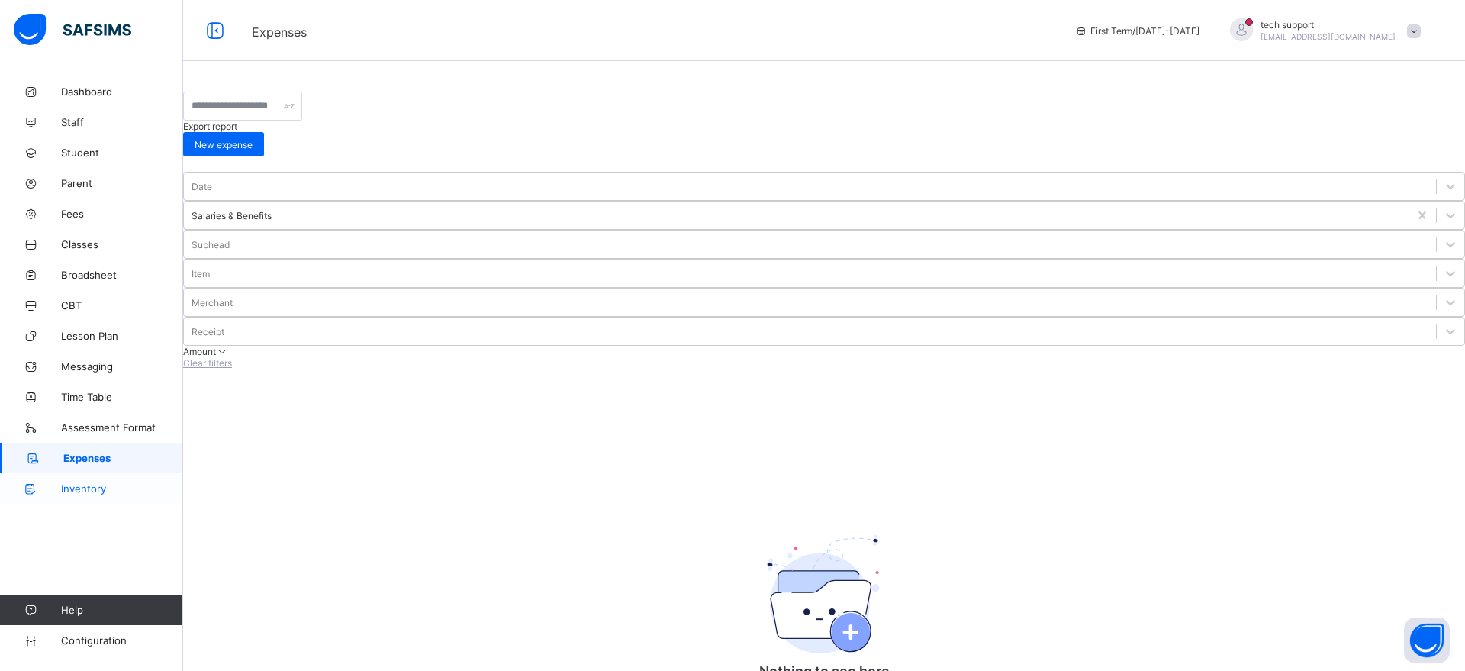
click at [69, 491] on span "Inventory" at bounding box center [122, 488] width 122 height 12
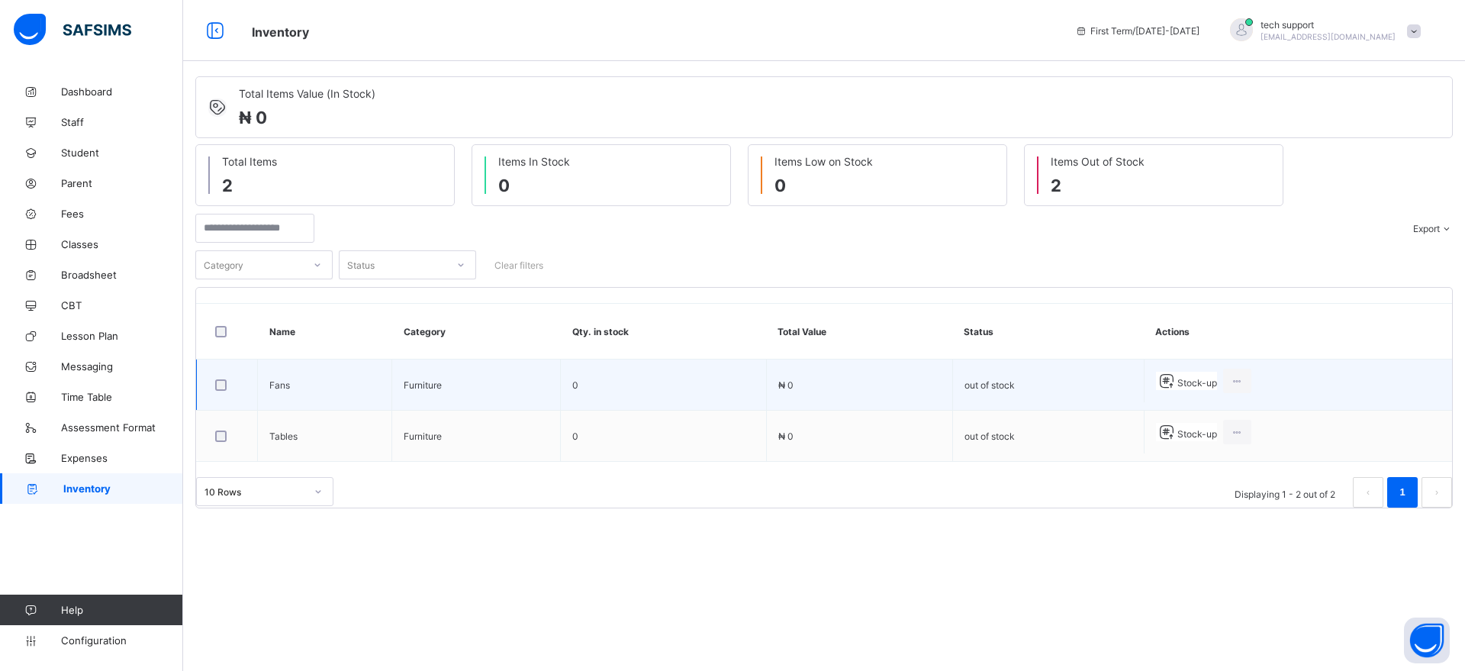
click at [1163, 388] on icon at bounding box center [1166, 381] width 21 height 18
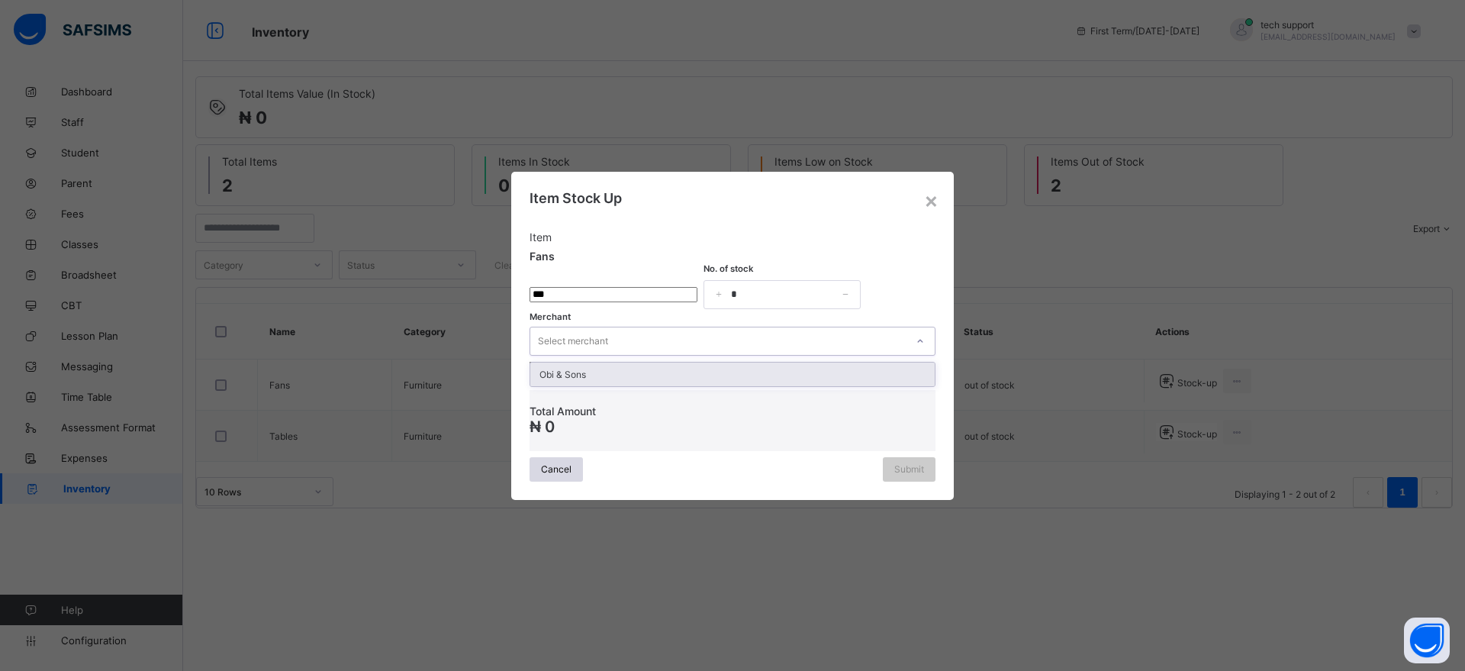
click at [655, 336] on div "Select merchant" at bounding box center [717, 340] width 375 height 21
click at [642, 367] on div "Obi & Sons" at bounding box center [732, 374] width 404 height 24
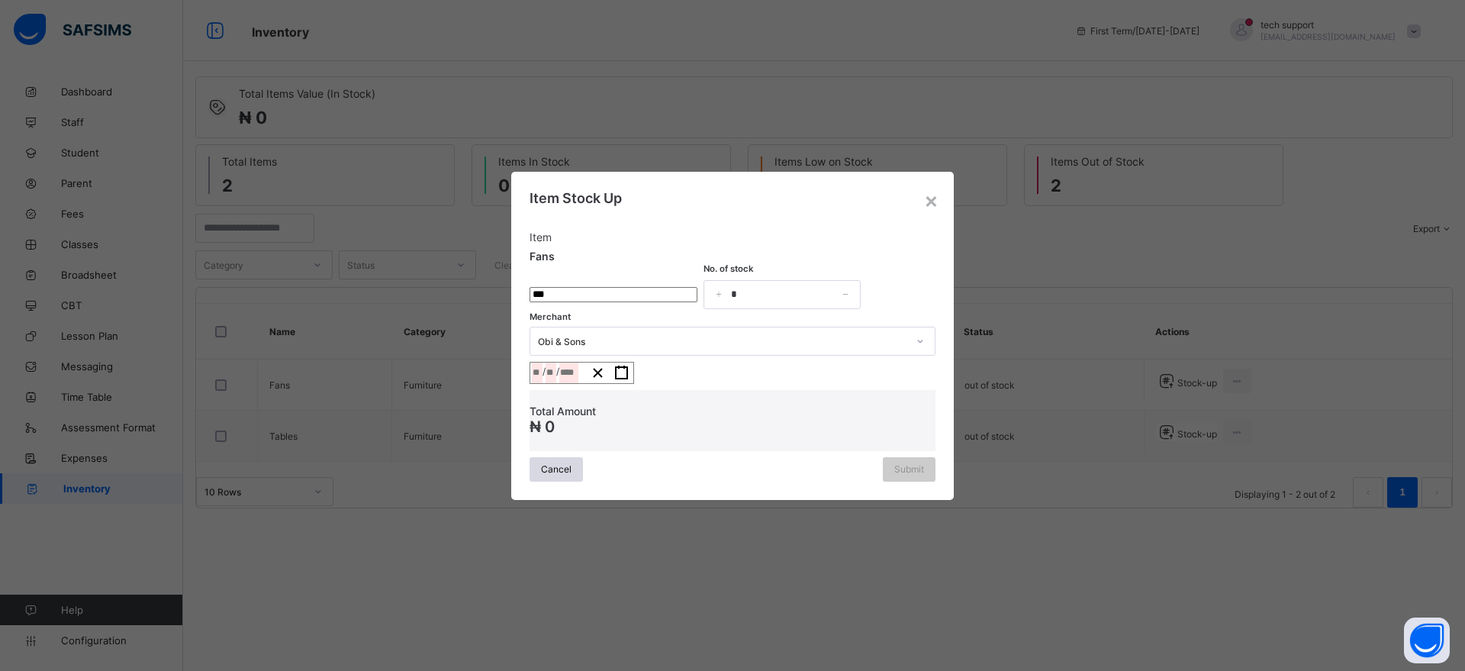
click at [597, 287] on input "currency" at bounding box center [614, 294] width 168 height 15
type input "********"
click at [771, 291] on input "*" at bounding box center [782, 294] width 157 height 29
type input "**"
click at [629, 379] on icon "button" at bounding box center [621, 373] width 14 height 14
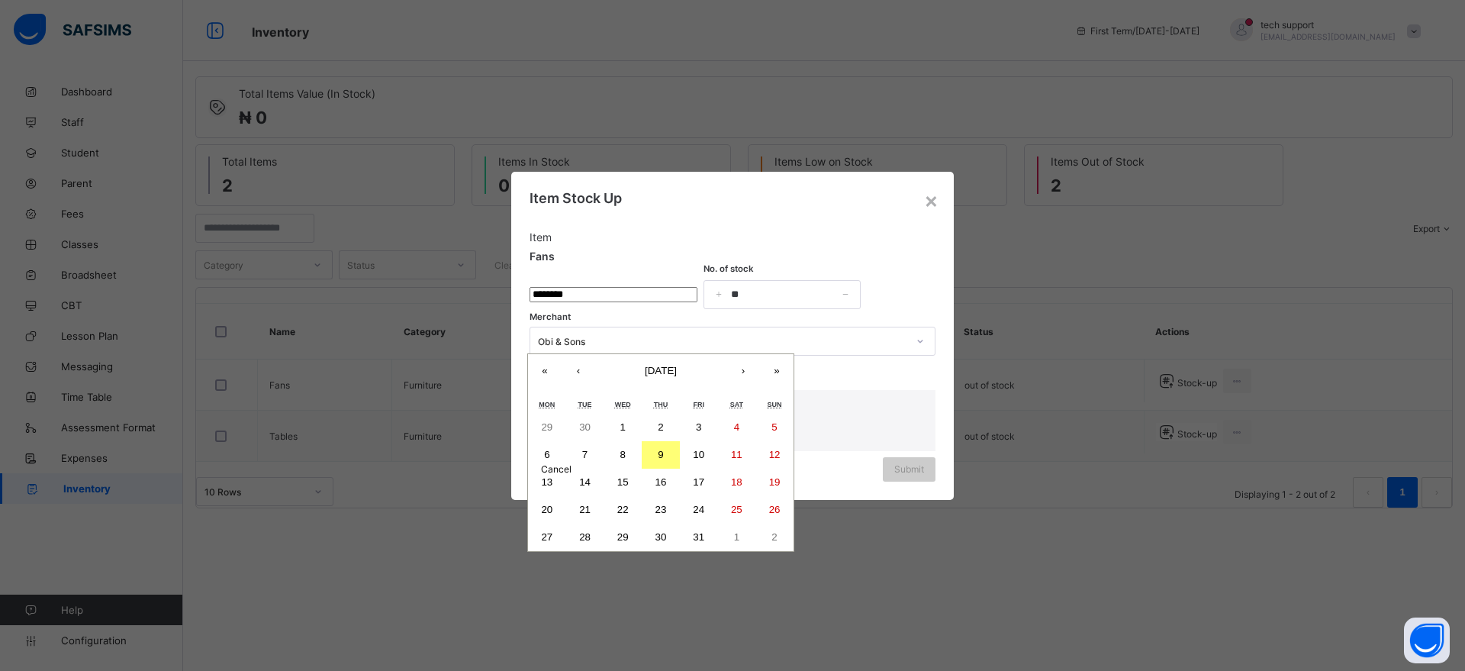
click at [626, 433] on abbr "1" at bounding box center [622, 426] width 5 height 11
type input "**********"
type input "**"
type input "*"
type input "****"
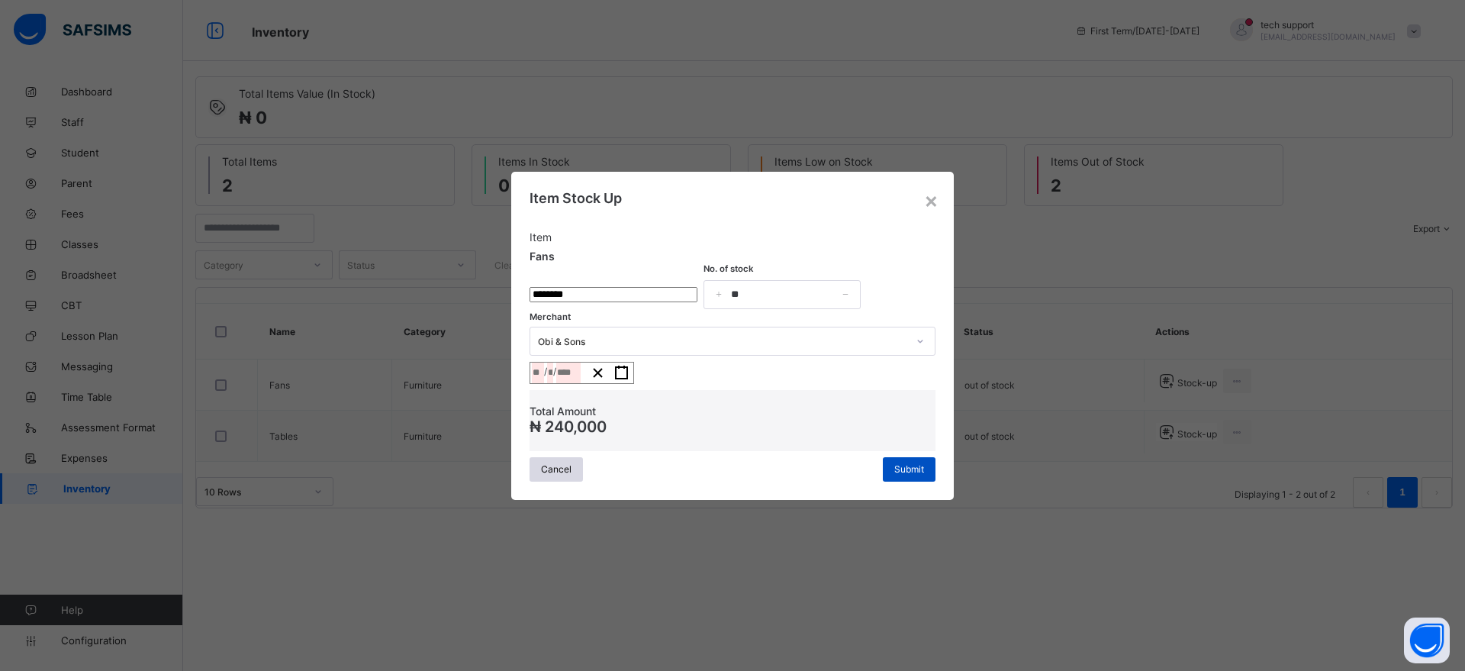
click at [898, 475] on span "Submit" at bounding box center [909, 468] width 30 height 11
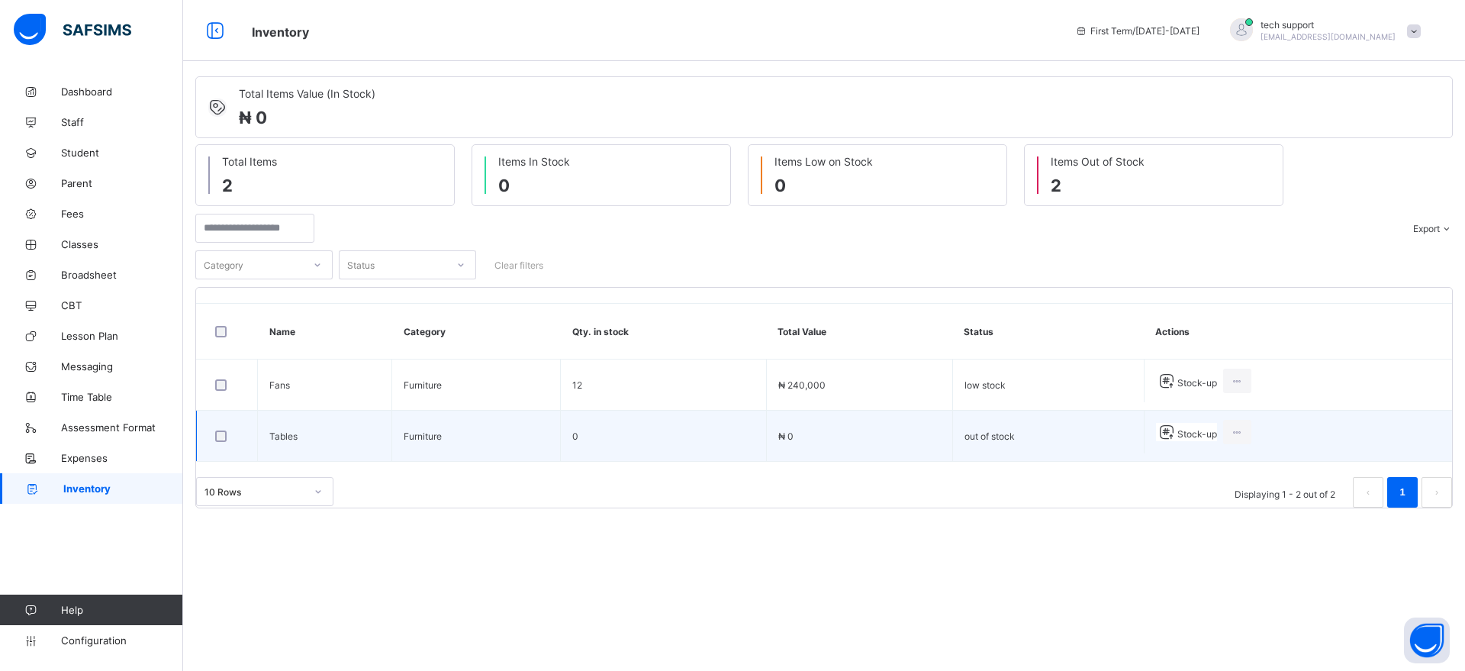
click at [1166, 430] on icon at bounding box center [1166, 432] width 21 height 18
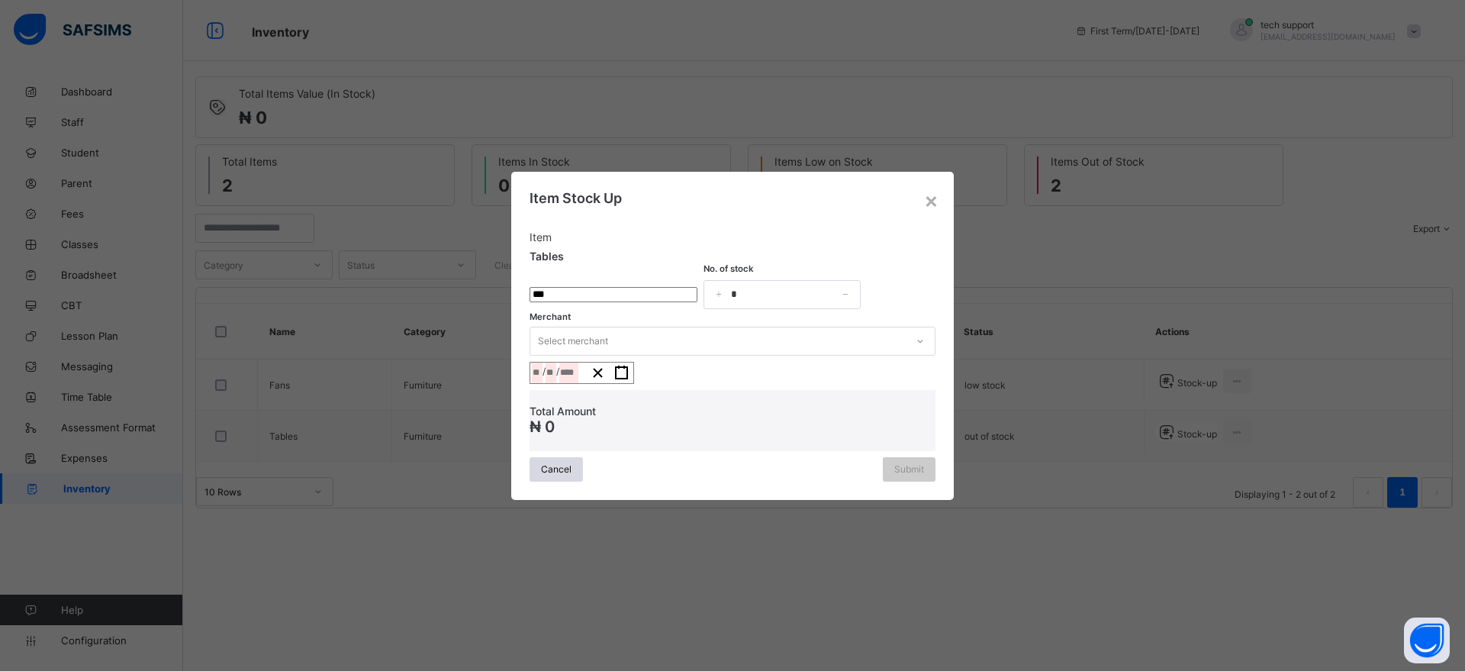
click at [650, 287] on input "currency" at bounding box center [614, 294] width 168 height 15
click at [562, 475] on span "Cancel" at bounding box center [556, 468] width 31 height 11
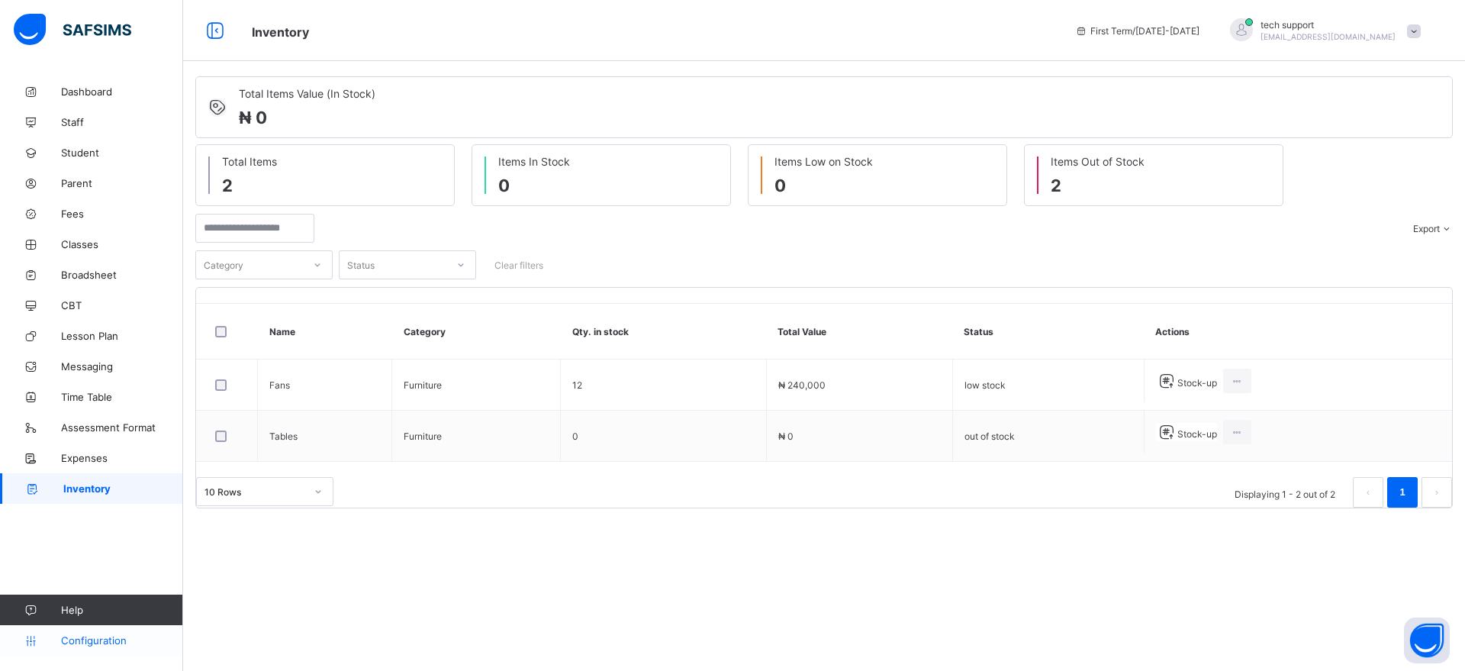
click at [104, 536] on link "Configuration" at bounding box center [91, 640] width 182 height 31
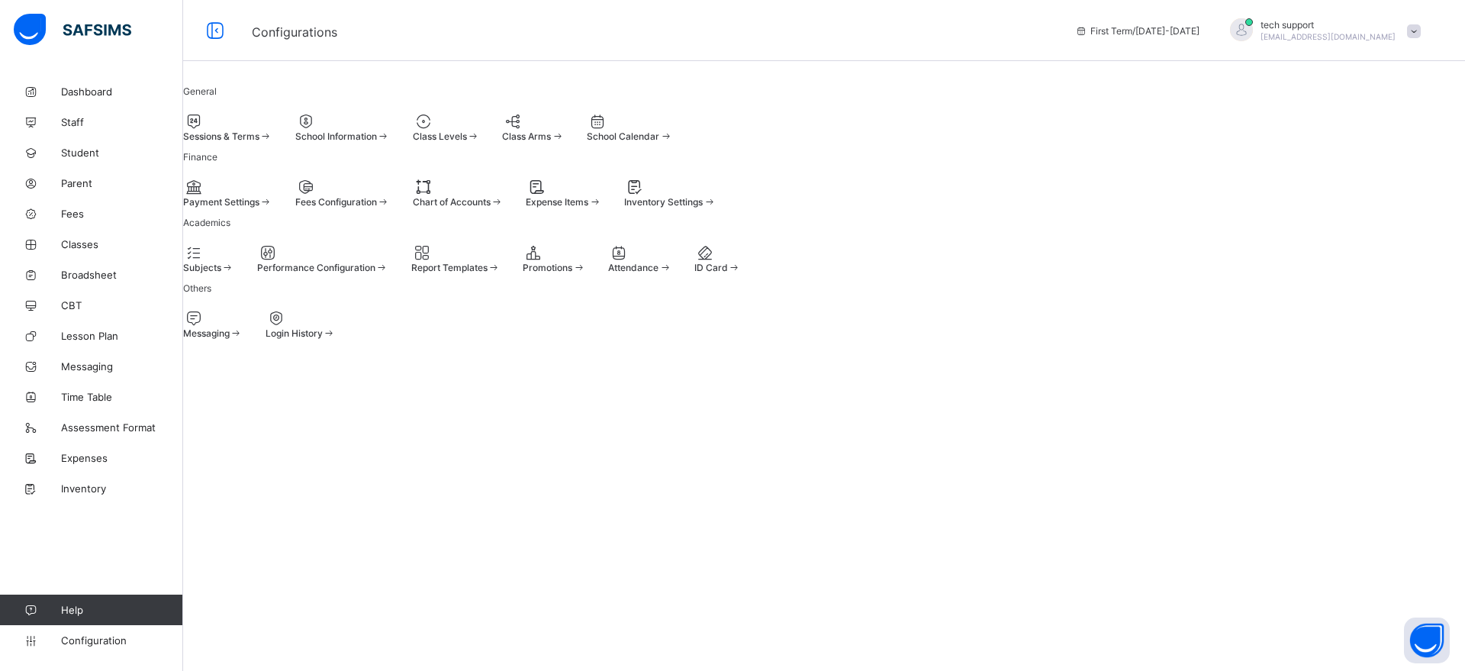
click at [703, 208] on span "Inventory Settings" at bounding box center [663, 201] width 79 height 11
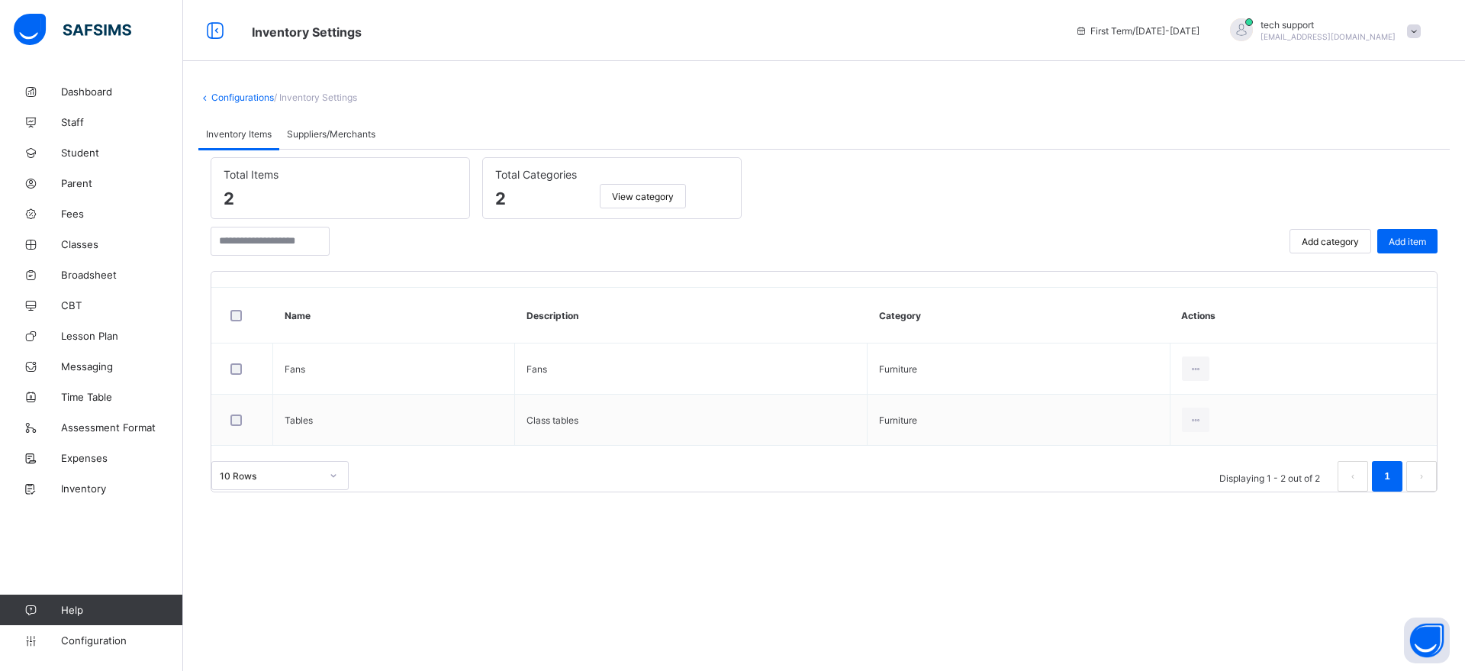
click at [340, 137] on span "Suppliers/Merchants" at bounding box center [331, 133] width 89 height 11
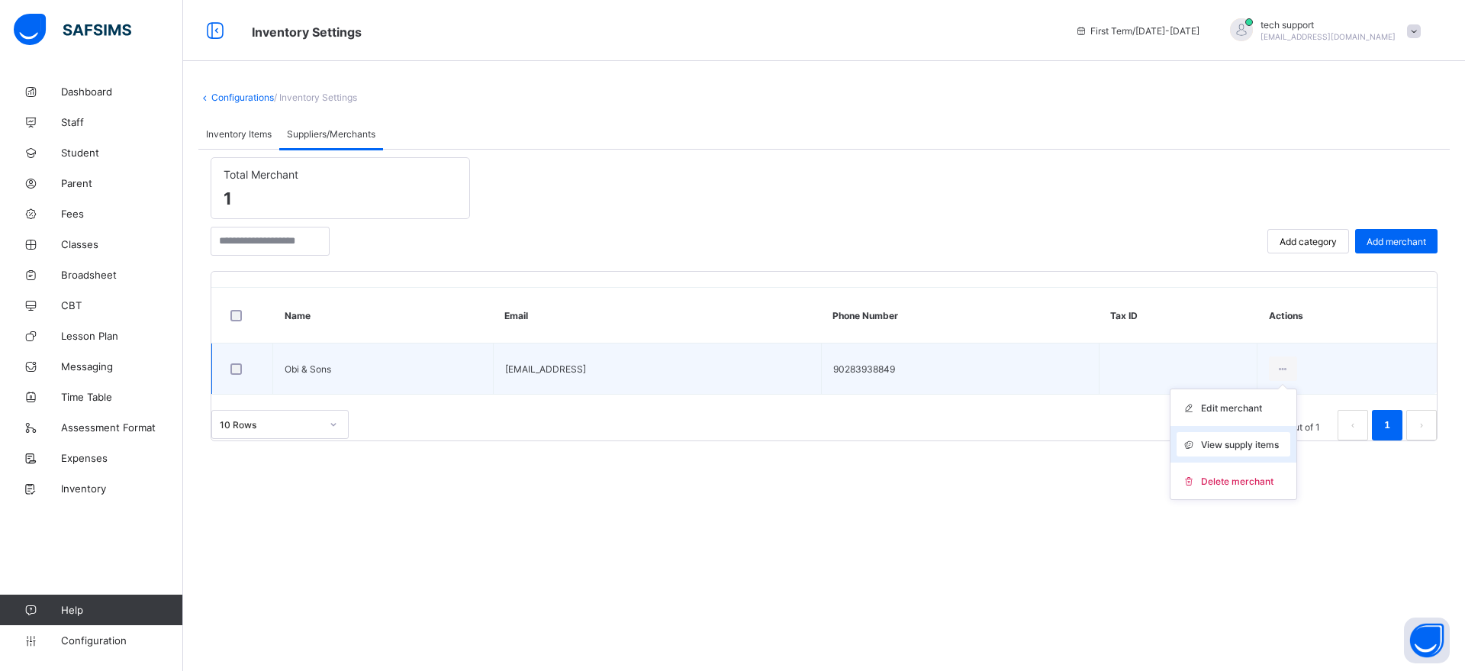
click at [1171, 443] on span "View supply items" at bounding box center [1240, 444] width 78 height 11
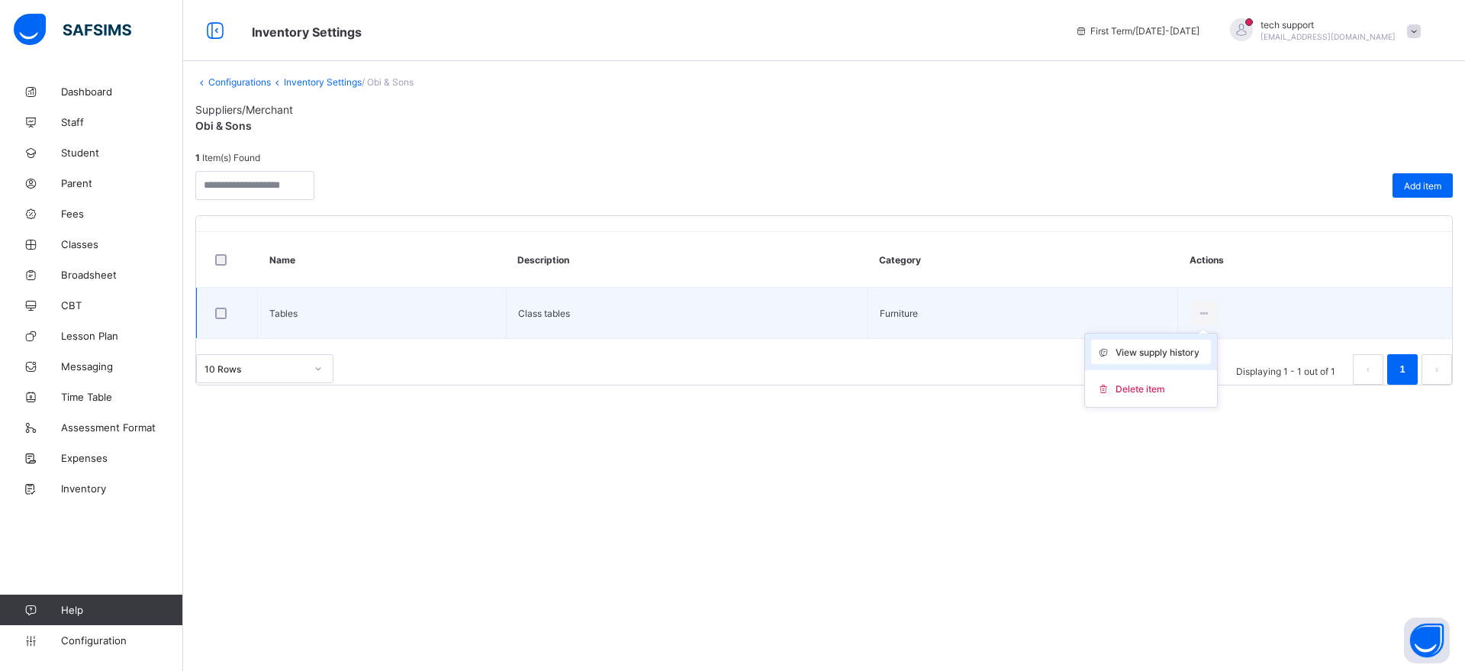
click at [1170, 359] on div "View supply history" at bounding box center [1151, 352] width 120 height 24
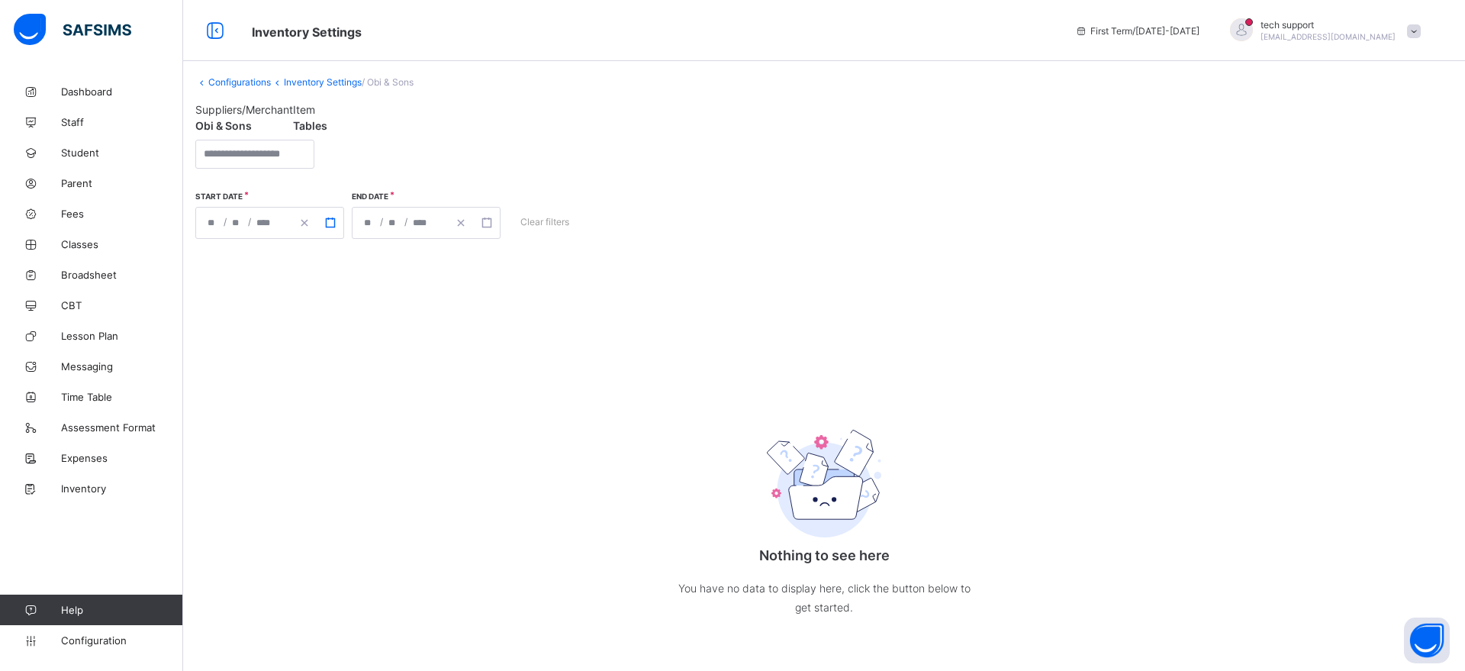
click at [332, 223] on icon "button" at bounding box center [330, 222] width 11 height 11
click at [301, 327] on button "8" at bounding box center [294, 325] width 34 height 29
type input "**********"
type input "**"
type input "*"
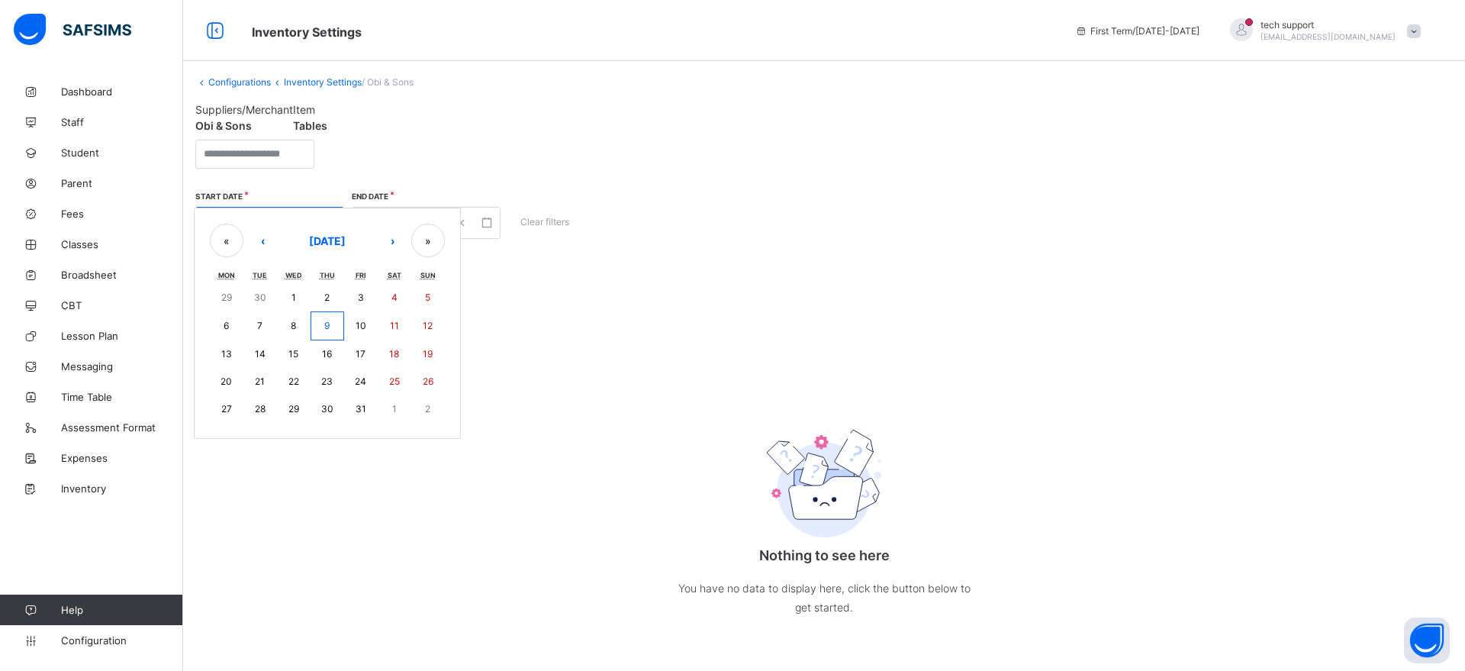
type input "****"
click at [493, 223] on icon "button" at bounding box center [492, 222] width 11 height 11
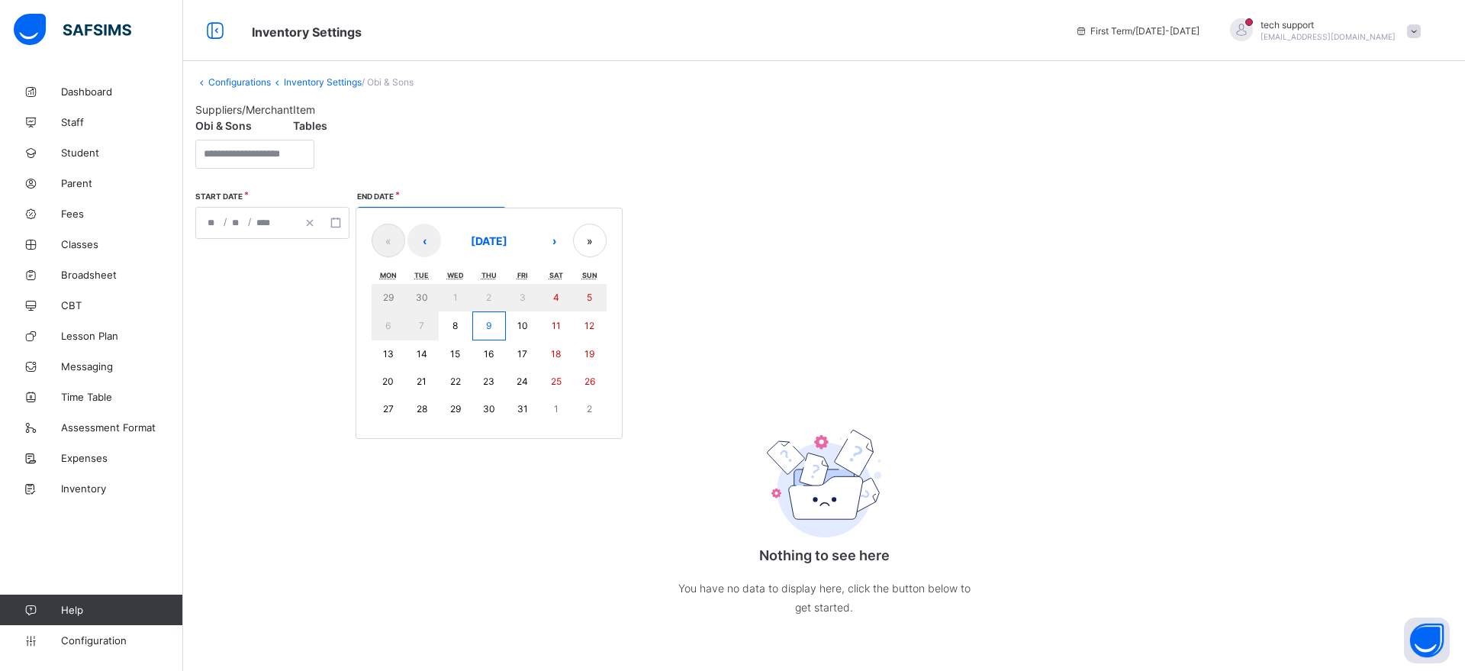
click at [487, 326] on abbr "9" at bounding box center [488, 325] width 5 height 11
type input "**********"
type input "**"
type input "*"
type input "****"
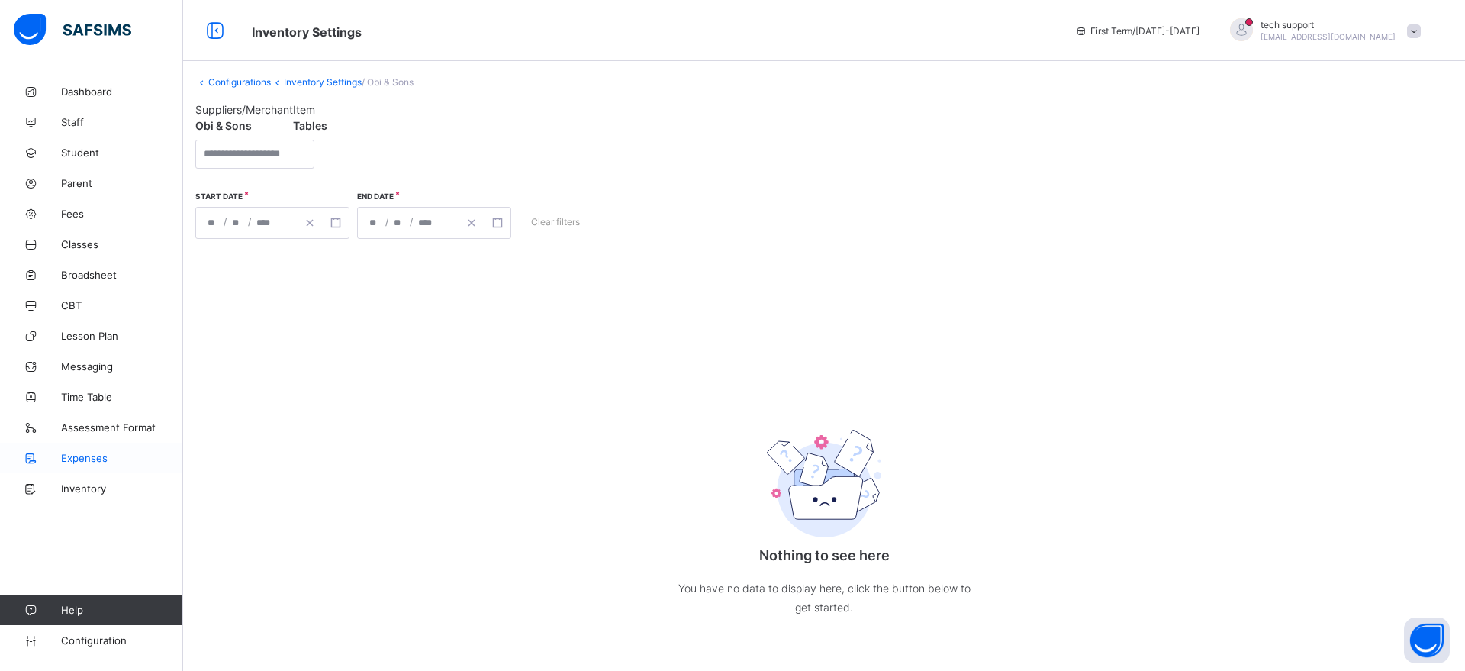
click at [92, 457] on span "Expenses" at bounding box center [122, 458] width 122 height 12
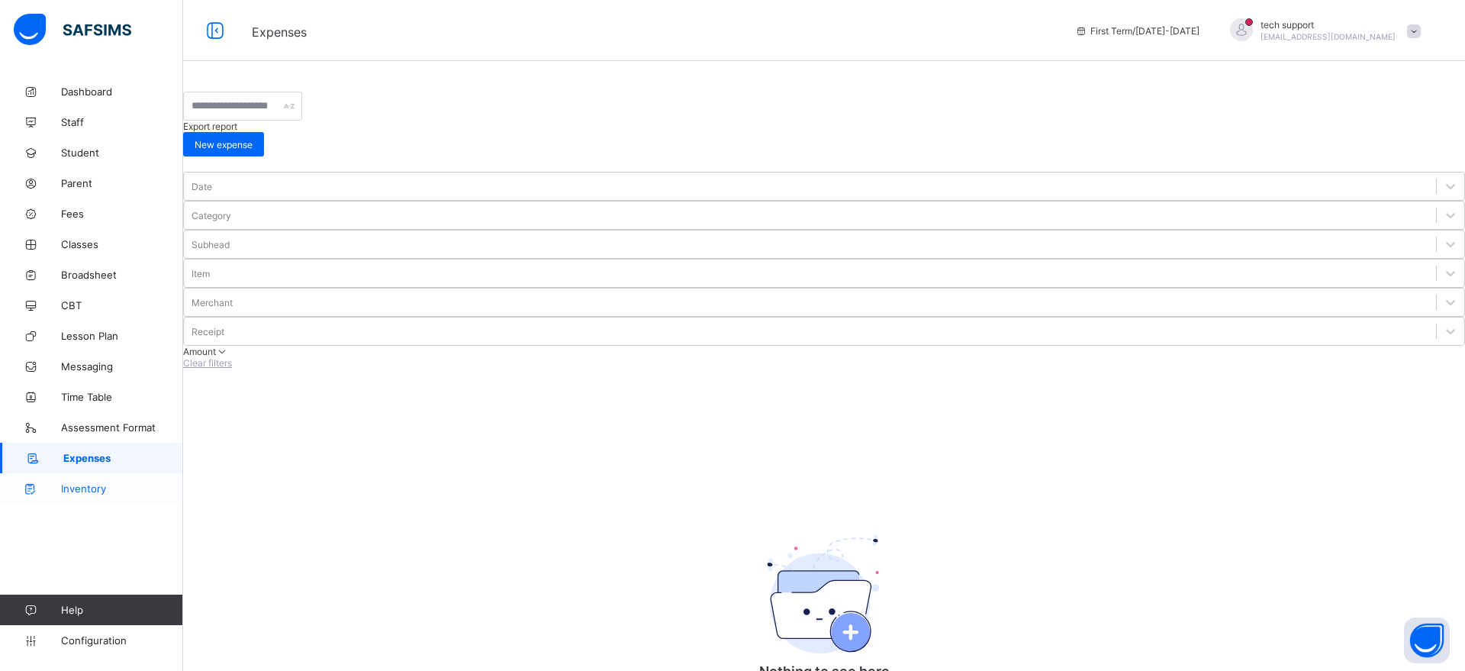
click at [89, 483] on span "Inventory" at bounding box center [122, 488] width 122 height 12
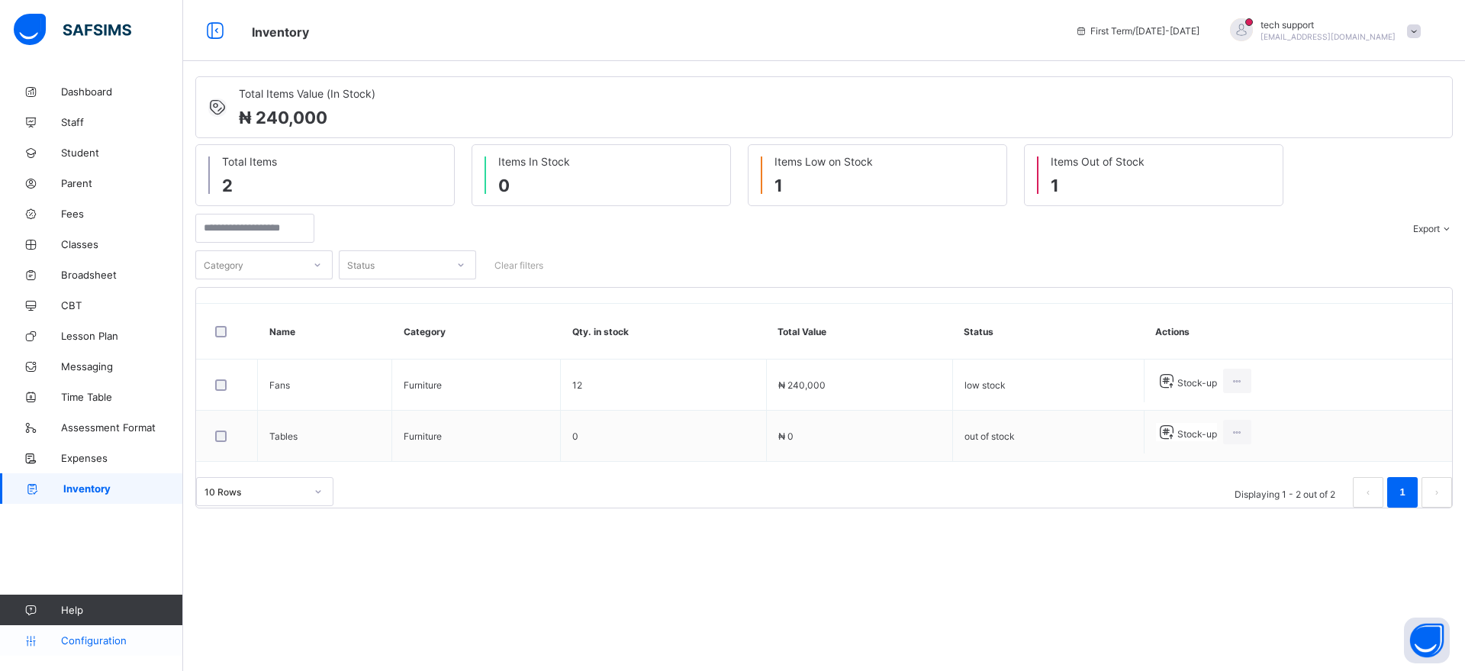
click at [86, 536] on span "Configuration" at bounding box center [121, 640] width 121 height 12
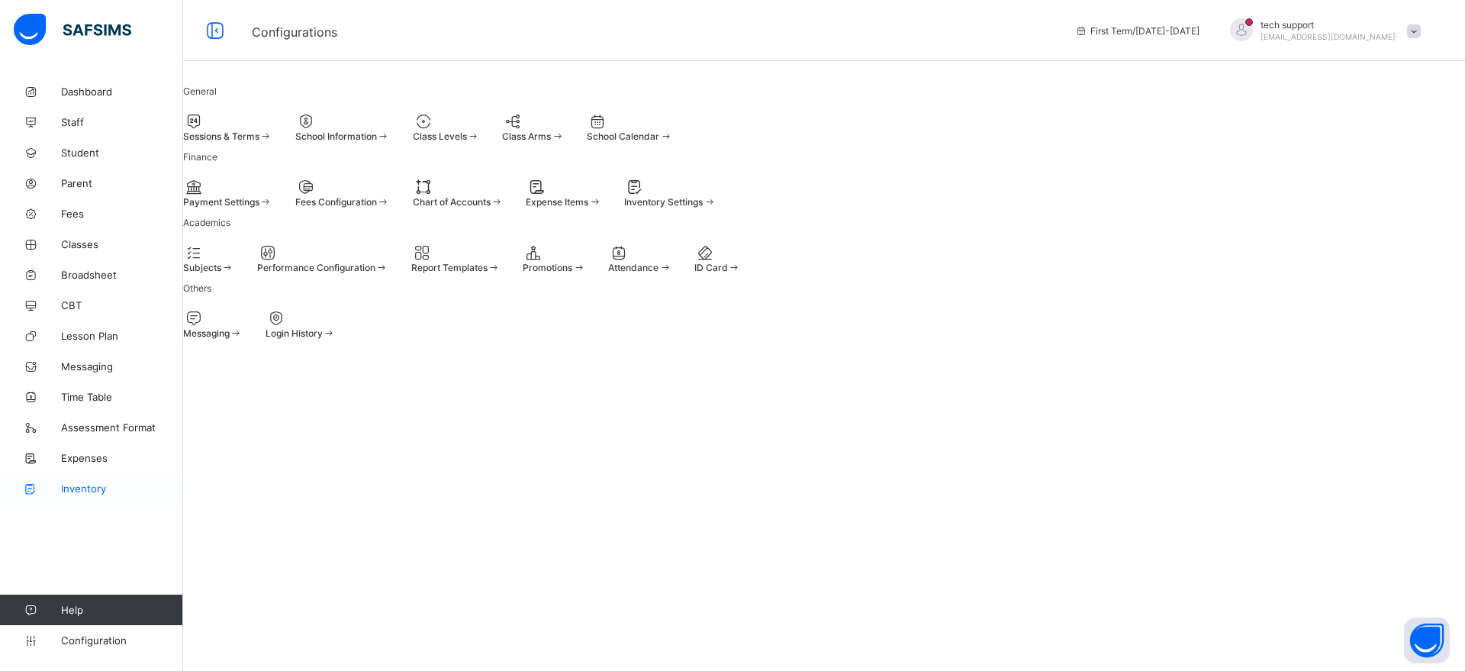
click at [93, 487] on span "Inventory" at bounding box center [122, 488] width 122 height 12
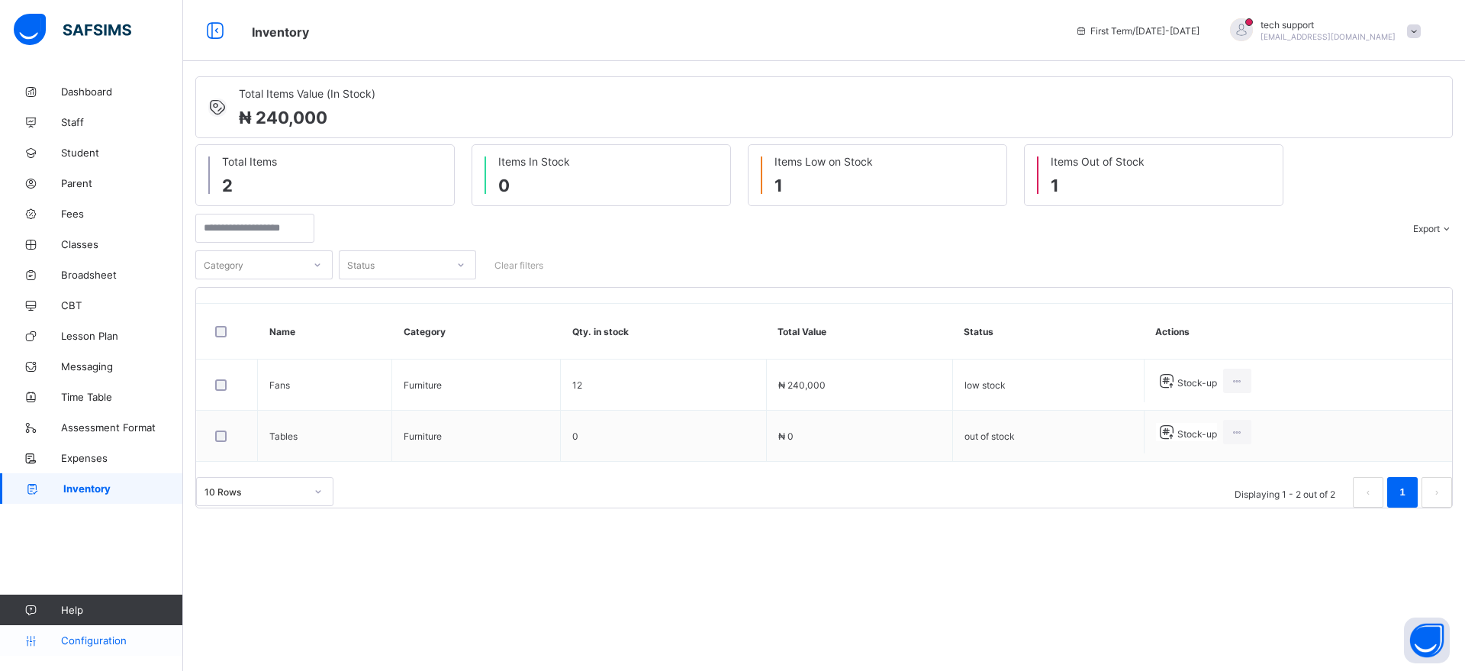
click at [91, 536] on span "Configuration" at bounding box center [121, 640] width 121 height 12
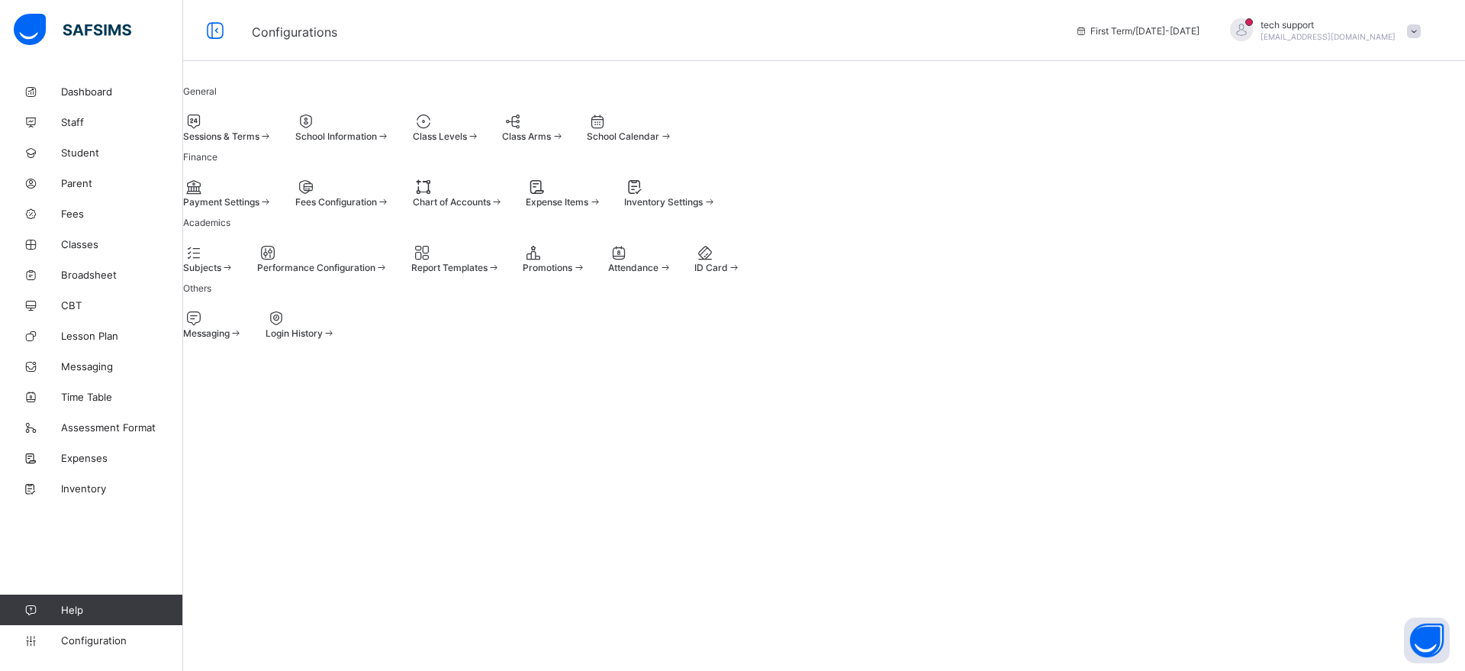
click at [716, 208] on div "Inventory Settings" at bounding box center [670, 201] width 92 height 11
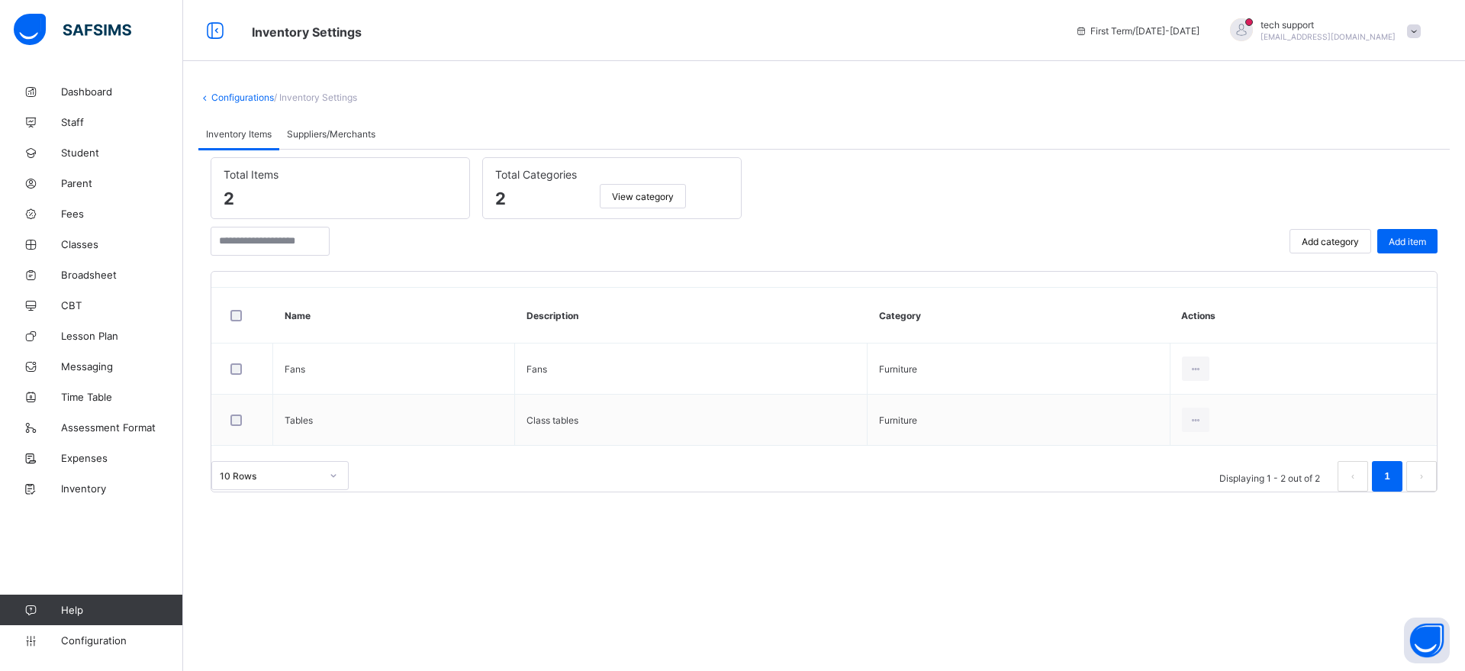
click at [353, 134] on span "Suppliers/Merchants" at bounding box center [331, 133] width 89 height 11
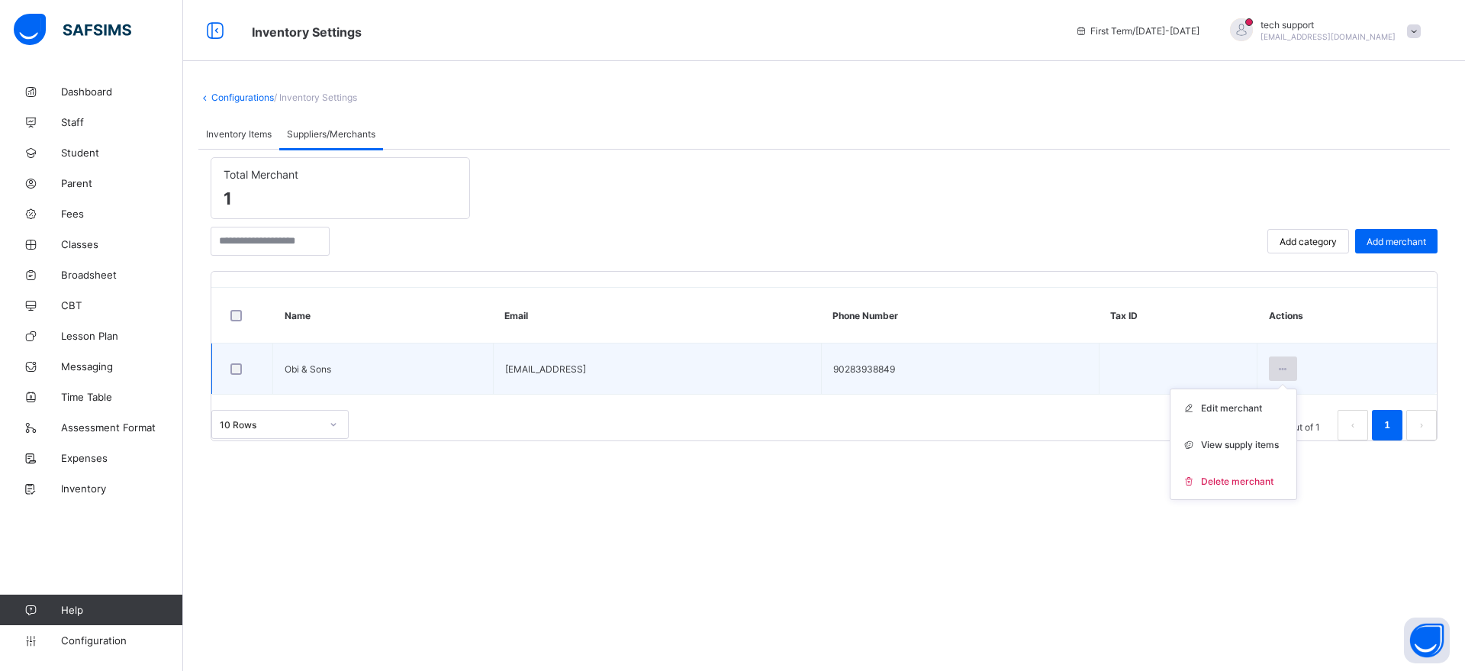
click at [1171, 356] on div at bounding box center [1283, 368] width 28 height 24
click at [1171, 447] on span "View supply items" at bounding box center [1240, 444] width 78 height 11
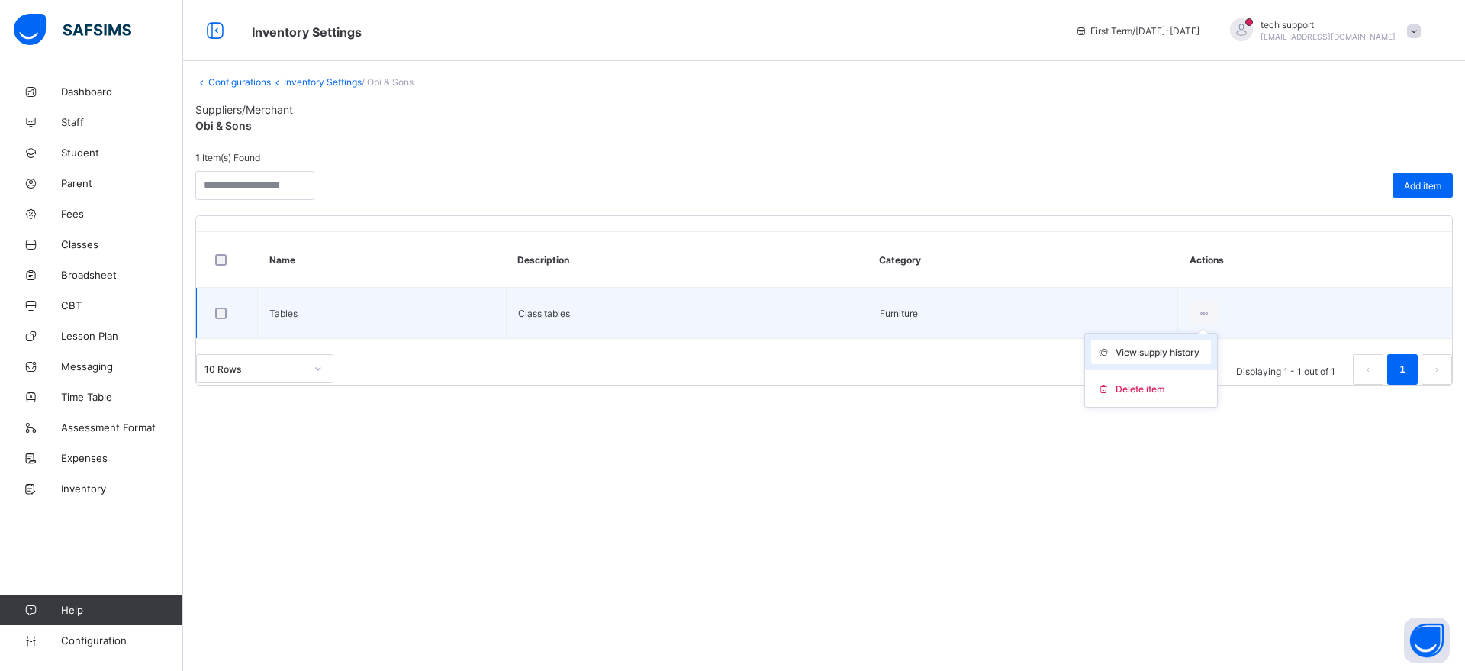
click at [1151, 347] on span "View supply history" at bounding box center [1158, 351] width 84 height 11
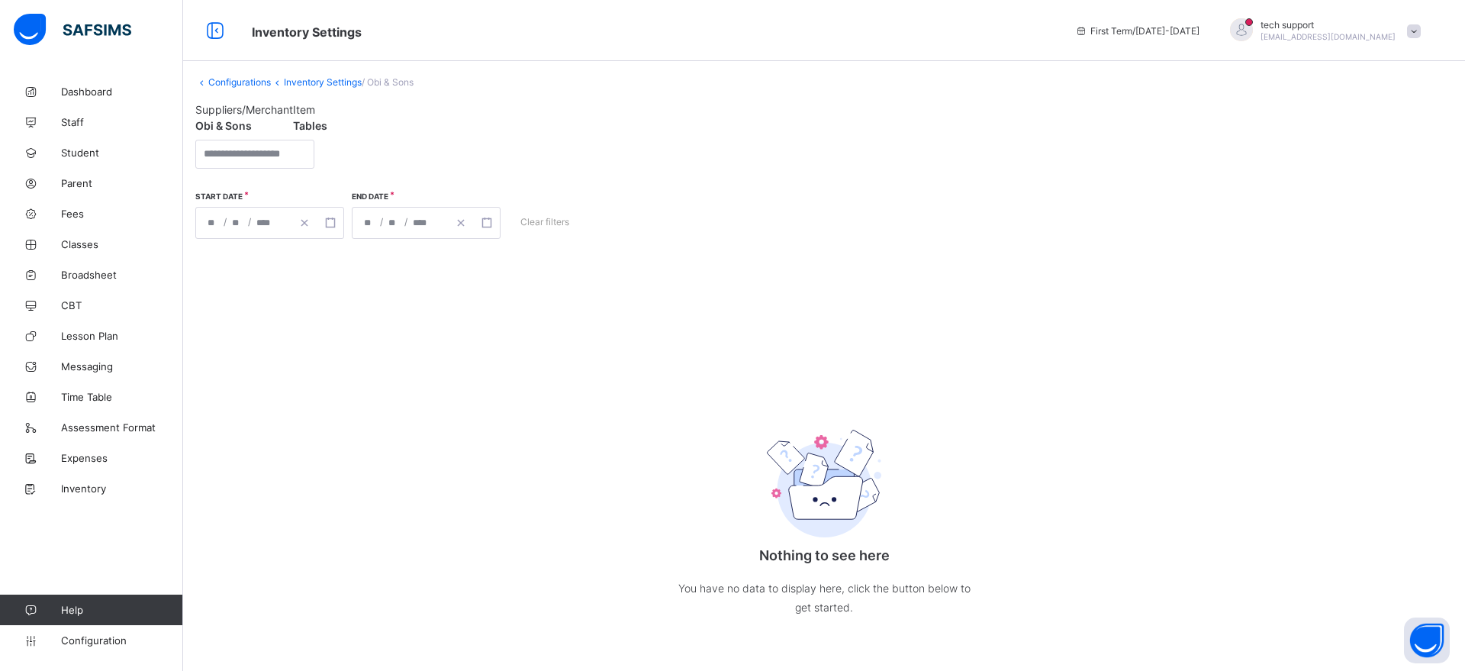
click at [306, 81] on link "Inventory Settings" at bounding box center [323, 81] width 78 height 11
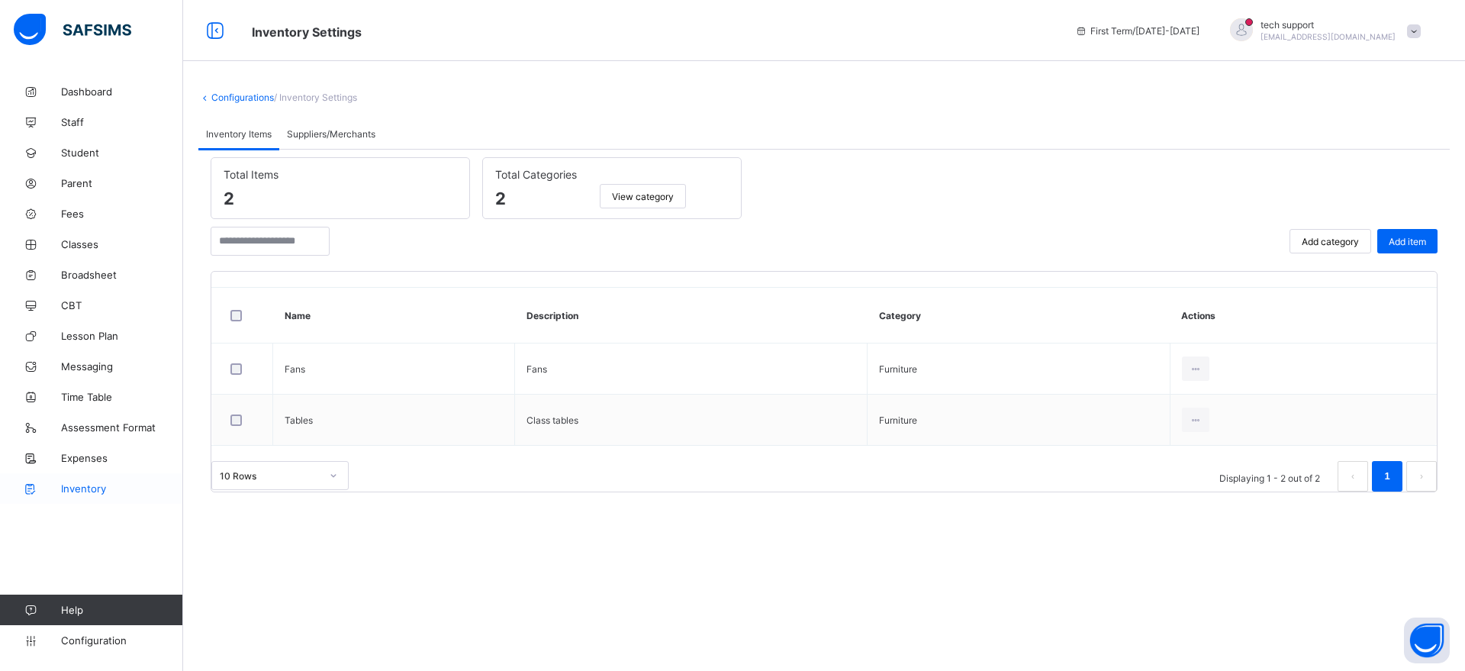
click at [95, 486] on span "Inventory" at bounding box center [122, 488] width 122 height 12
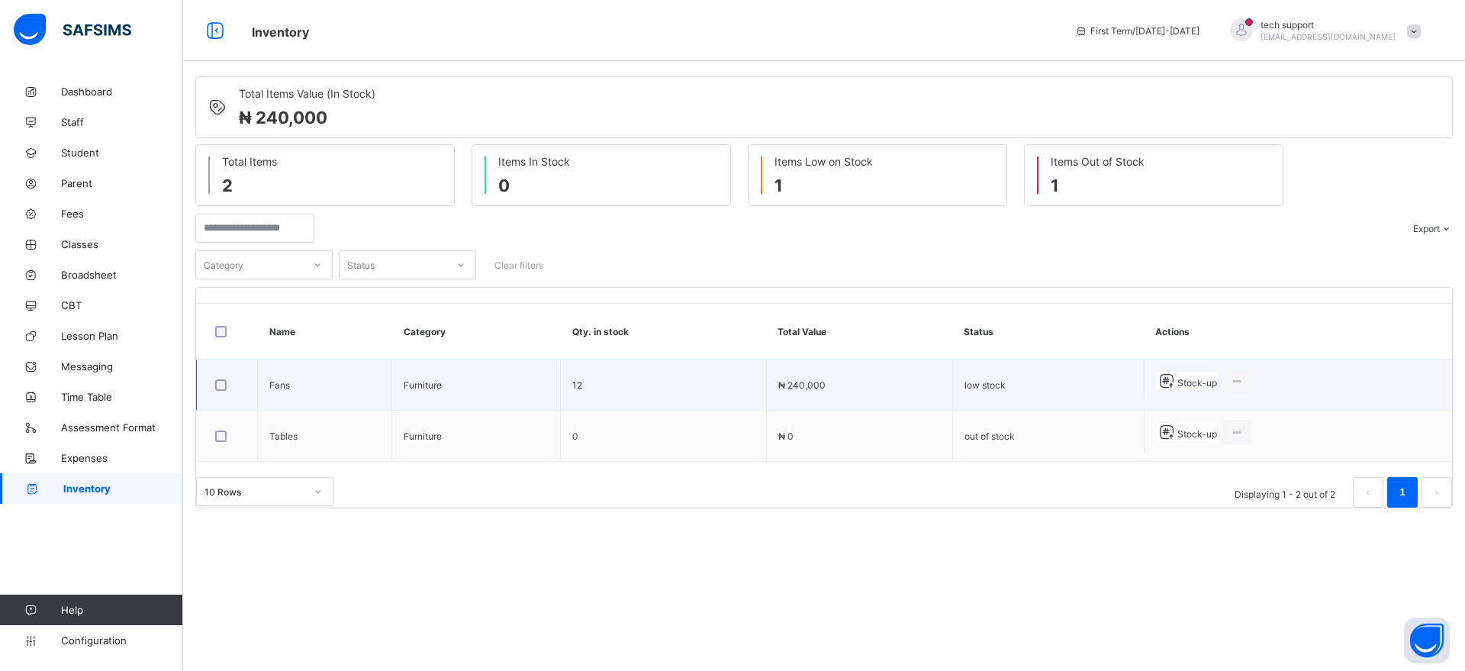
click at [1171, 379] on span "Stock-up" at bounding box center [1197, 382] width 40 height 11
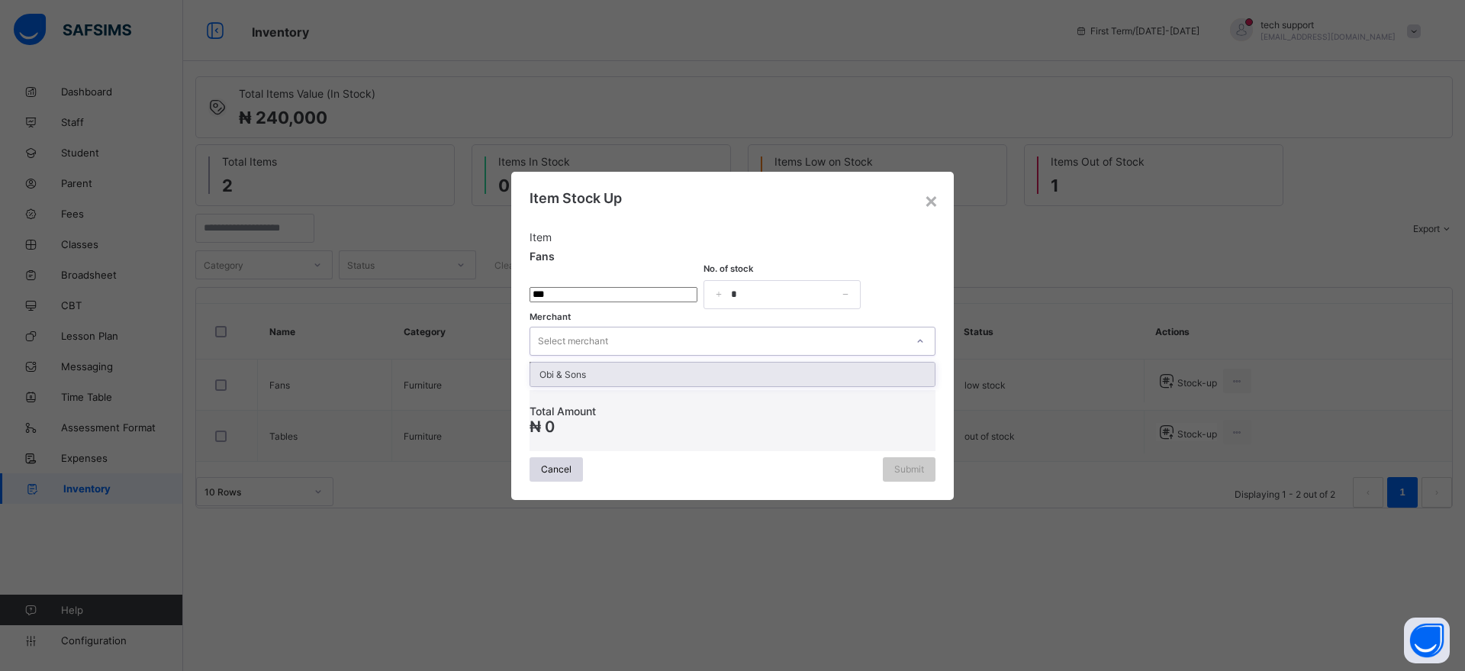
click at [697, 345] on div "Select merchant" at bounding box center [717, 340] width 375 height 21
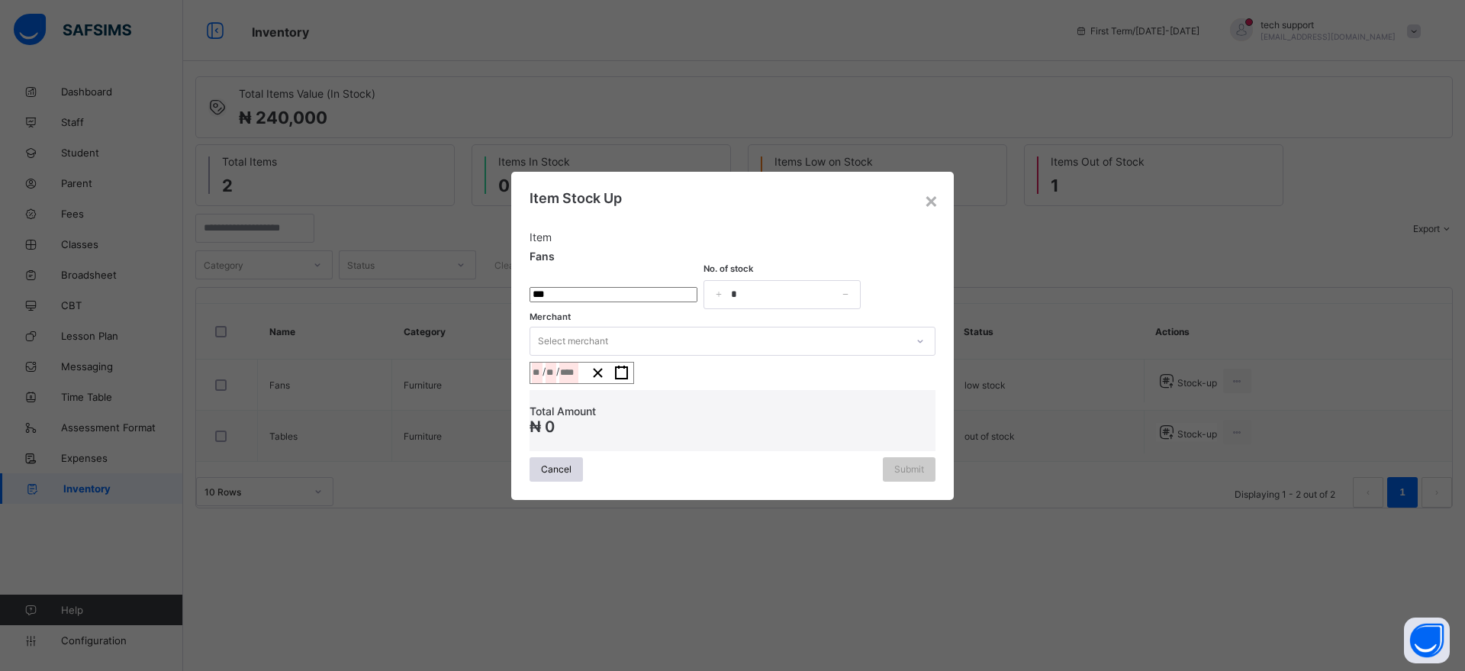
click at [997, 235] on div "× Item Stock Up Item Fans No. of stock * Merchant Select merchant / / Total Amo…" at bounding box center [732, 335] width 1465 height 671
click at [936, 188] on div "×" at bounding box center [931, 200] width 14 height 26
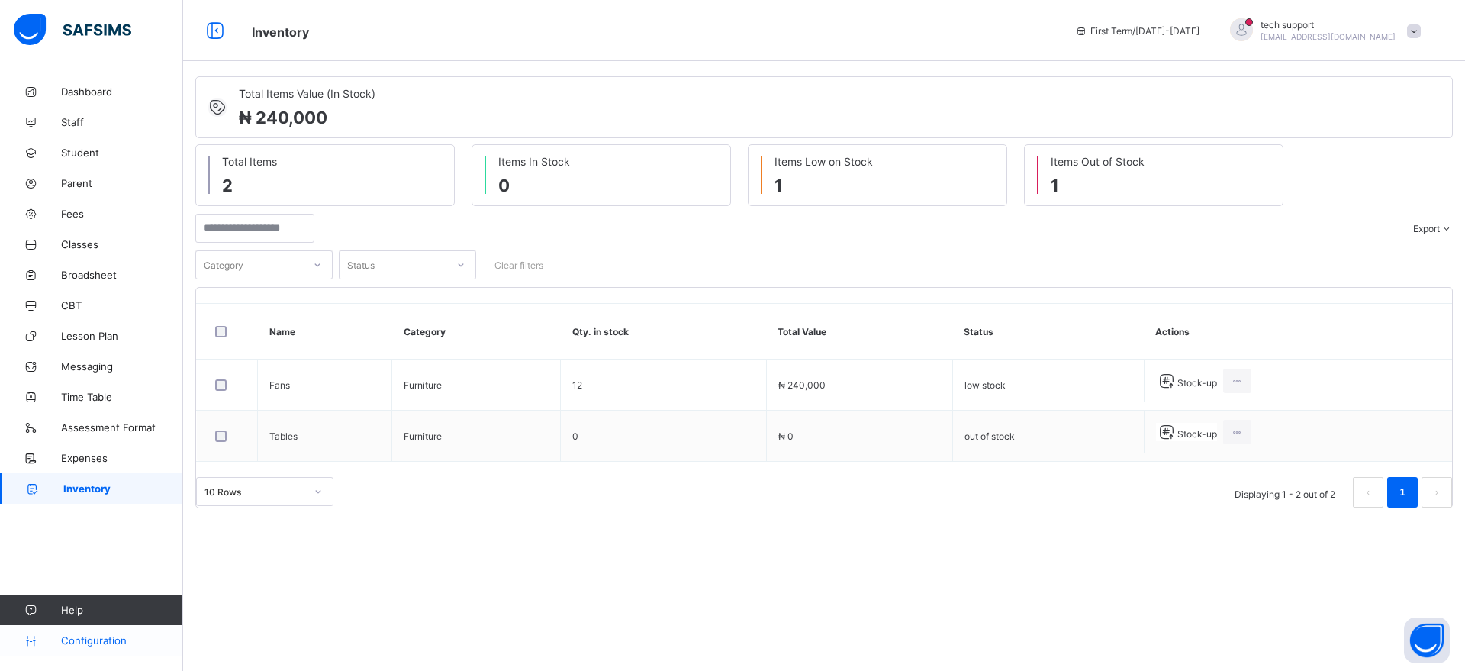
click at [86, 536] on span "Configuration" at bounding box center [121, 640] width 121 height 12
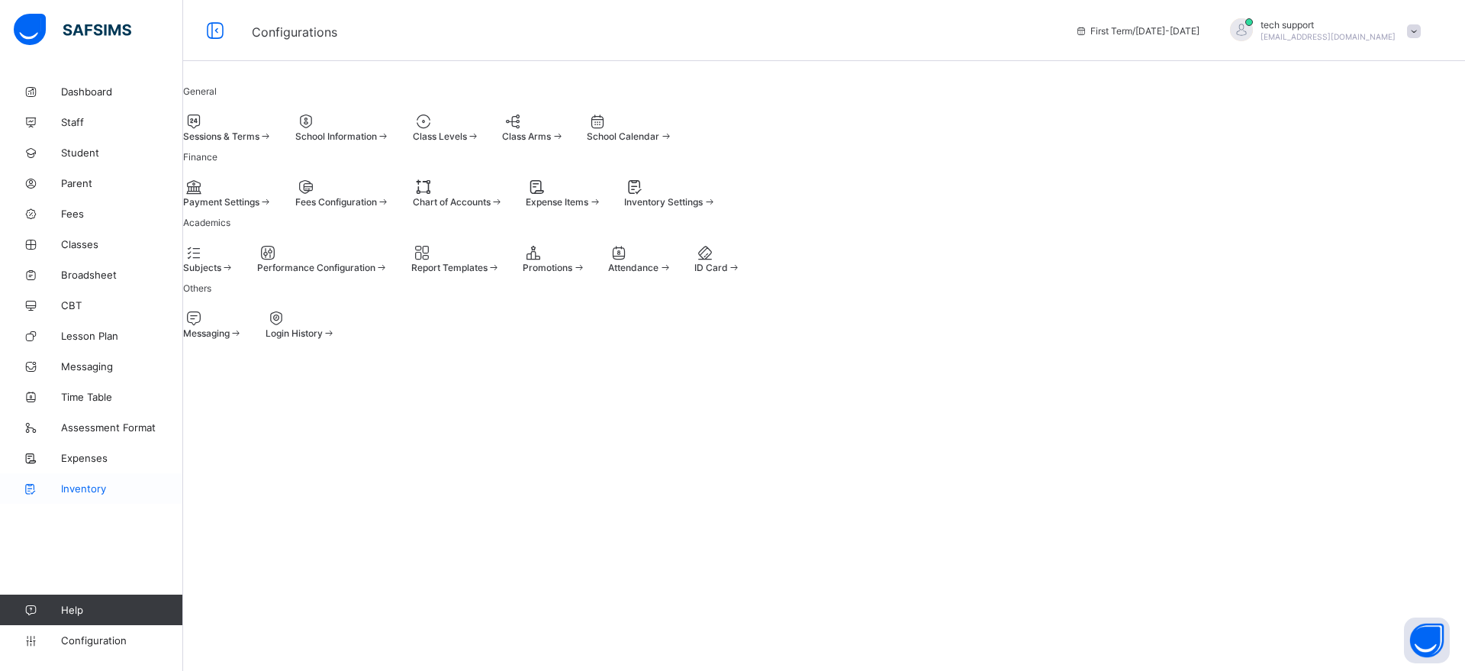
click at [72, 495] on link "Inventory" at bounding box center [91, 488] width 183 height 31
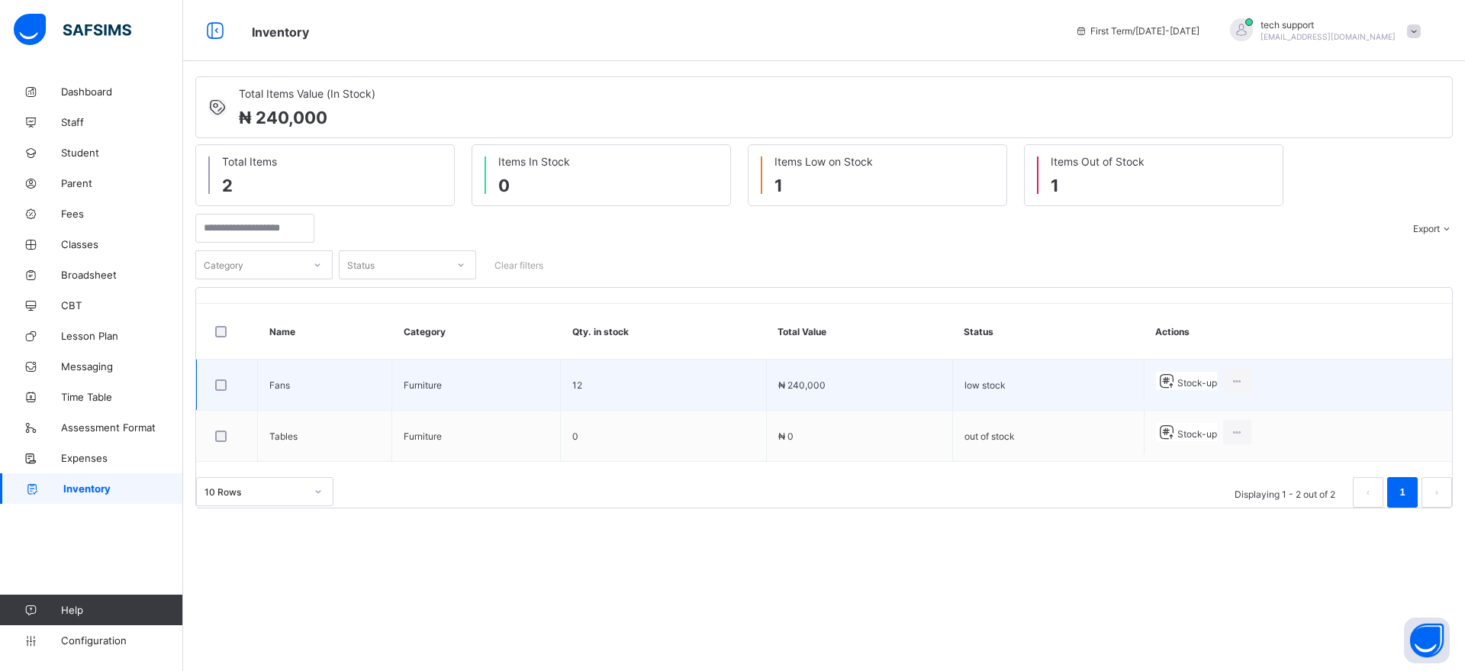
click at [1171, 378] on span "Stock-up" at bounding box center [1197, 382] width 40 height 11
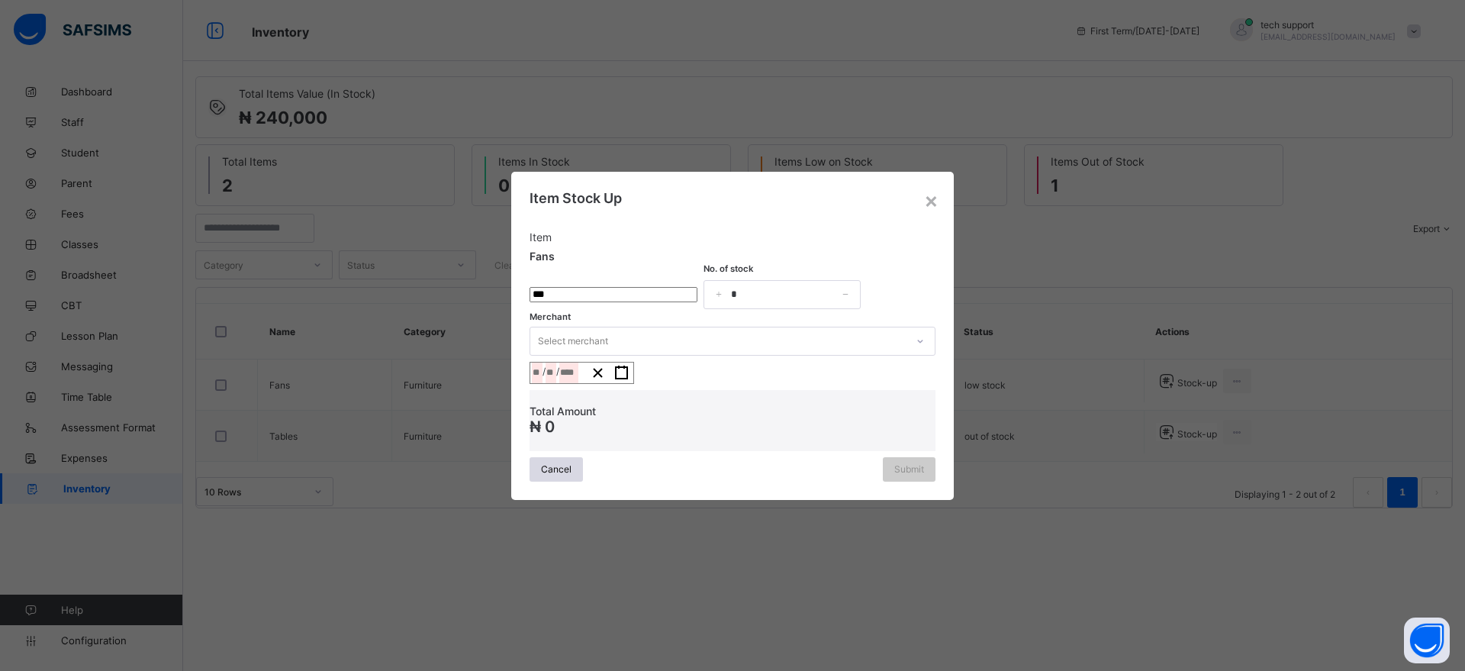
click at [586, 375] on div "/ /" at bounding box center [558, 372] width 56 height 21
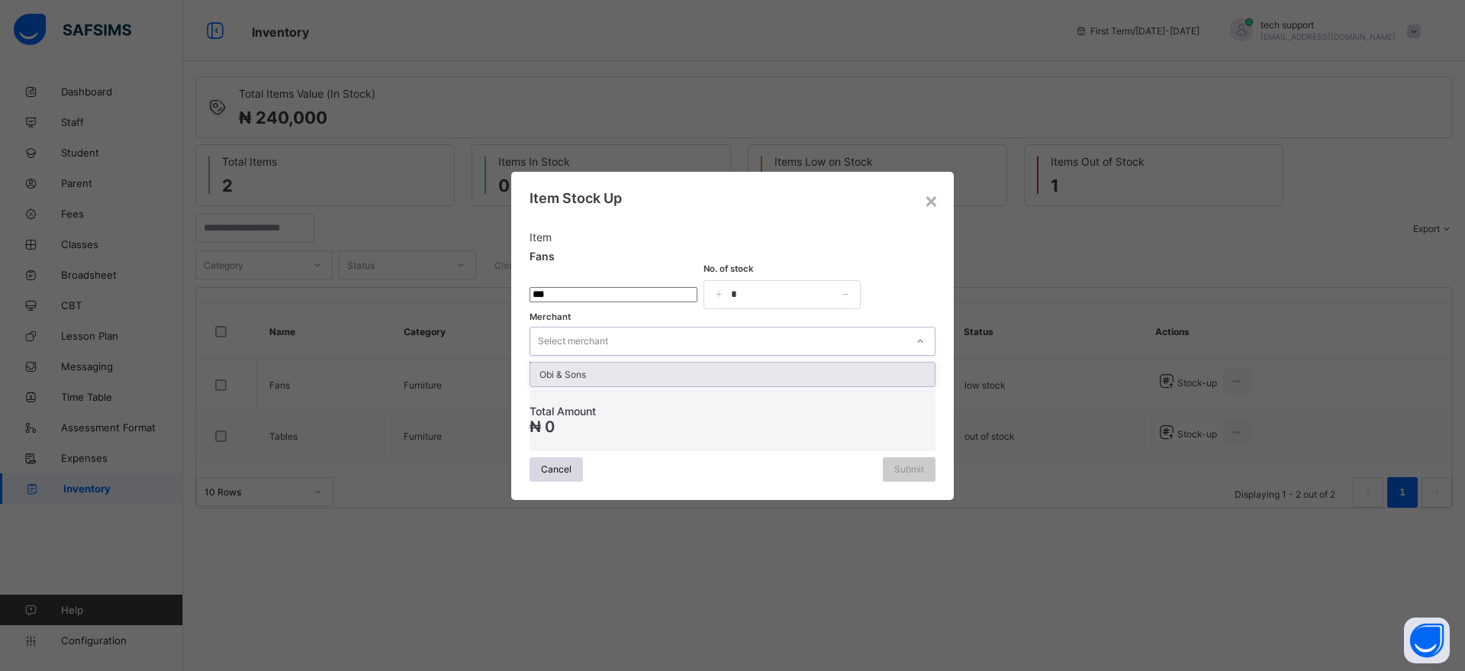
click at [753, 349] on div "Select merchant" at bounding box center [717, 340] width 375 height 21
click at [713, 377] on div "Obi & Sons" at bounding box center [732, 374] width 404 height 24
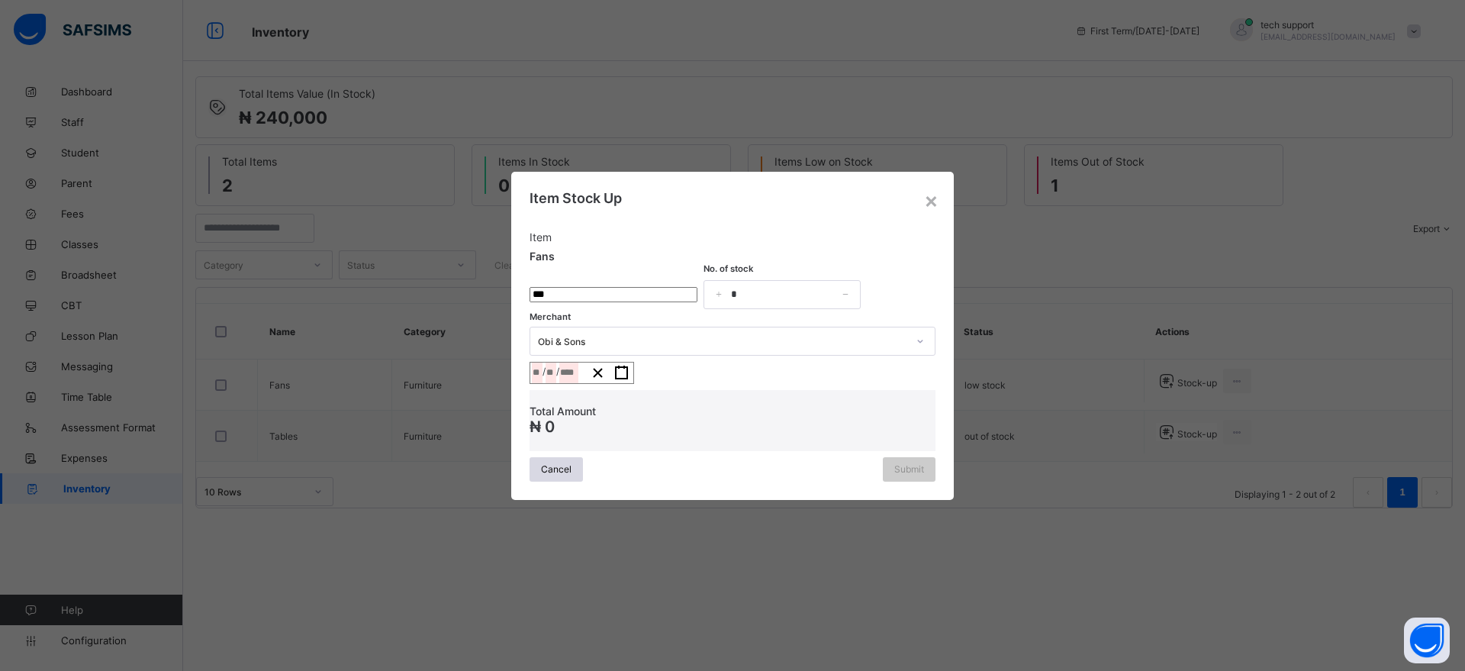
click at [923, 190] on div "Item Stock Up Item Fans No. of stock * Merchant Obi & Sons / / « ‹ [DATE] › » M…" at bounding box center [733, 335] width 406 height 291
click at [562, 475] on span "Cancel" at bounding box center [556, 468] width 31 height 11
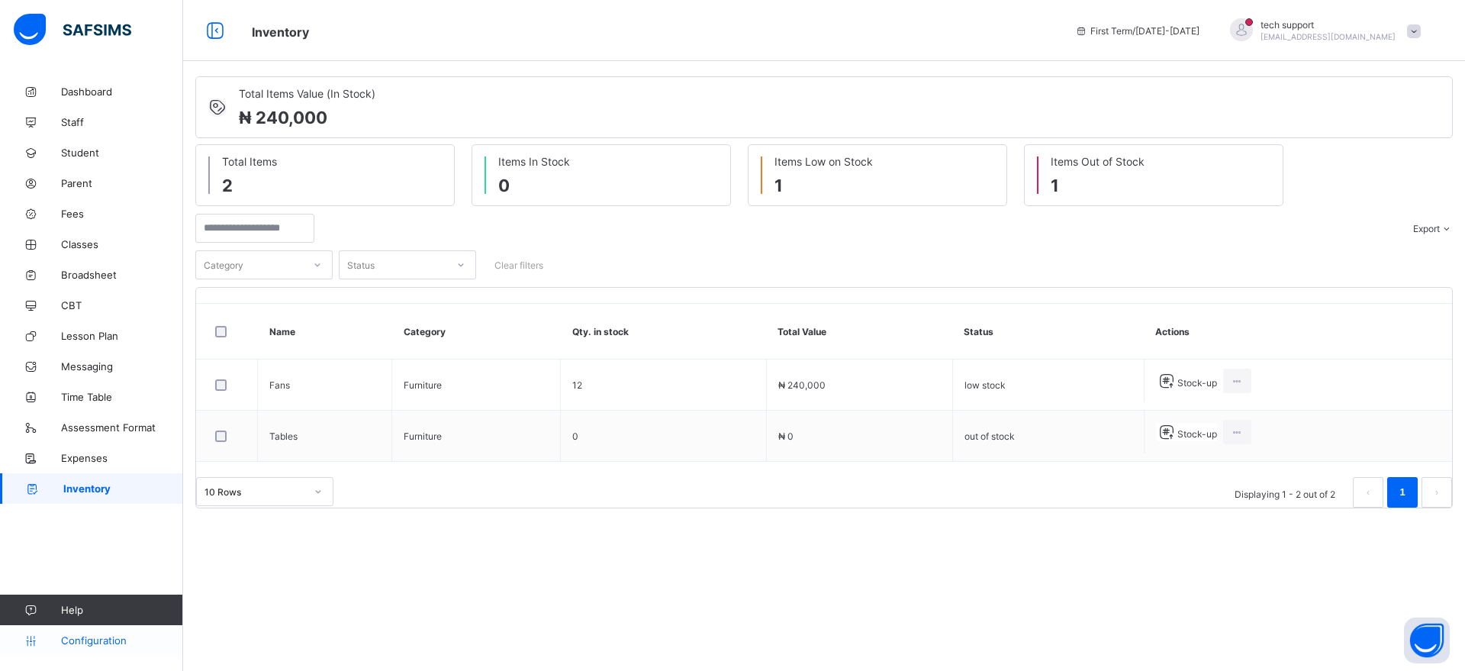
click at [108, 536] on span "Configuration" at bounding box center [121, 640] width 121 height 12
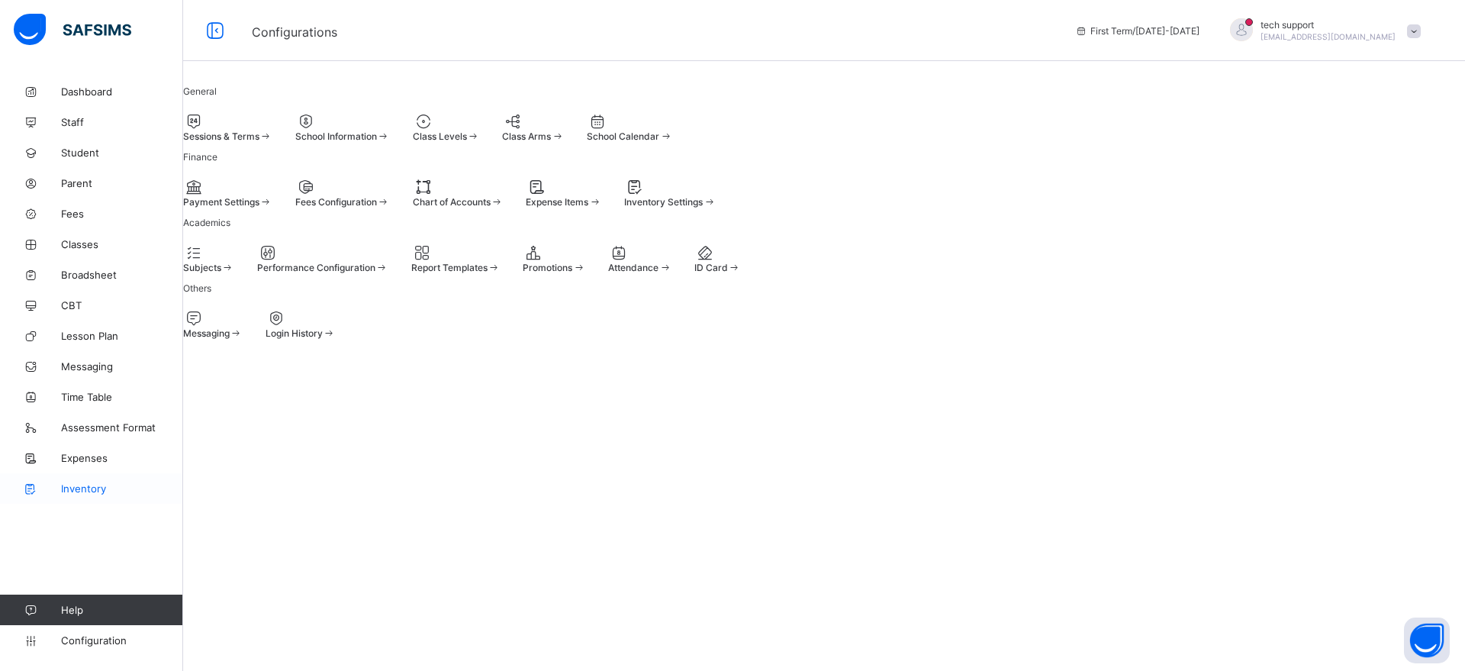
click at [84, 491] on span "Inventory" at bounding box center [122, 488] width 122 height 12
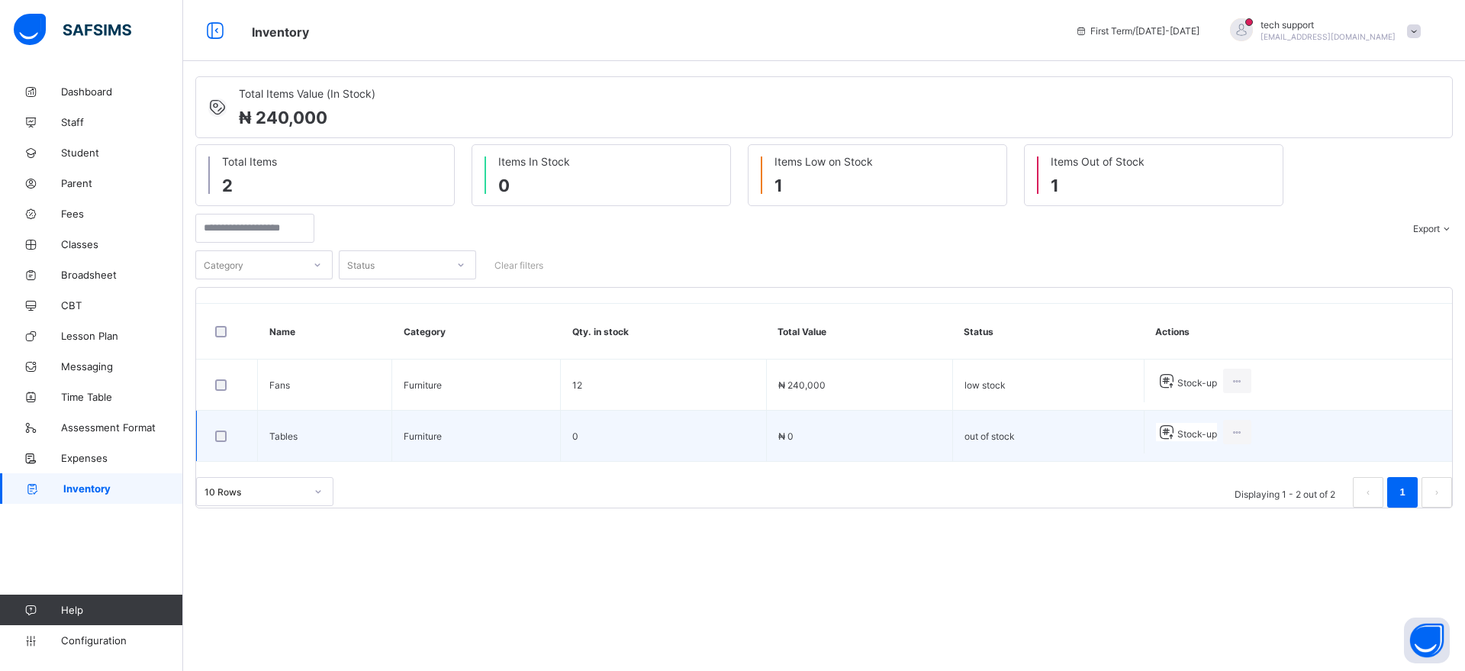
click at [1171, 433] on span "Stock-up" at bounding box center [1197, 433] width 40 height 11
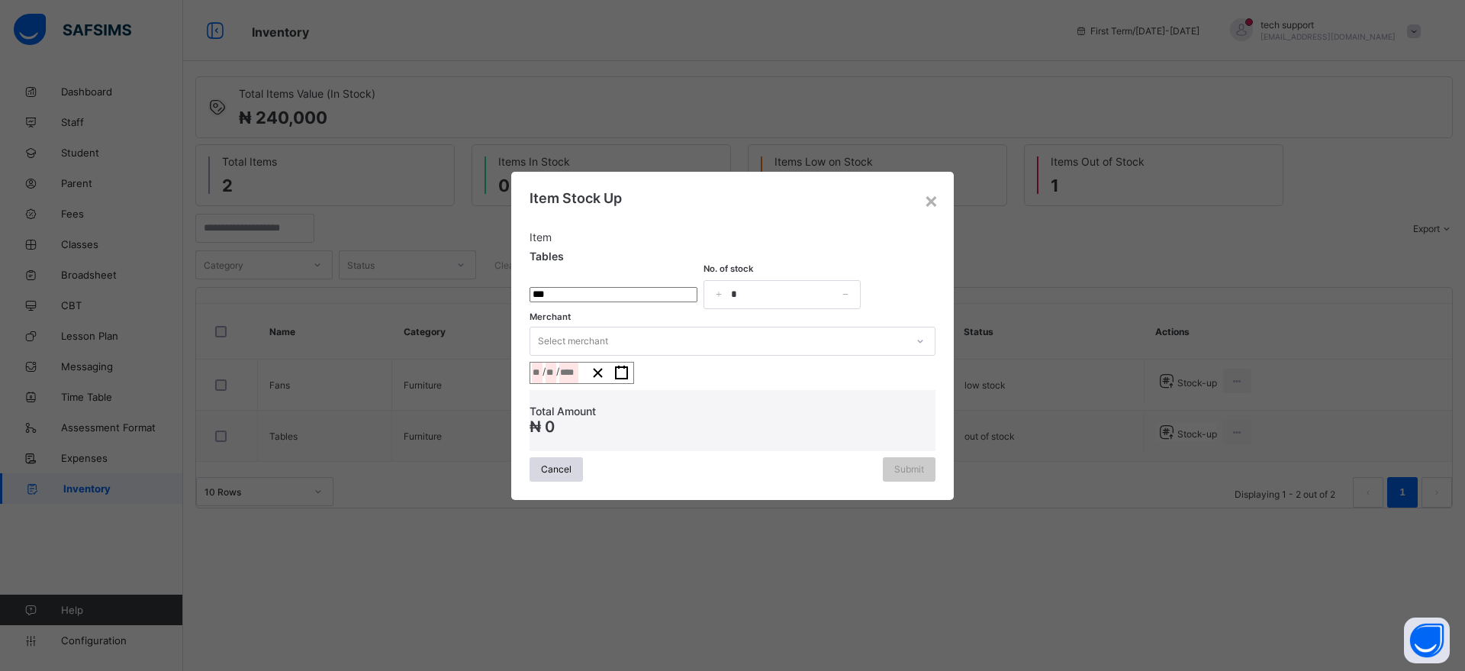
click at [652, 291] on input "currency" at bounding box center [614, 294] width 168 height 15
type input "********"
click at [783, 295] on input "*" at bounding box center [782, 294] width 157 height 29
type input "**"
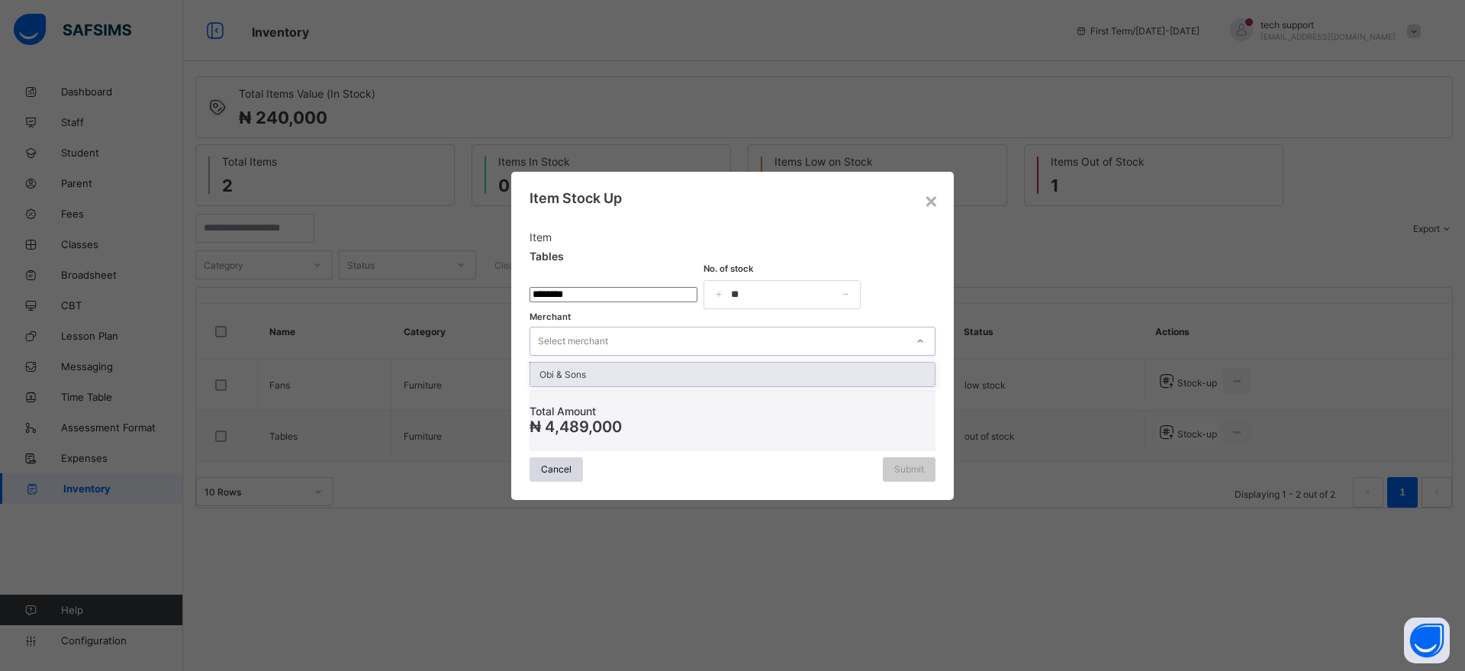
click at [760, 327] on div "Select merchant" at bounding box center [733, 341] width 406 height 29
click at [730, 381] on div "Obi & Sons" at bounding box center [732, 374] width 404 height 24
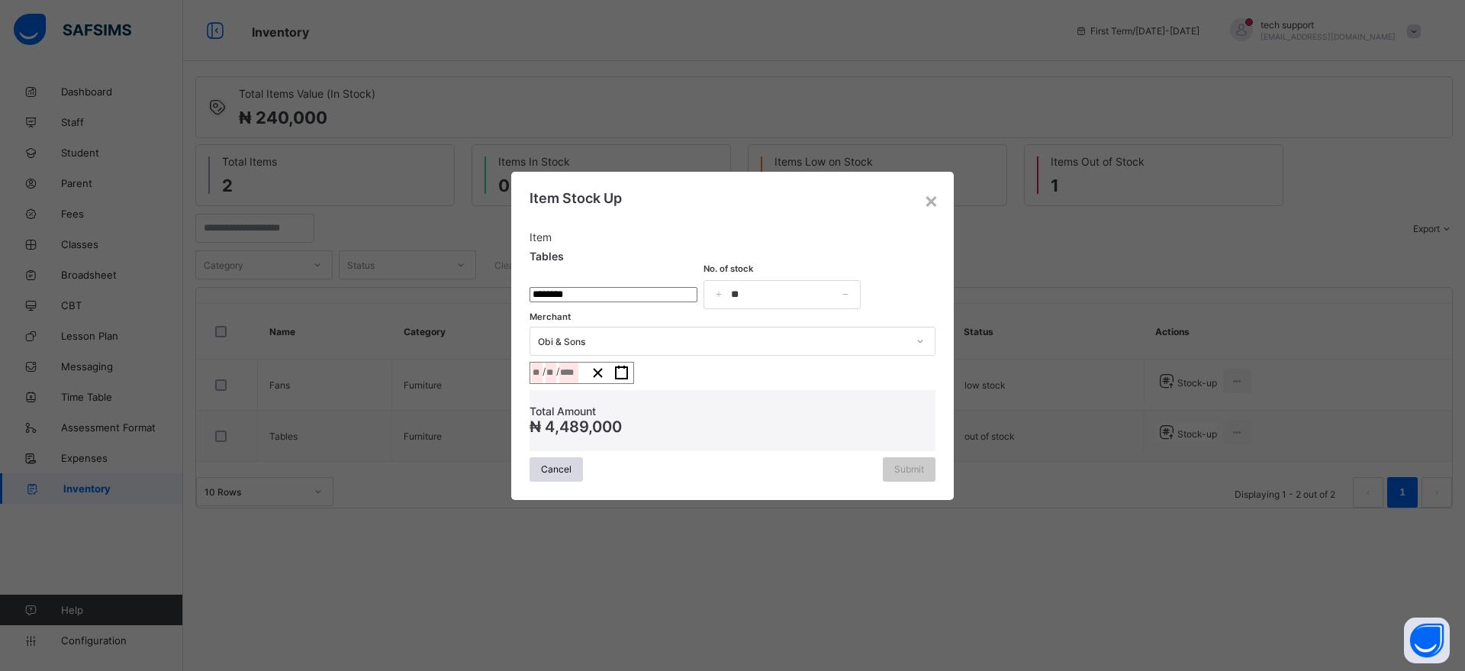
click at [633, 372] on button "button" at bounding box center [622, 372] width 24 height 21
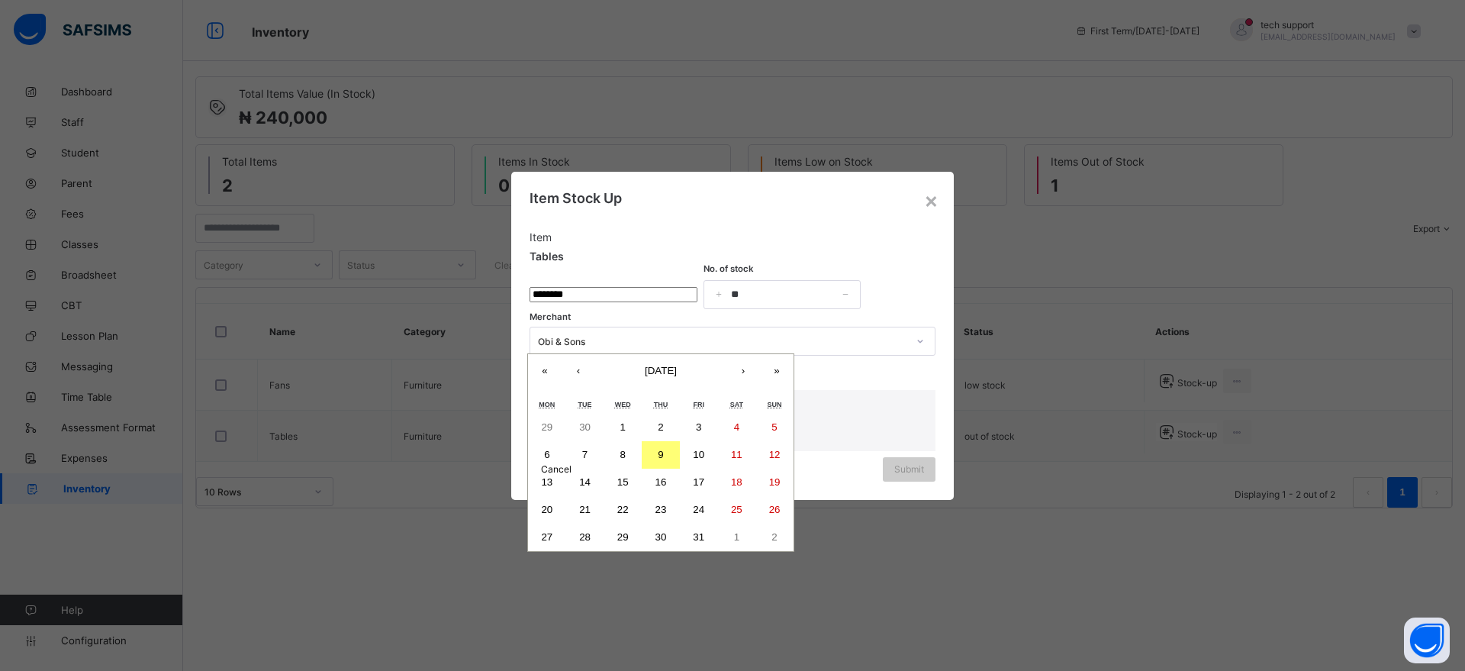
click at [652, 469] on button "9" at bounding box center [661, 454] width 38 height 27
type input "**********"
type input "**"
type input "*"
type input "****"
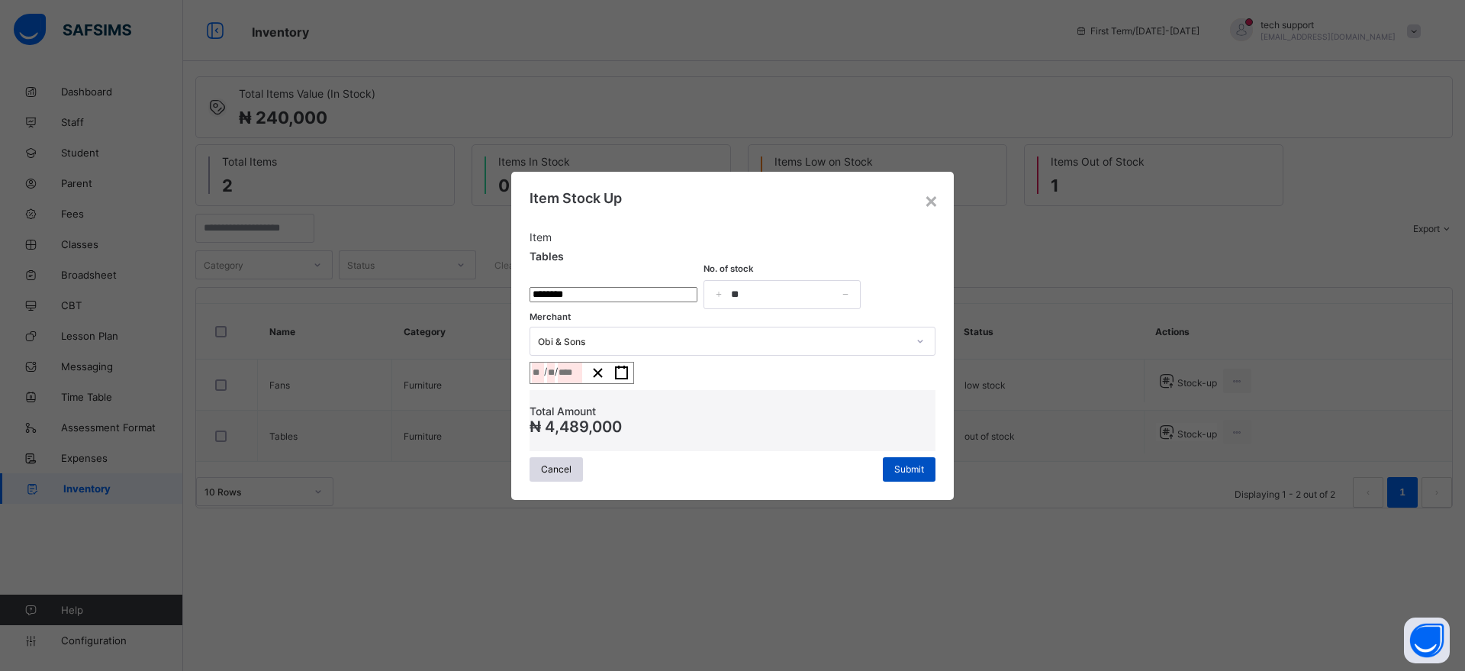
click at [903, 475] on span "Submit" at bounding box center [909, 468] width 30 height 11
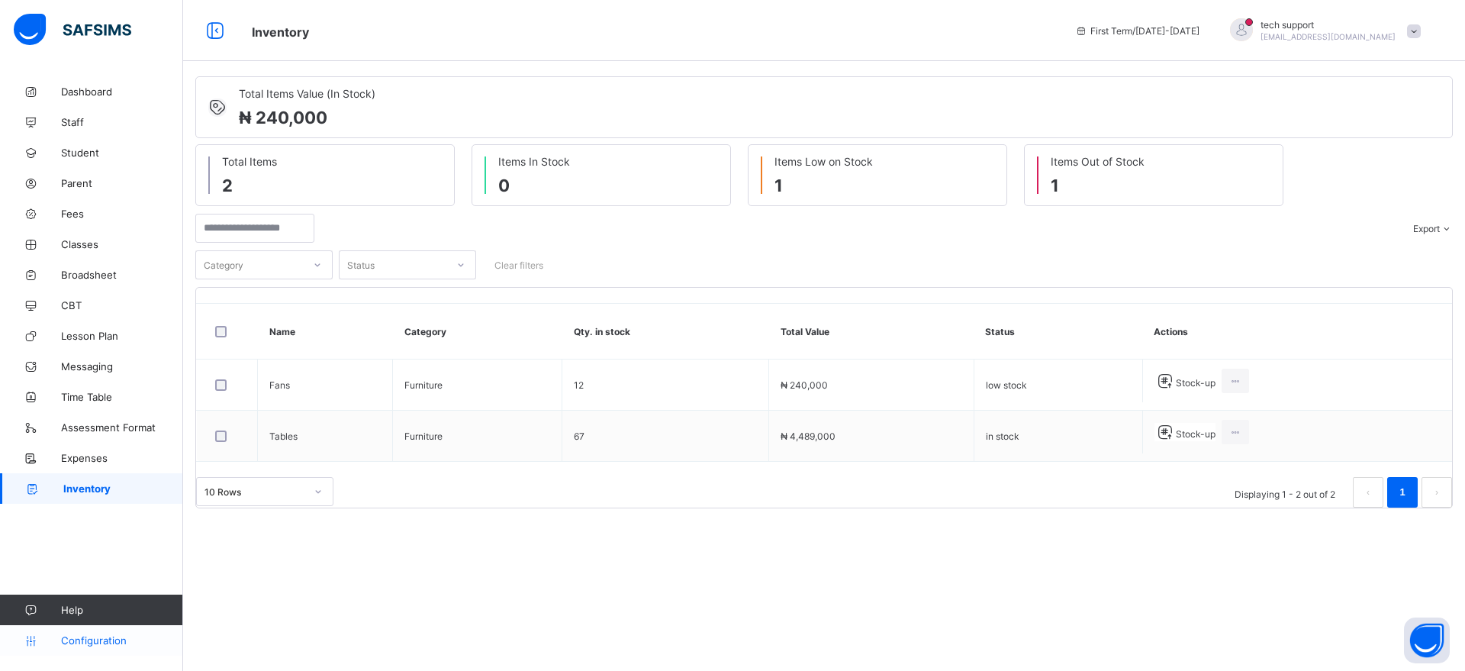
click at [118, 536] on span "Configuration" at bounding box center [121, 640] width 121 height 12
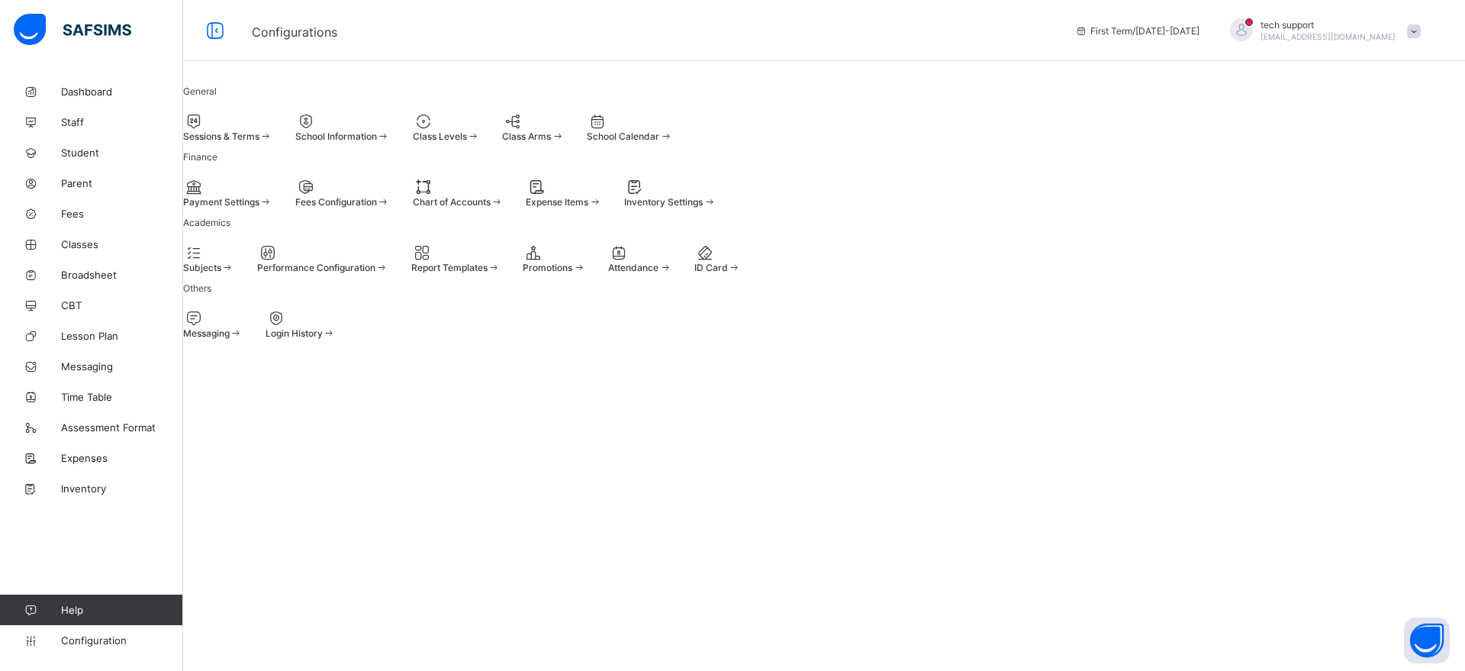
click at [716, 196] on div at bounding box center [670, 187] width 92 height 18
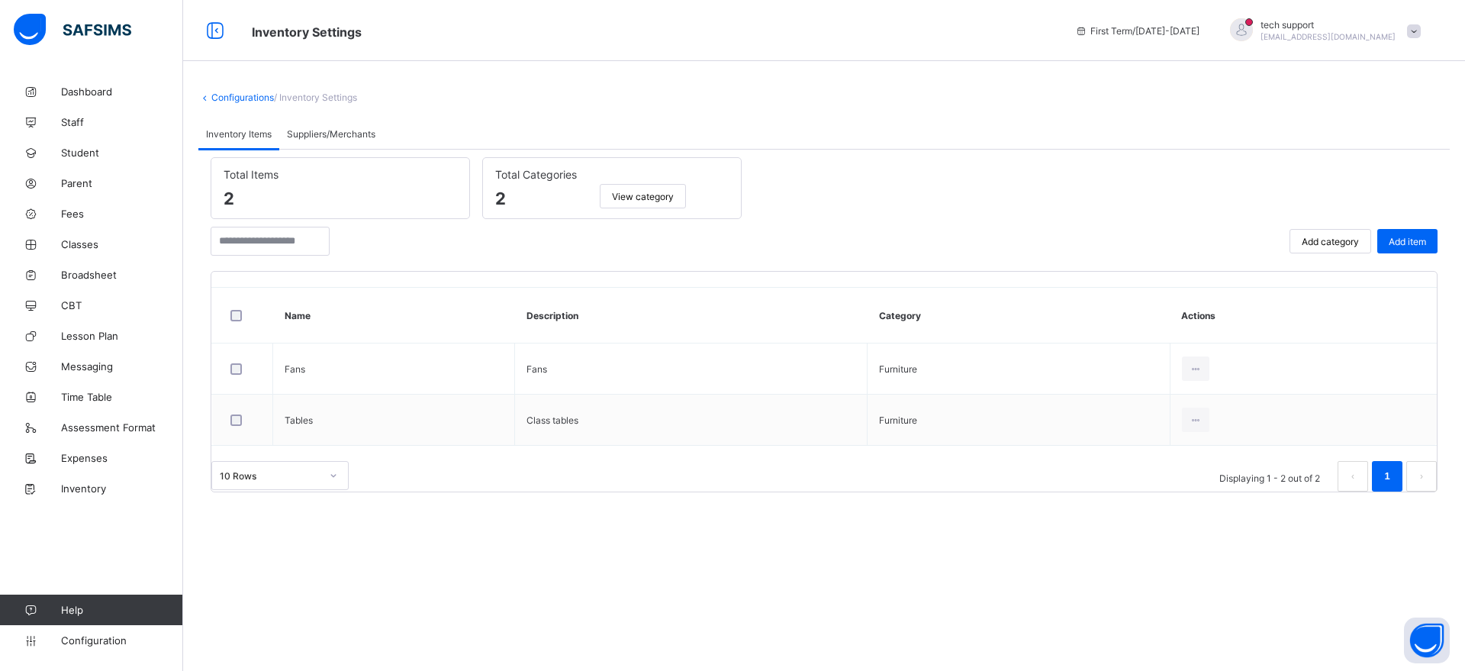
click at [338, 138] on span "Suppliers/Merchants" at bounding box center [331, 133] width 89 height 11
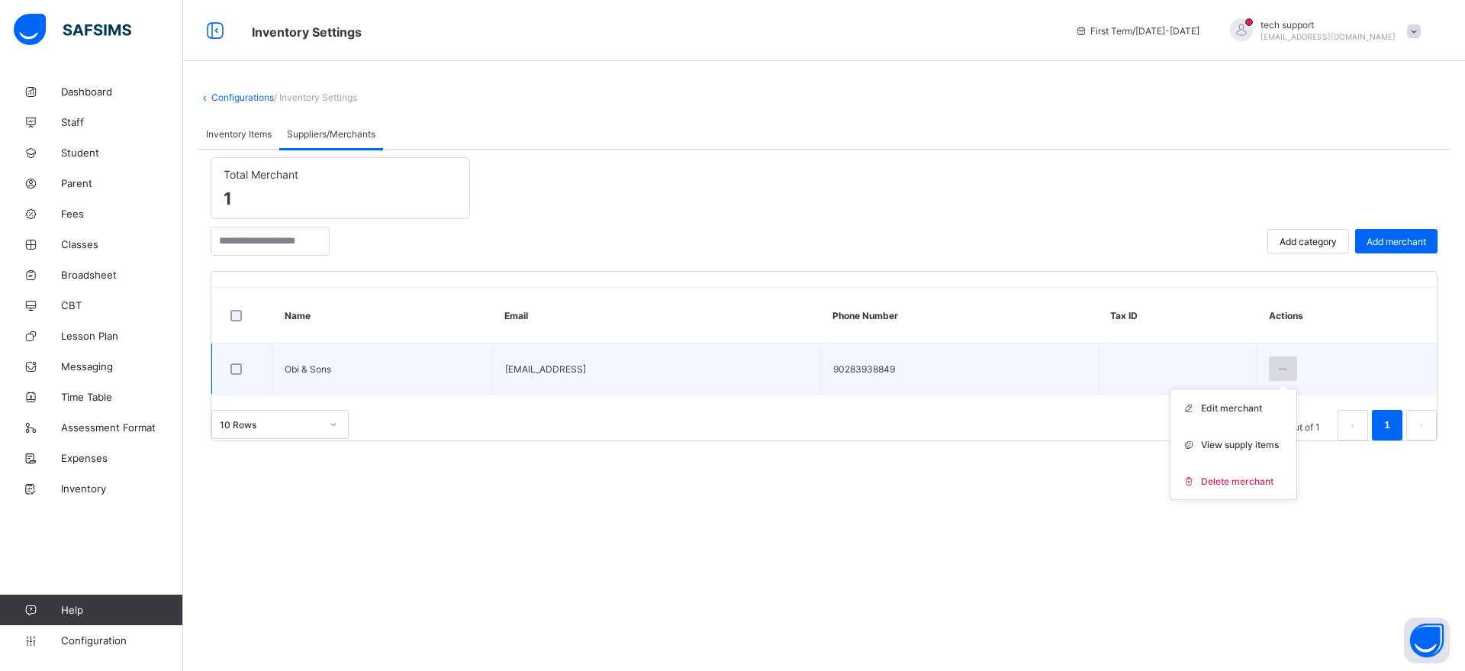
click at [1171, 363] on icon at bounding box center [1283, 368] width 13 height 11
click at [1171, 449] on span "View supply items" at bounding box center [1240, 444] width 78 height 11
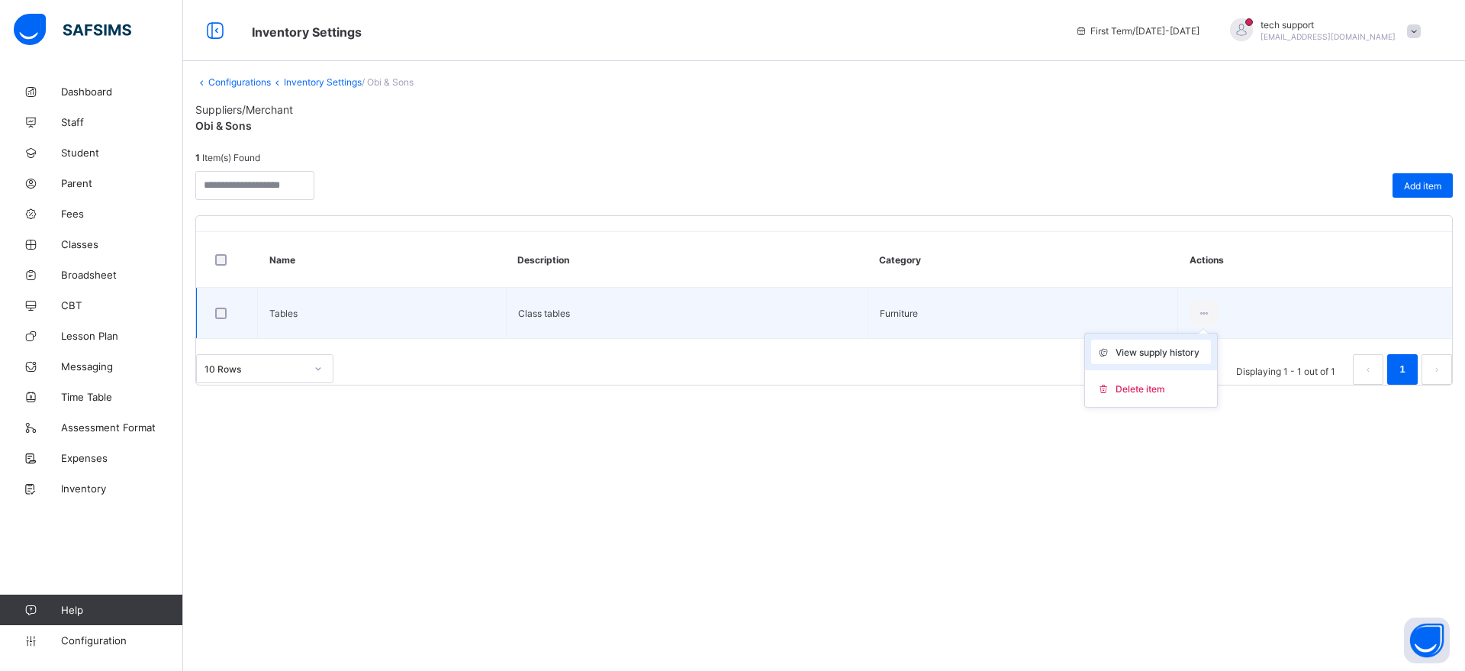
click at [1157, 355] on span "View supply history" at bounding box center [1158, 351] width 84 height 11
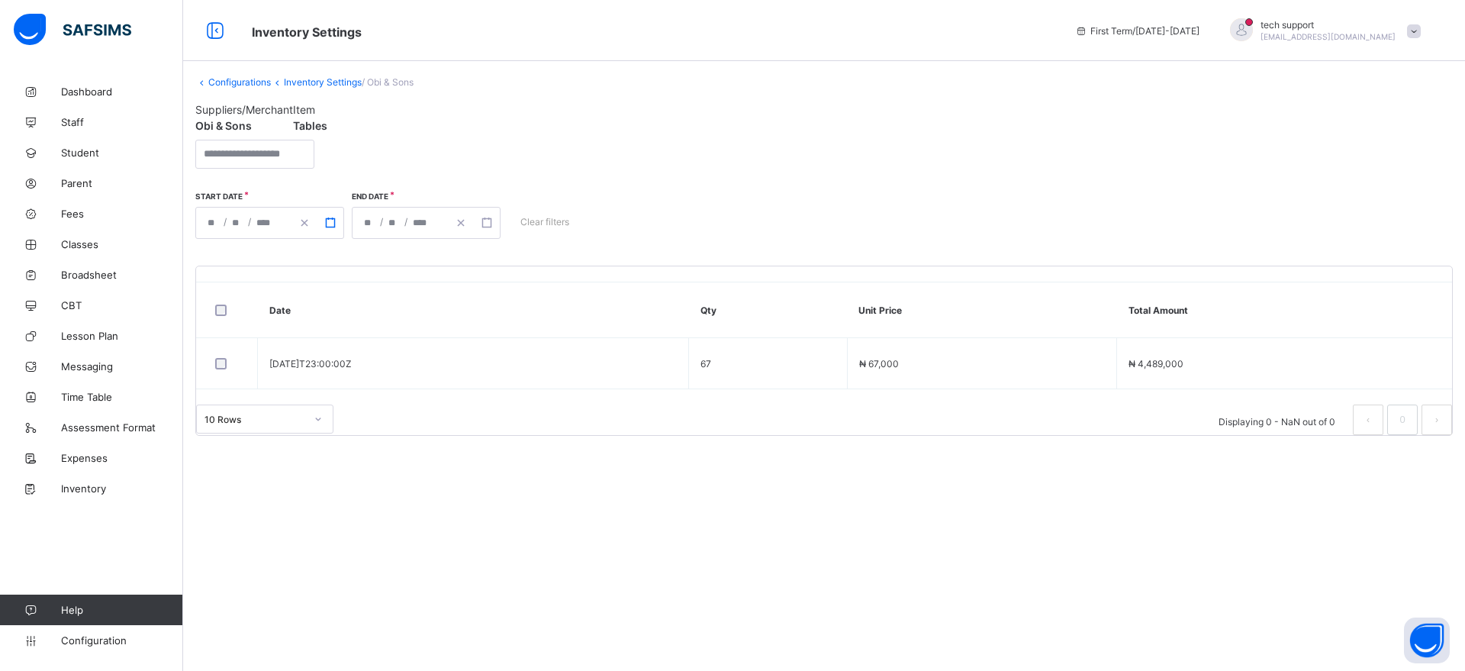
click at [331, 226] on icon "button" at bounding box center [330, 222] width 11 height 11
click at [302, 290] on button "1" at bounding box center [294, 297] width 34 height 27
type input "**********"
type input "**"
type input "*"
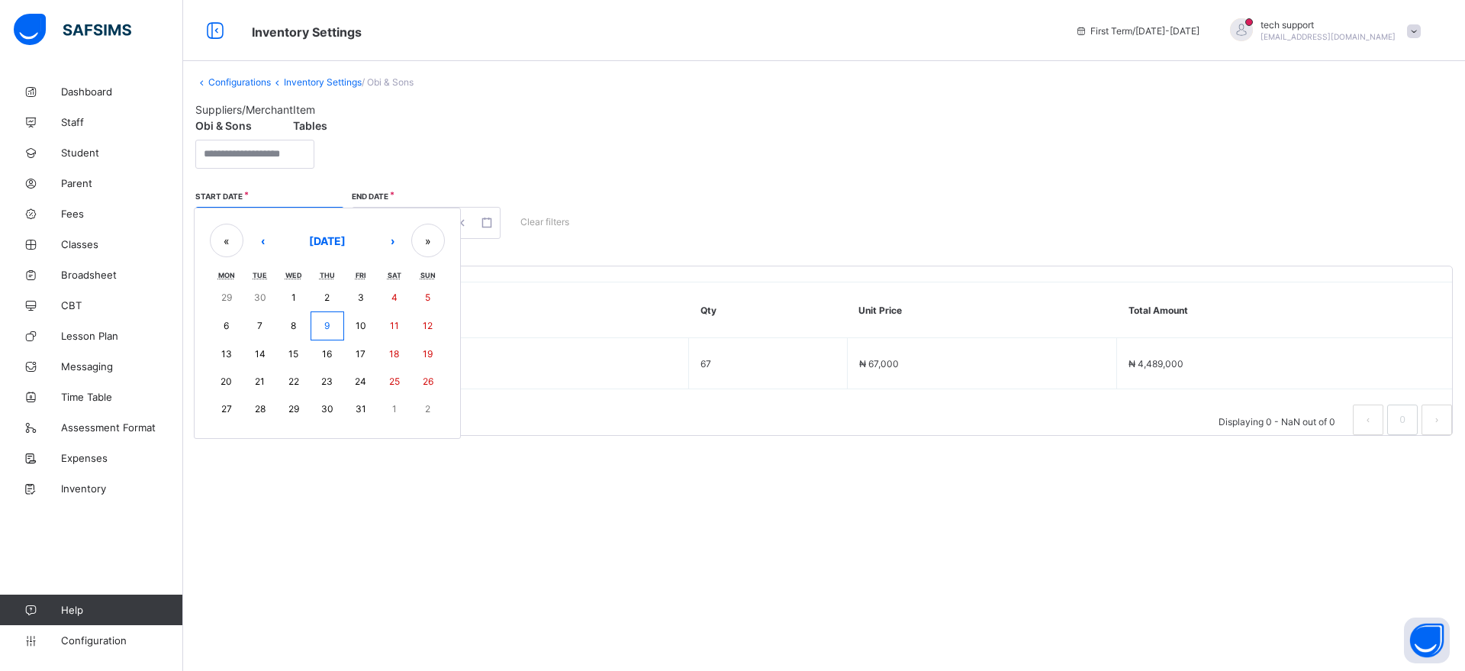
type input "****"
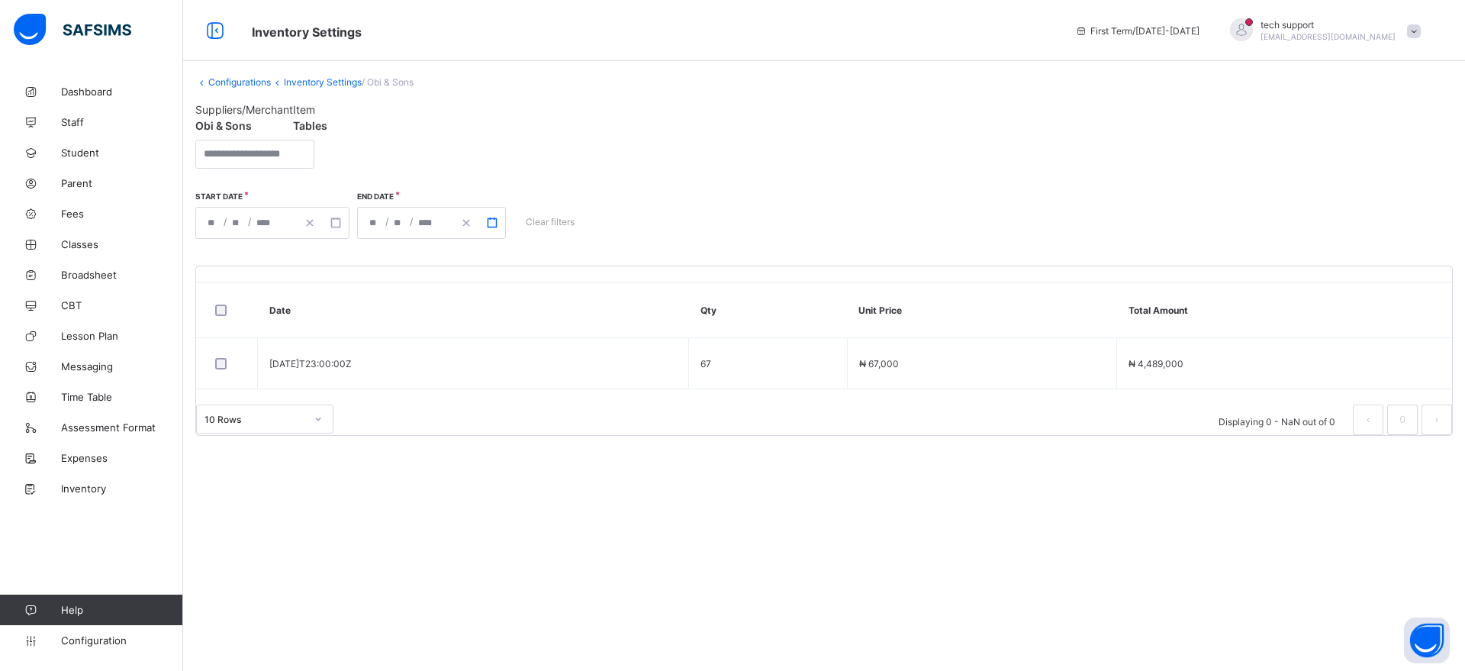
click at [490, 222] on icon "button" at bounding box center [492, 222] width 11 height 11
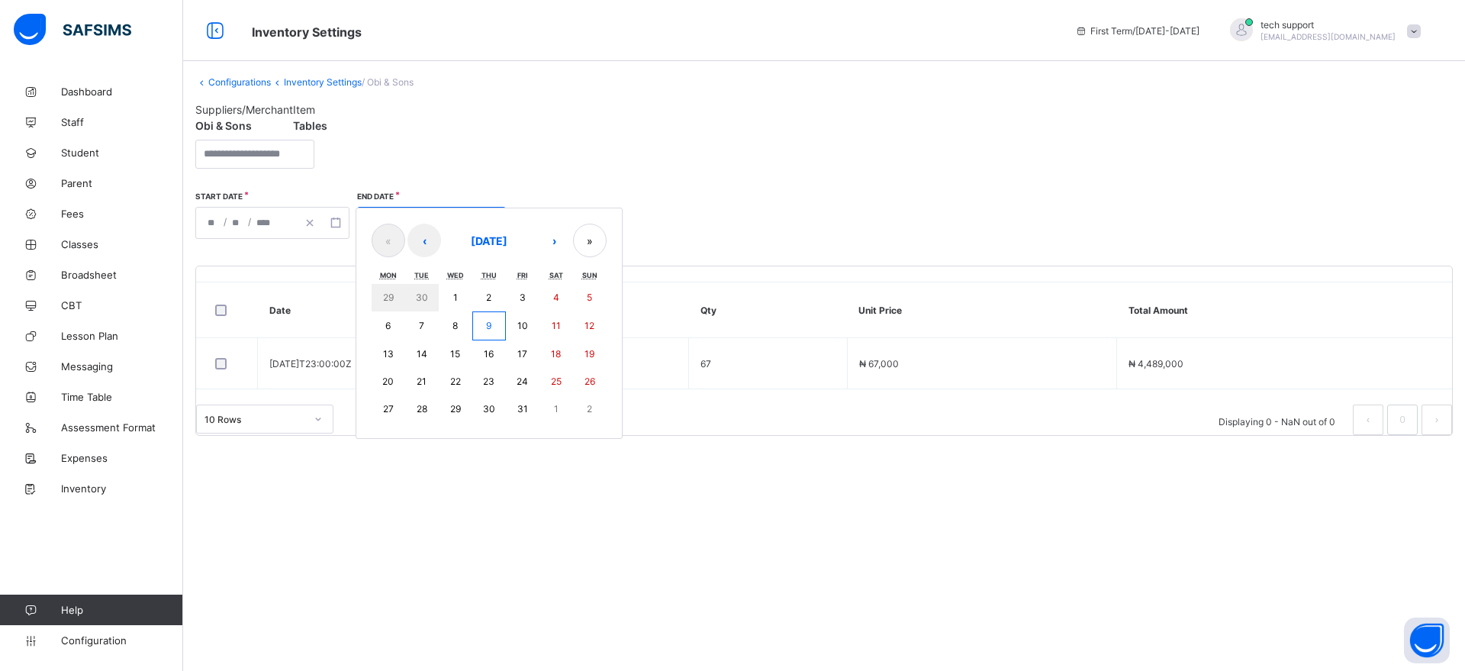
click at [513, 327] on button "10" at bounding box center [523, 325] width 34 height 29
type input "**********"
type input "**"
type input "****"
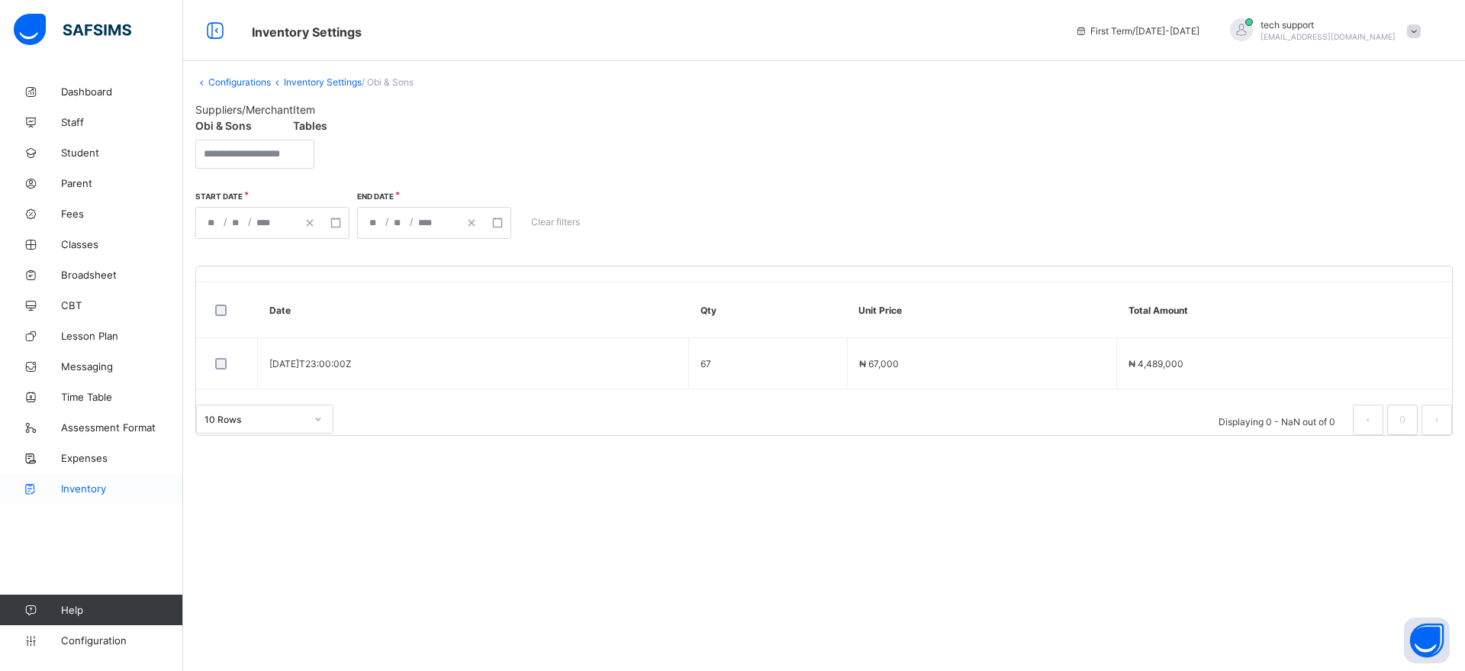
click at [94, 492] on span "Inventory" at bounding box center [122, 488] width 122 height 12
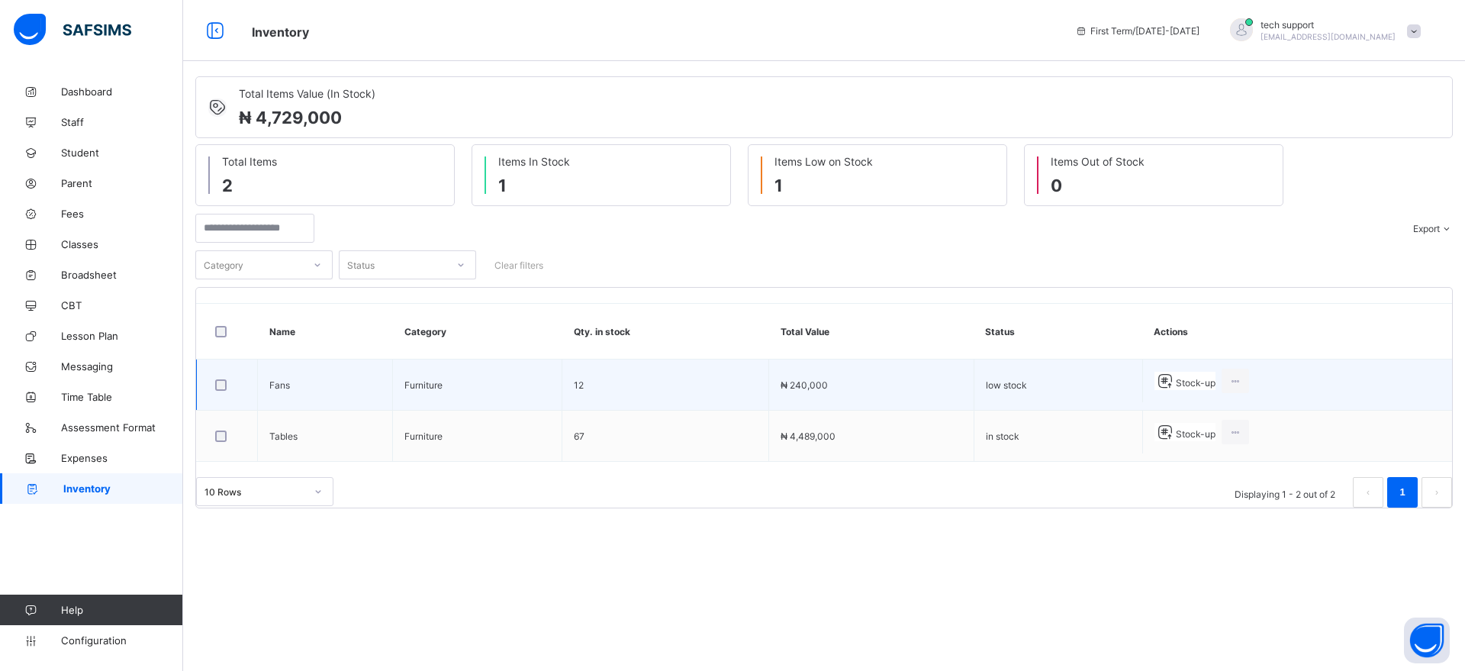
click at [1171, 382] on span "Stock-up" at bounding box center [1196, 382] width 40 height 11
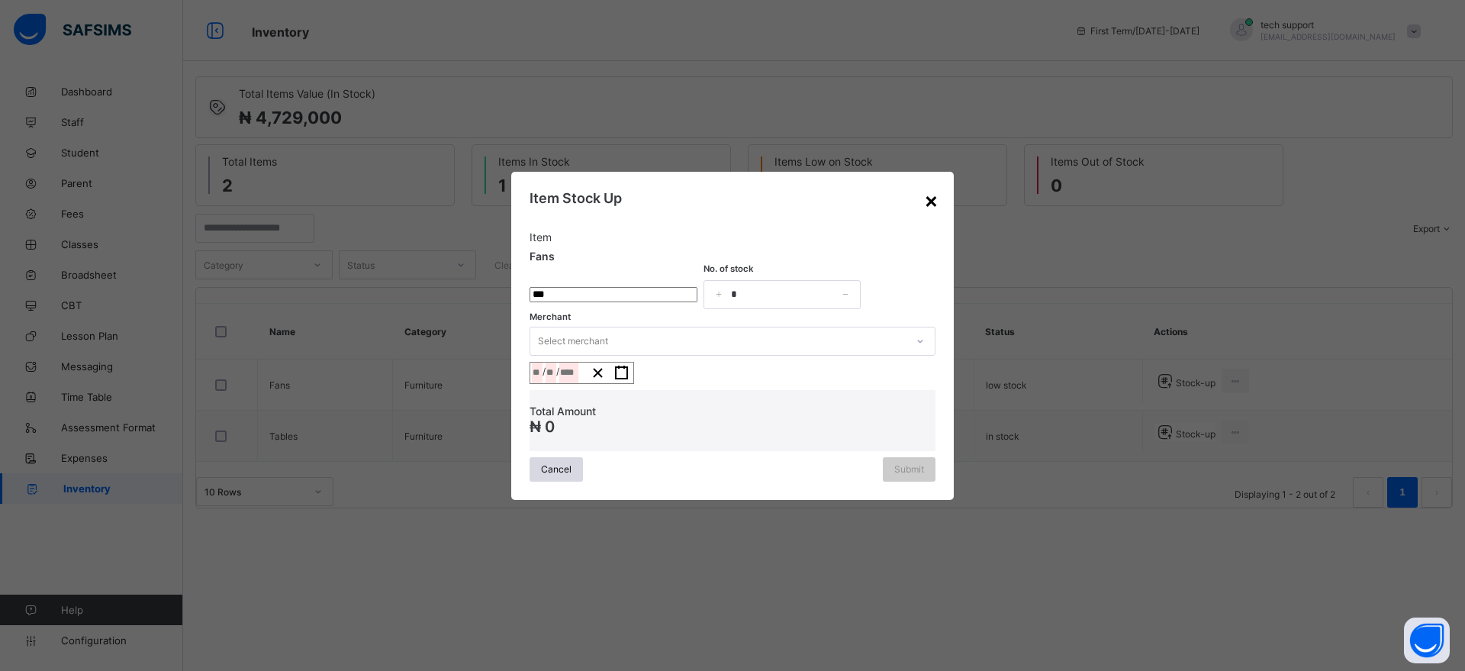
click at [933, 188] on div "×" at bounding box center [931, 200] width 14 height 26
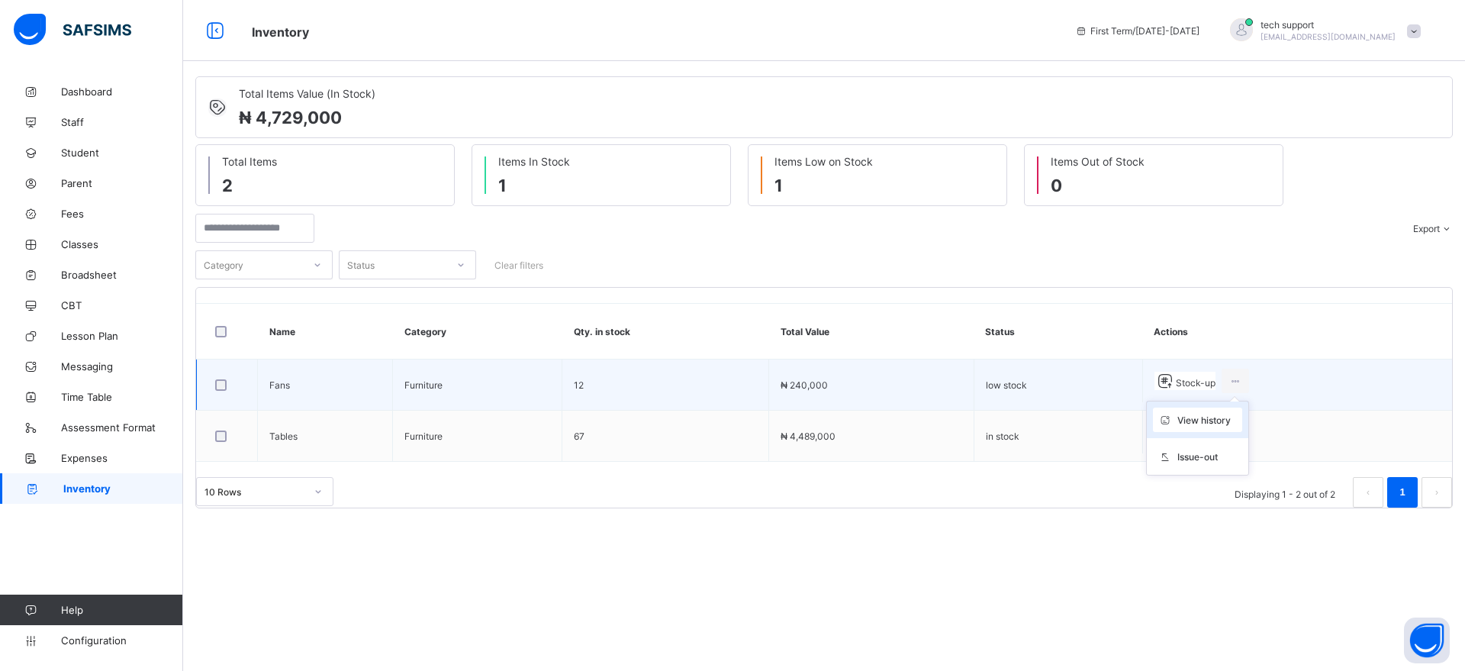
click at [1171, 417] on span "View history" at bounding box center [1203, 419] width 53 height 11
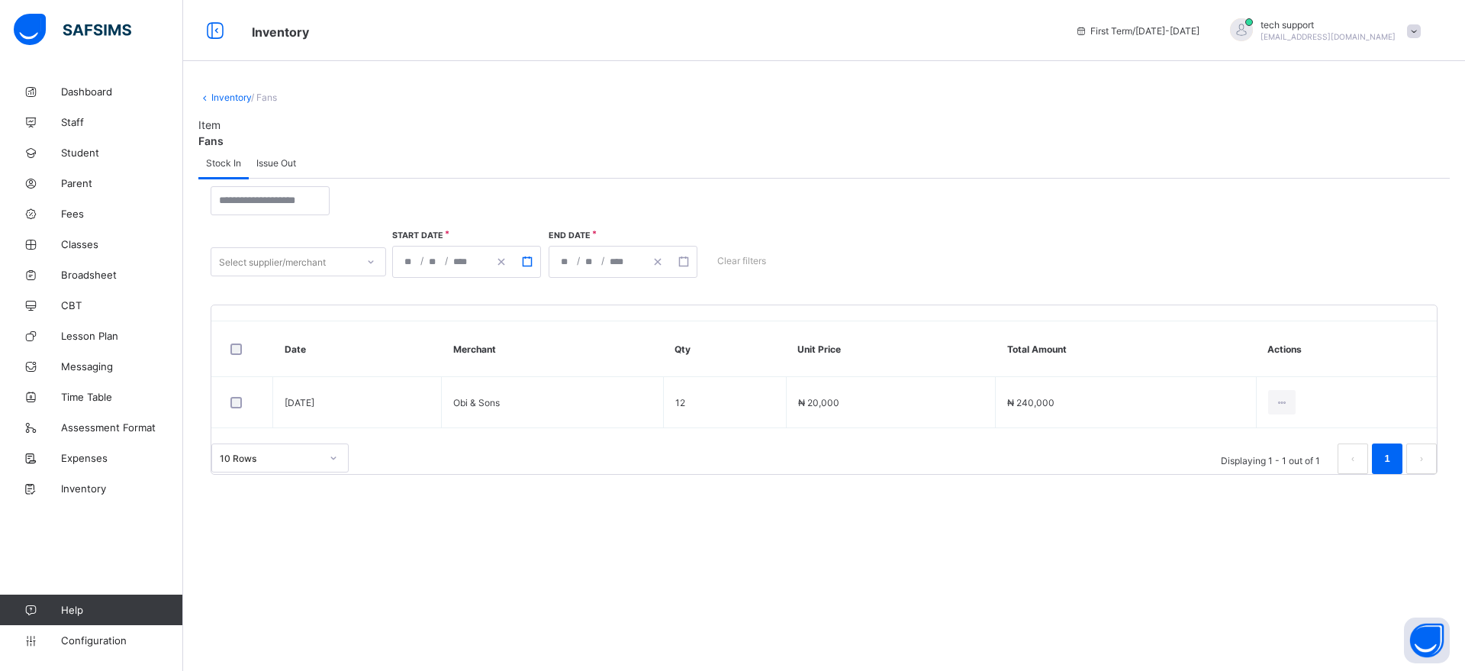
click at [529, 269] on button "button" at bounding box center [527, 261] width 26 height 31
click at [517, 333] on button "2" at bounding box center [524, 336] width 34 height 27
type input "**********"
type input "**"
type input "*"
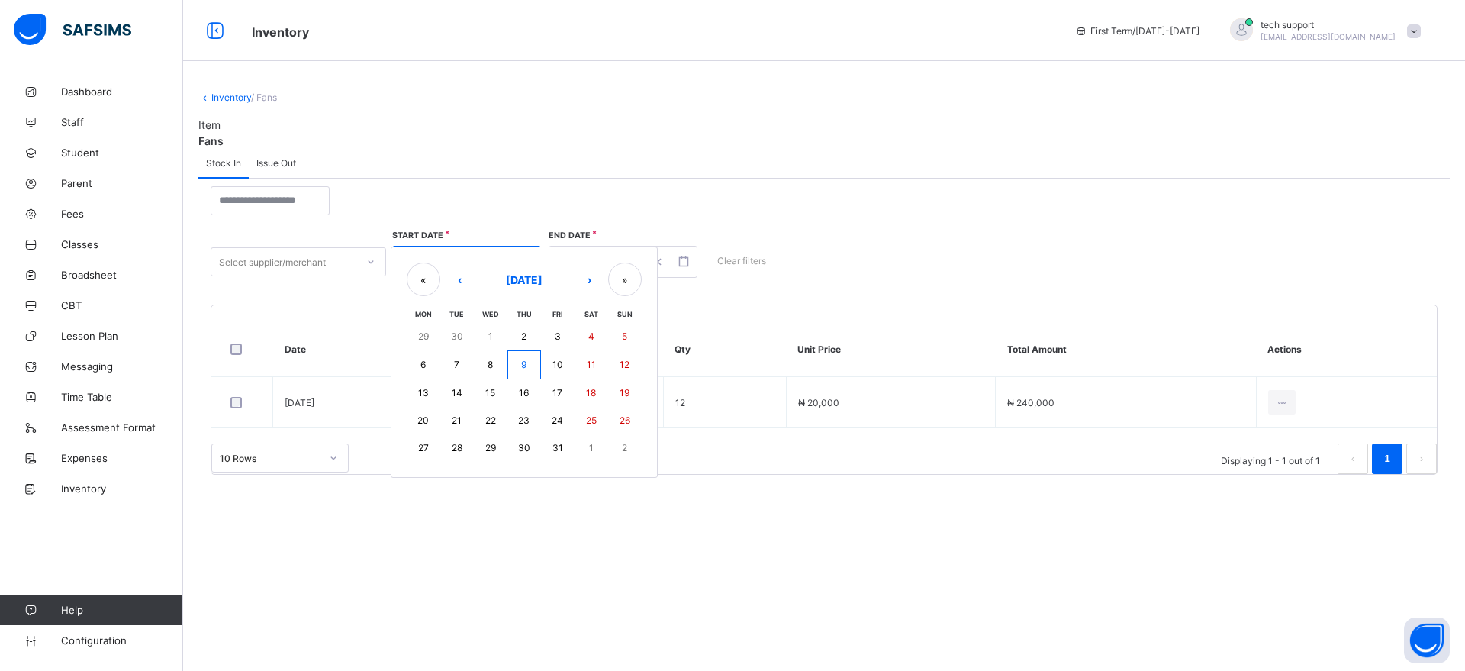
type input "****"
click at [691, 261] on icon "button" at bounding box center [689, 261] width 11 height 11
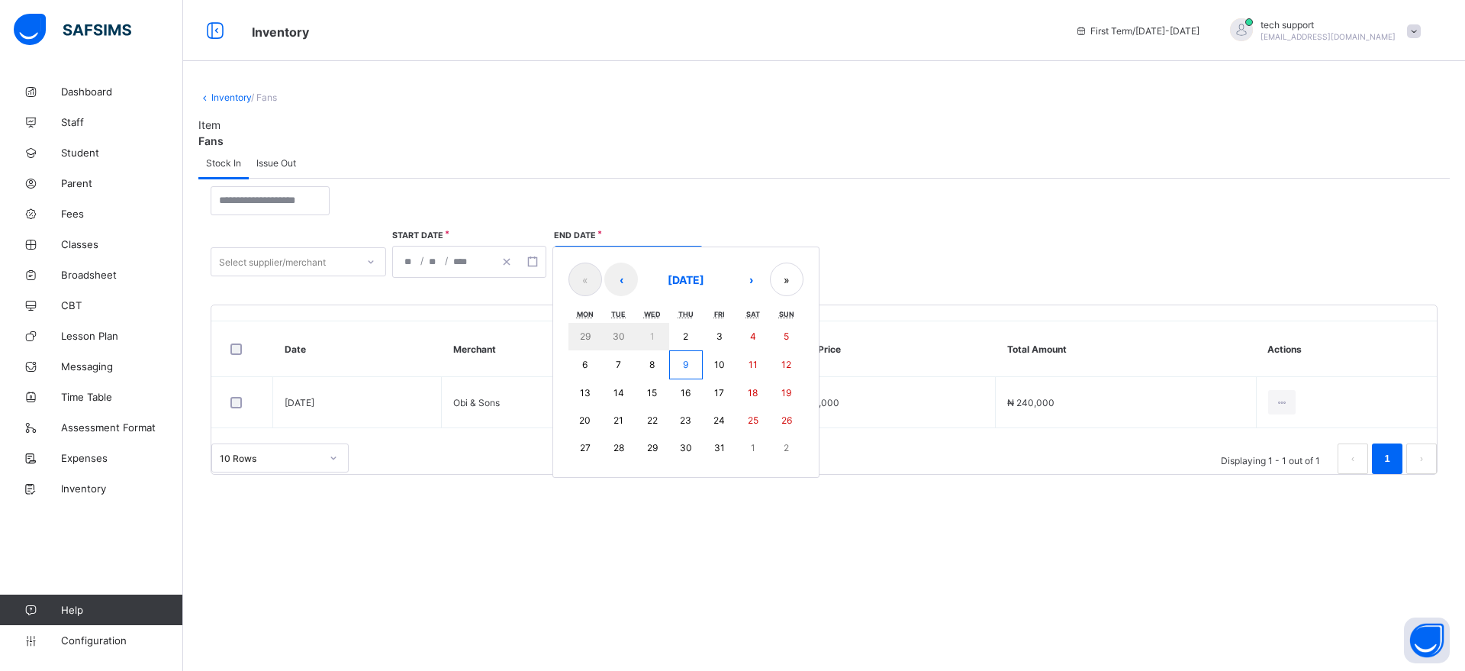
click at [717, 337] on abbr "3" at bounding box center [720, 335] width 6 height 11
type input "**********"
type input "**"
type input "*"
type input "****"
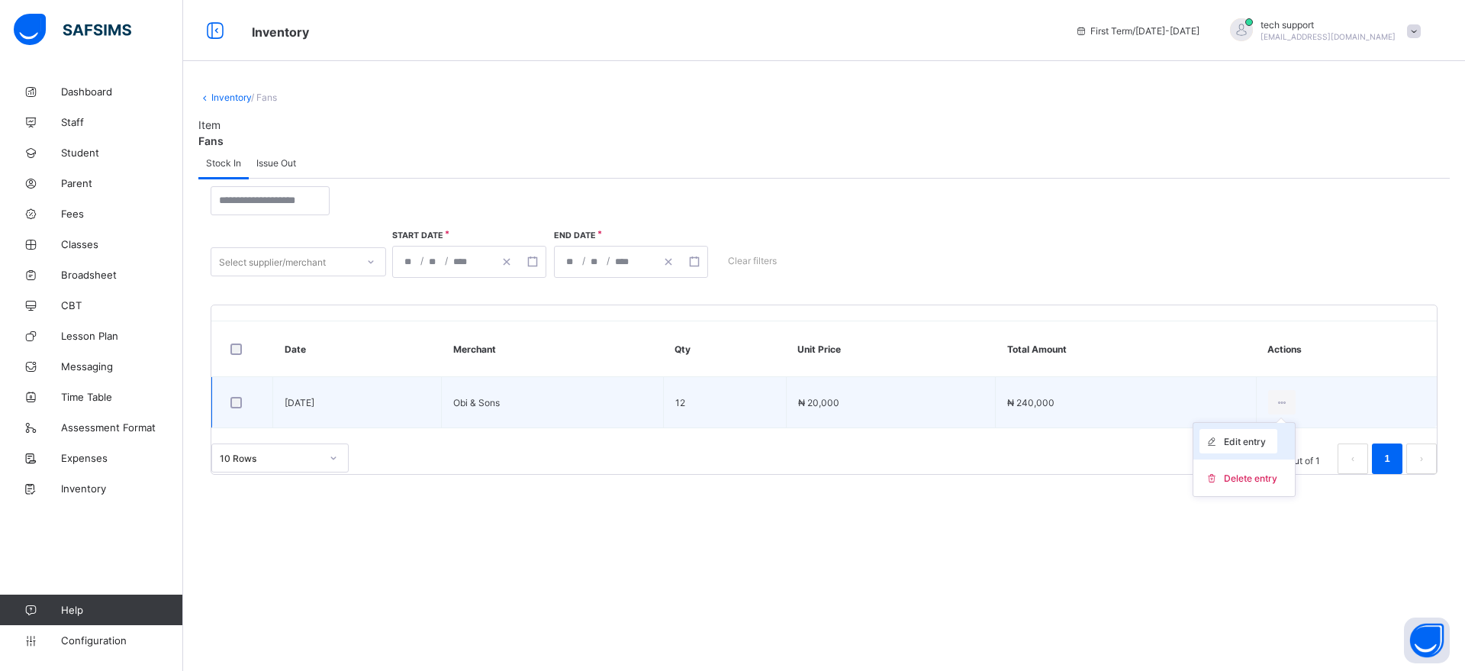
click at [1171, 439] on span "Edit entry" at bounding box center [1245, 441] width 42 height 11
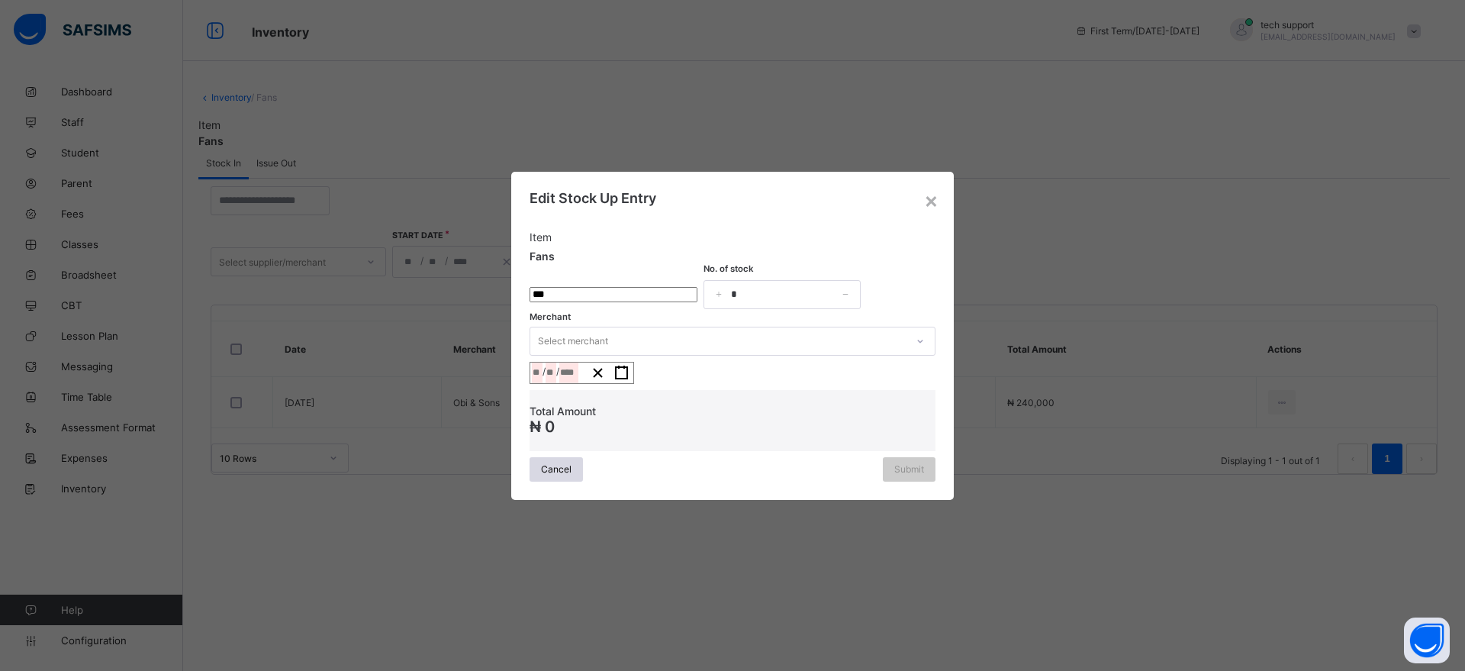
click at [939, 188] on div "Edit Stock Up Entry Item Fans No. of stock * Merchant Select merchant / / Total…" at bounding box center [732, 336] width 443 height 328
click at [936, 188] on div "×" at bounding box center [931, 200] width 14 height 26
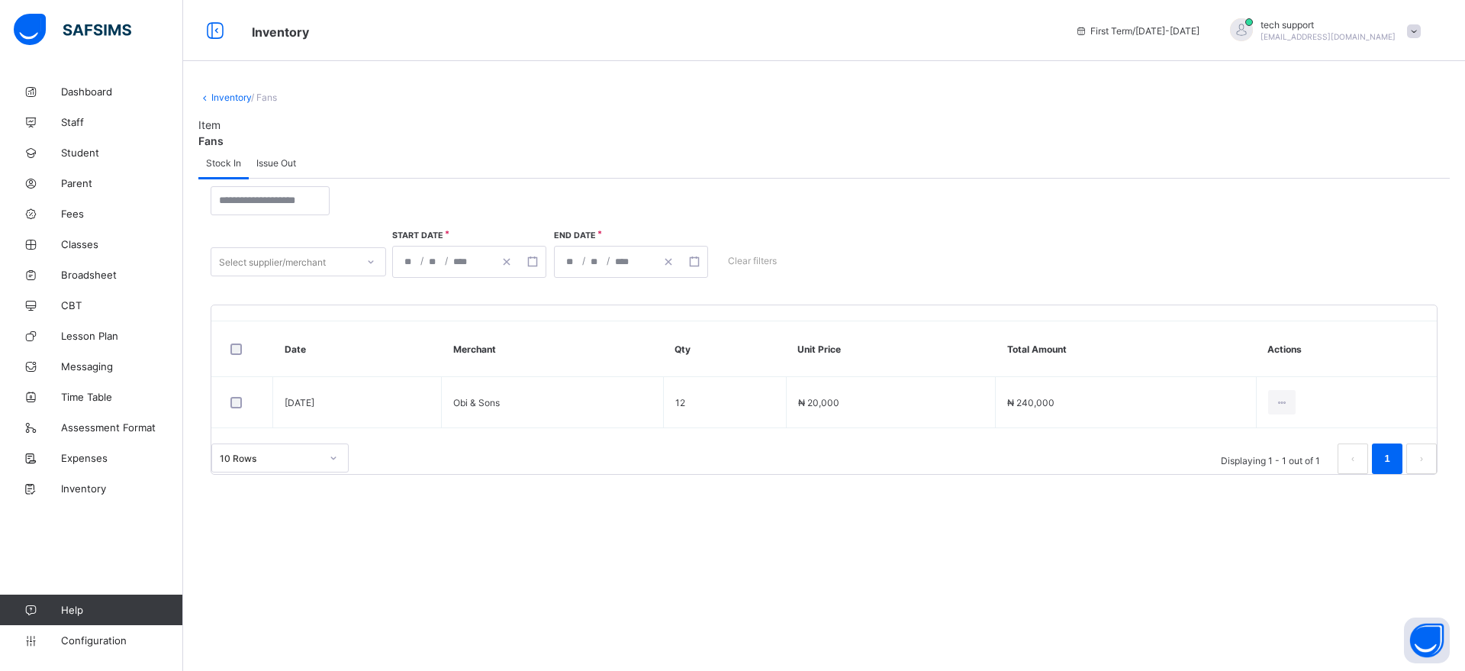
click at [287, 165] on span "Issue Out" at bounding box center [276, 162] width 40 height 11
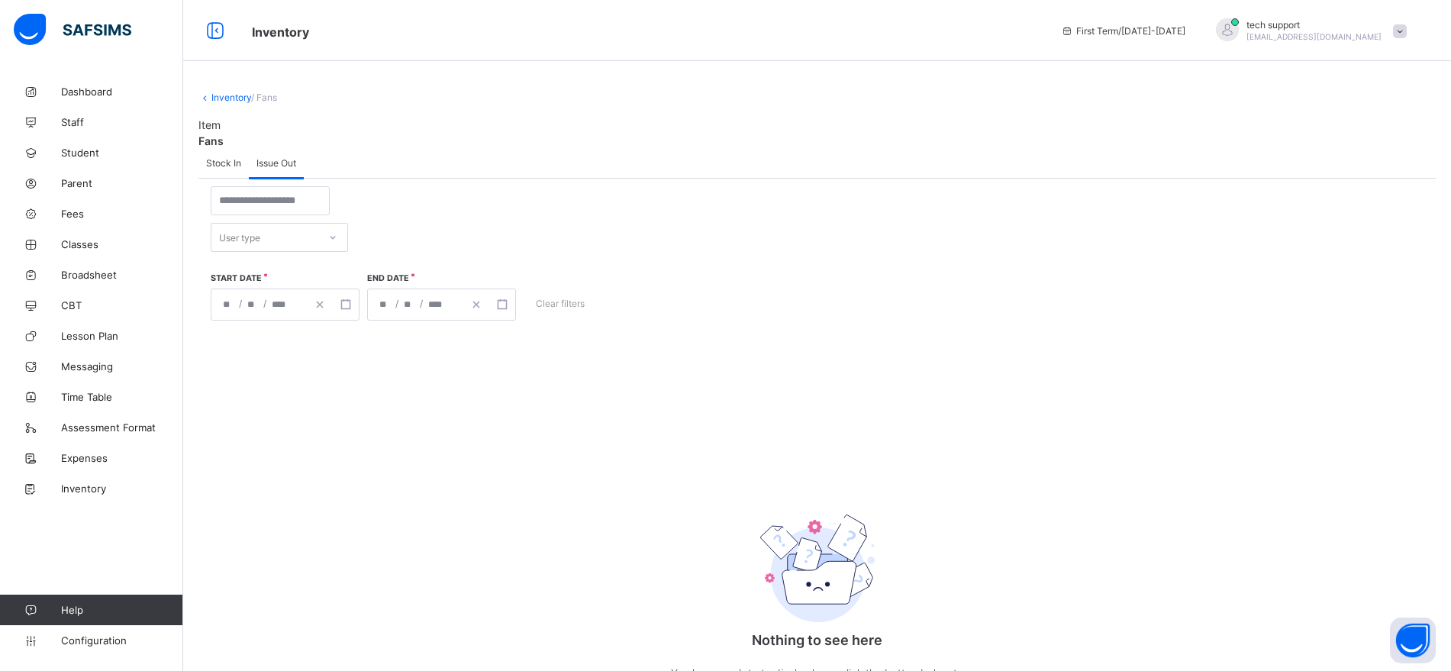
click at [224, 160] on span "Stock In" at bounding box center [223, 162] width 35 height 11
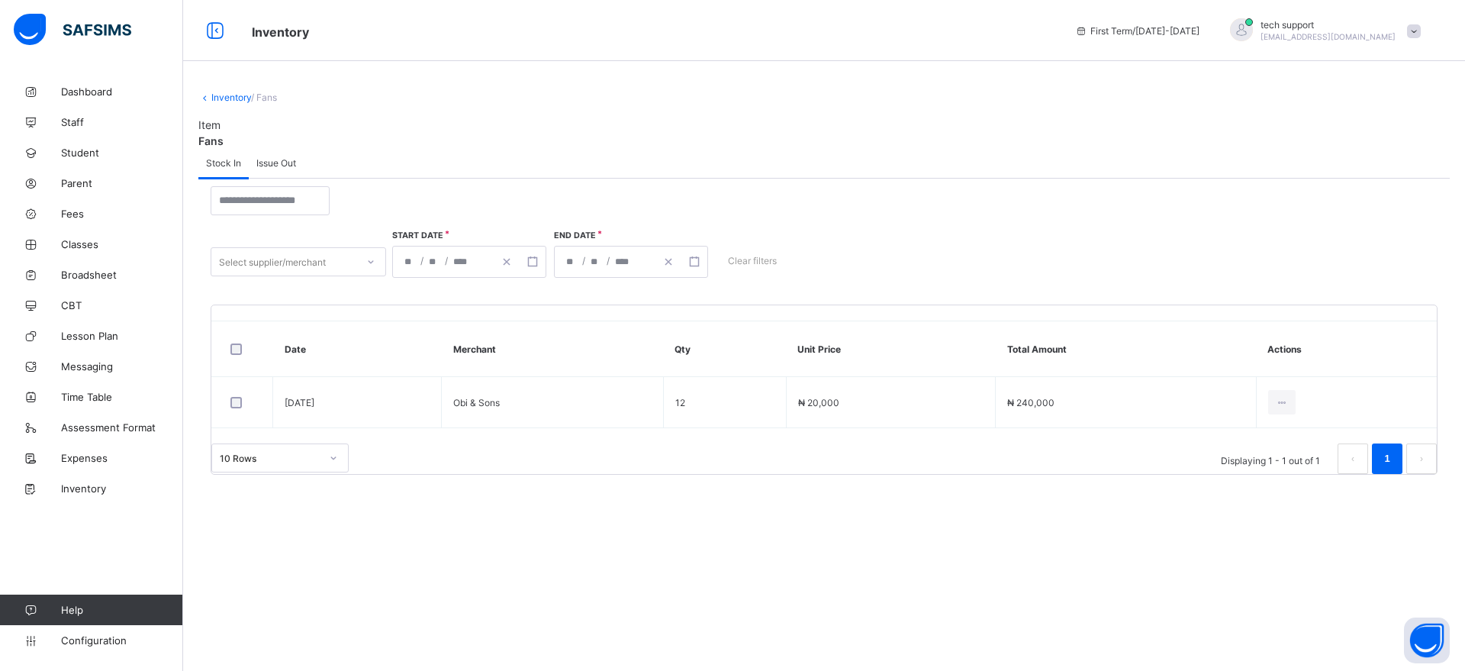
click at [243, 97] on link "Inventory" at bounding box center [231, 97] width 40 height 11
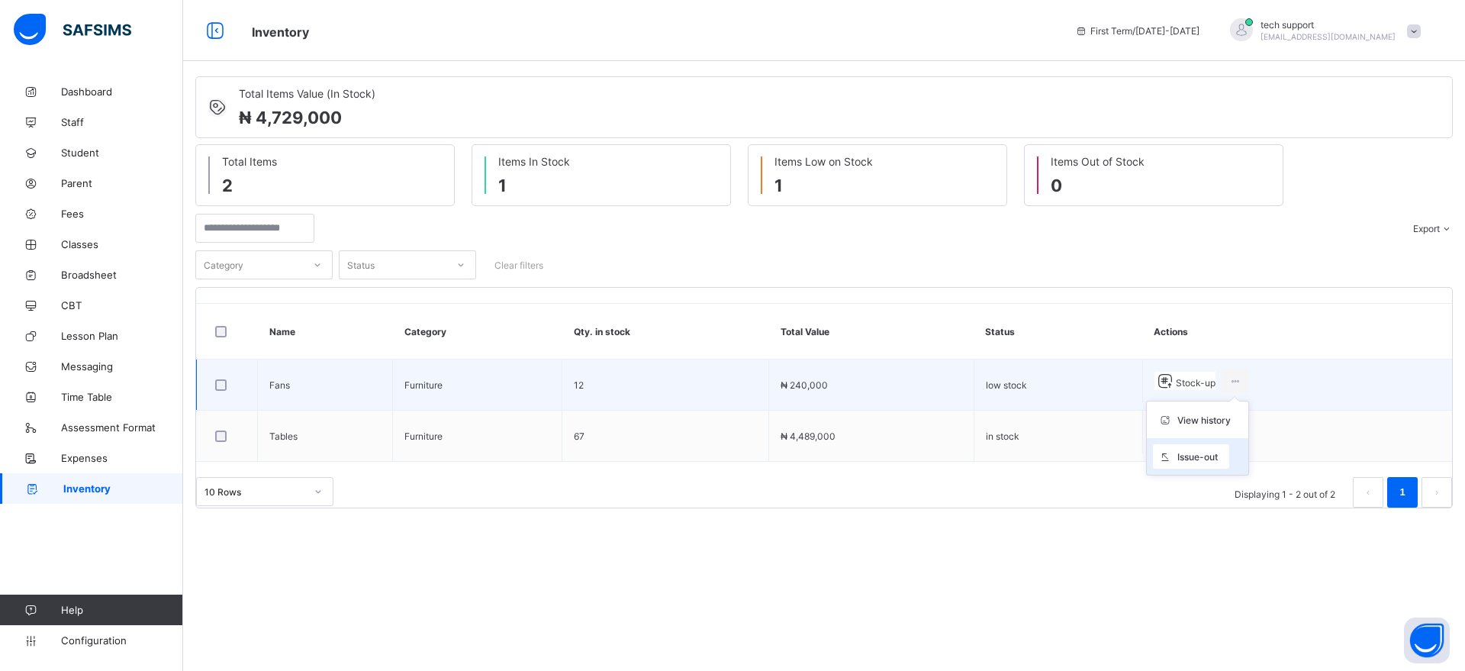
click at [1171, 451] on span "Issue-out" at bounding box center [1197, 456] width 40 height 11
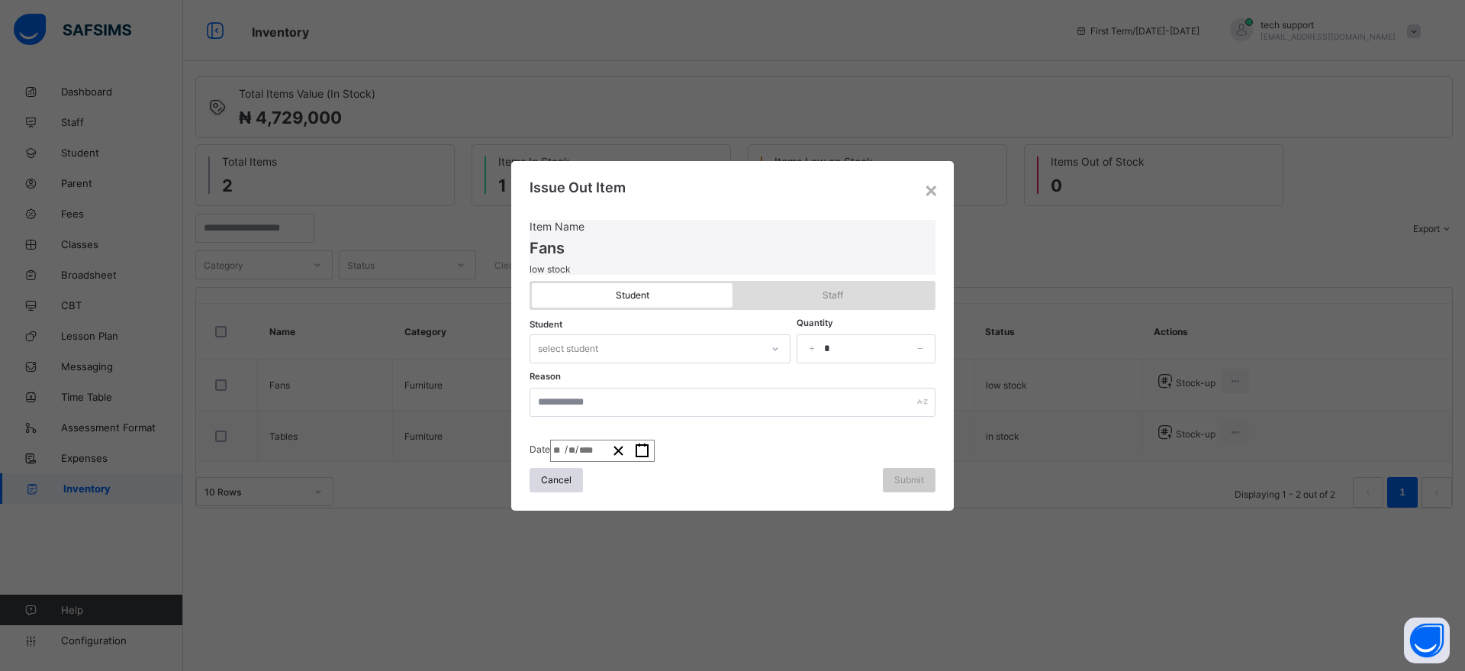
click at [815, 289] on span "Staff" at bounding box center [833, 294] width 178 height 11
click at [689, 295] on span "Student" at bounding box center [632, 294] width 178 height 11
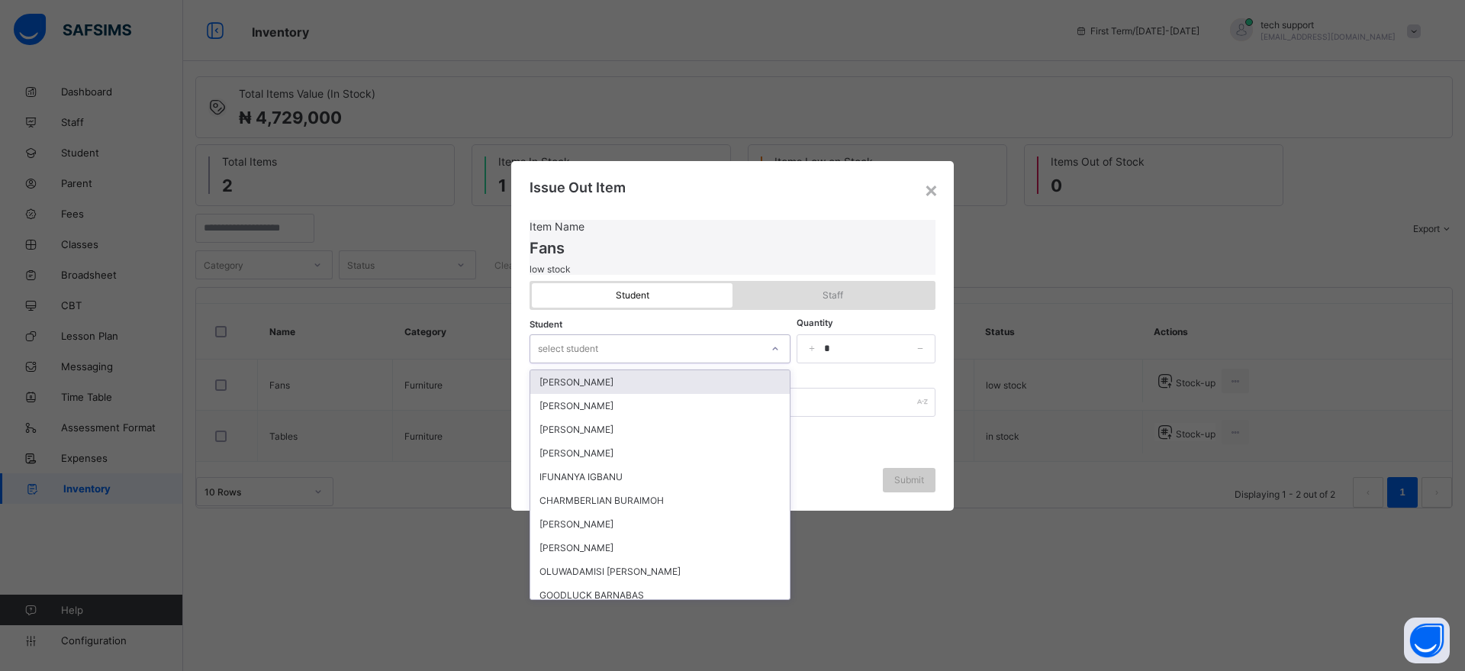
click at [708, 342] on div "select student" at bounding box center [645, 348] width 230 height 21
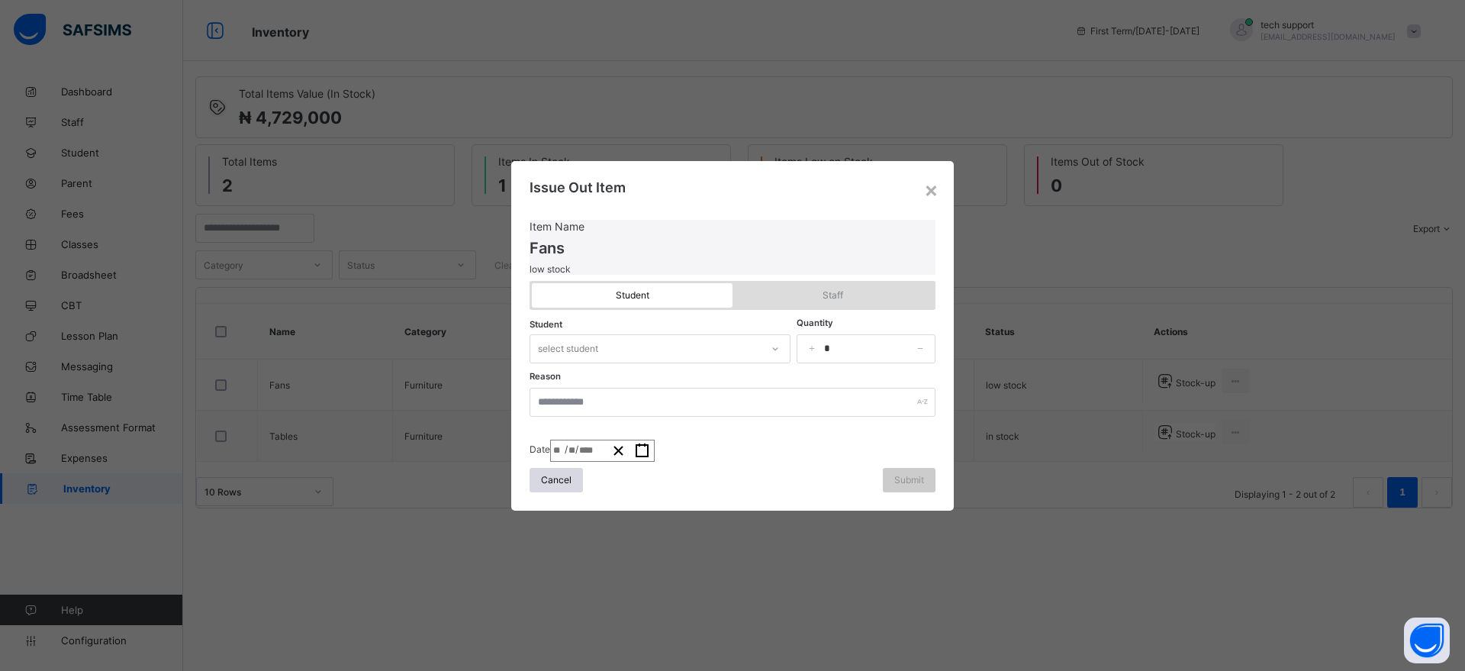
click at [814, 283] on div "Staff" at bounding box center [833, 295] width 201 height 24
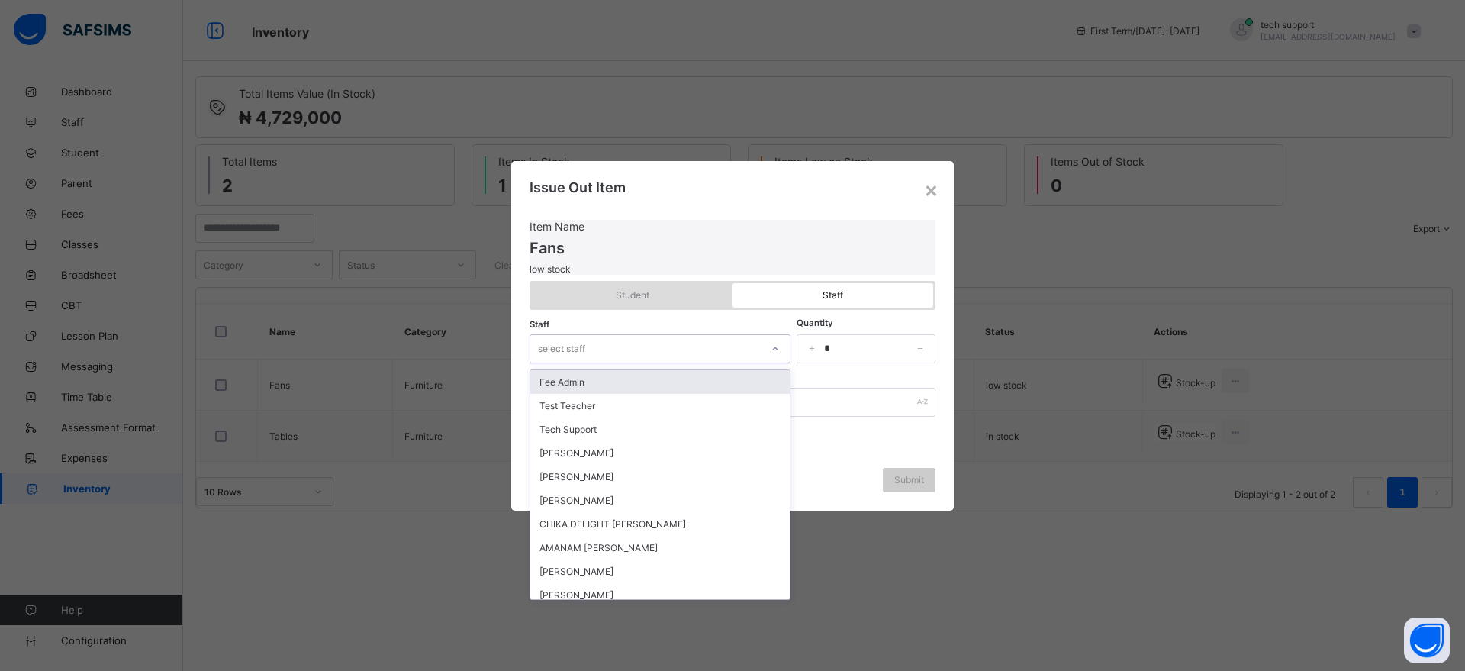
click at [771, 343] on icon at bounding box center [775, 348] width 9 height 15
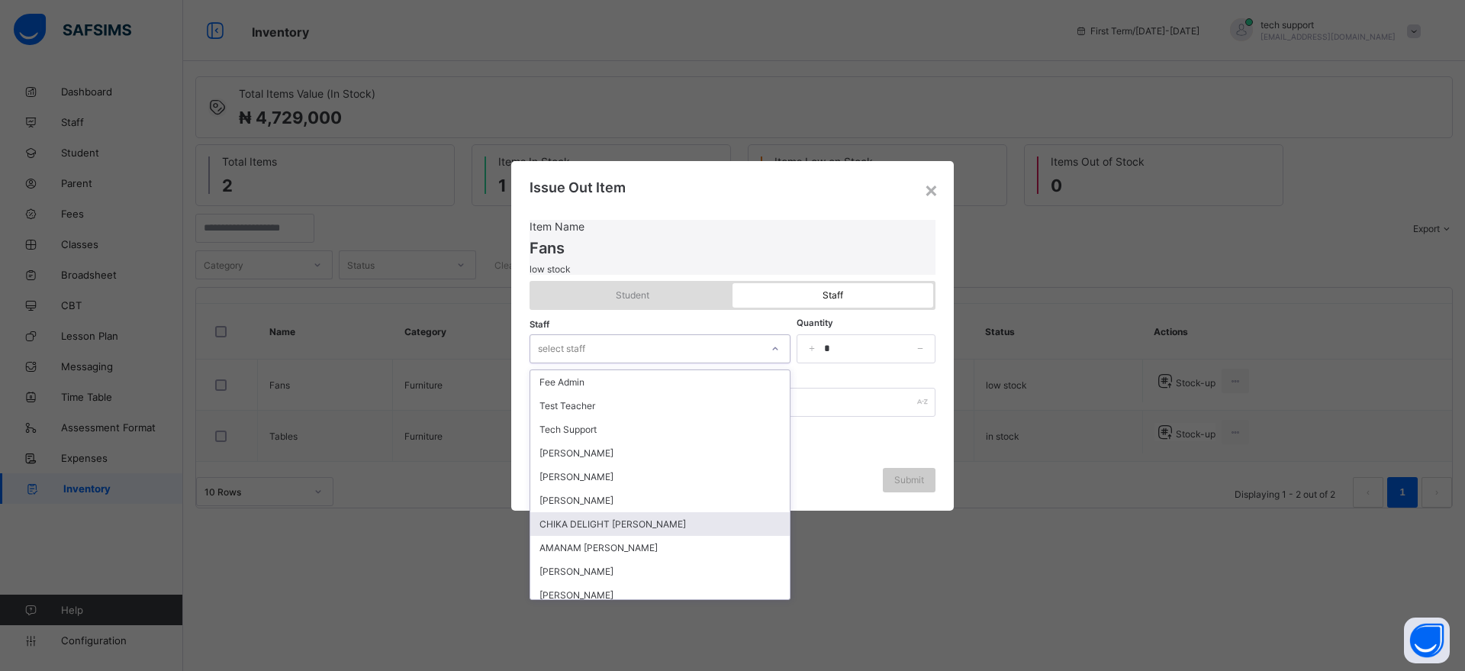
scroll to position [481, 0]
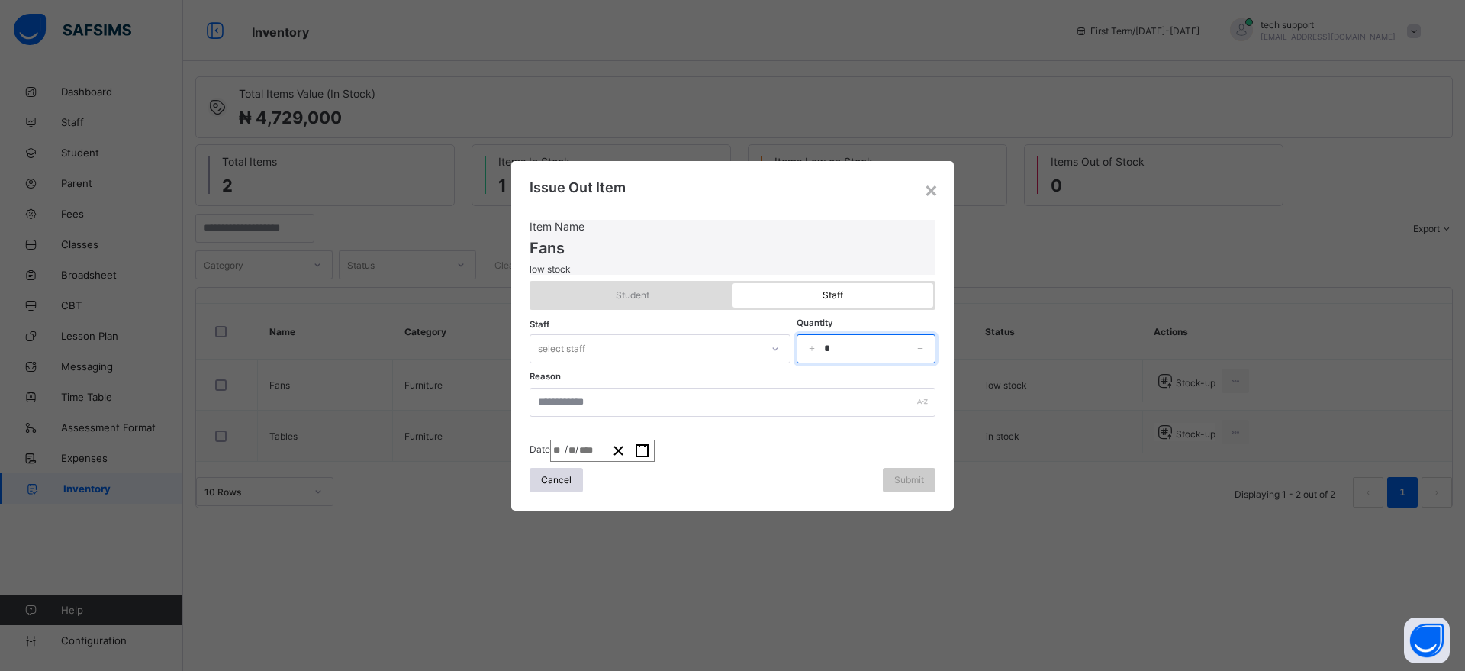
click at [865, 357] on input "*" at bounding box center [866, 348] width 139 height 29
click at [646, 291] on span "Student" at bounding box center [632, 294] width 178 height 11
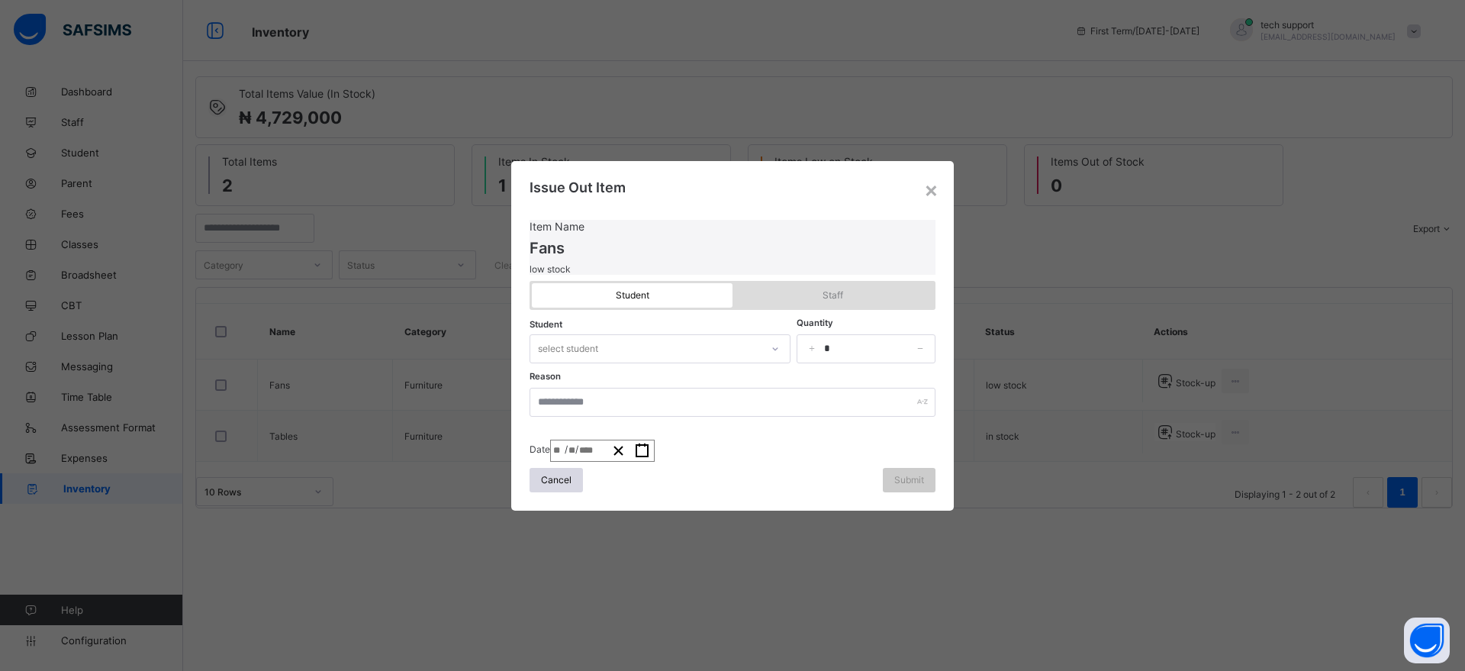
click at [680, 340] on div "select student" at bounding box center [645, 348] width 230 height 21
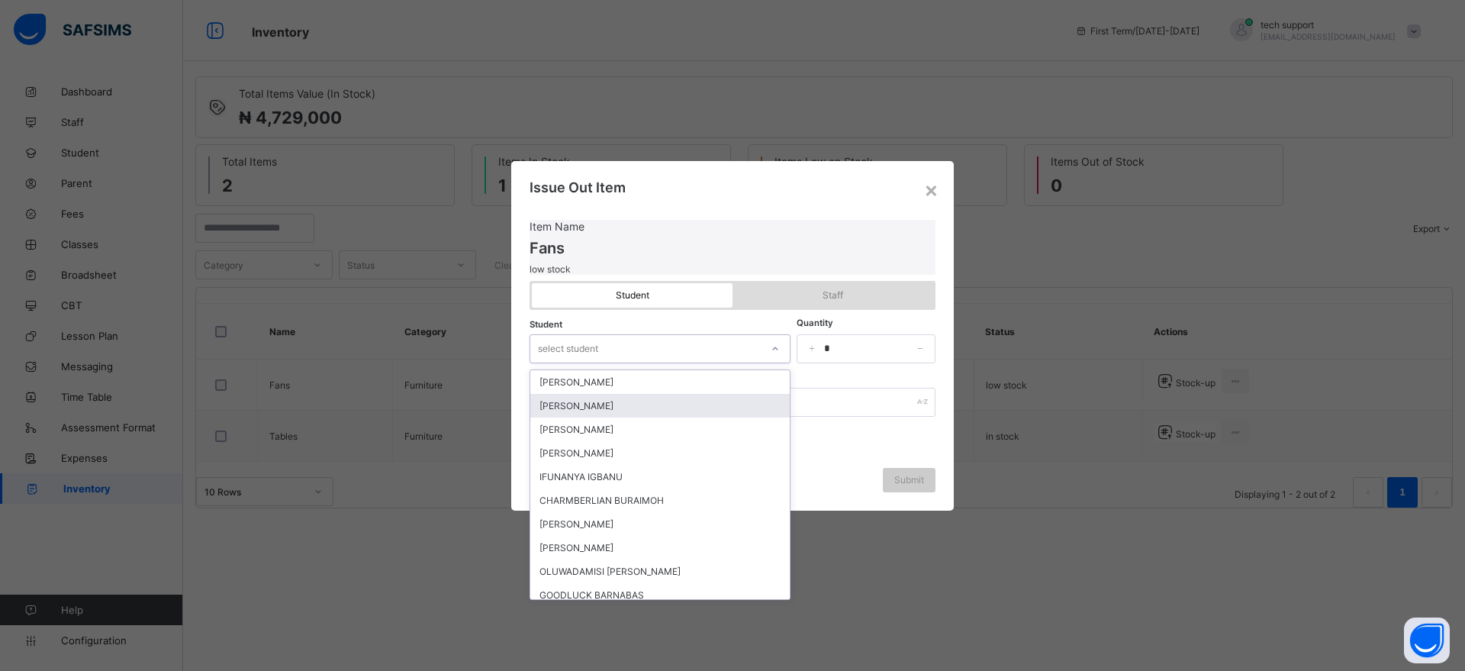
click at [669, 394] on div "[PERSON_NAME]" at bounding box center [659, 406] width 259 height 24
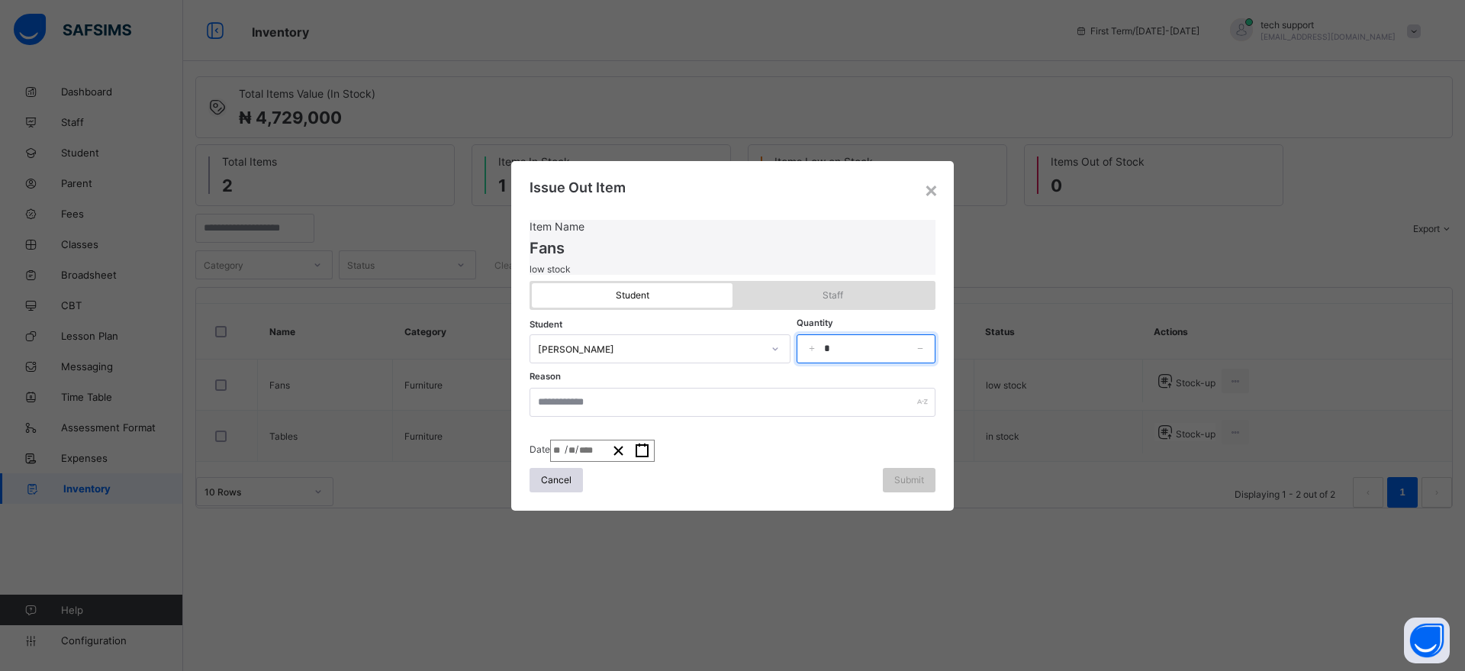
click at [835, 337] on input "*" at bounding box center [866, 348] width 139 height 29
type input "*"
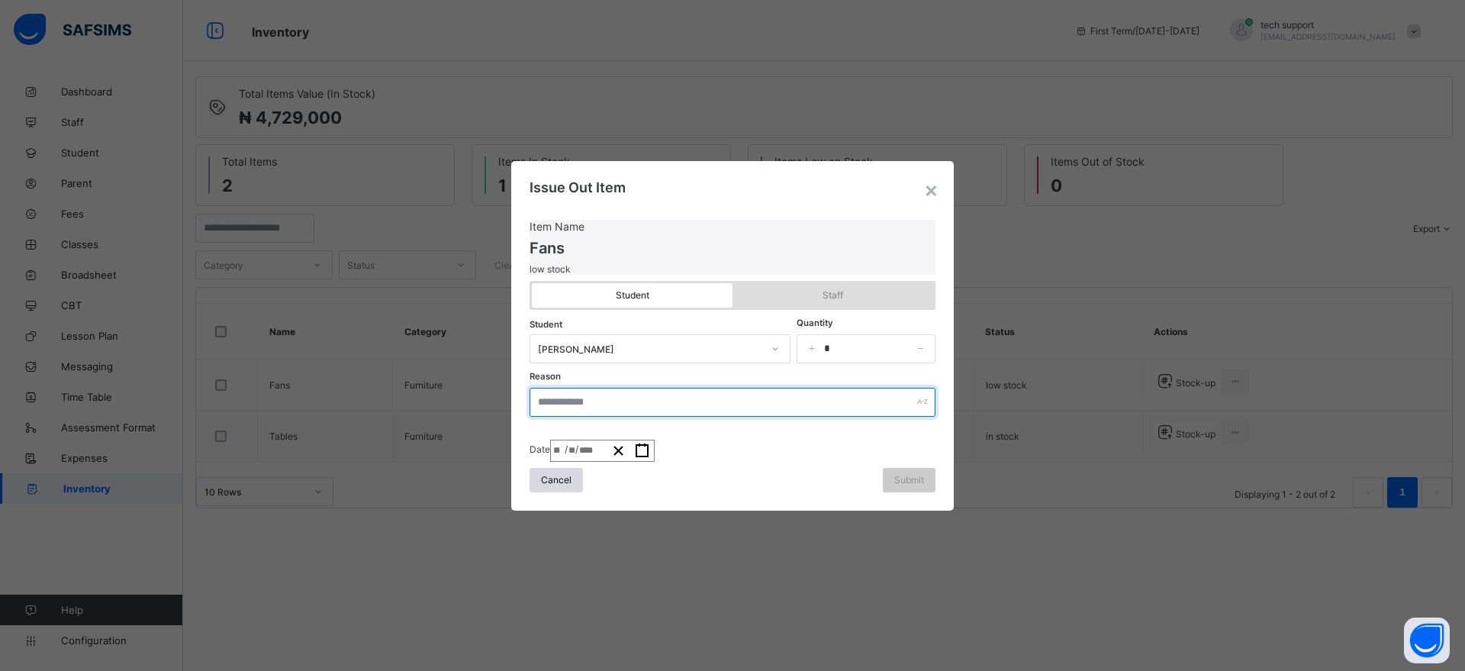
click at [762, 407] on input "text" at bounding box center [733, 402] width 406 height 29
type input "****"
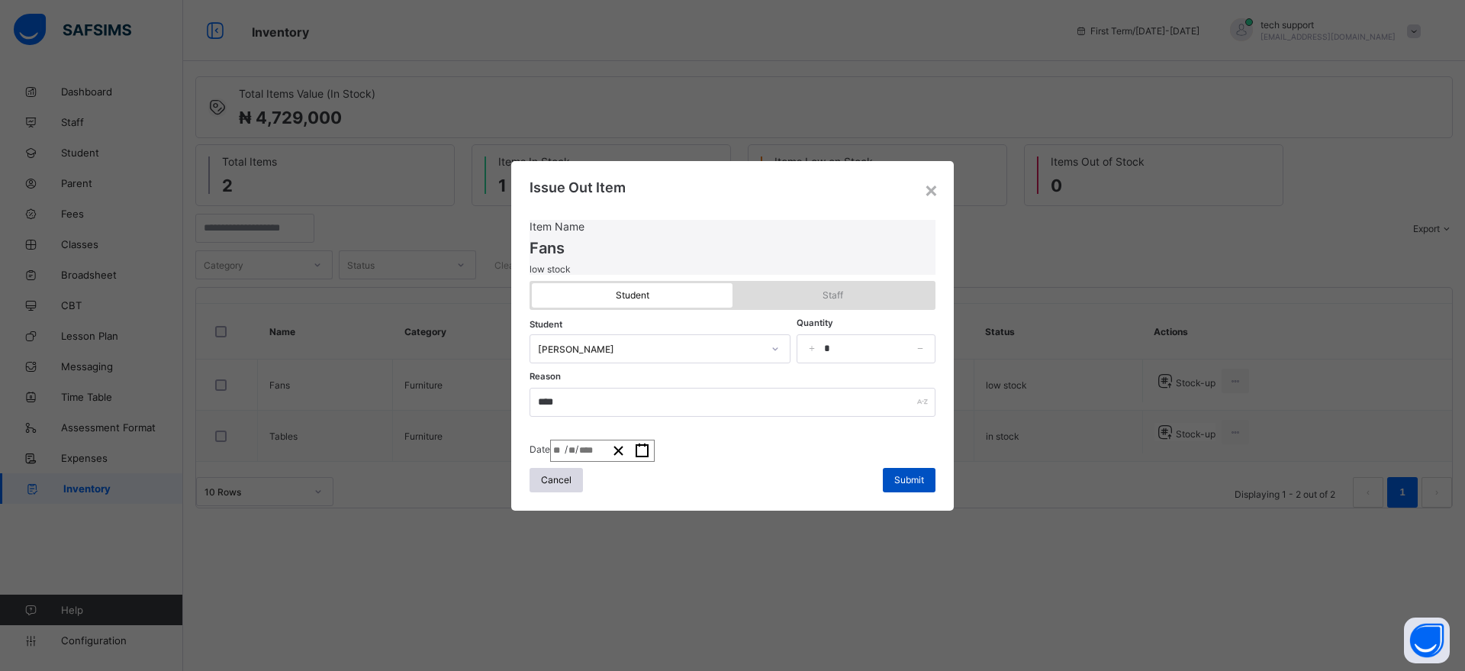
click at [903, 484] on span "Submit" at bounding box center [909, 479] width 30 height 11
